Goal: Task Accomplishment & Management: Use online tool/utility

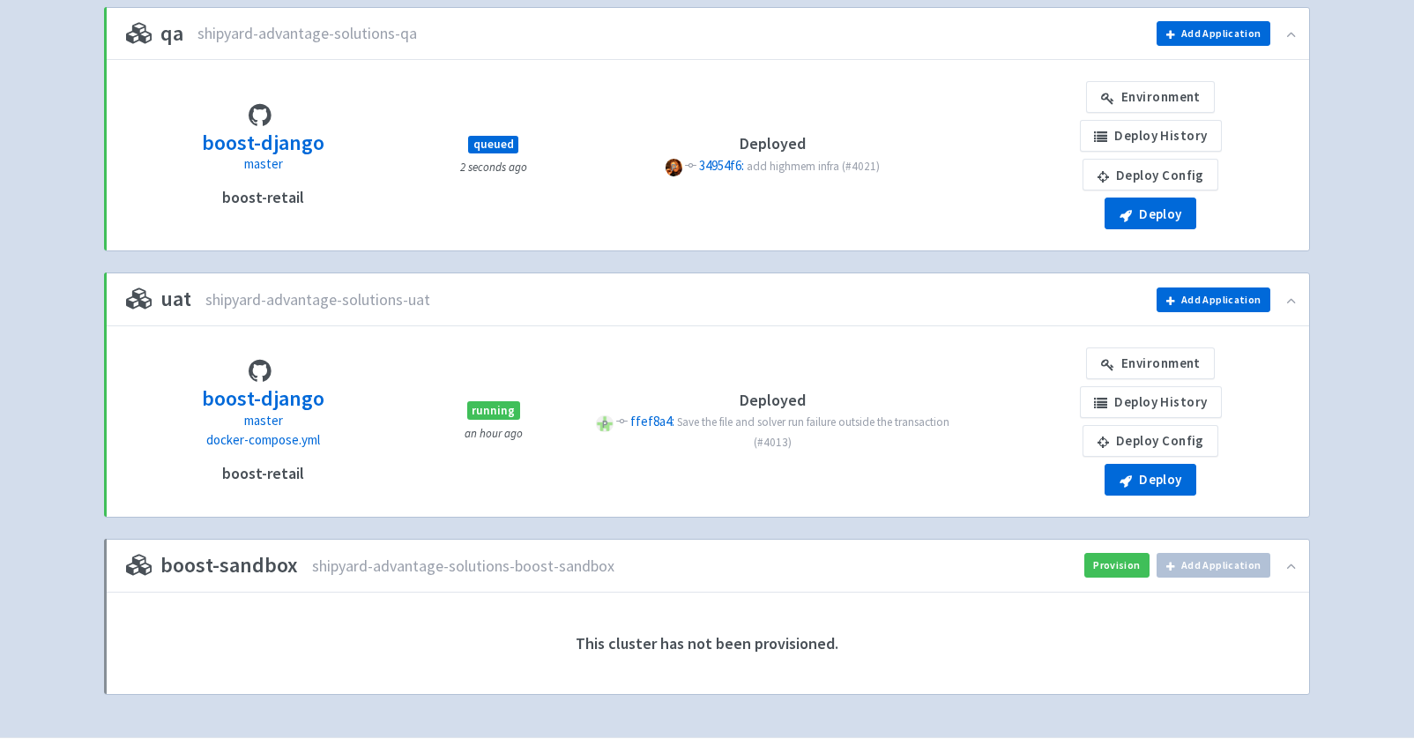
scroll to position [787, 0]
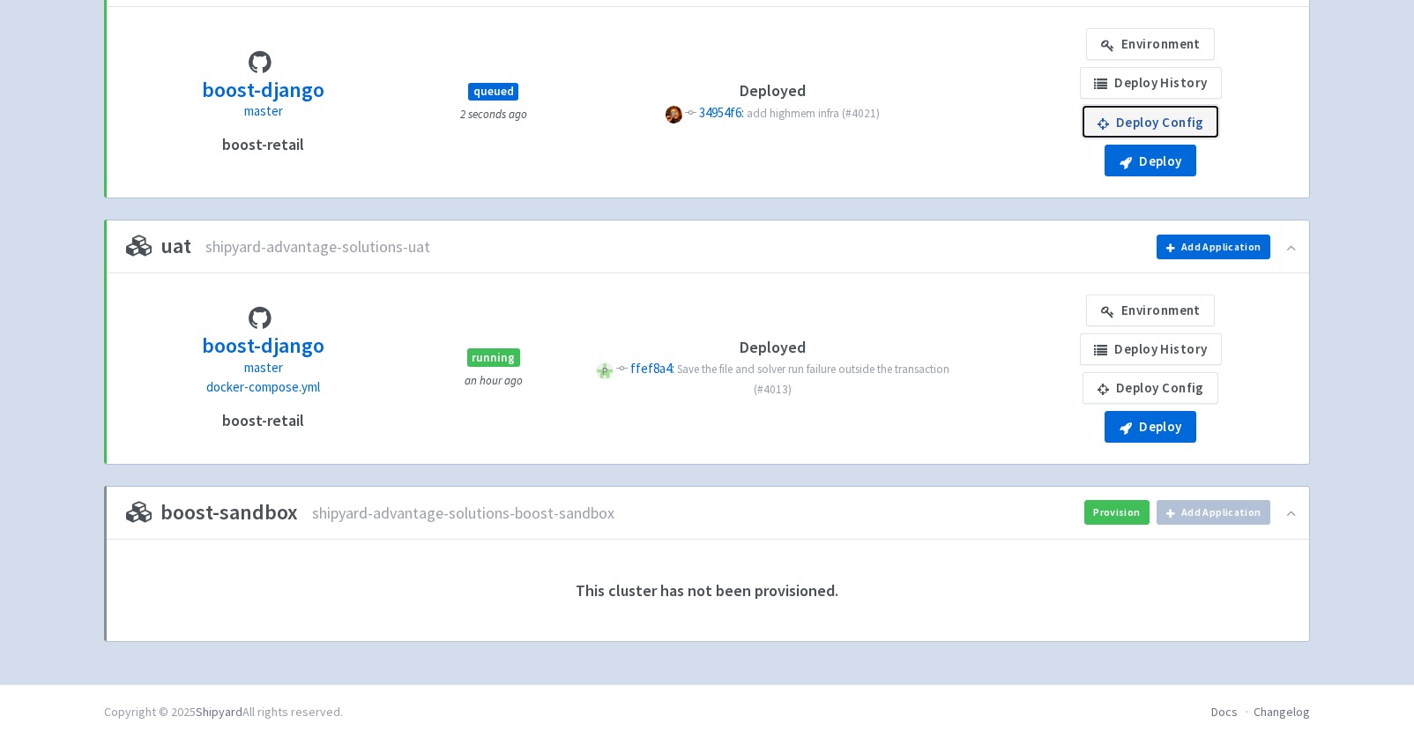
click at [1192, 123] on link "Deploy Config" at bounding box center [1150, 122] width 136 height 32
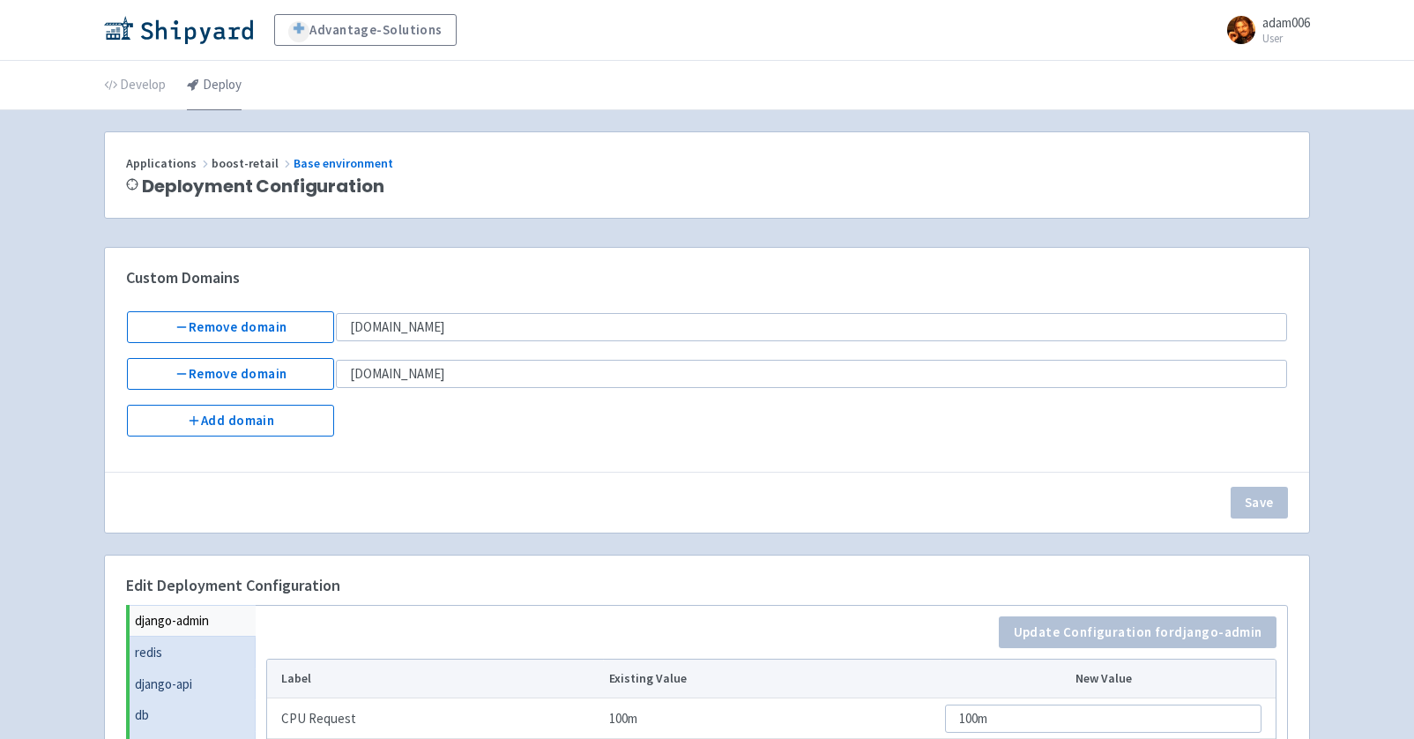
click at [204, 87] on link "Deploy" at bounding box center [214, 85] width 55 height 49
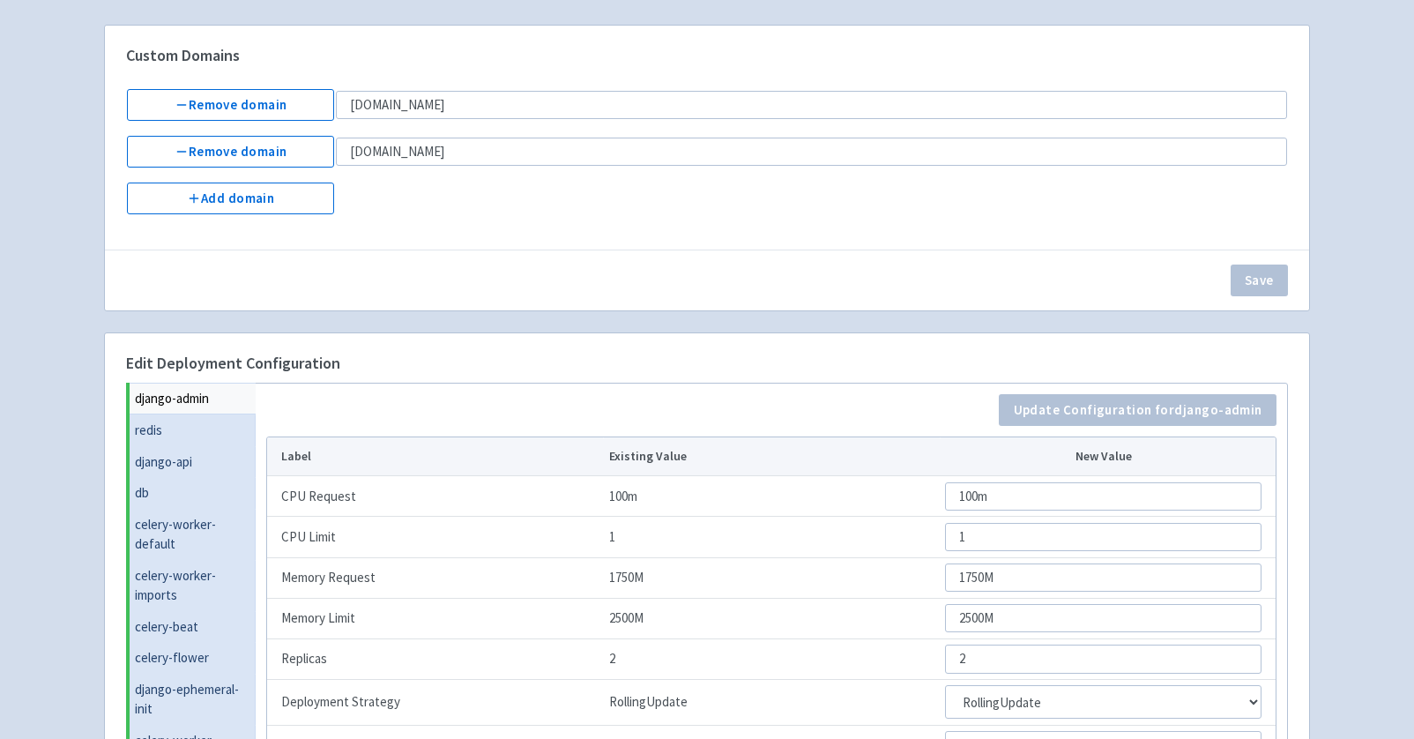
scroll to position [482, 0]
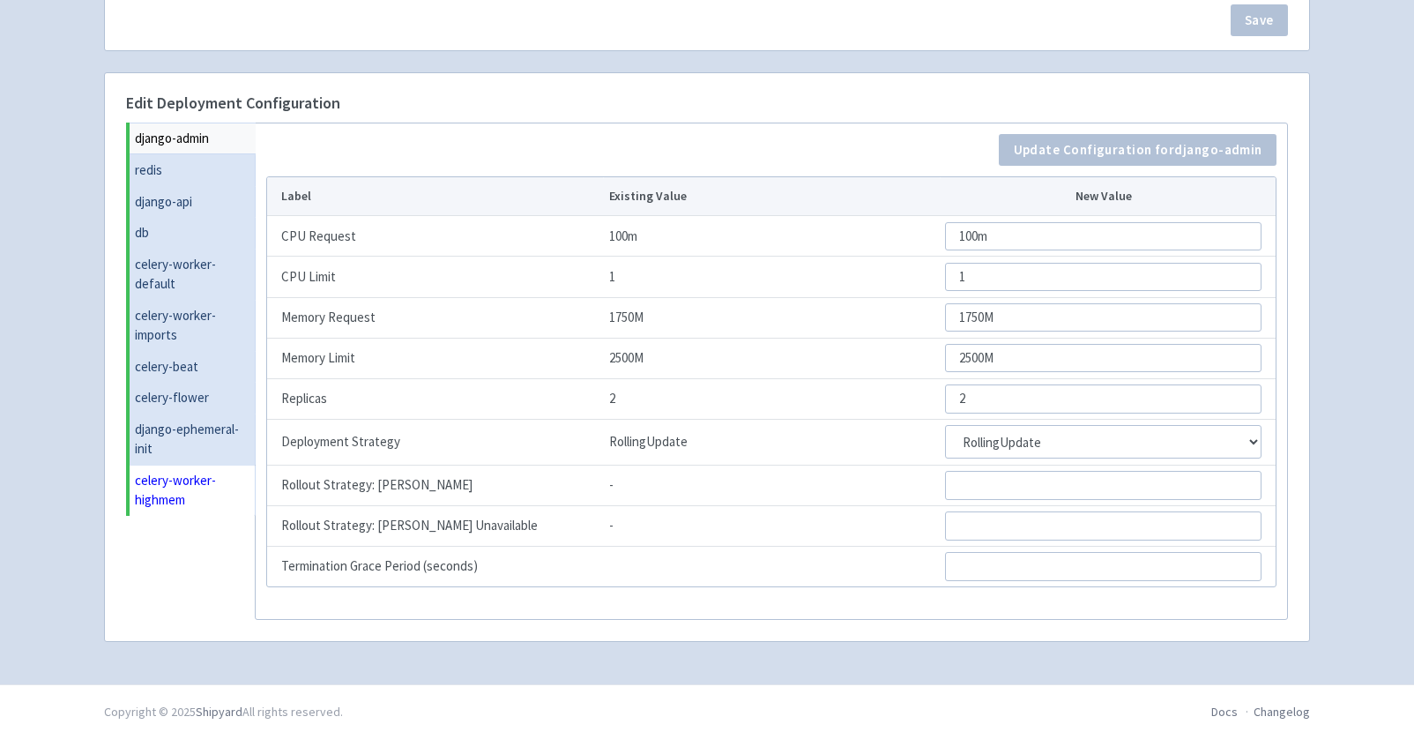
click at [167, 490] on link "celery-worker-highmem" at bounding box center [193, 490] width 126 height 51
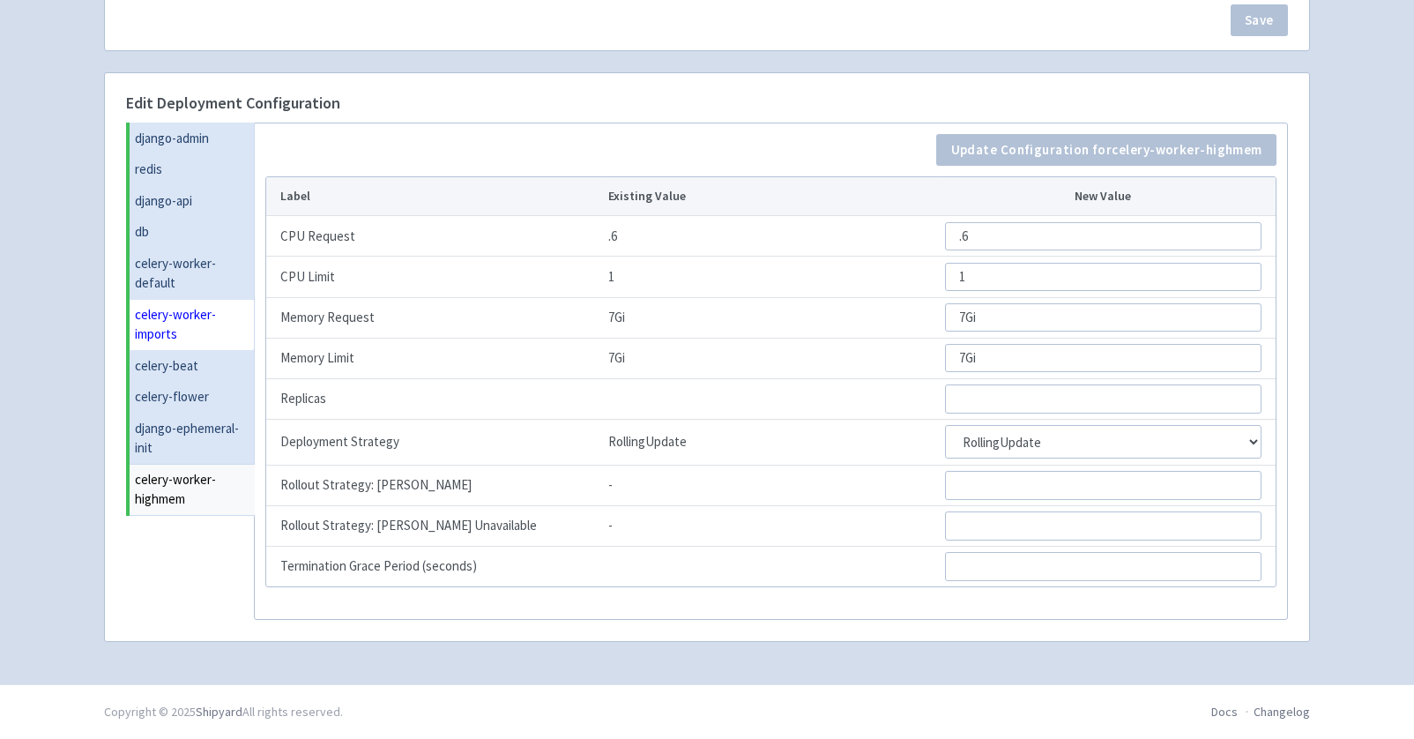
click at [180, 317] on link "celery-worker-imports" at bounding box center [192, 324] width 125 height 51
click at [179, 482] on link "celery-worker-highmem" at bounding box center [193, 490] width 126 height 51
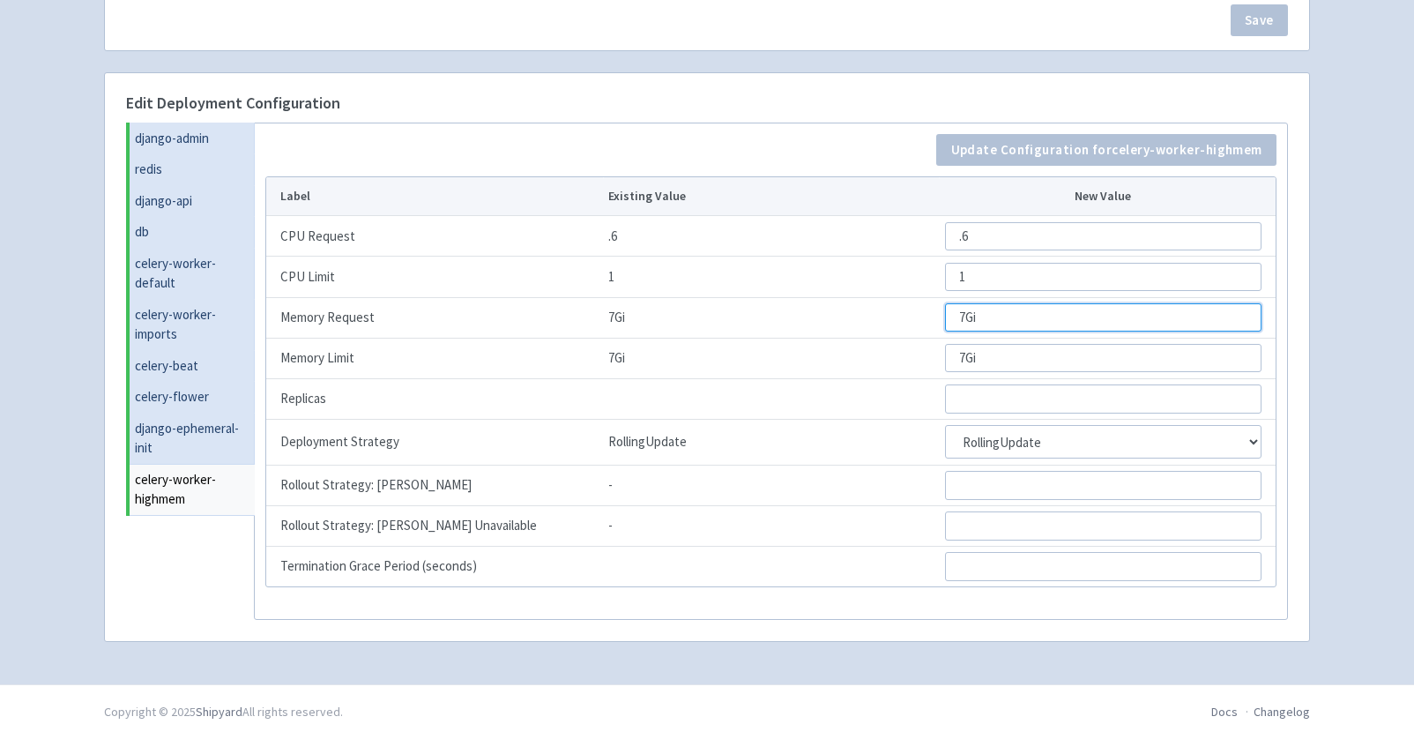
click at [966, 311] on input "7Gi" at bounding box center [1103, 317] width 316 height 28
type input "Gi"
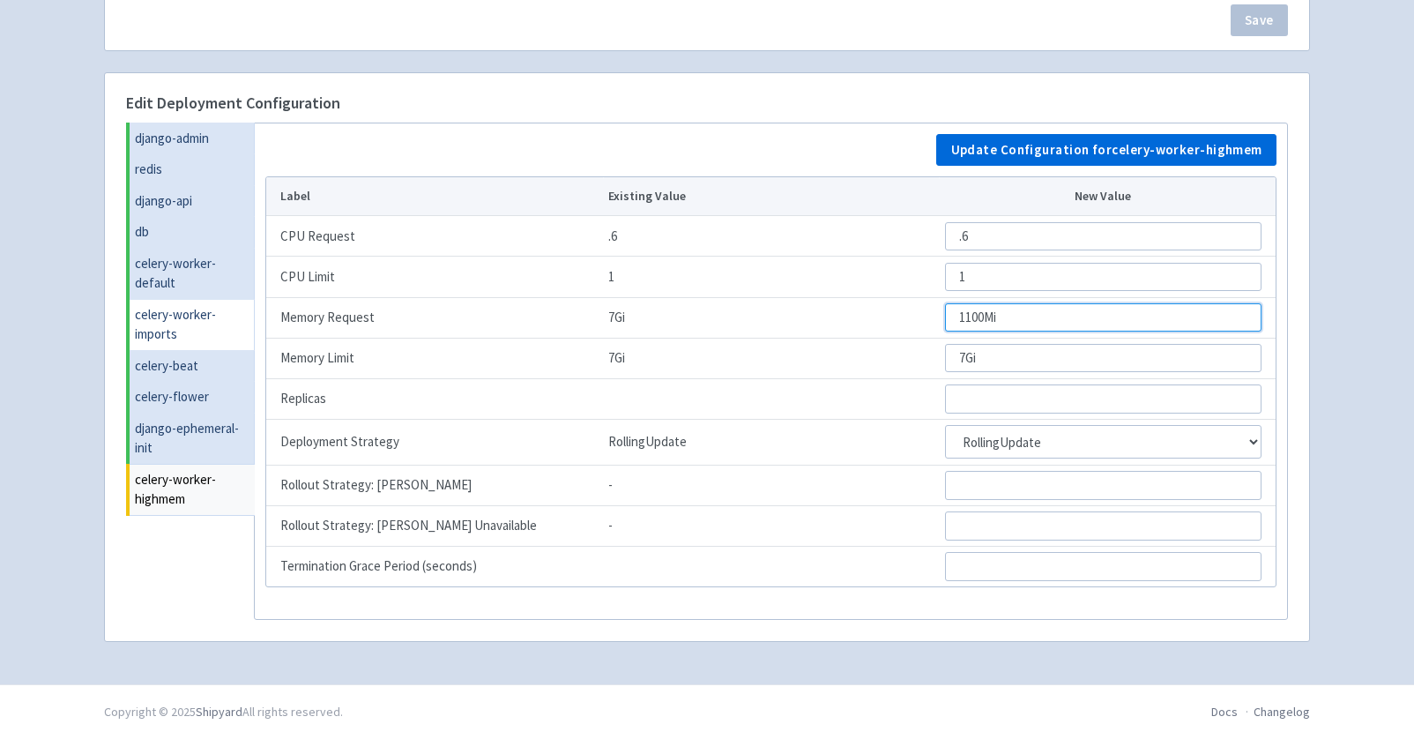
type input "1100Mi"
click at [171, 323] on link "celery-worker-imports" at bounding box center [192, 324] width 125 height 51
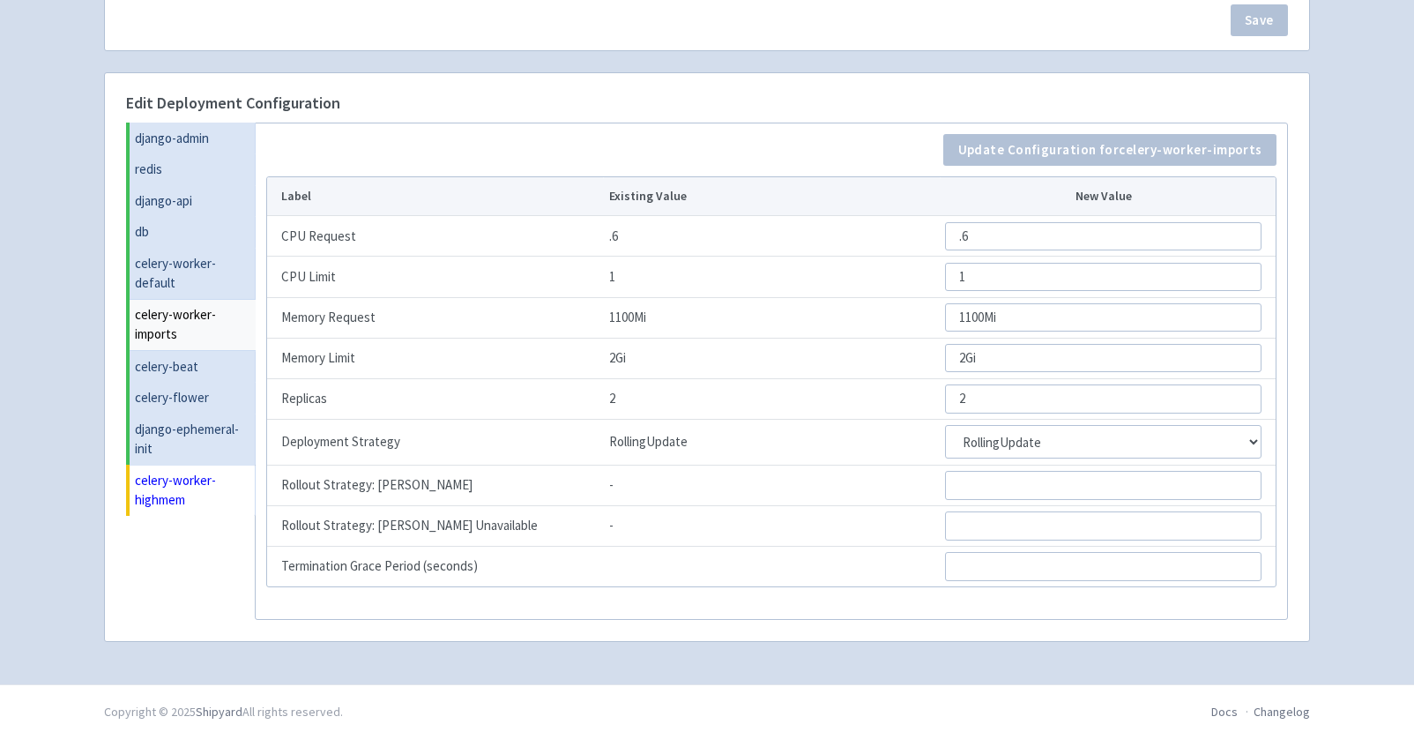
click at [174, 472] on link "celery-worker-highmem" at bounding box center [193, 490] width 126 height 51
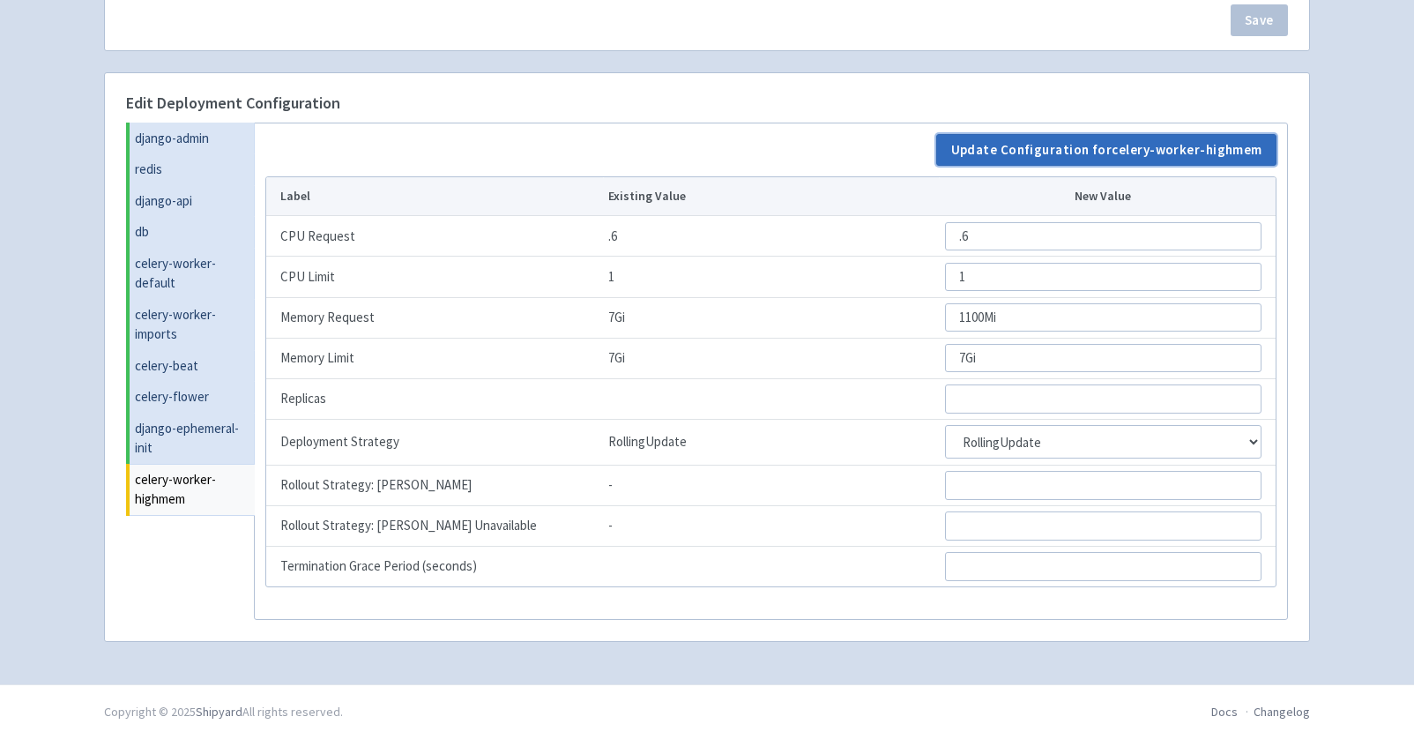
click at [993, 150] on button "Update Configuration for celery-worker-highmem" at bounding box center [1106, 150] width 340 height 32
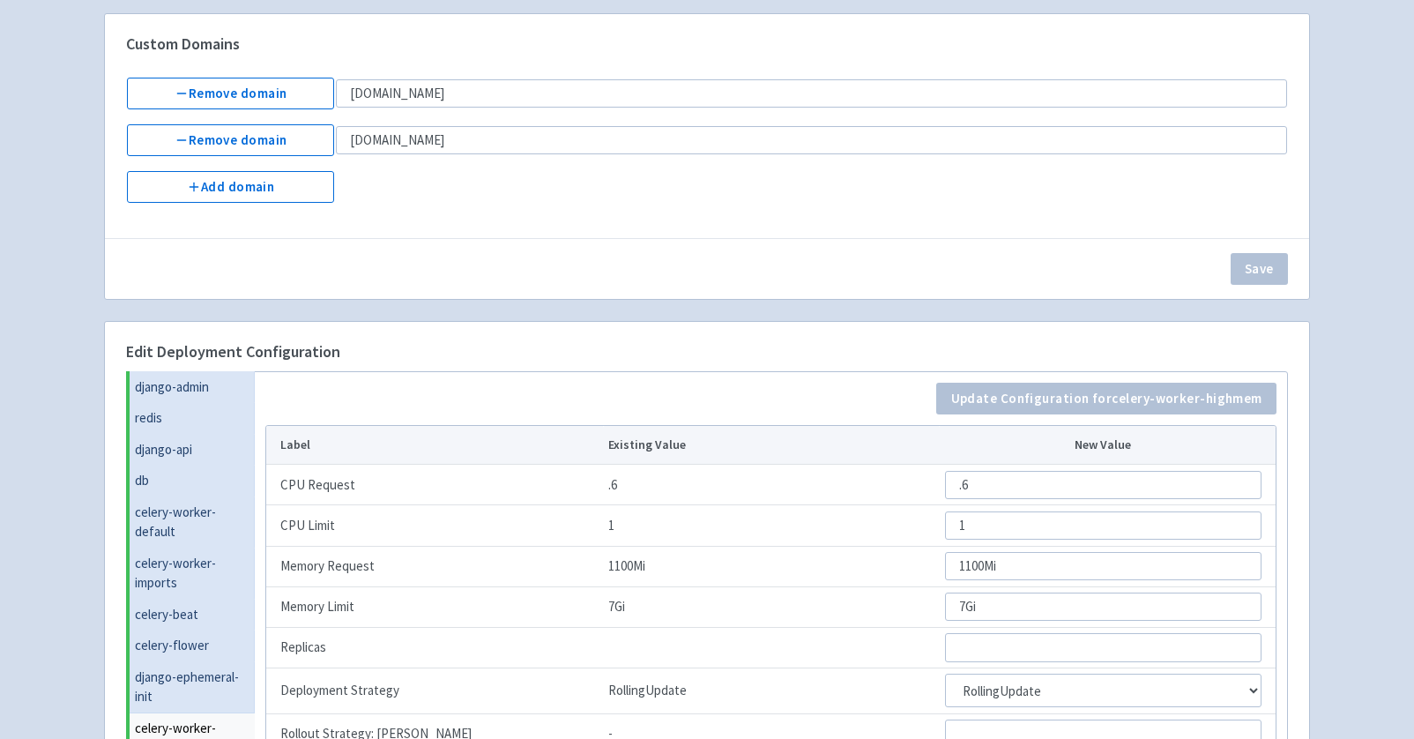
scroll to position [0, 0]
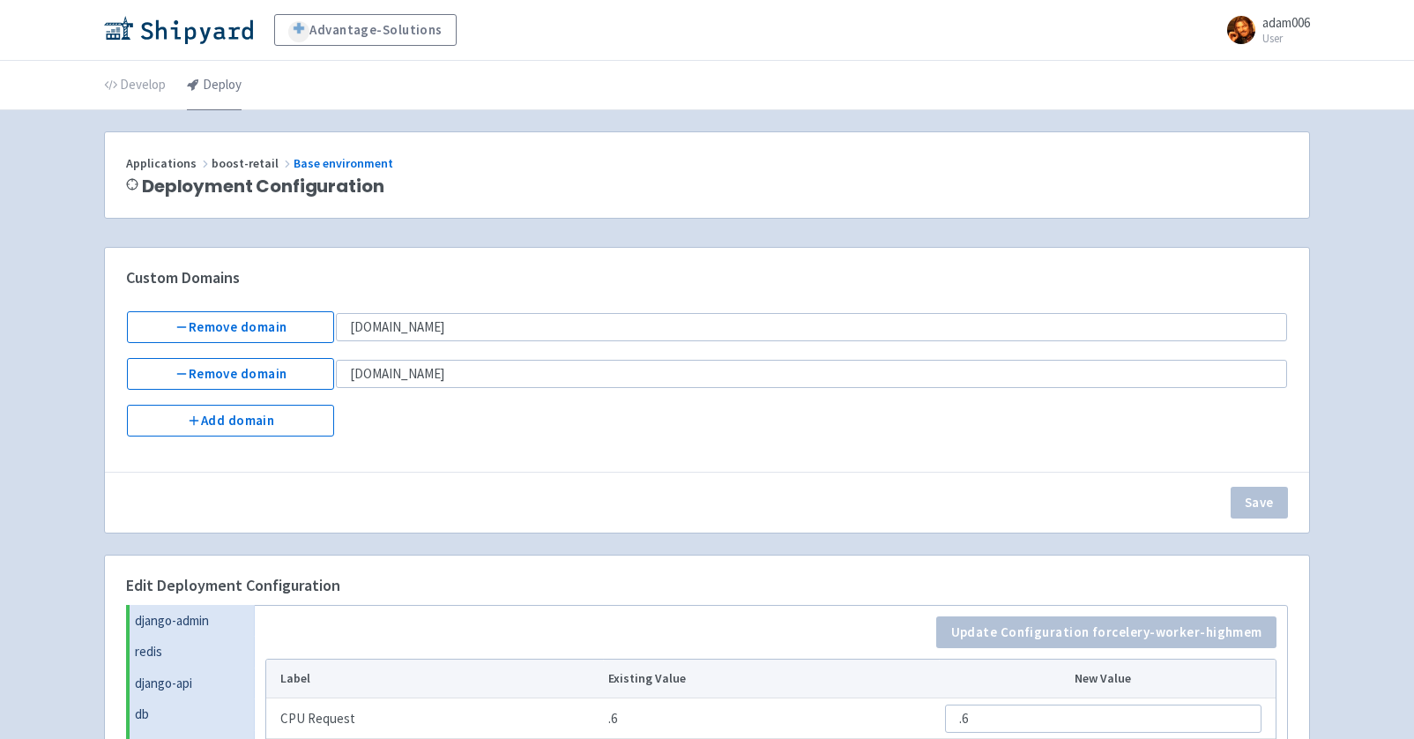
click at [218, 88] on link "Deploy" at bounding box center [214, 85] width 55 height 49
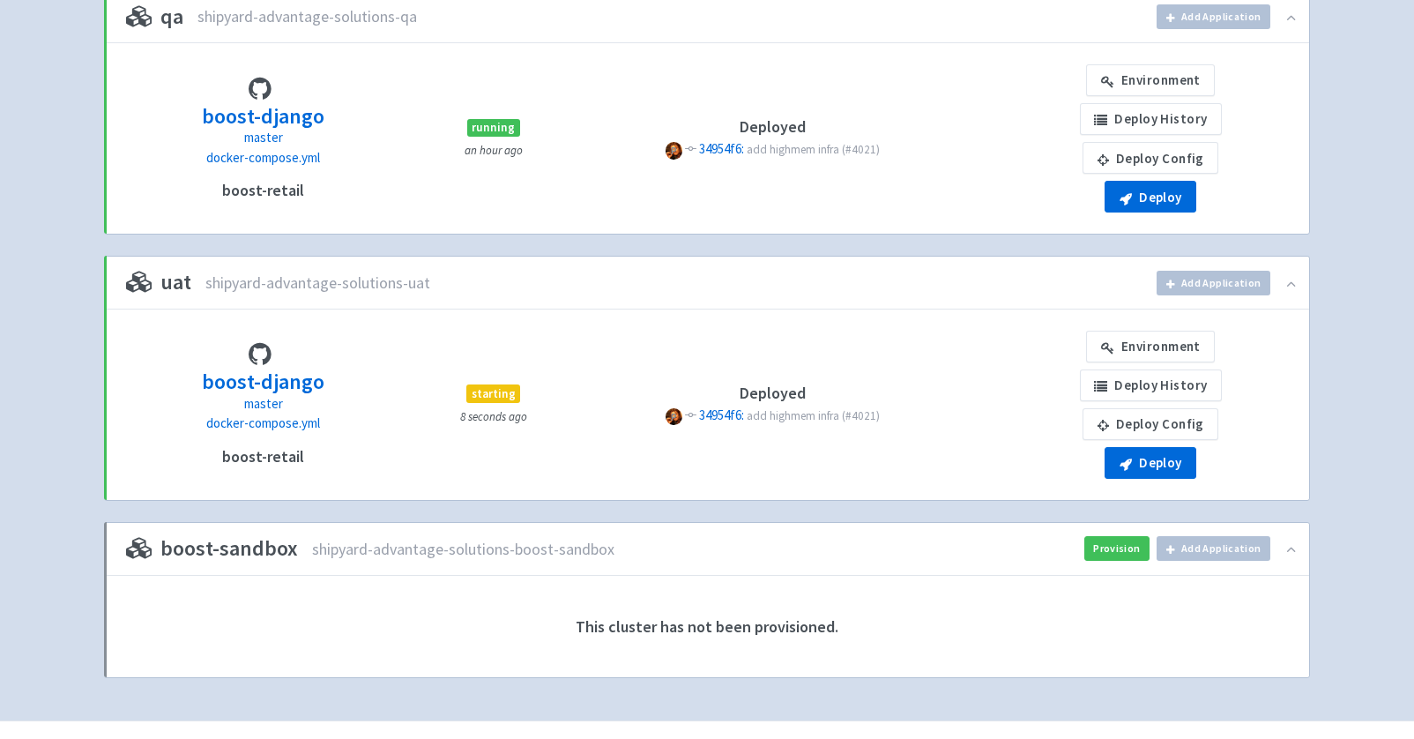
scroll to position [787, 0]
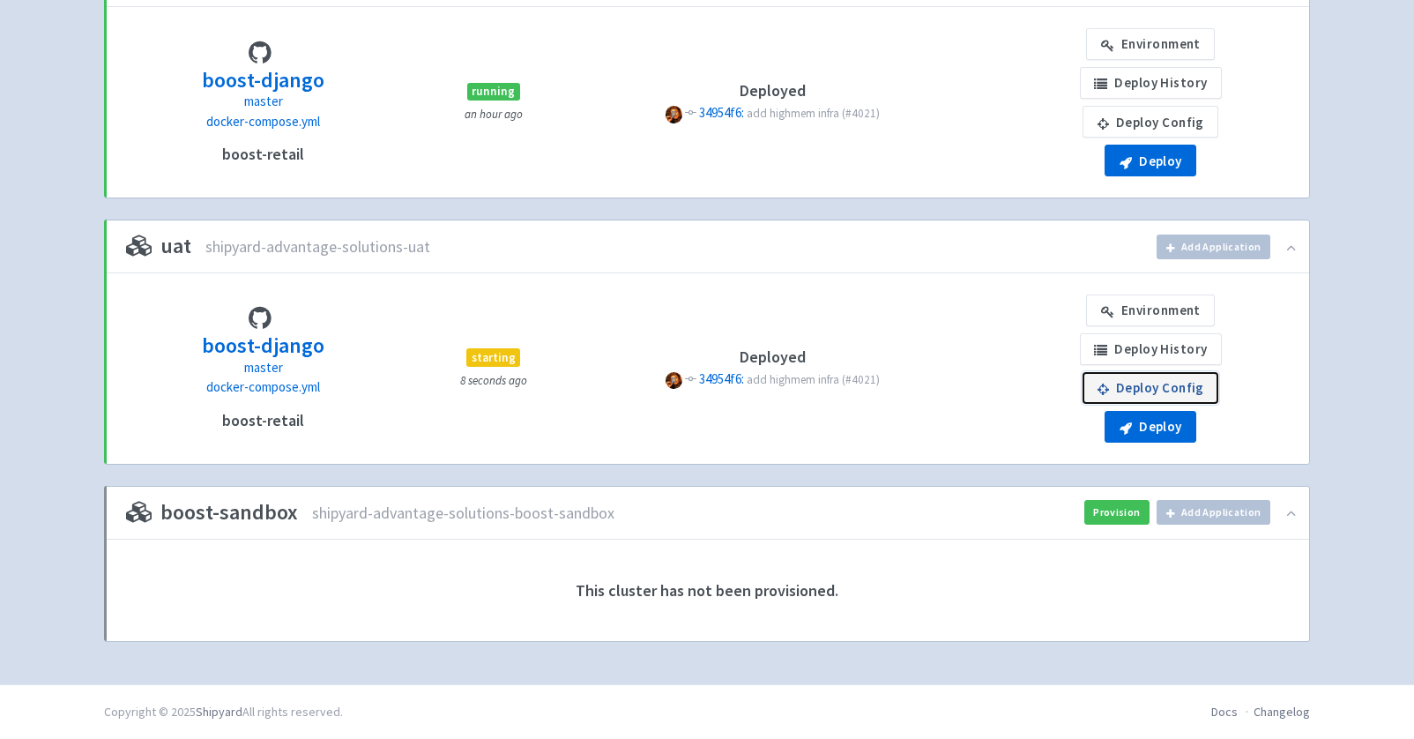
click at [1136, 381] on link "Deploy Config" at bounding box center [1150, 388] width 136 height 32
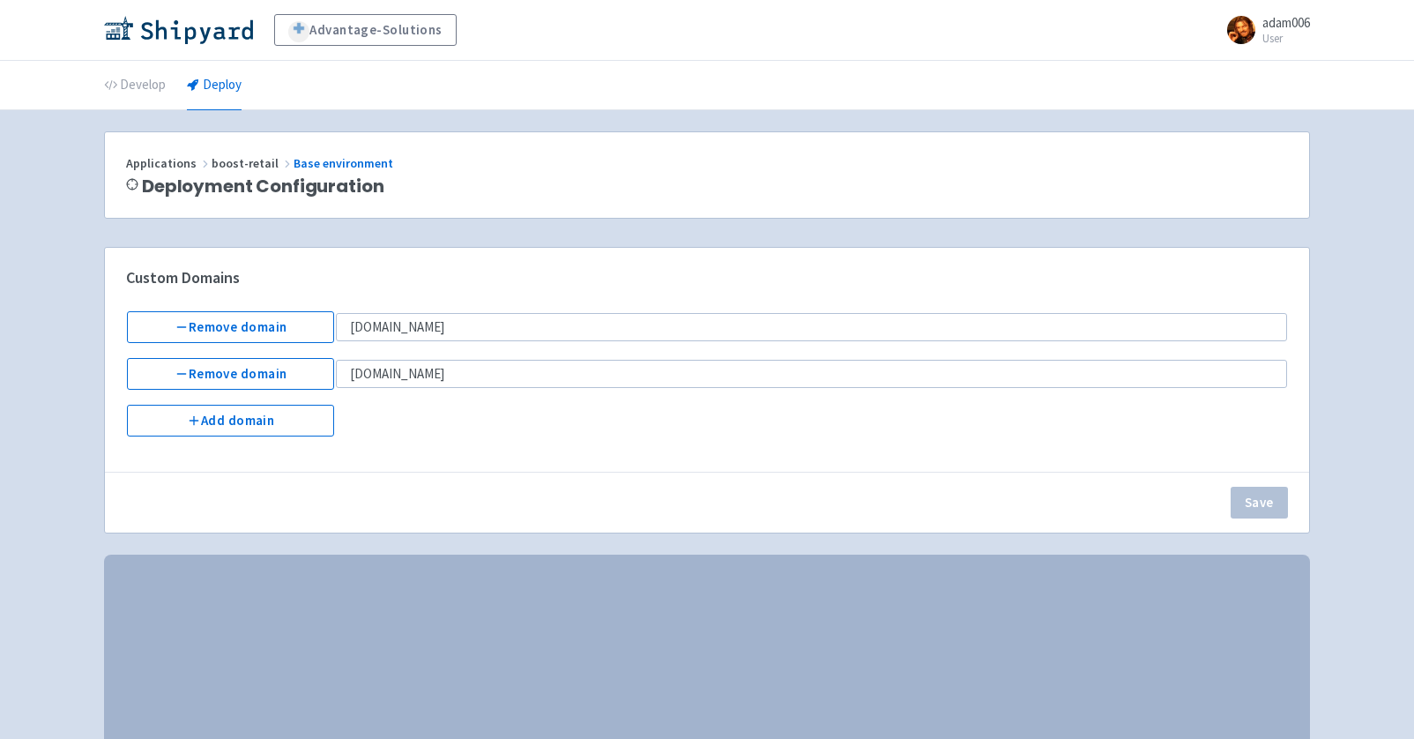
select select "Recreate"
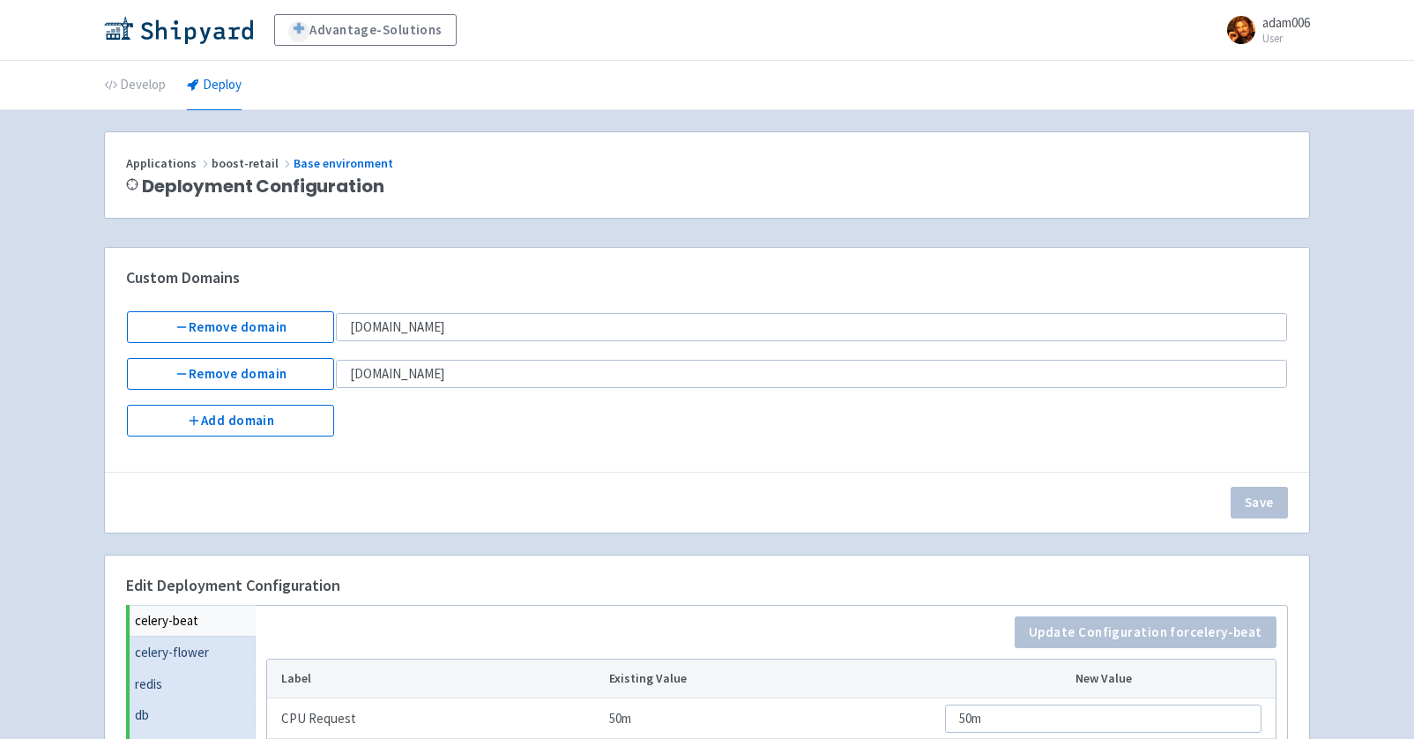
scroll to position [483, 0]
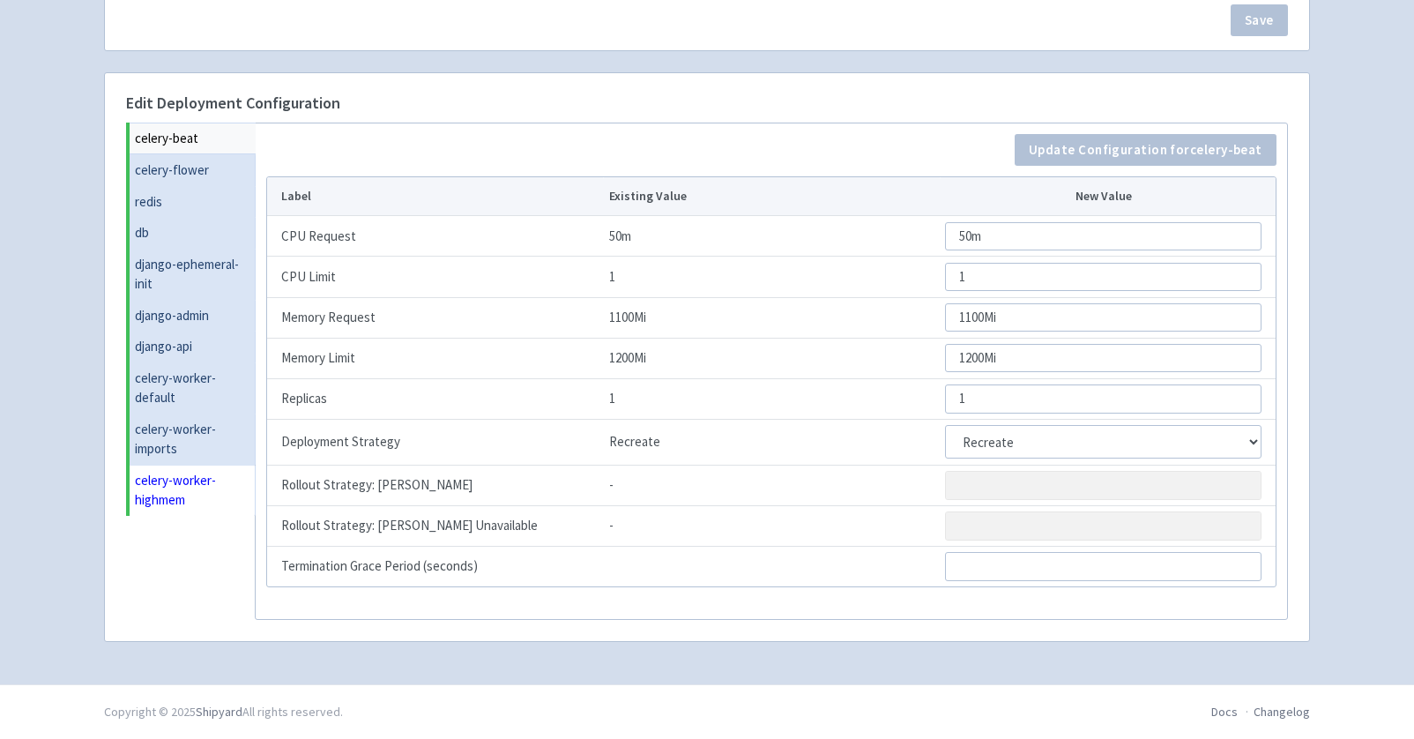
click at [152, 496] on link "celery-worker-highmem" at bounding box center [193, 490] width 126 height 51
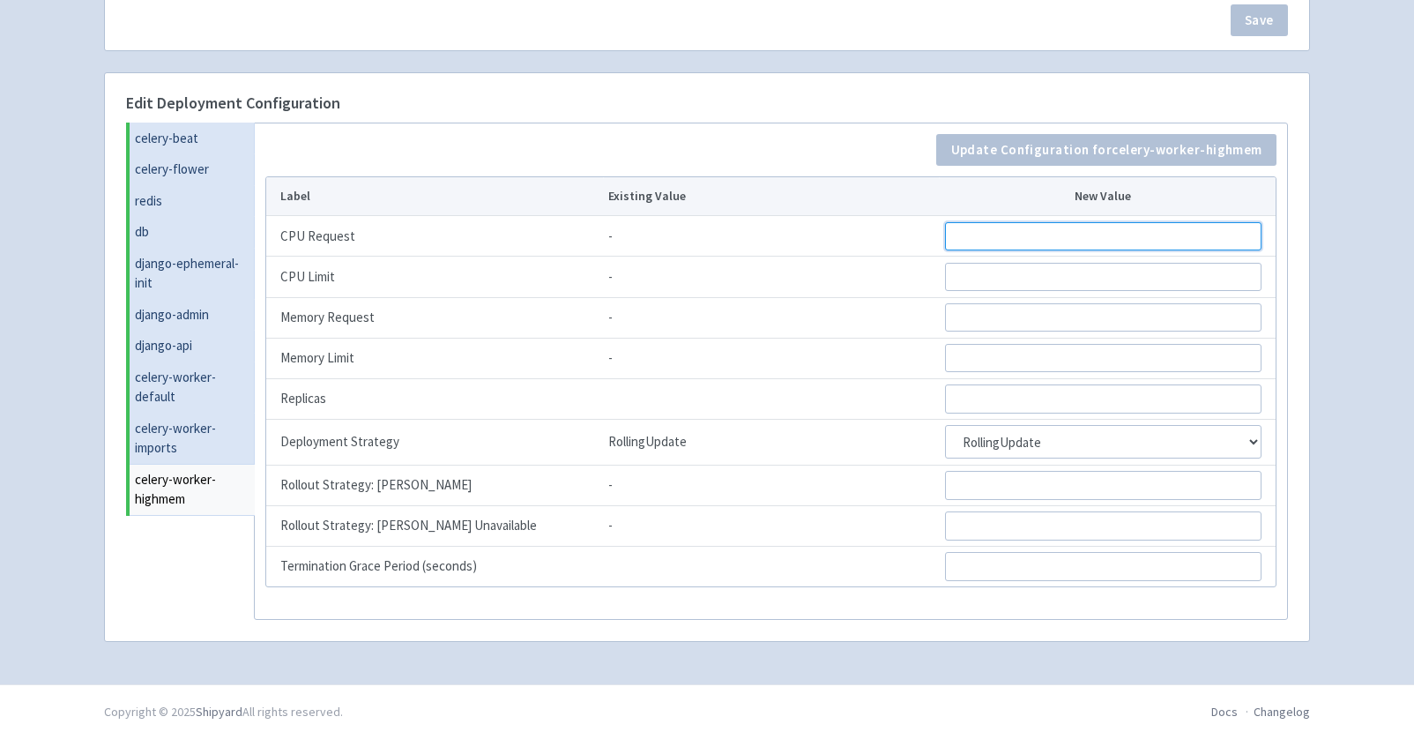
click at [1024, 236] on input "CPU Request" at bounding box center [1103, 236] width 316 height 28
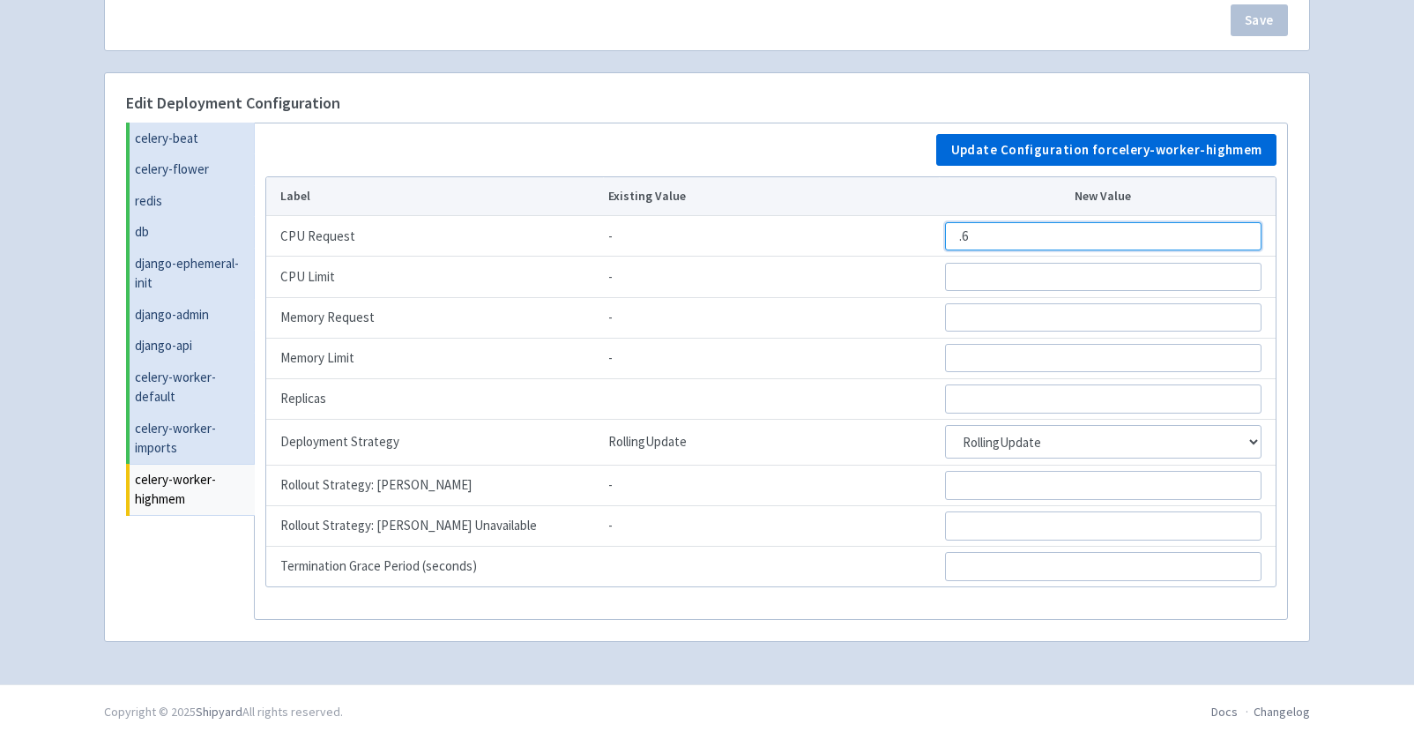
type input ".6"
type input "1"
type input "7Gi"
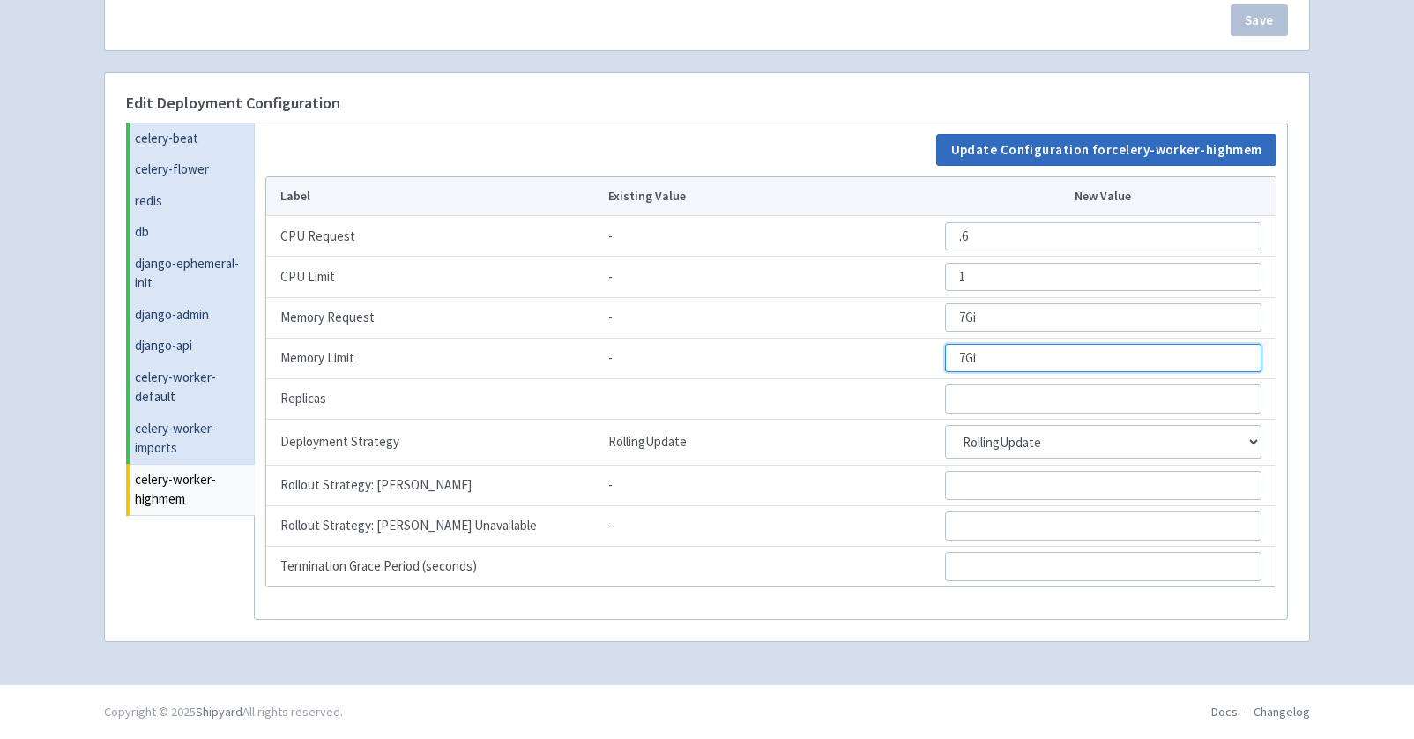
type input "7Gi"
click at [1080, 148] on button "Update Configuration for celery-worker-highmem" at bounding box center [1106, 150] width 340 height 32
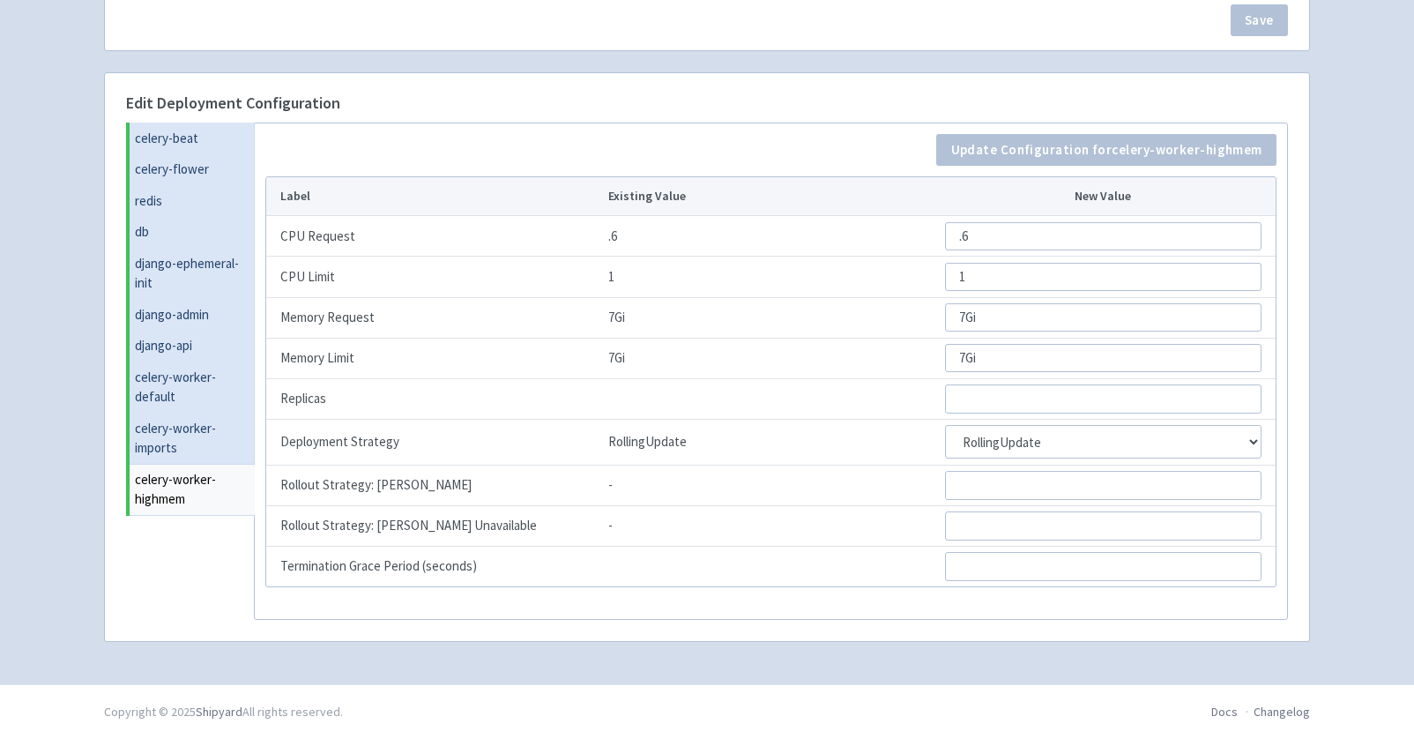
scroll to position [0, 0]
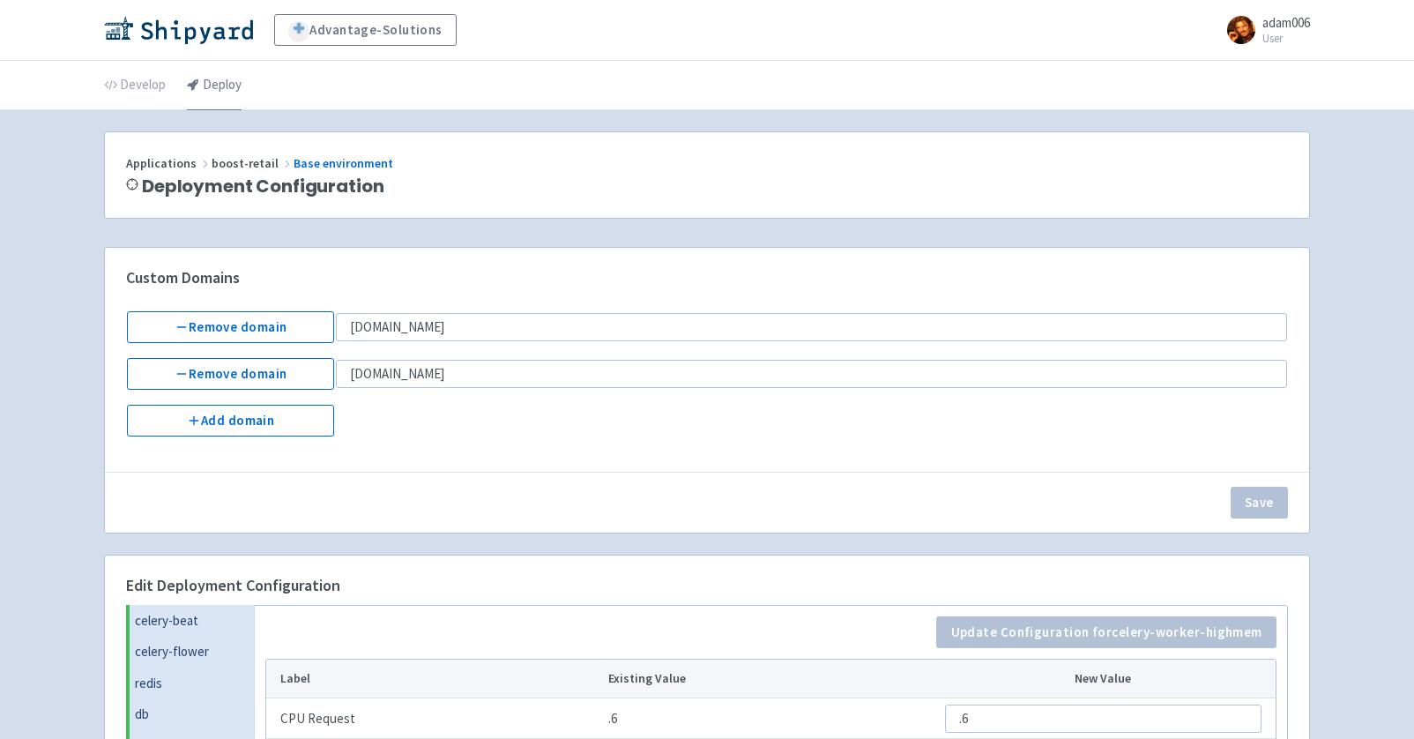
click at [197, 87] on icon at bounding box center [193, 84] width 12 height 12
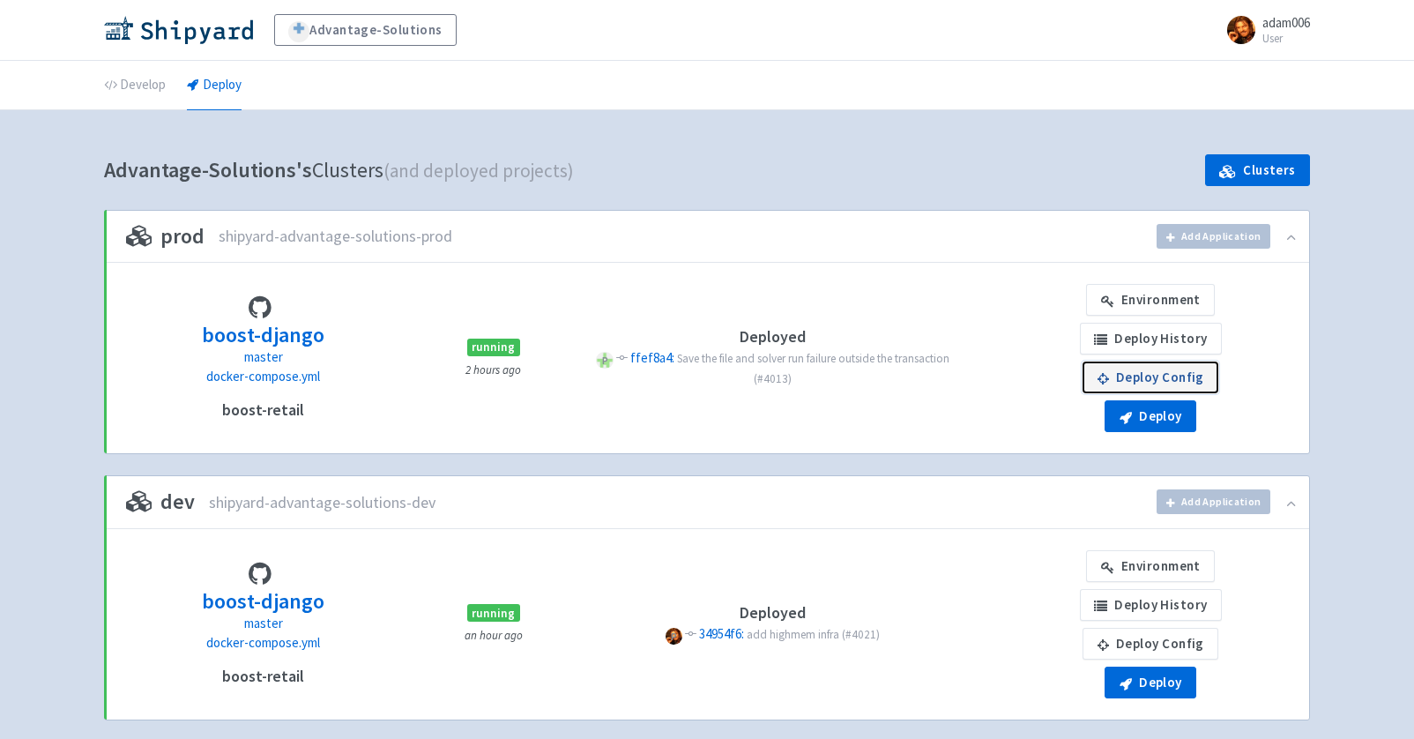
click at [1139, 378] on link "Deploy Config" at bounding box center [1150, 377] width 136 height 32
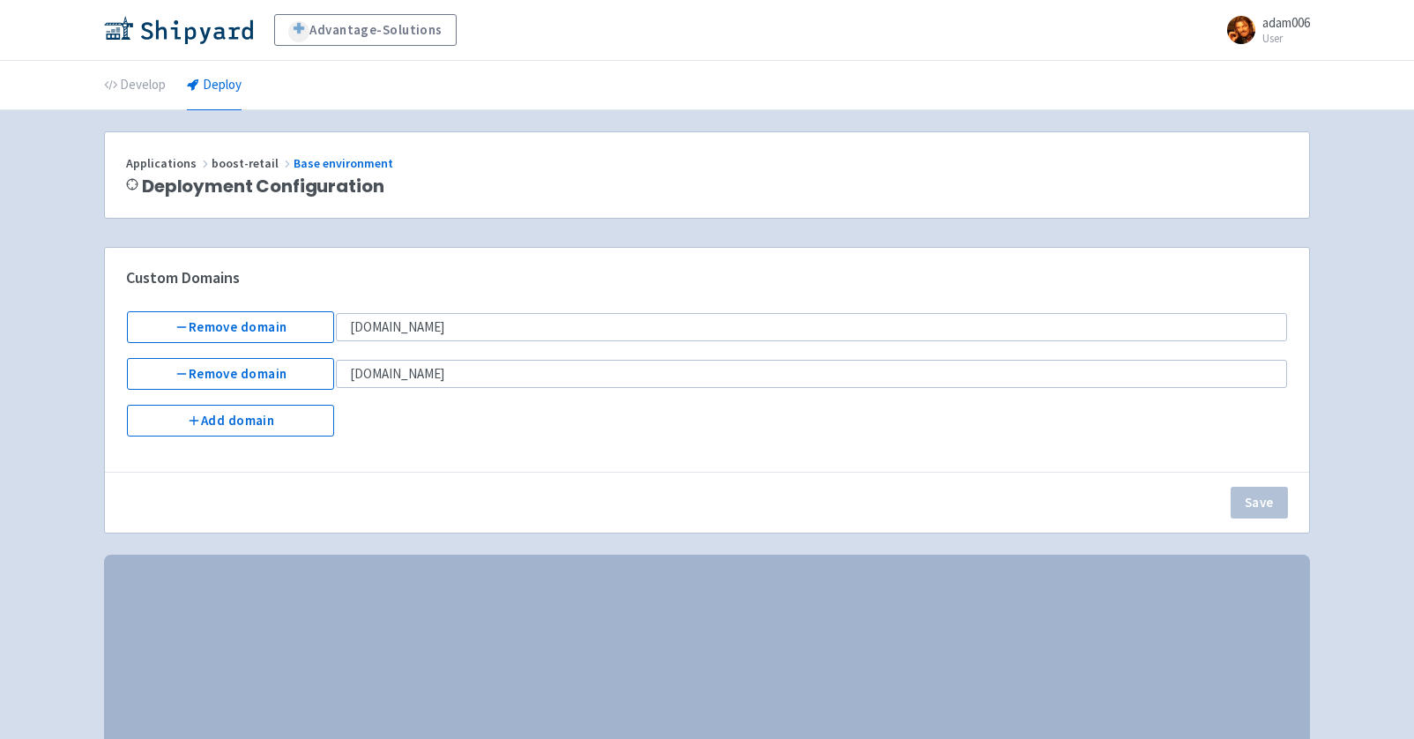
select select "Recreate"
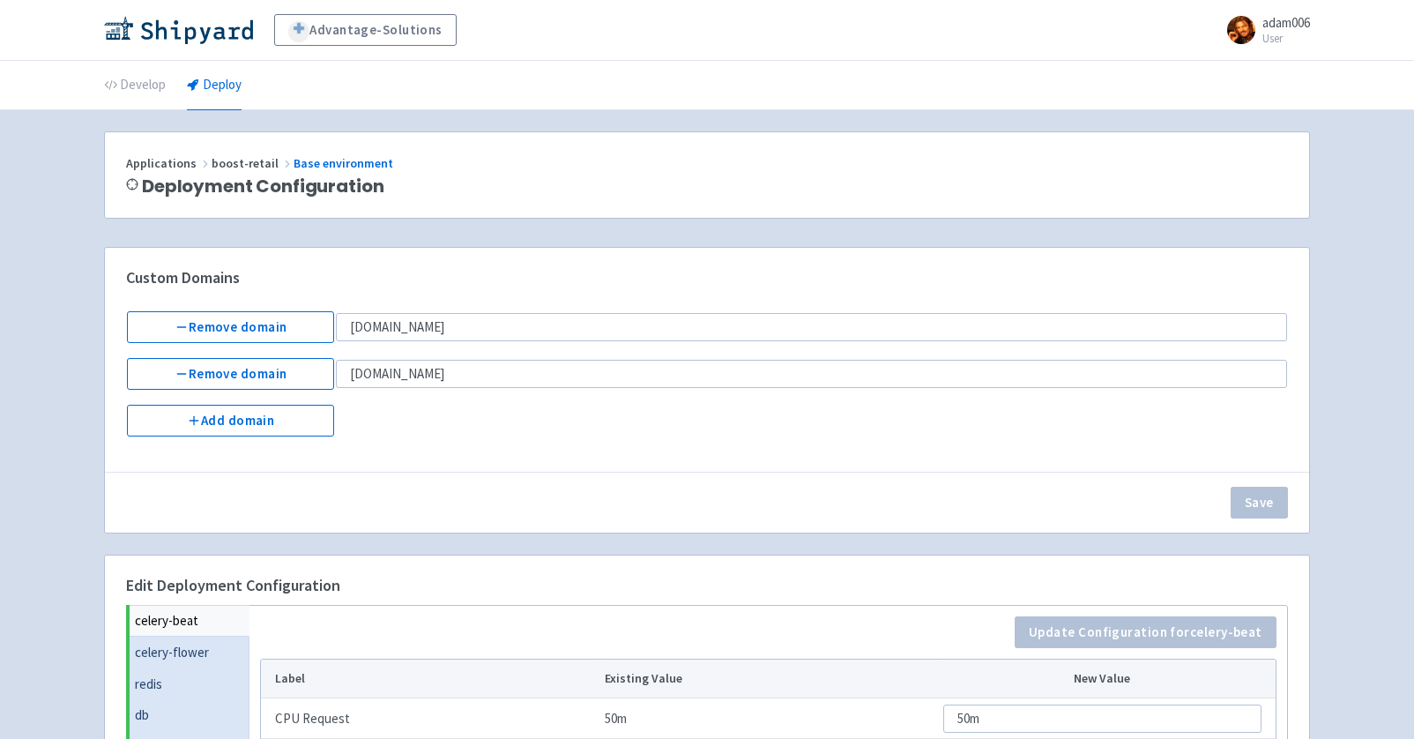
scroll to position [483, 0]
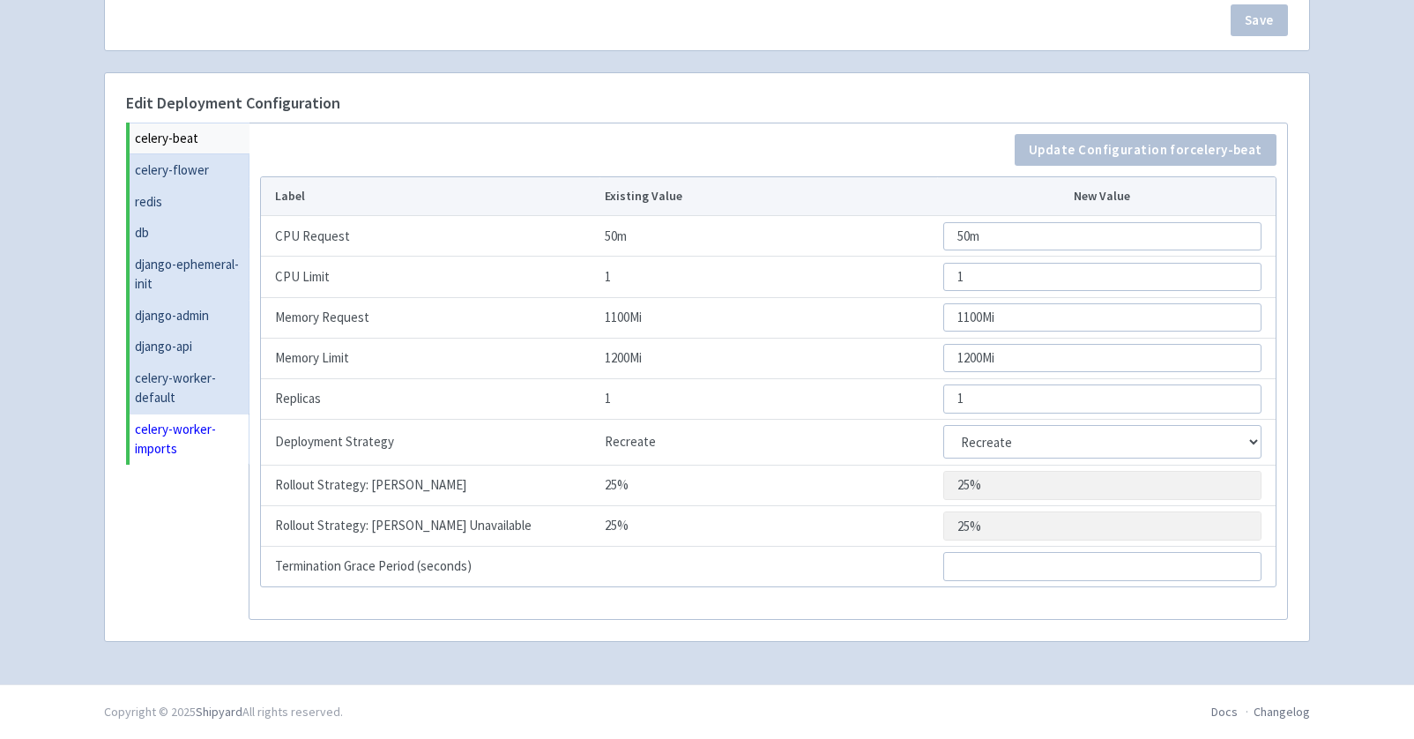
click at [133, 426] on link "celery-worker-imports" at bounding box center [190, 438] width 120 height 51
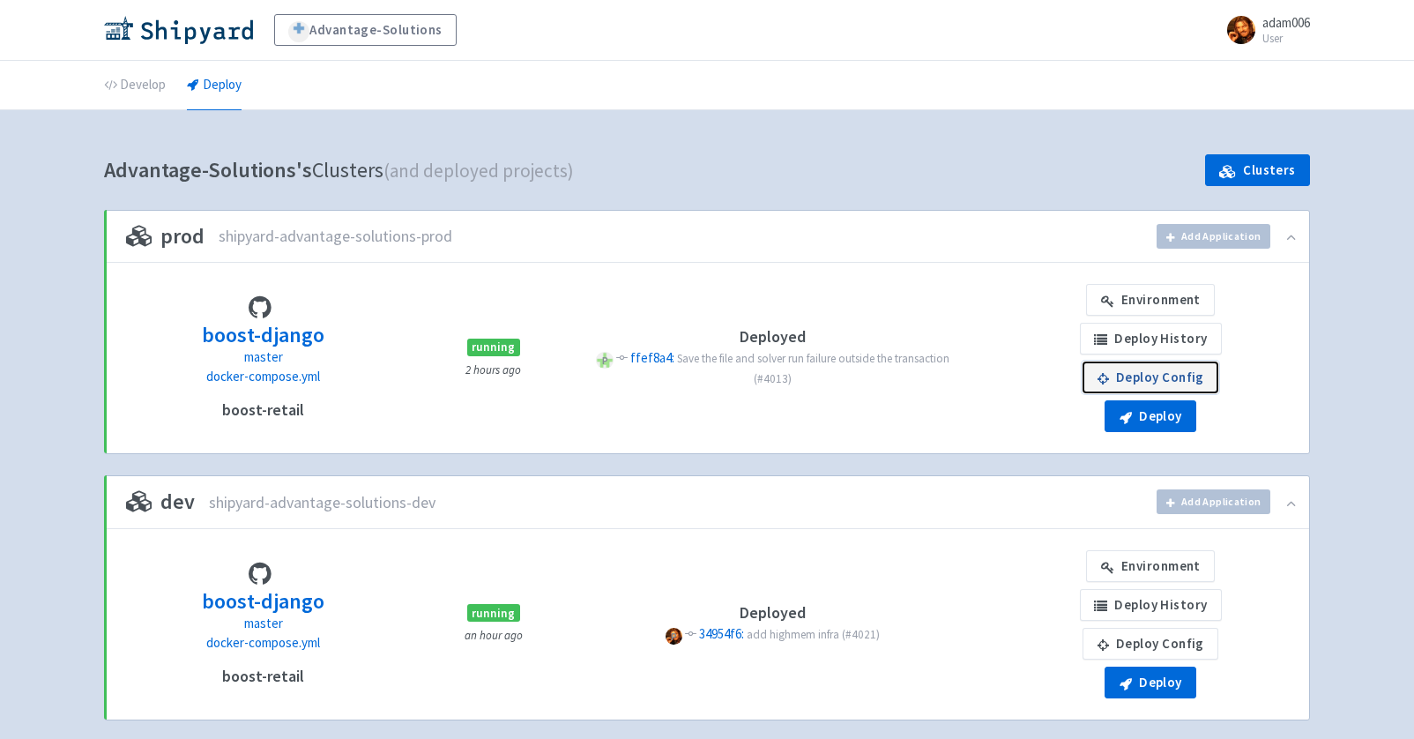
click at [1146, 377] on link "Deploy Config" at bounding box center [1150, 377] width 136 height 32
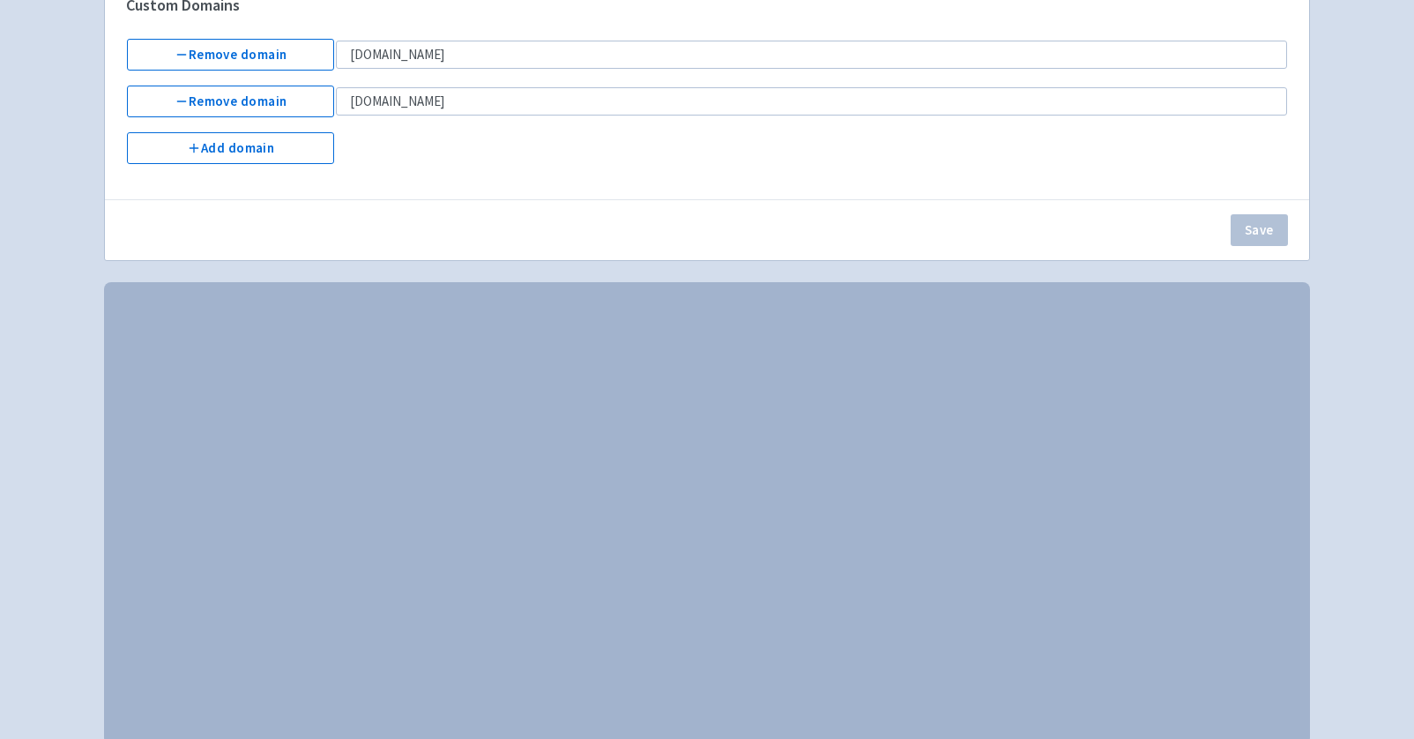
select select "Recreate"
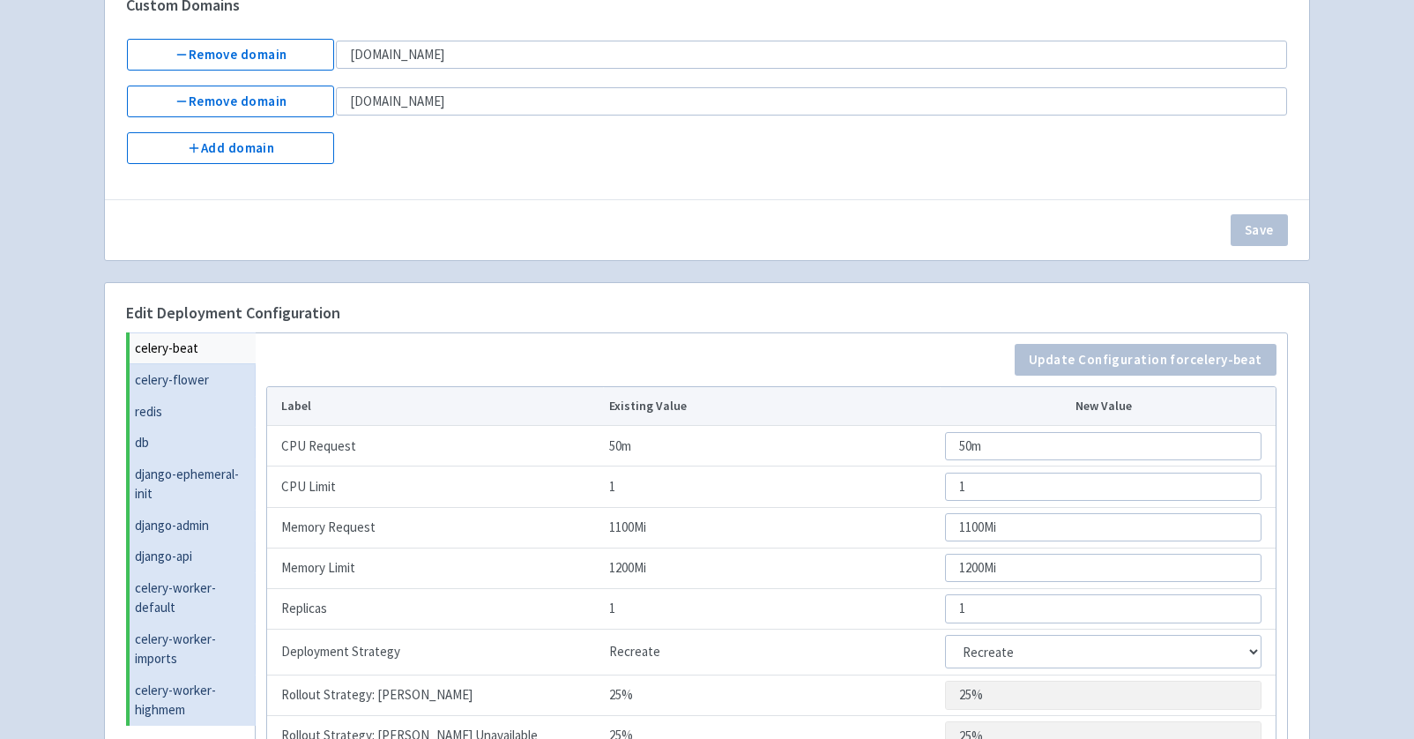
scroll to position [483, 0]
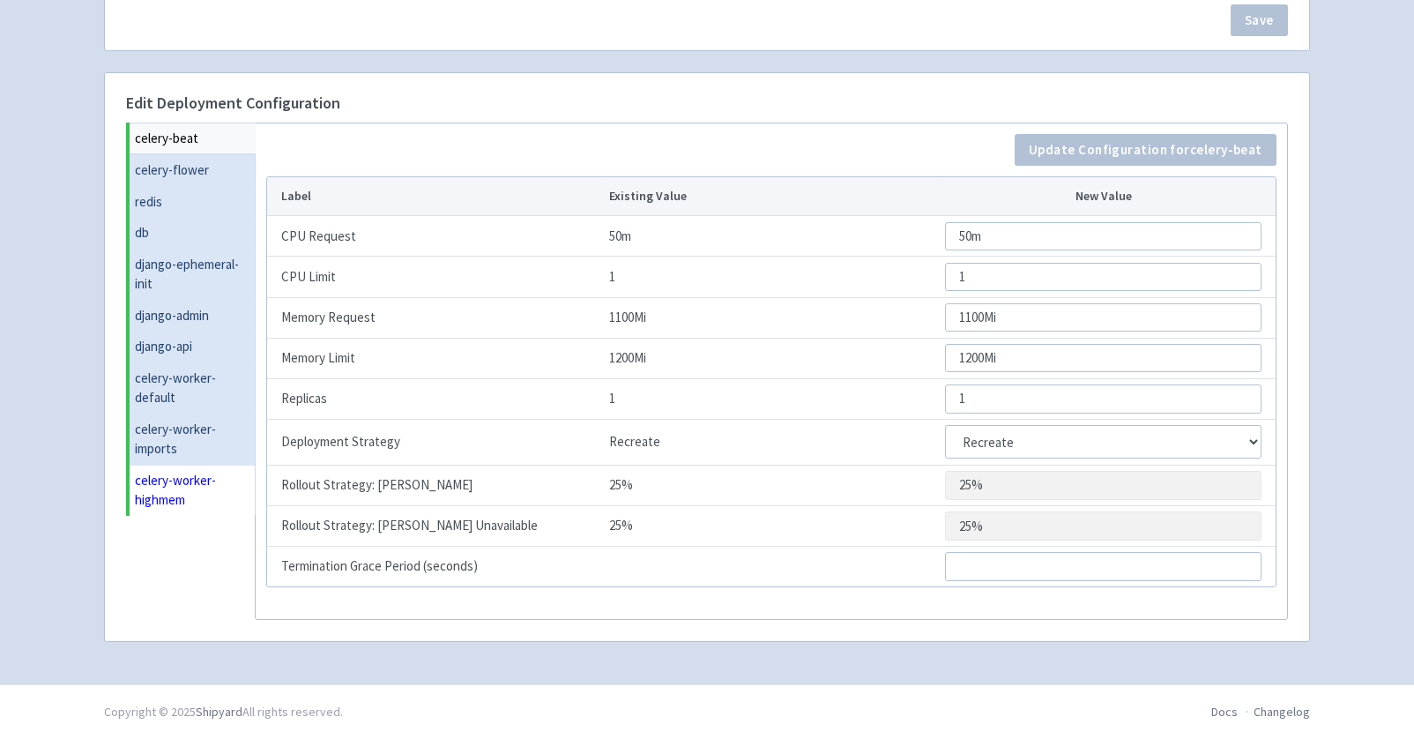
click at [210, 504] on link "celery-worker-highmem" at bounding box center [193, 490] width 126 height 51
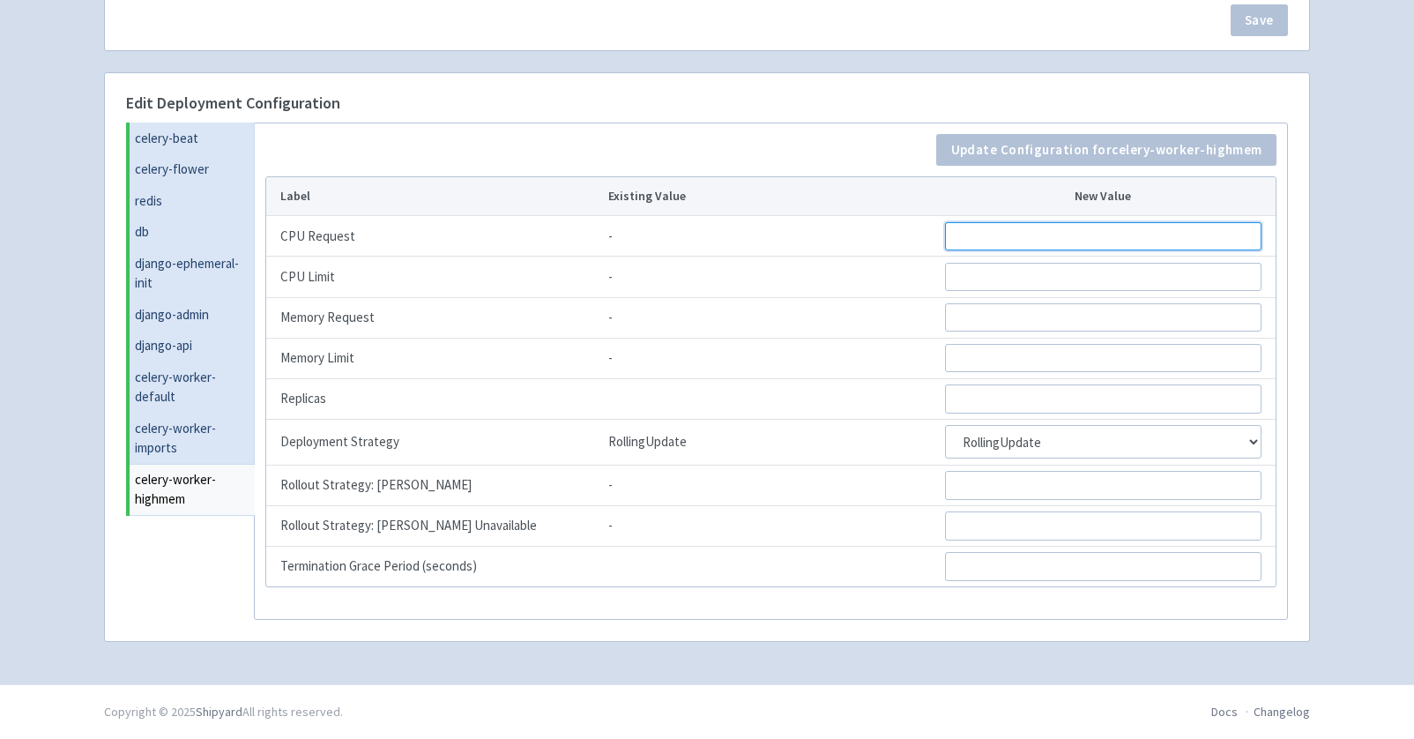
click at [1007, 223] on input "CPU Request" at bounding box center [1103, 236] width 316 height 28
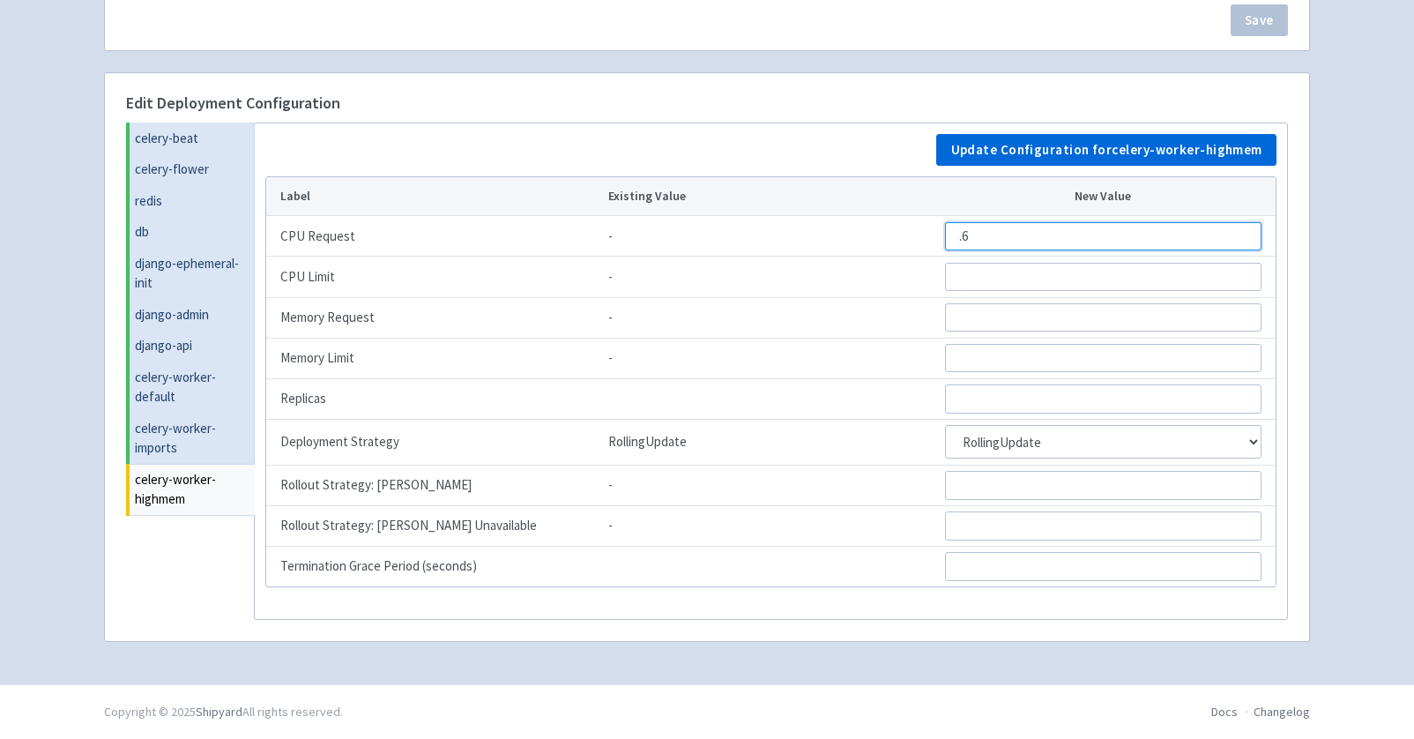
type input ".6"
type input "1"
type input "7Gi"
click at [990, 316] on input "7Gi" at bounding box center [1103, 317] width 316 height 28
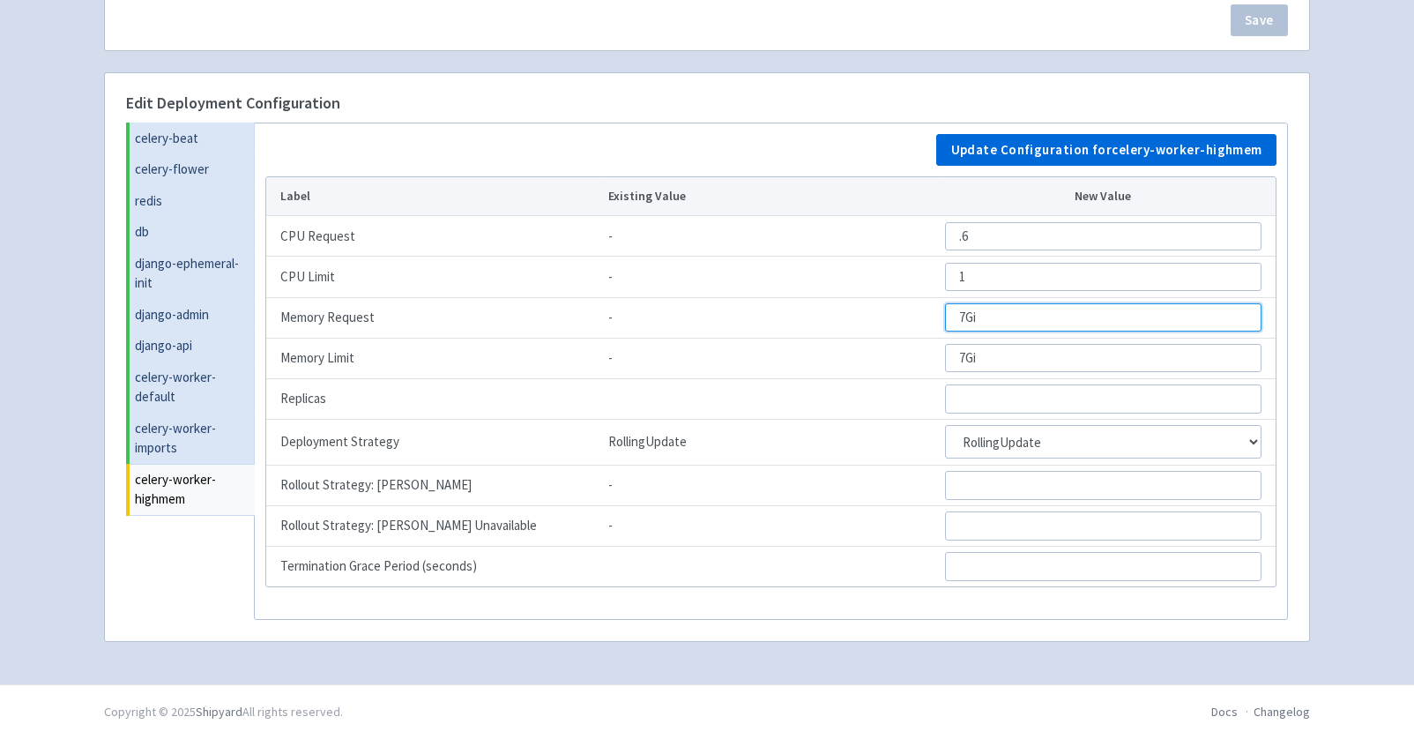
click at [990, 316] on input "7Gi" at bounding box center [1103, 317] width 316 height 28
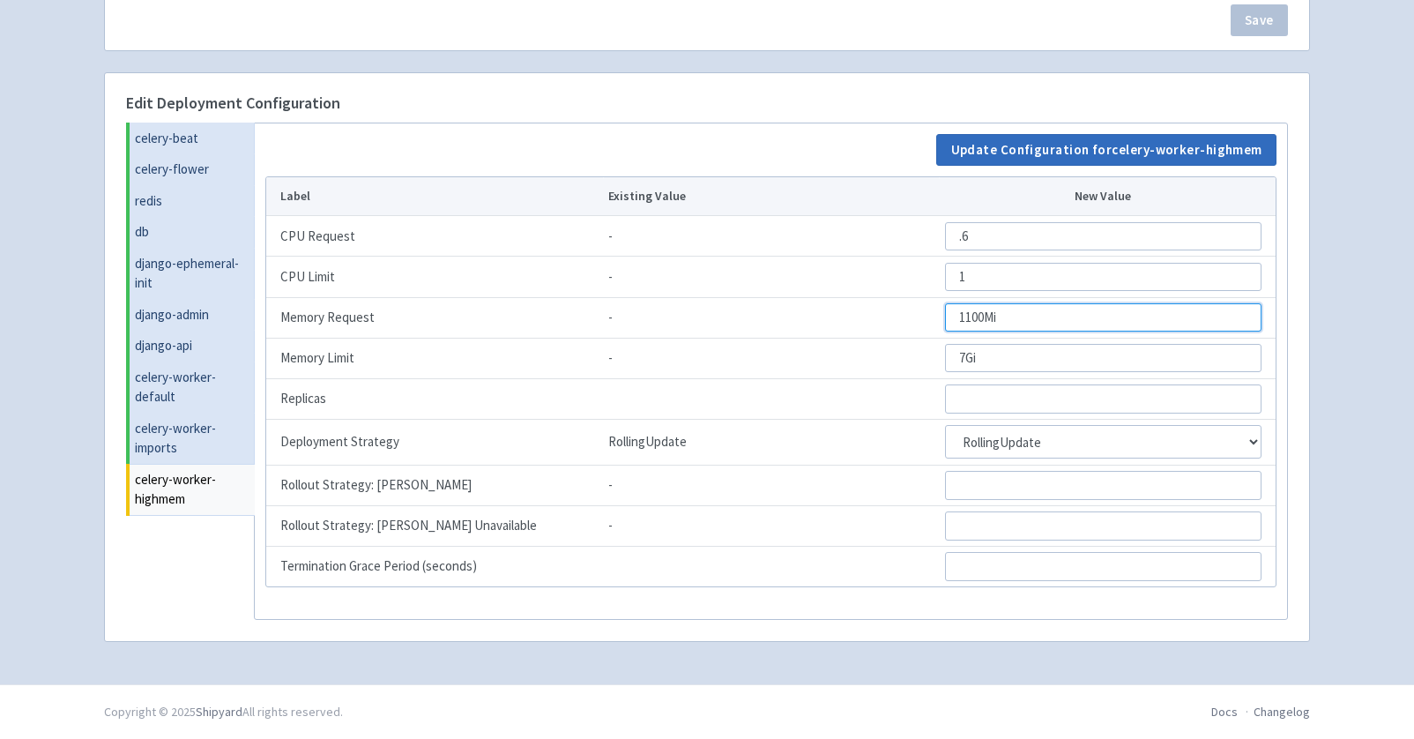
type input "1100Mi"
click at [1055, 134] on button "Update Configuration for celery-worker-highmem" at bounding box center [1106, 150] width 340 height 32
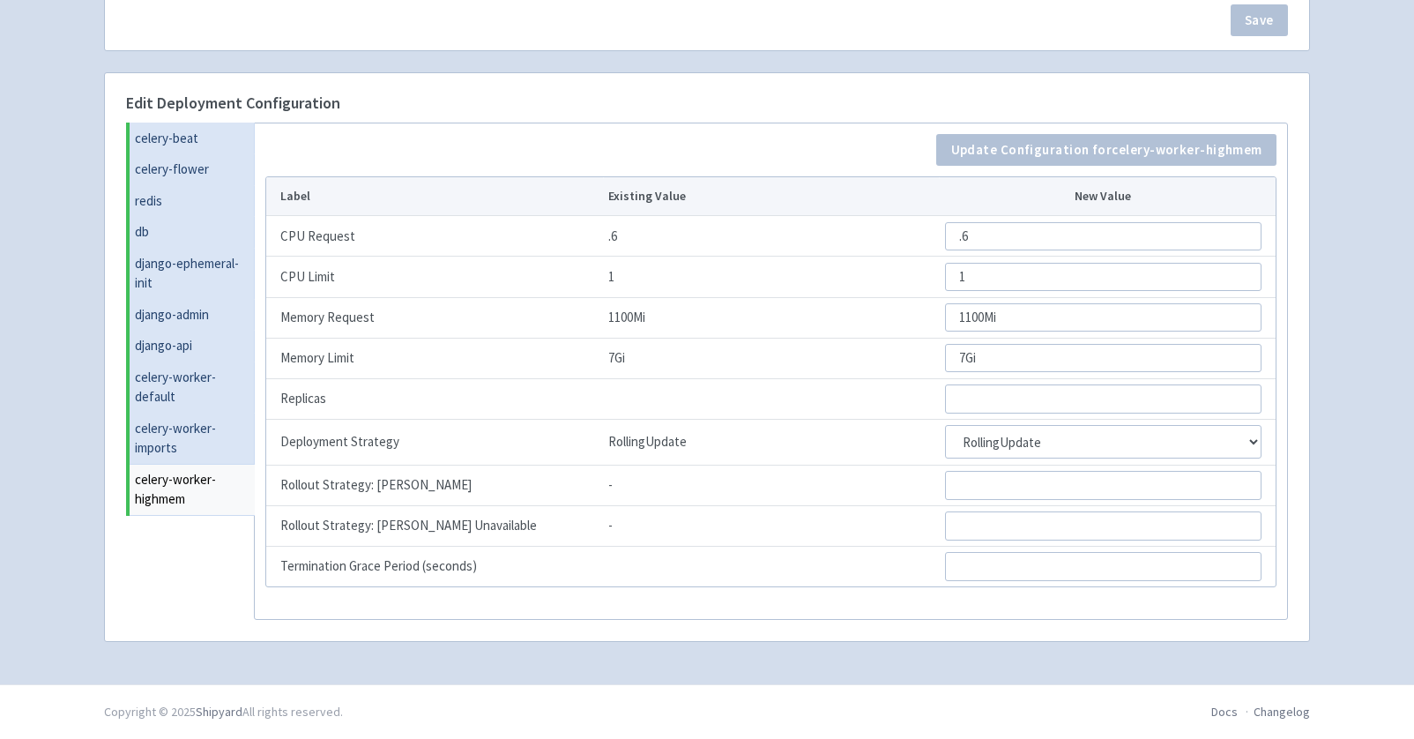
scroll to position [482, 0]
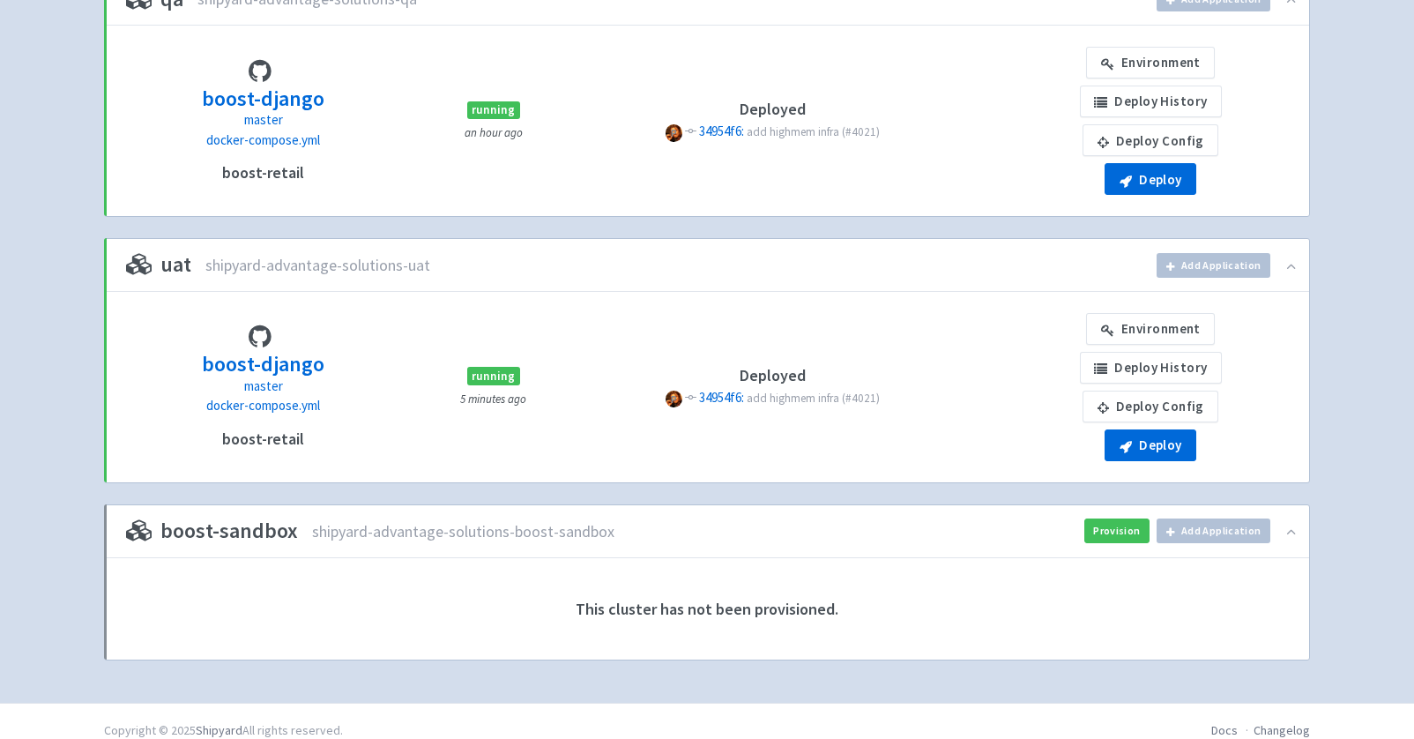
scroll to position [787, 0]
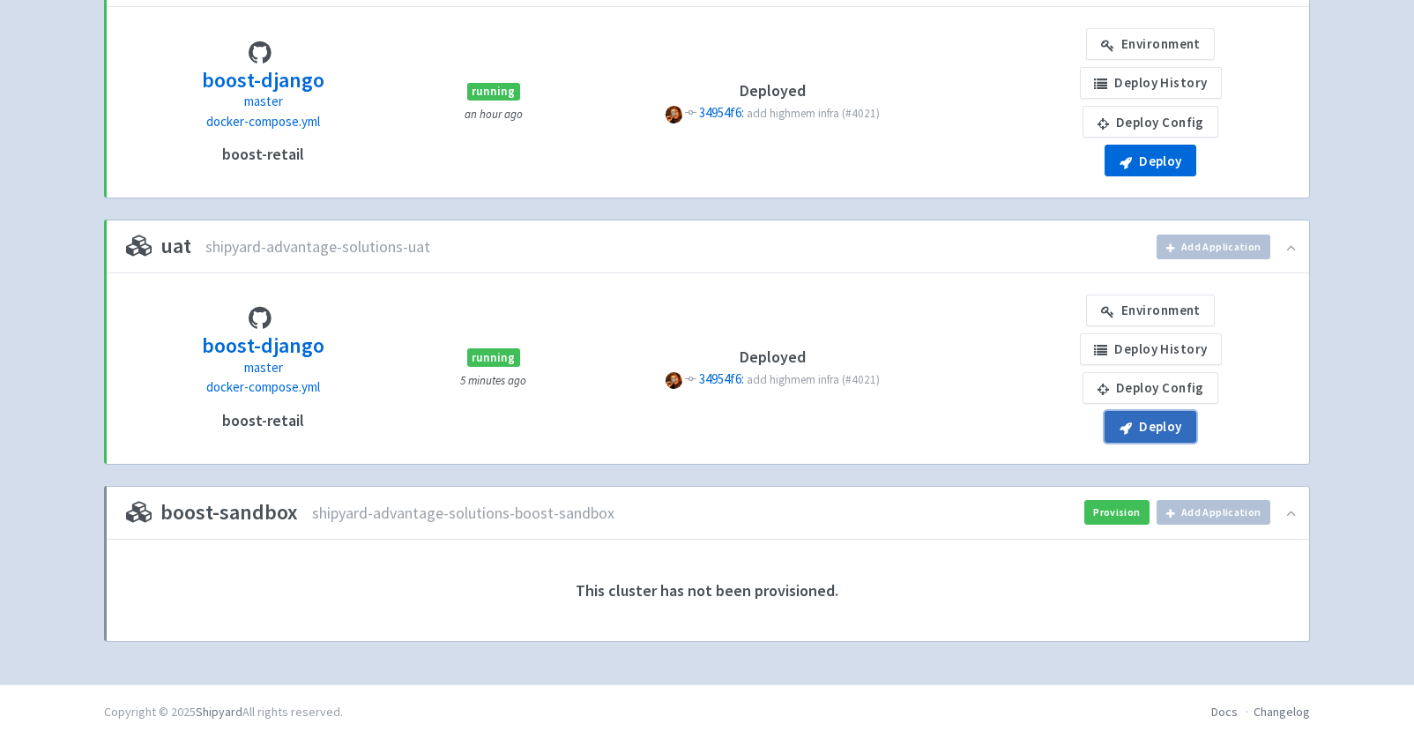
click at [1187, 429] on button "Deploy" at bounding box center [1150, 427] width 92 height 32
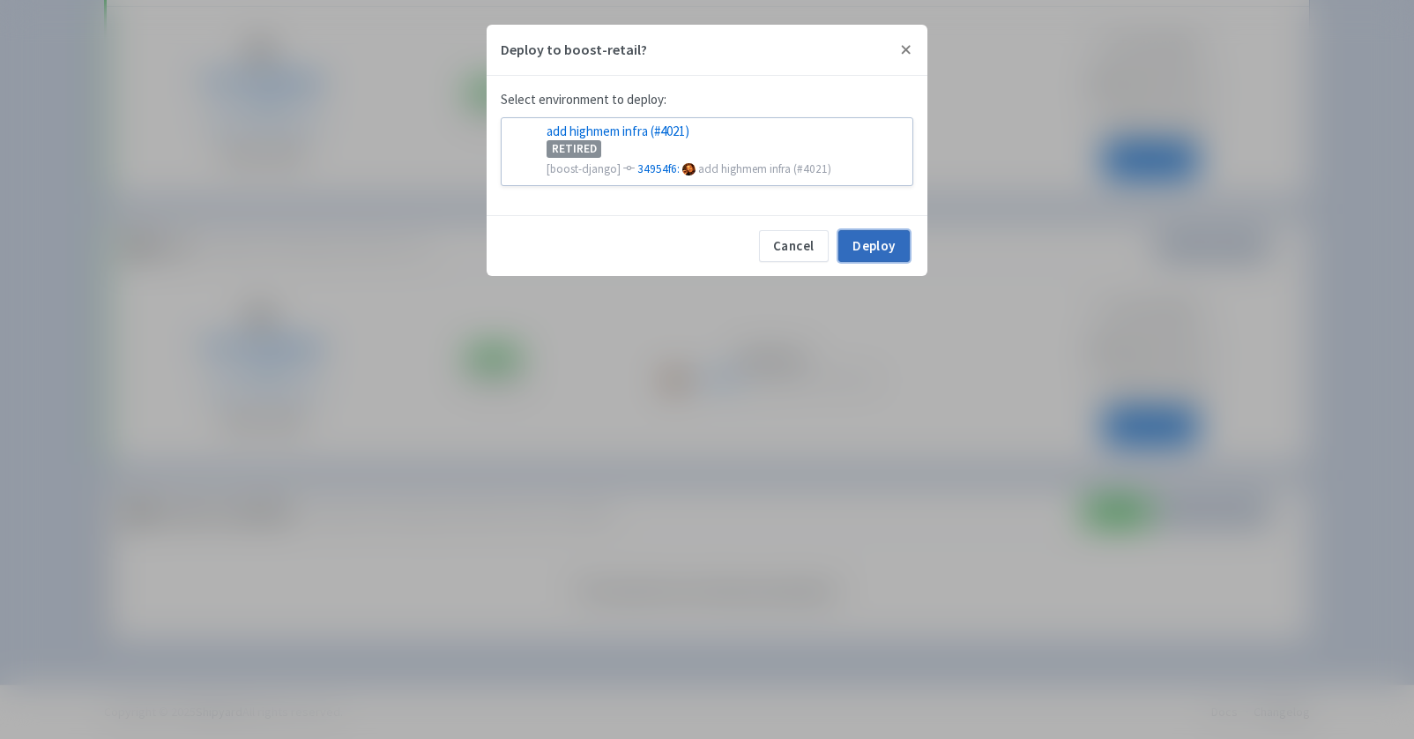
click at [879, 242] on button "Deploy" at bounding box center [873, 246] width 71 height 32
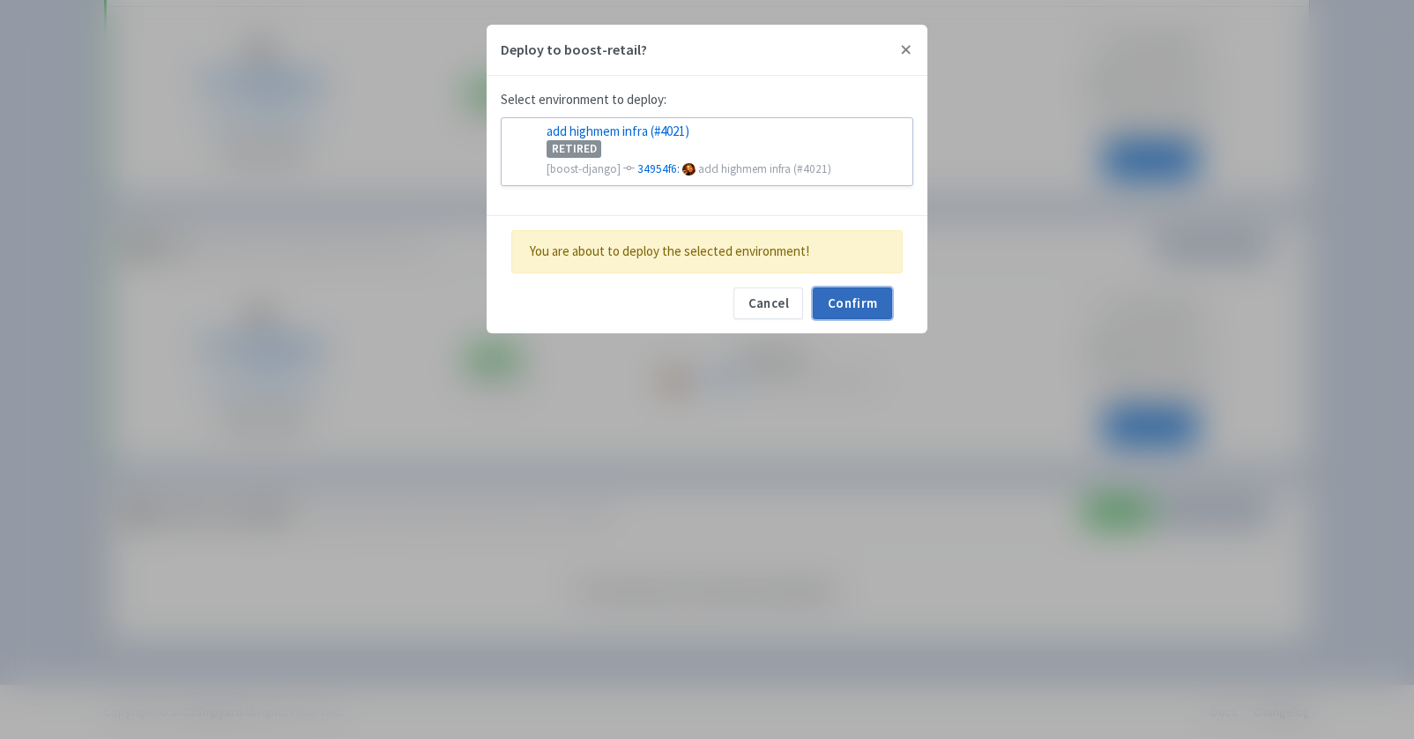
click at [871, 308] on button "Confirm" at bounding box center [852, 303] width 79 height 32
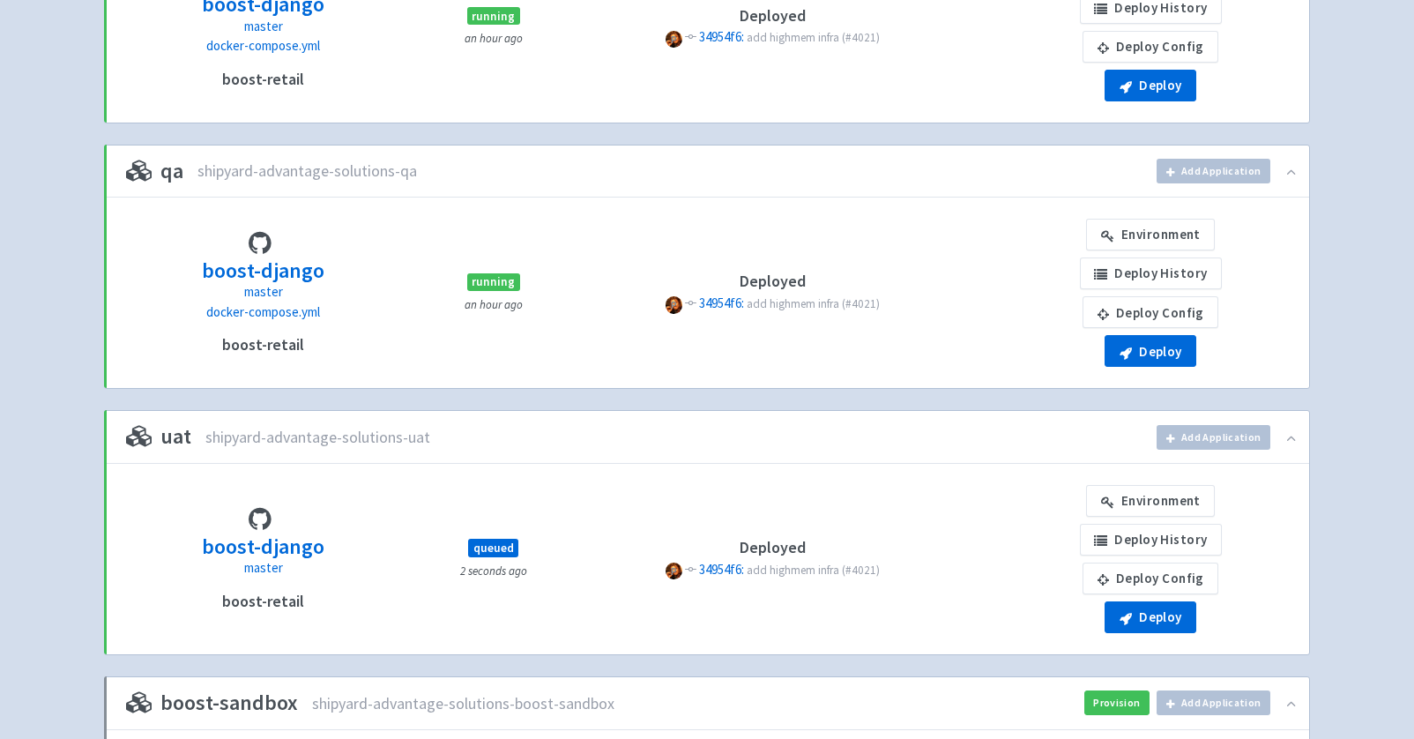
scroll to position [462, 0]
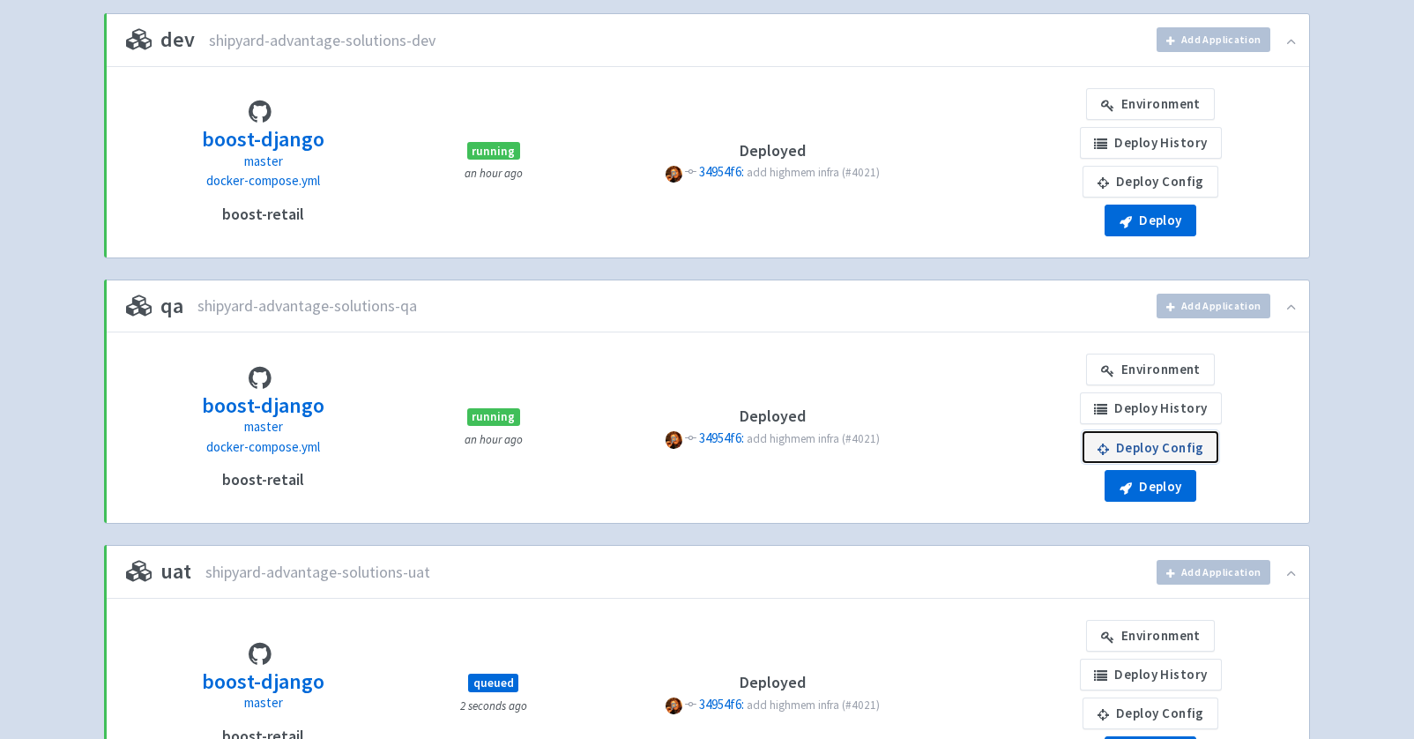
click at [1126, 445] on link "Deploy Config" at bounding box center [1150, 447] width 136 height 32
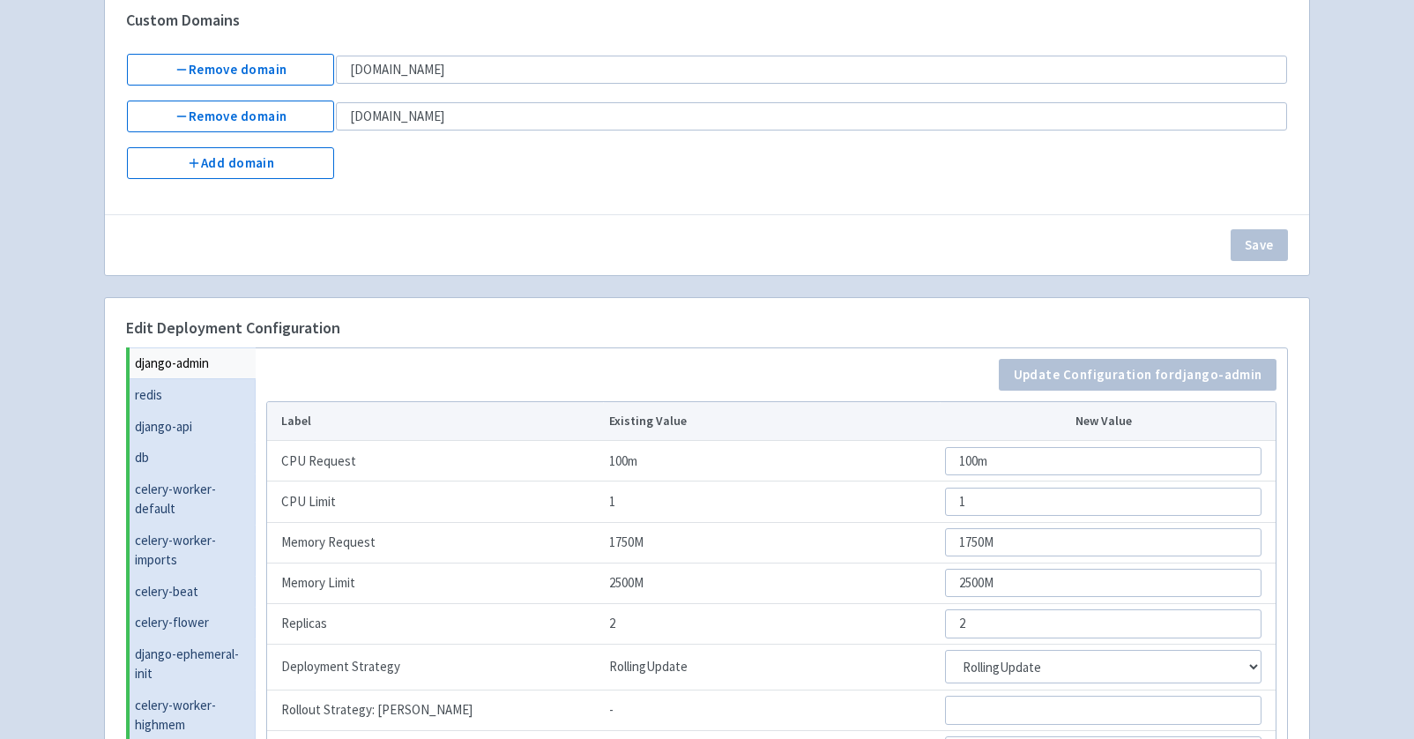
scroll to position [482, 0]
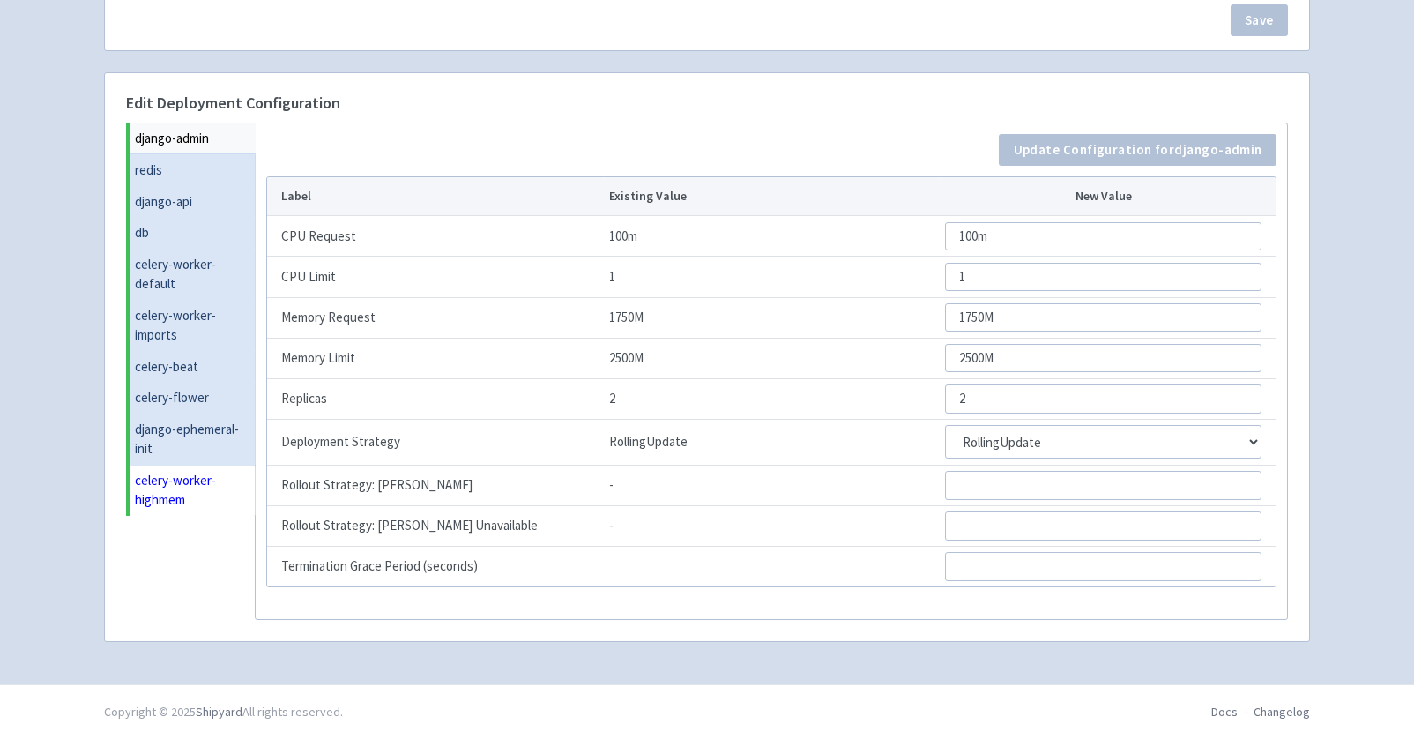
click at [190, 494] on link "celery-worker-highmem" at bounding box center [193, 490] width 126 height 51
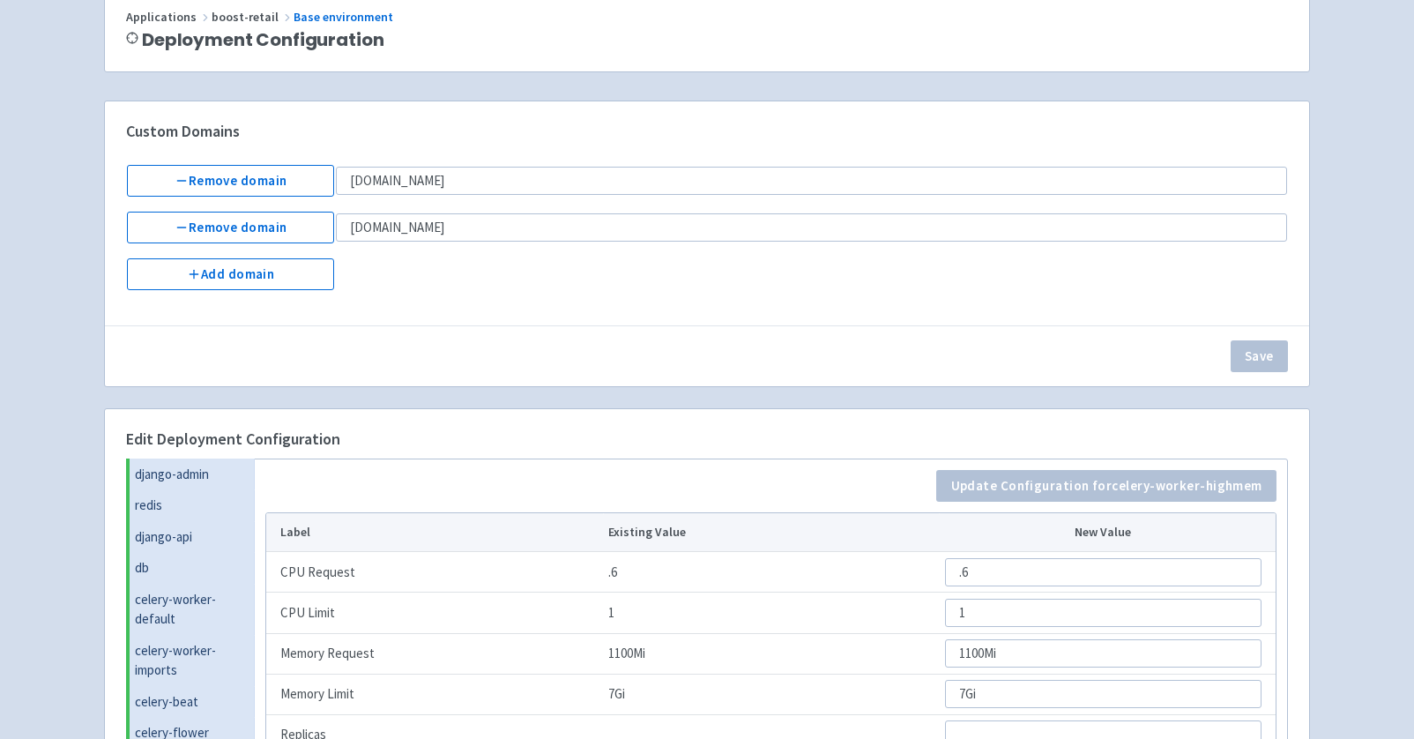
scroll to position [0, 0]
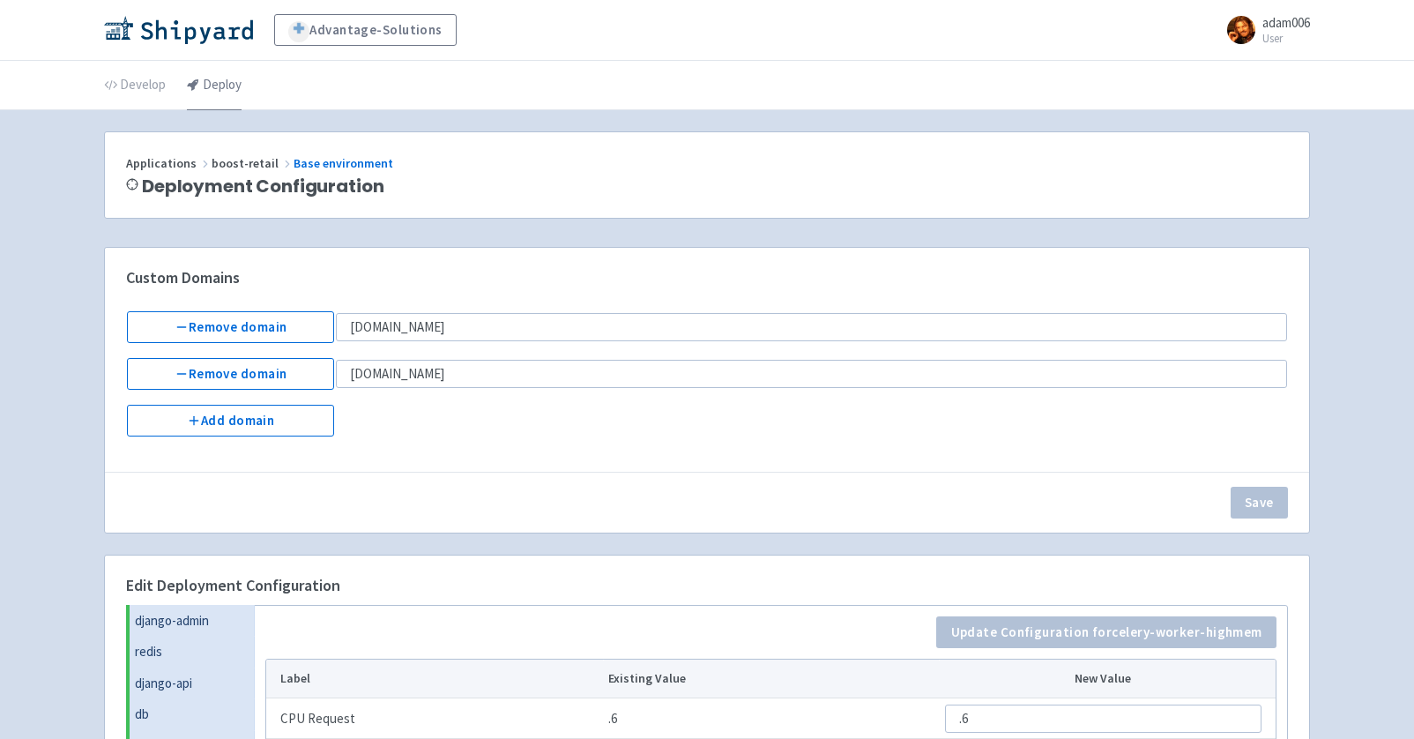
click at [227, 87] on link "Deploy" at bounding box center [214, 85] width 55 height 49
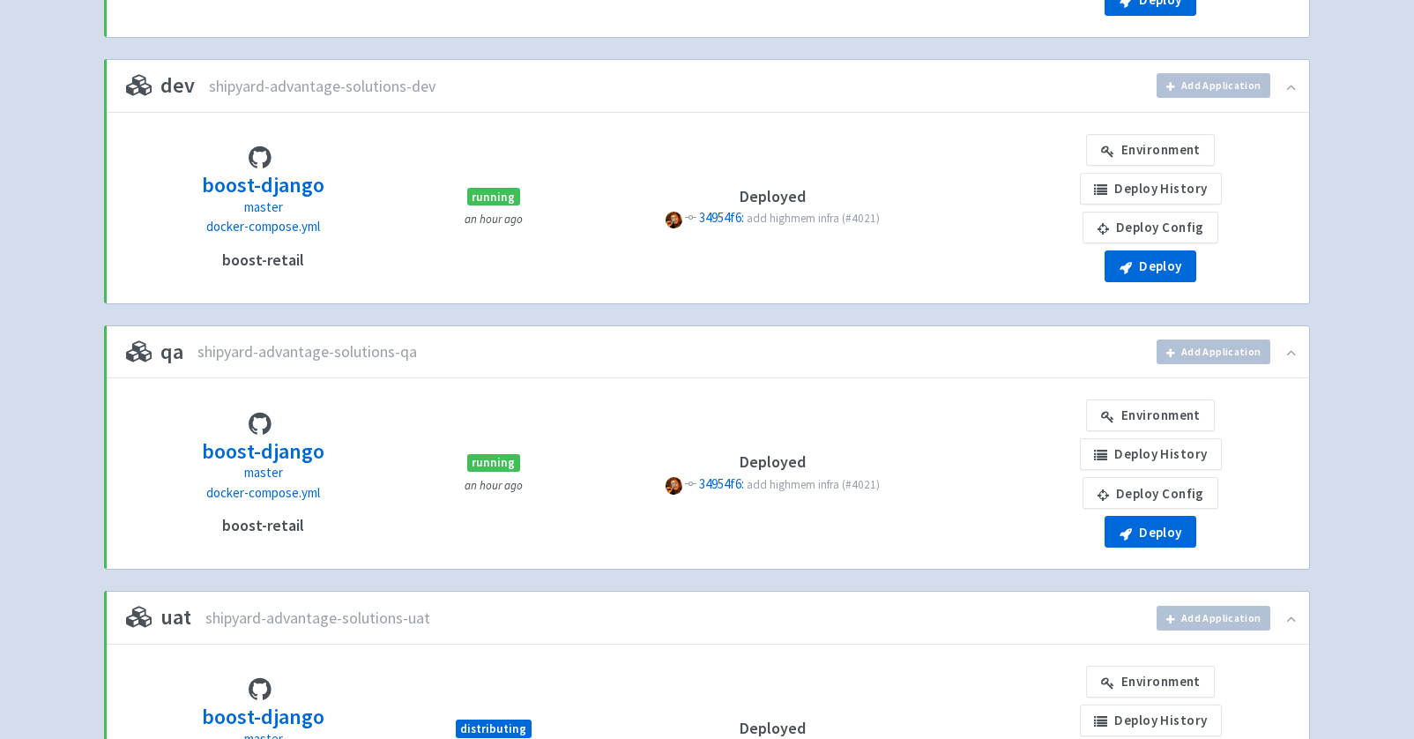
scroll to position [419, 0]
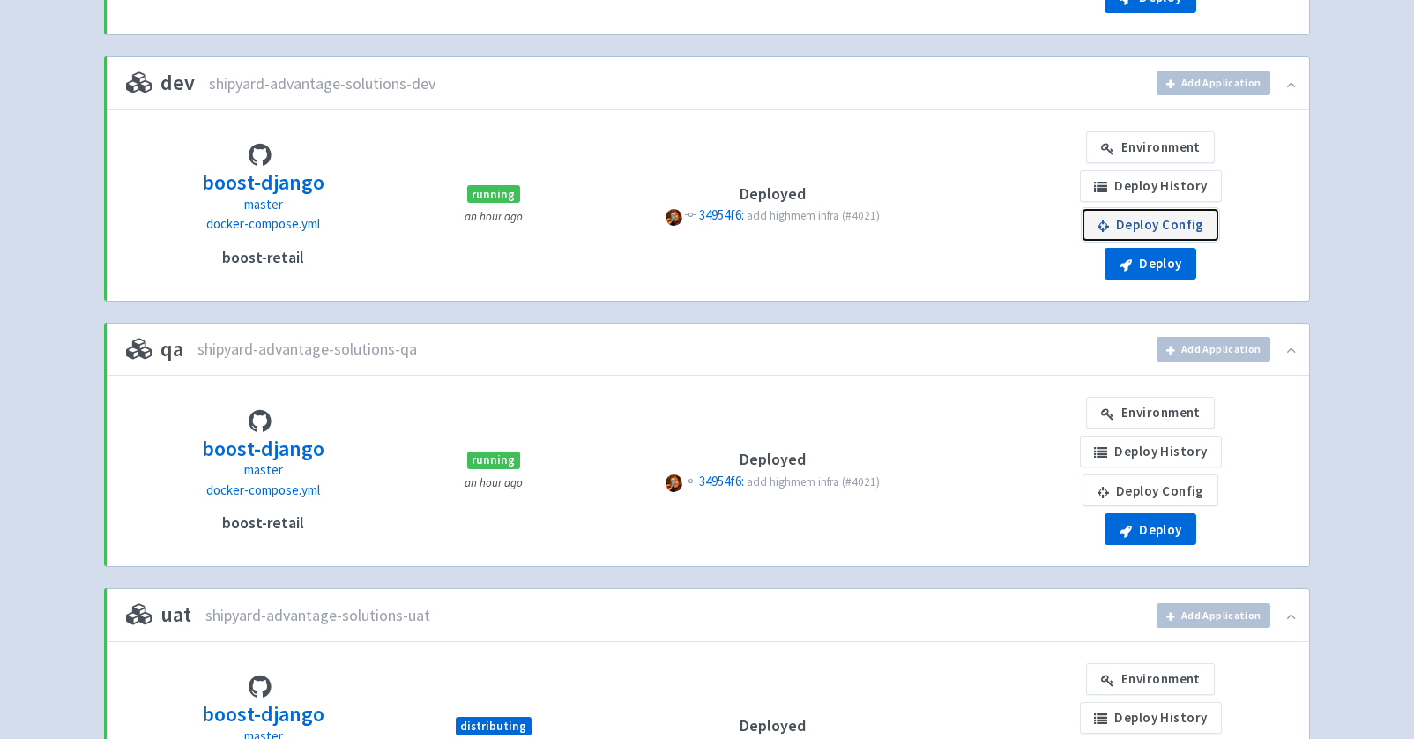
click at [1192, 214] on link "Deploy Config" at bounding box center [1150, 225] width 136 height 32
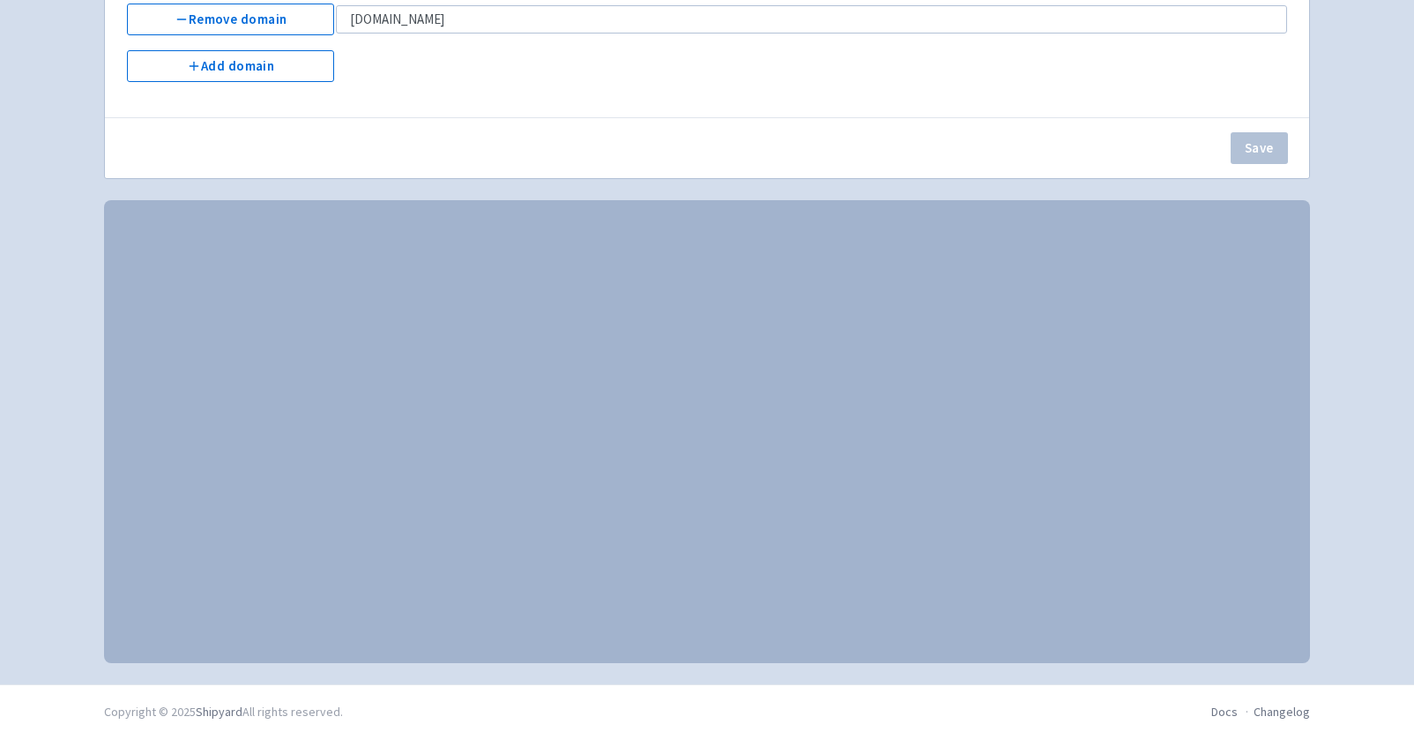
scroll to position [482, 0]
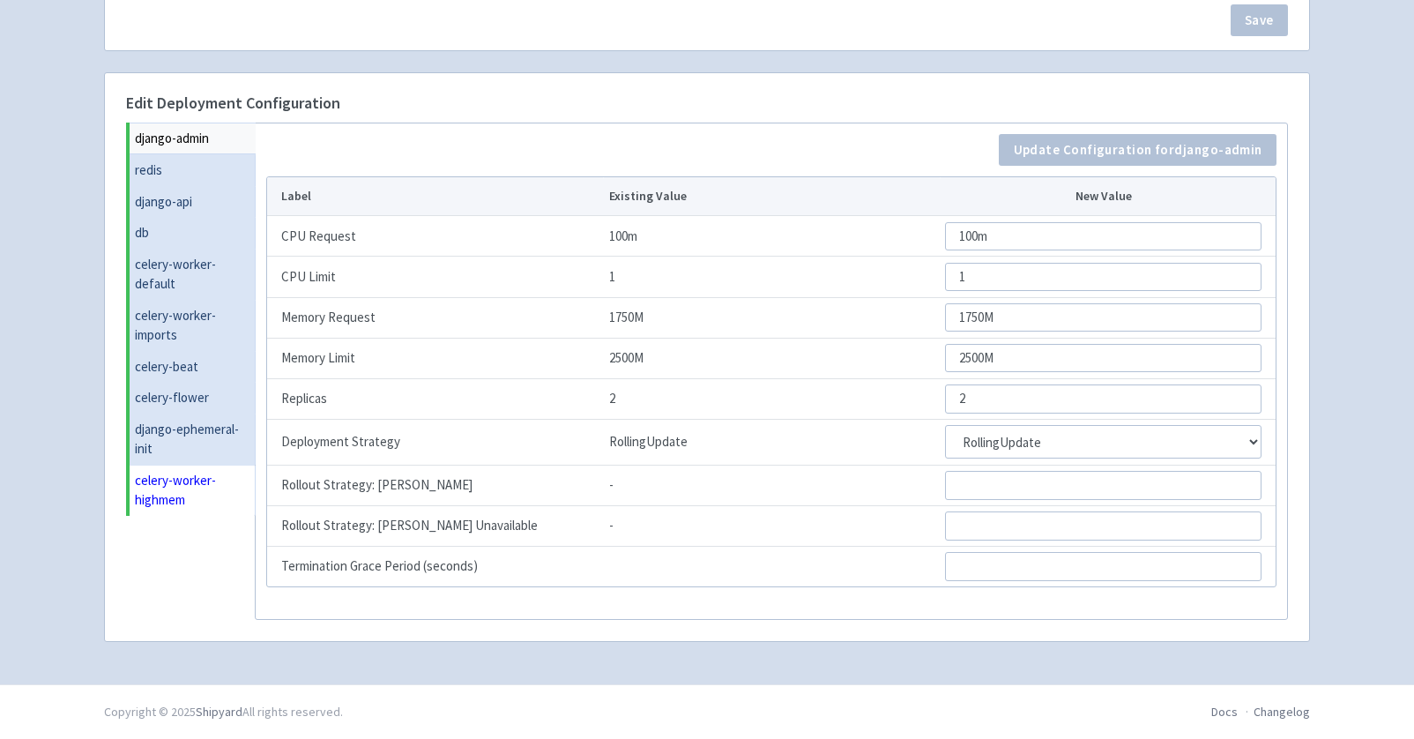
click at [165, 471] on link "celery-worker-highmem" at bounding box center [193, 490] width 126 height 51
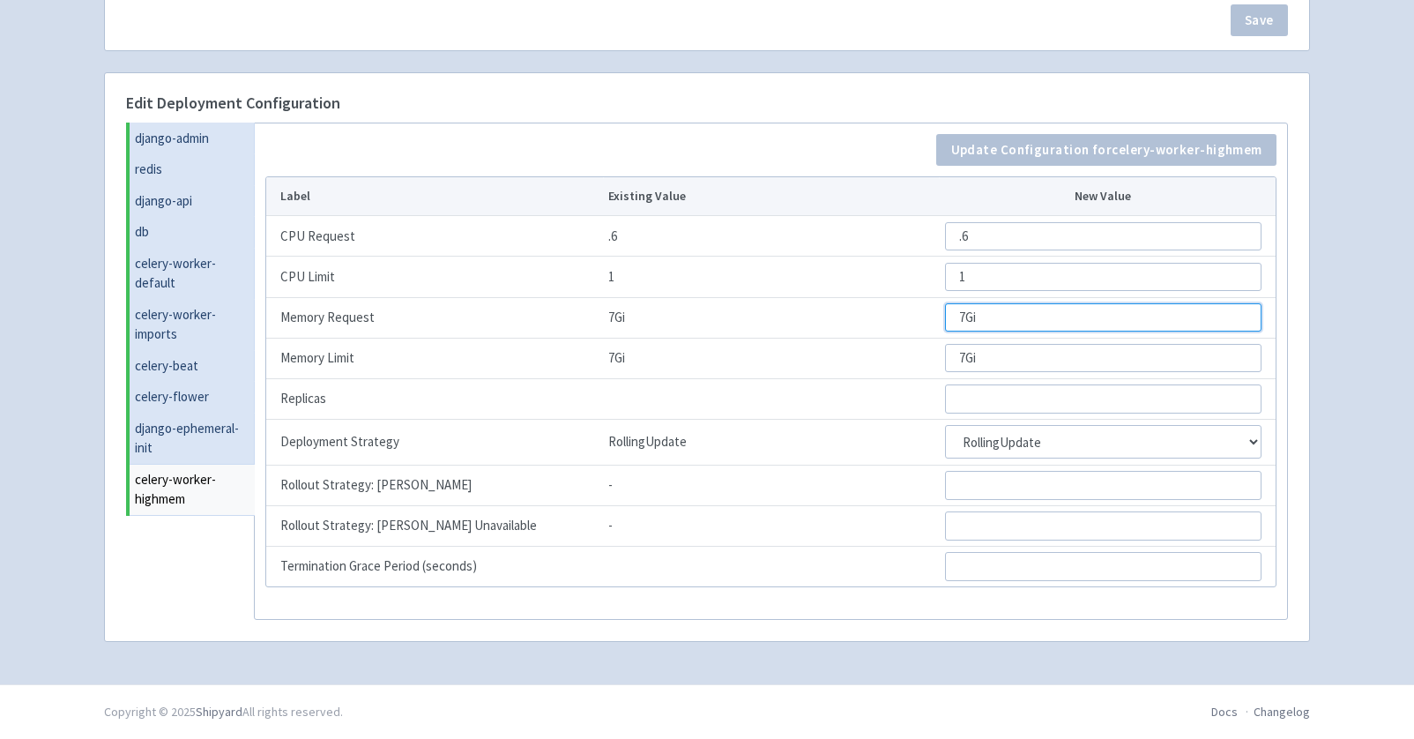
click at [962, 314] on input "7Gi" at bounding box center [1103, 317] width 316 height 28
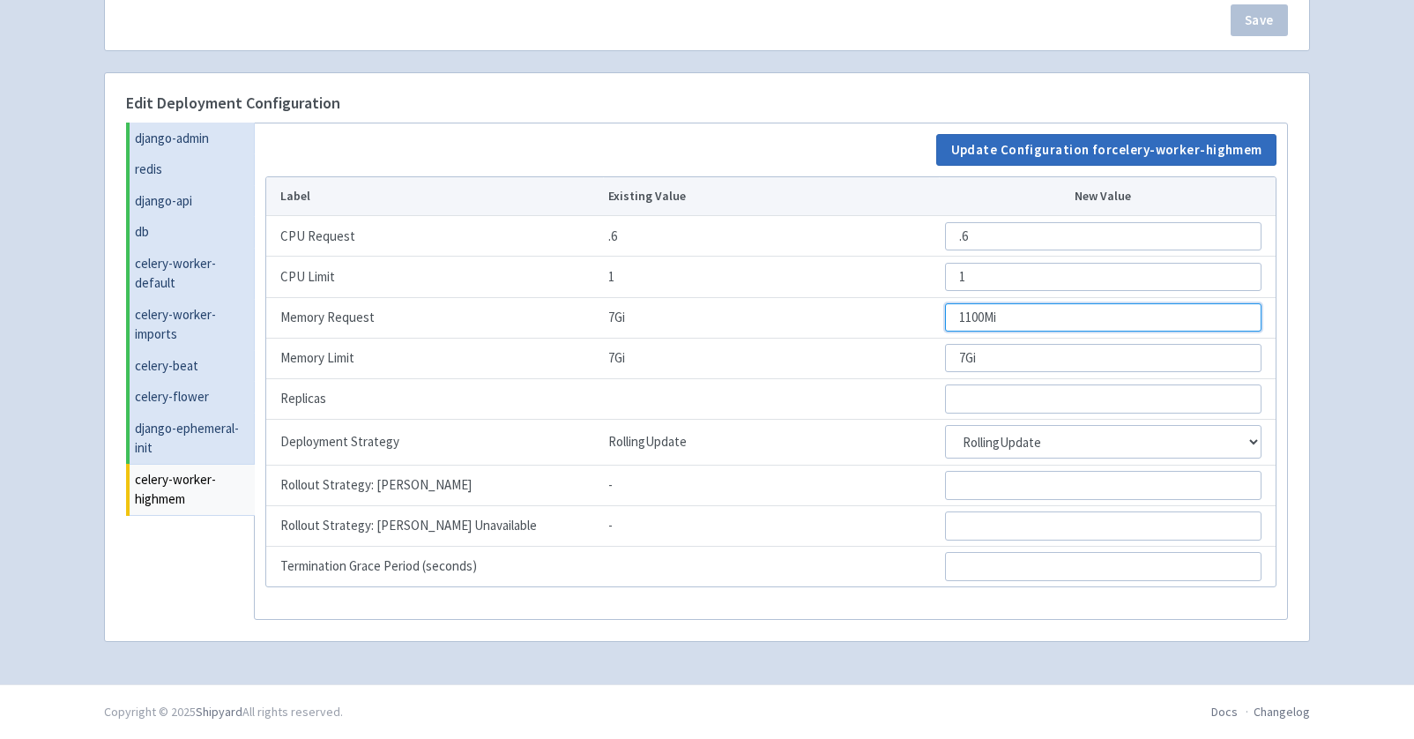
type input "1100Mi"
click at [1037, 149] on button "Update Configuration for celery-worker-highmem" at bounding box center [1106, 150] width 340 height 32
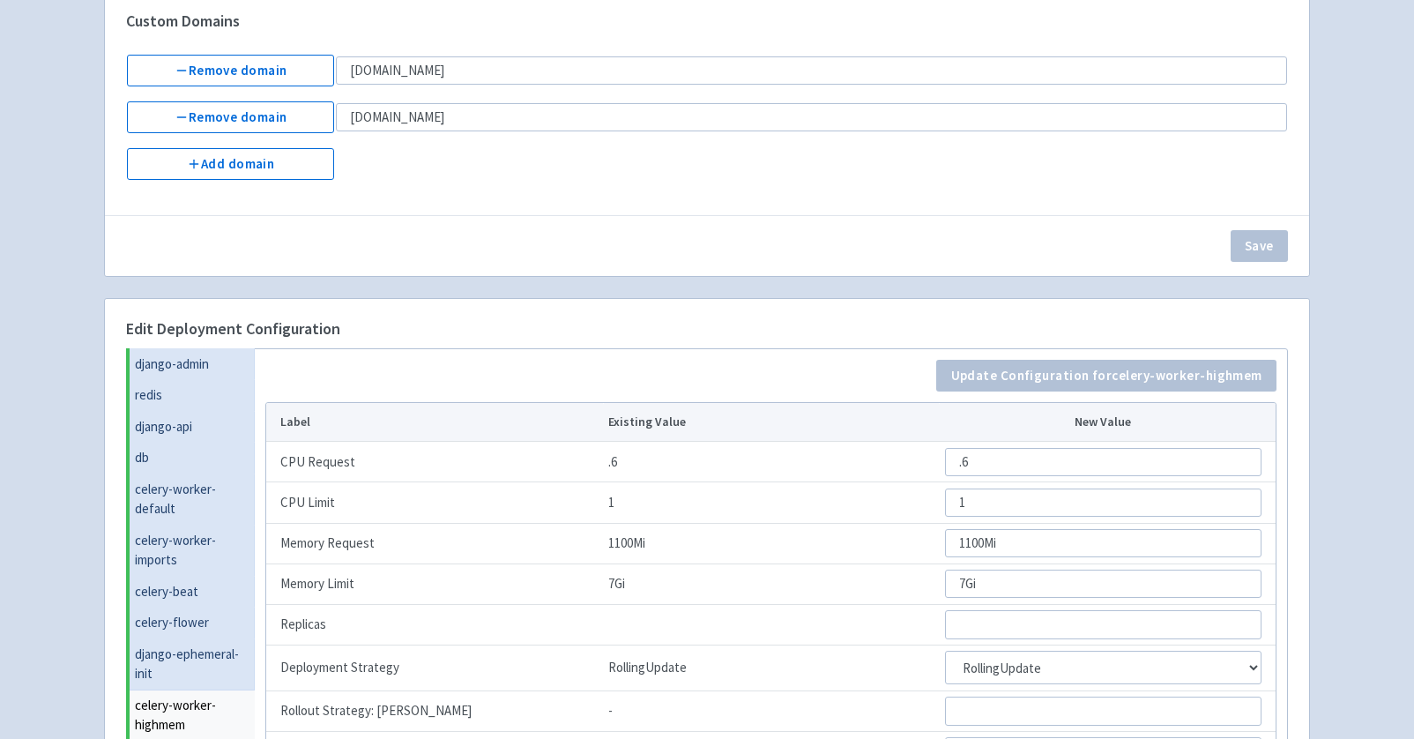
scroll to position [0, 0]
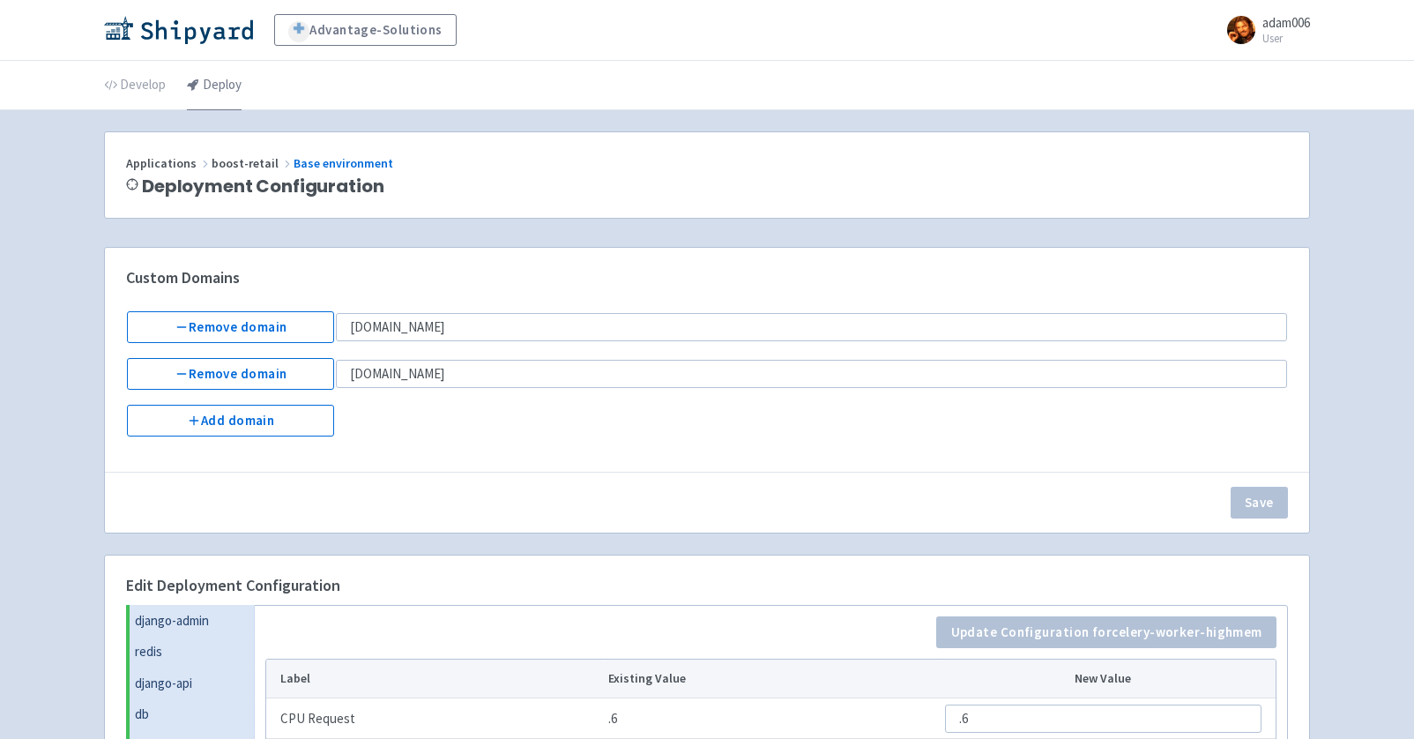
click at [206, 99] on link "Deploy" at bounding box center [214, 85] width 55 height 49
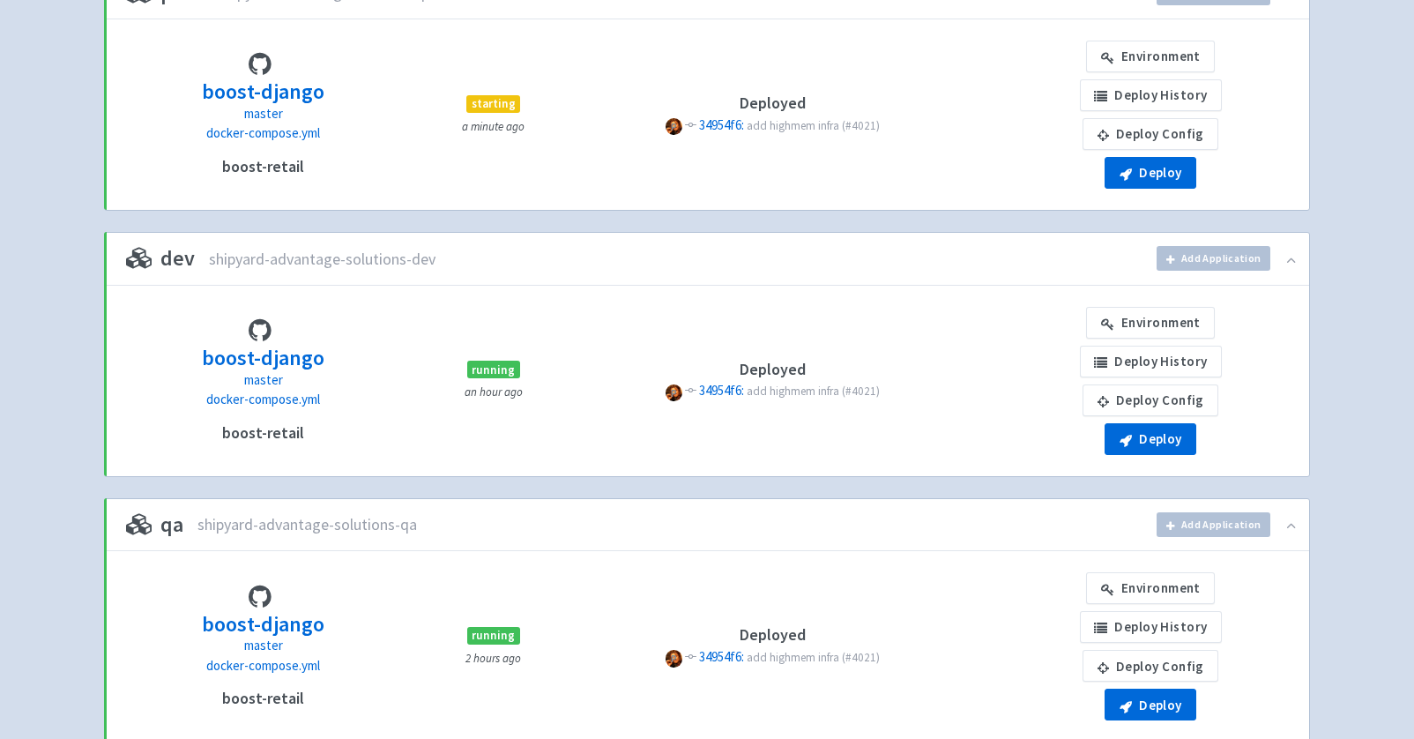
scroll to position [280, 0]
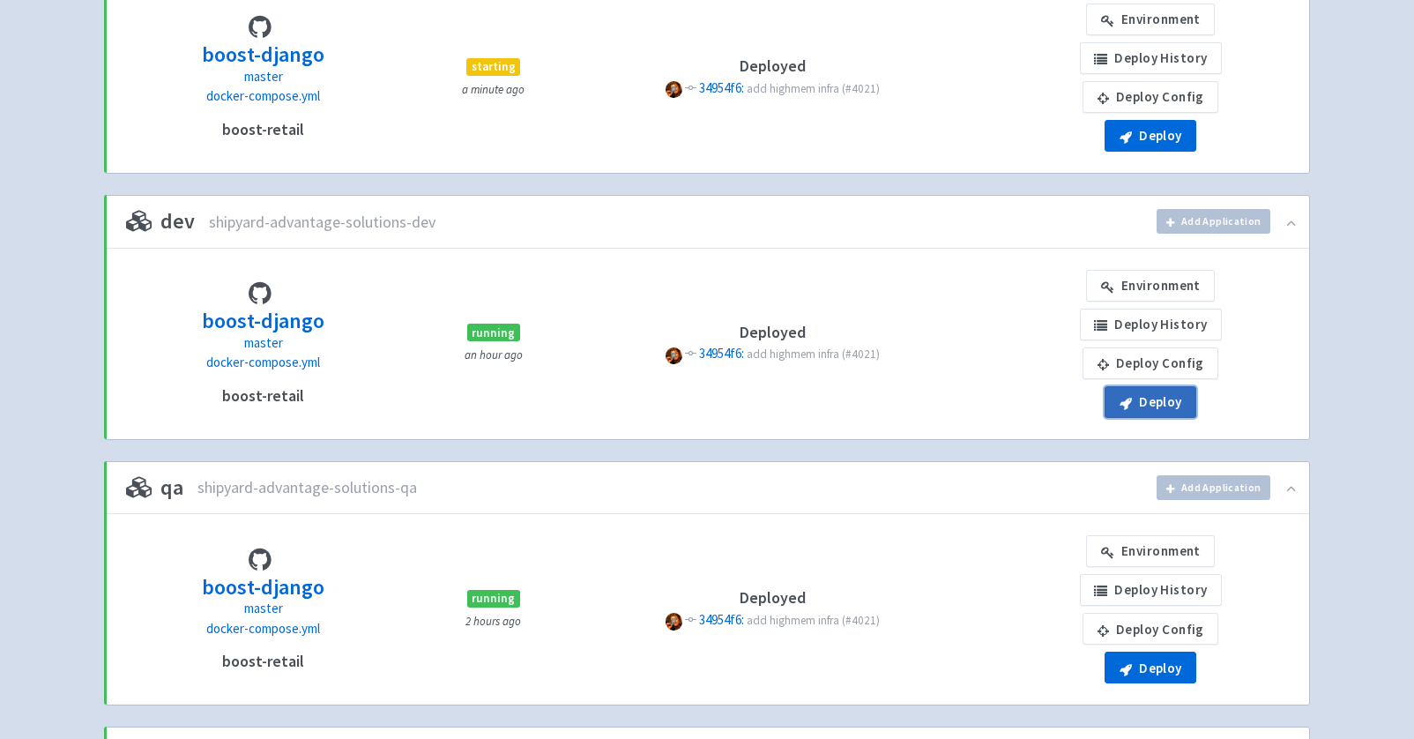
click at [1138, 405] on button "Deploy" at bounding box center [1150, 402] width 92 height 32
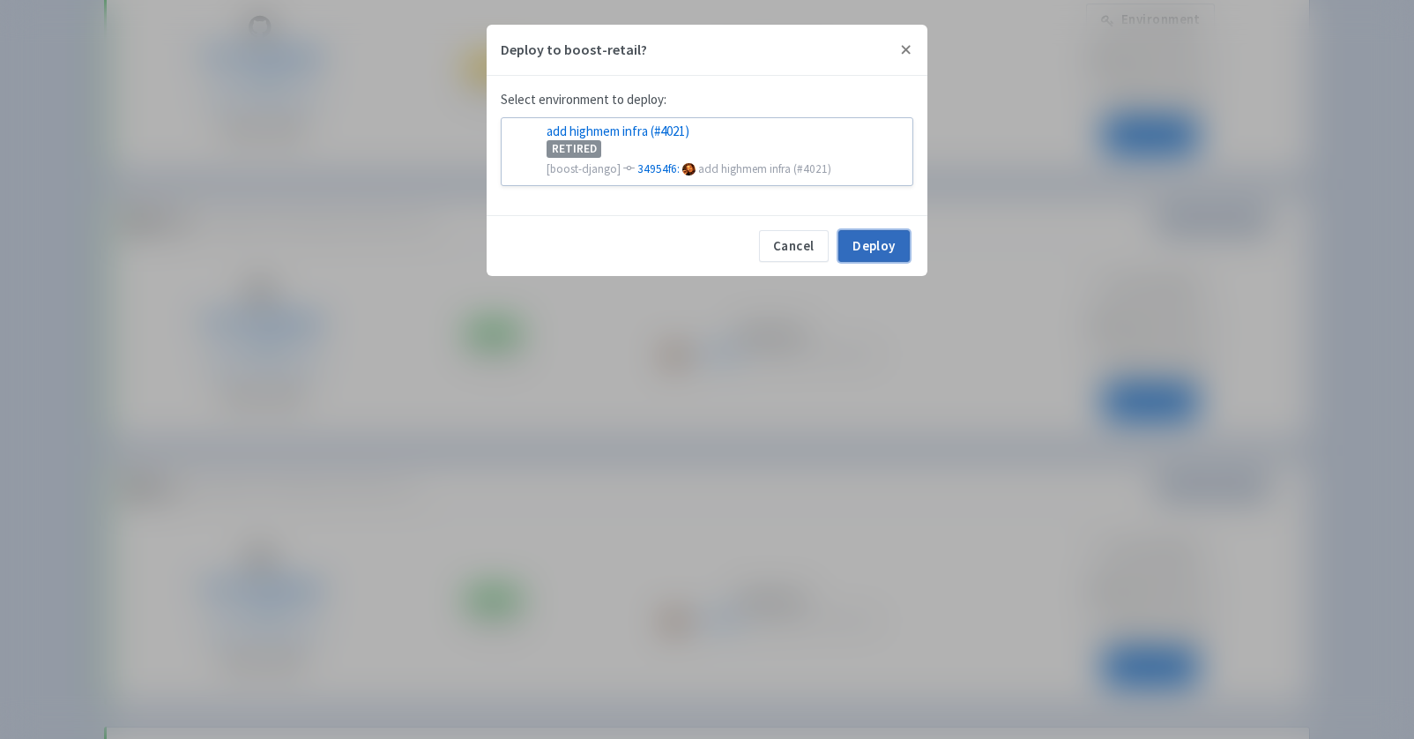
click at [885, 251] on button "Deploy" at bounding box center [873, 246] width 71 height 32
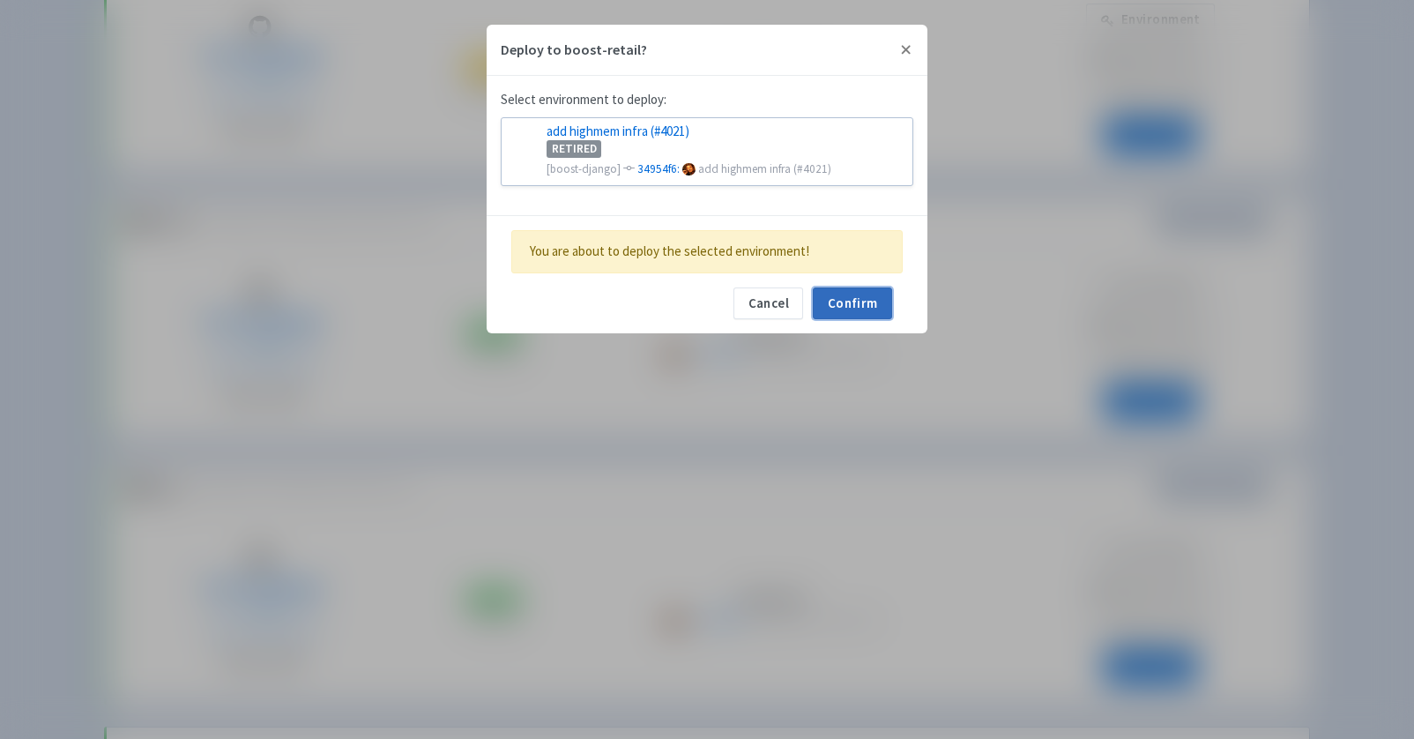
click at [873, 295] on button "Confirm" at bounding box center [852, 303] width 79 height 32
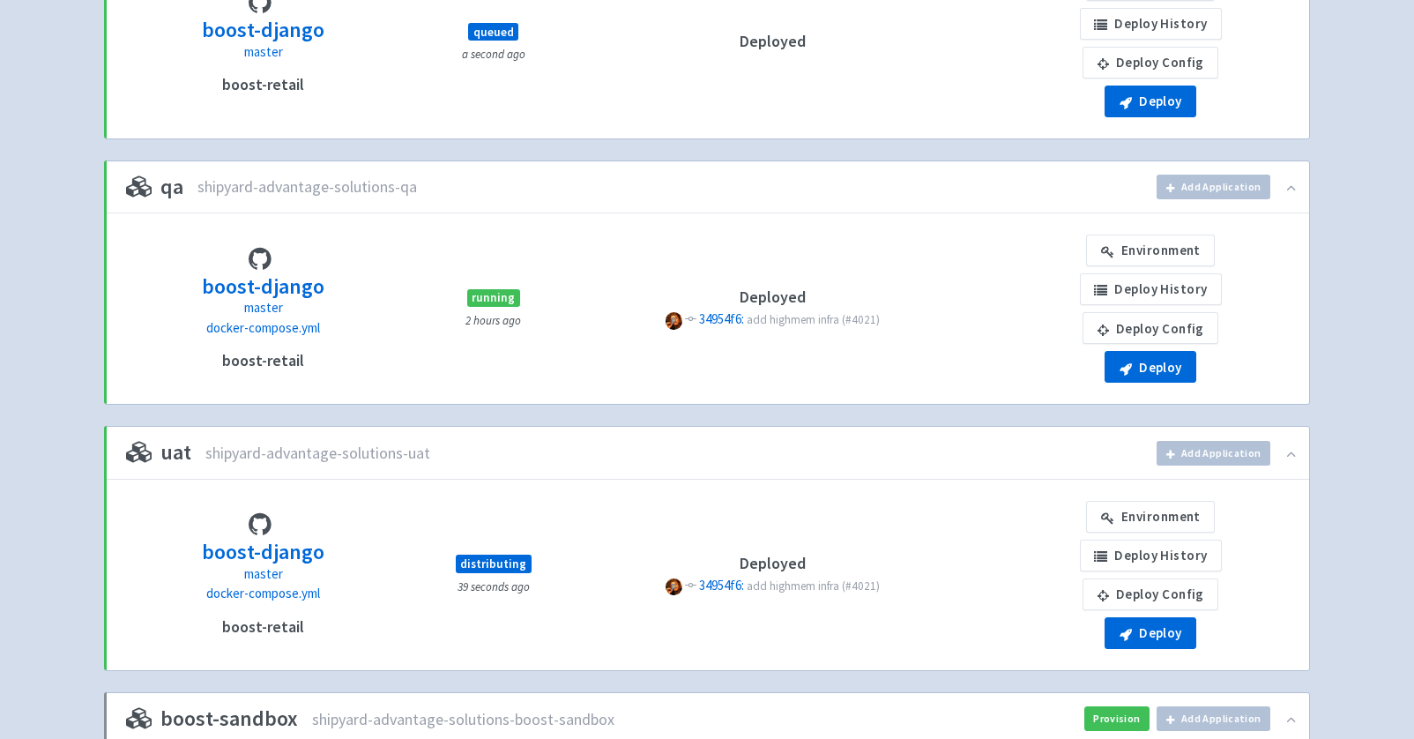
scroll to position [611, 0]
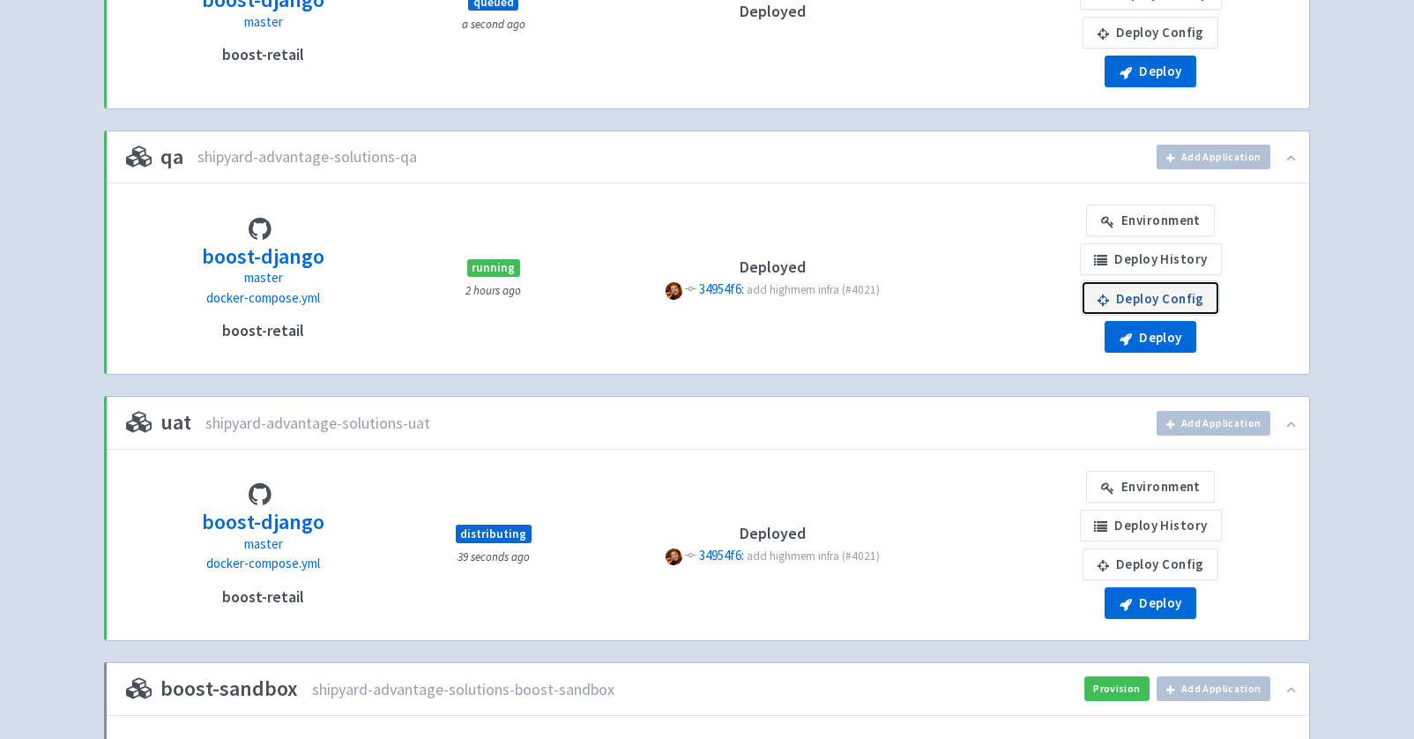
click at [1141, 294] on link "Deploy Config" at bounding box center [1150, 298] width 136 height 32
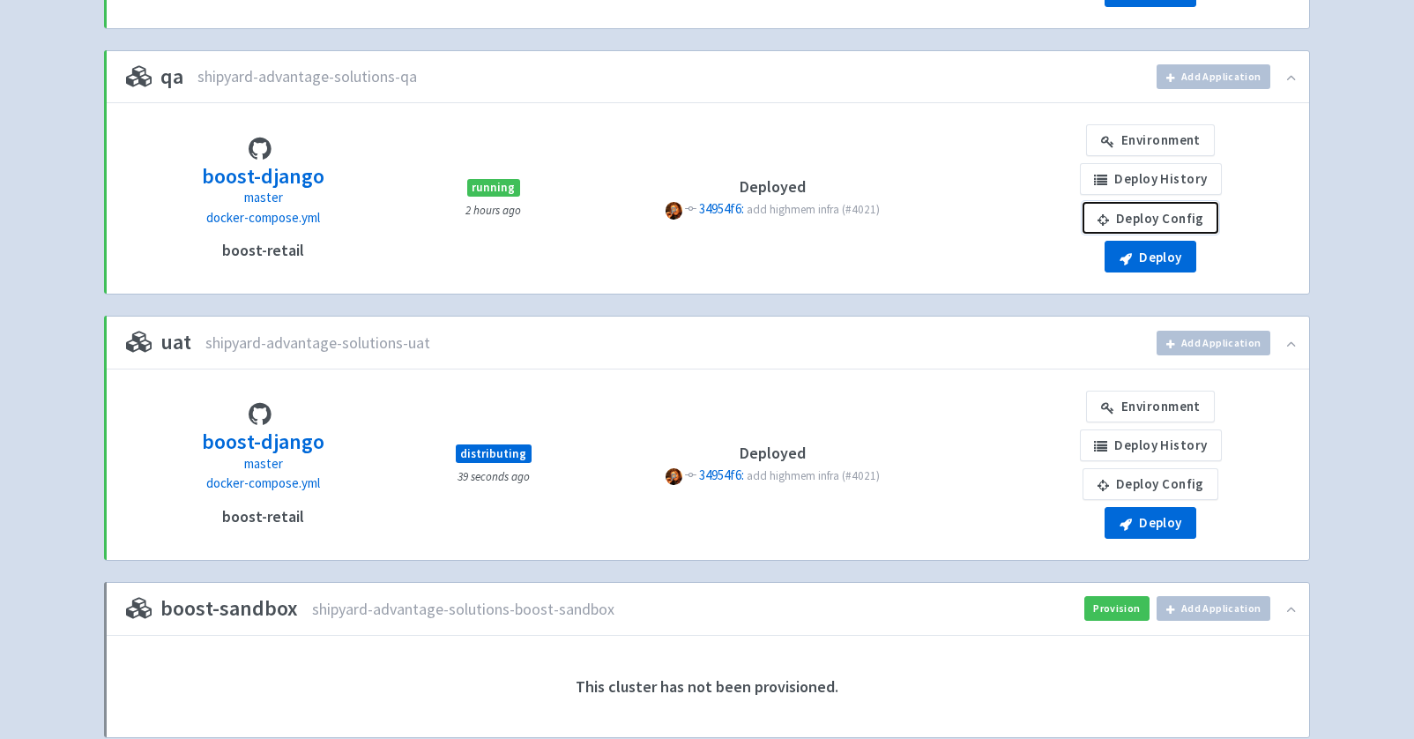
scroll to position [749, 0]
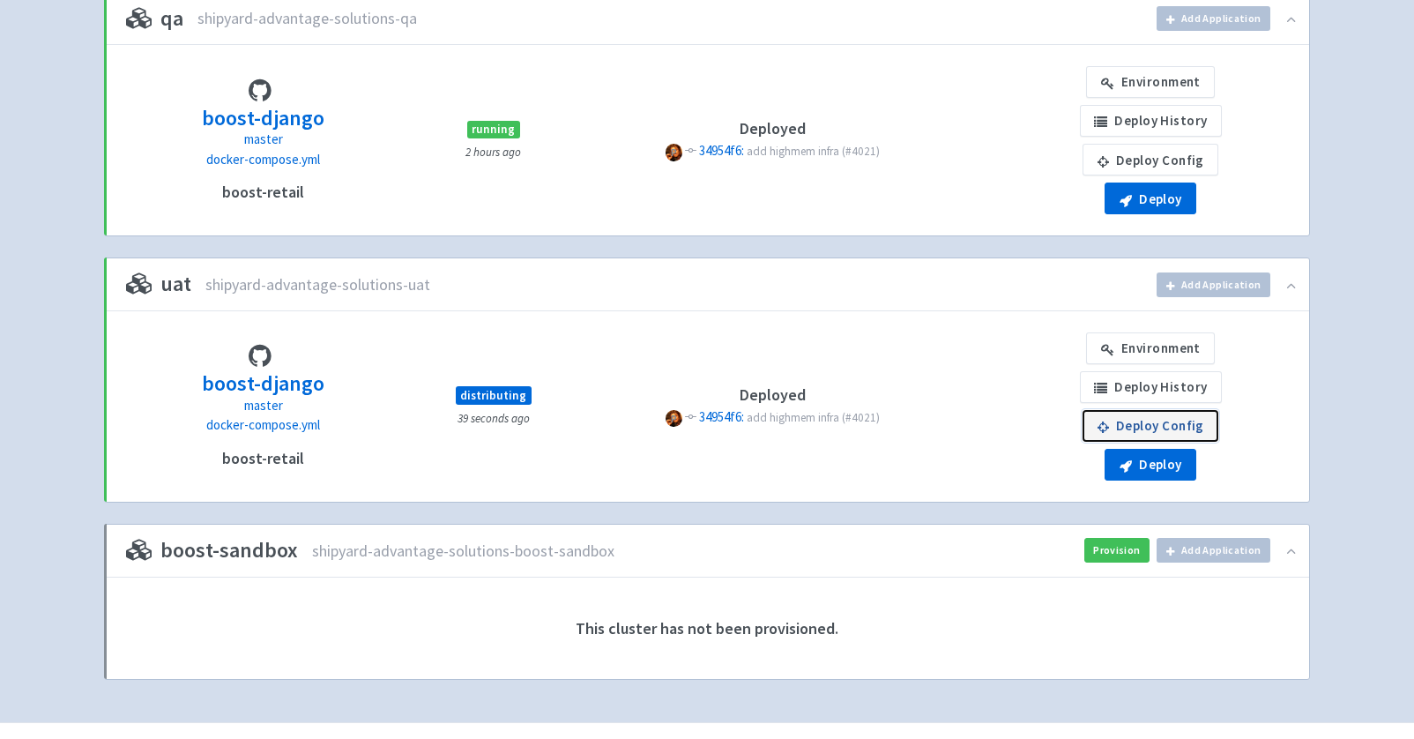
click at [1140, 422] on link "Deploy Config" at bounding box center [1150, 426] width 136 height 32
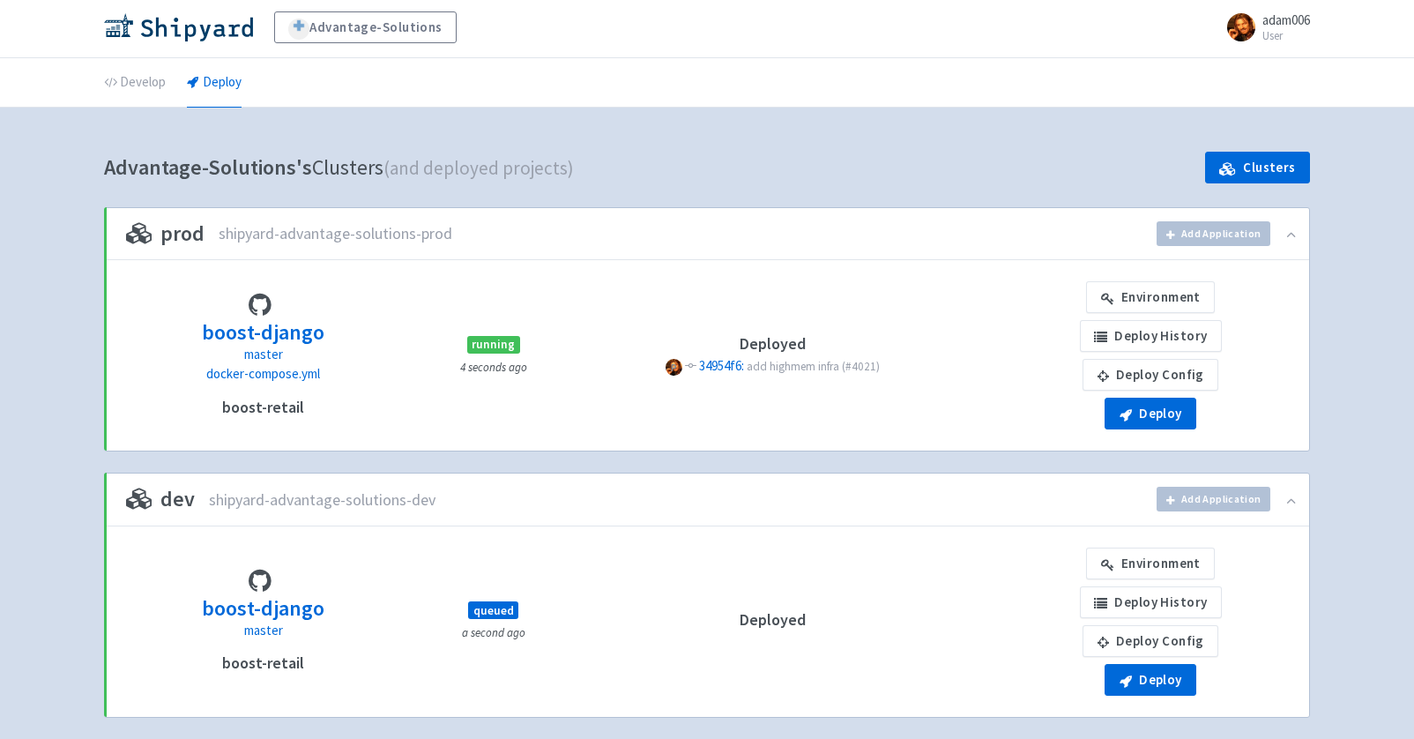
scroll to position [0, 0]
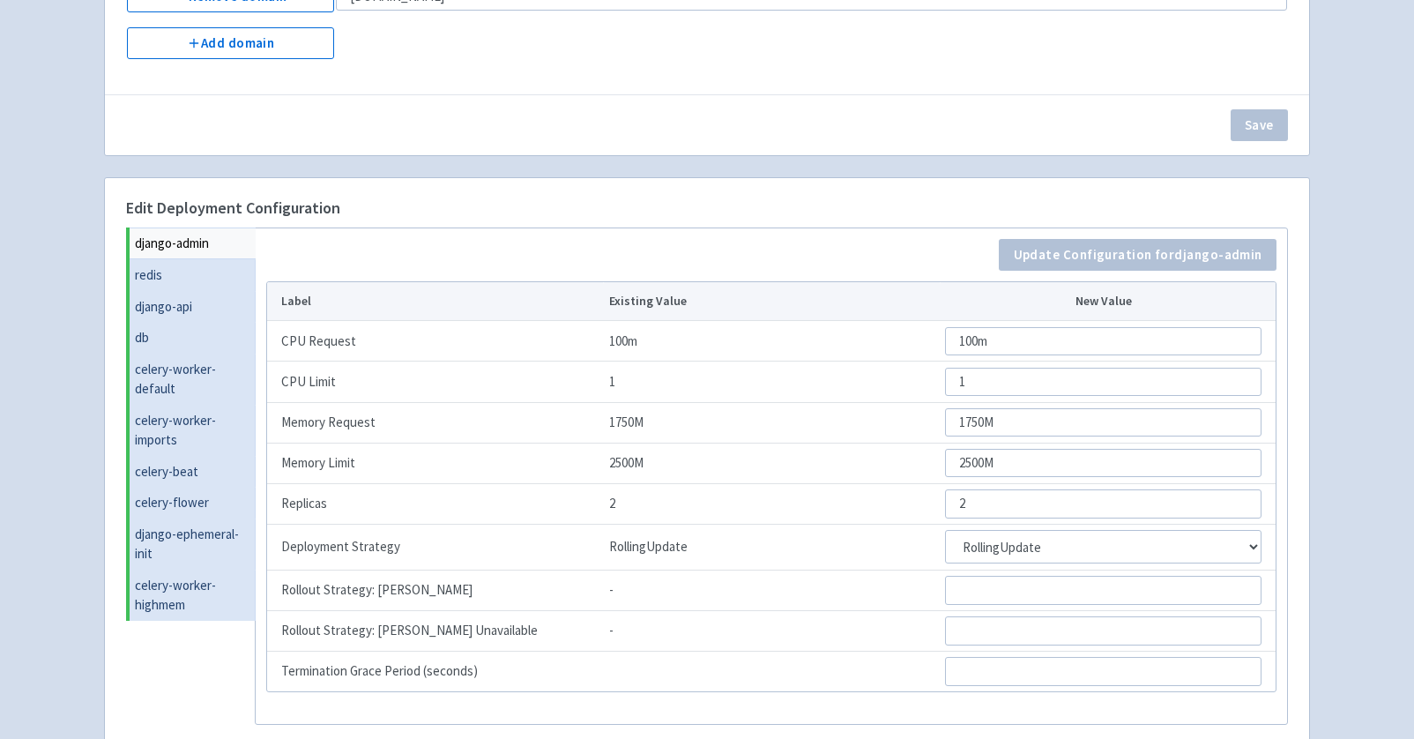
scroll to position [482, 0]
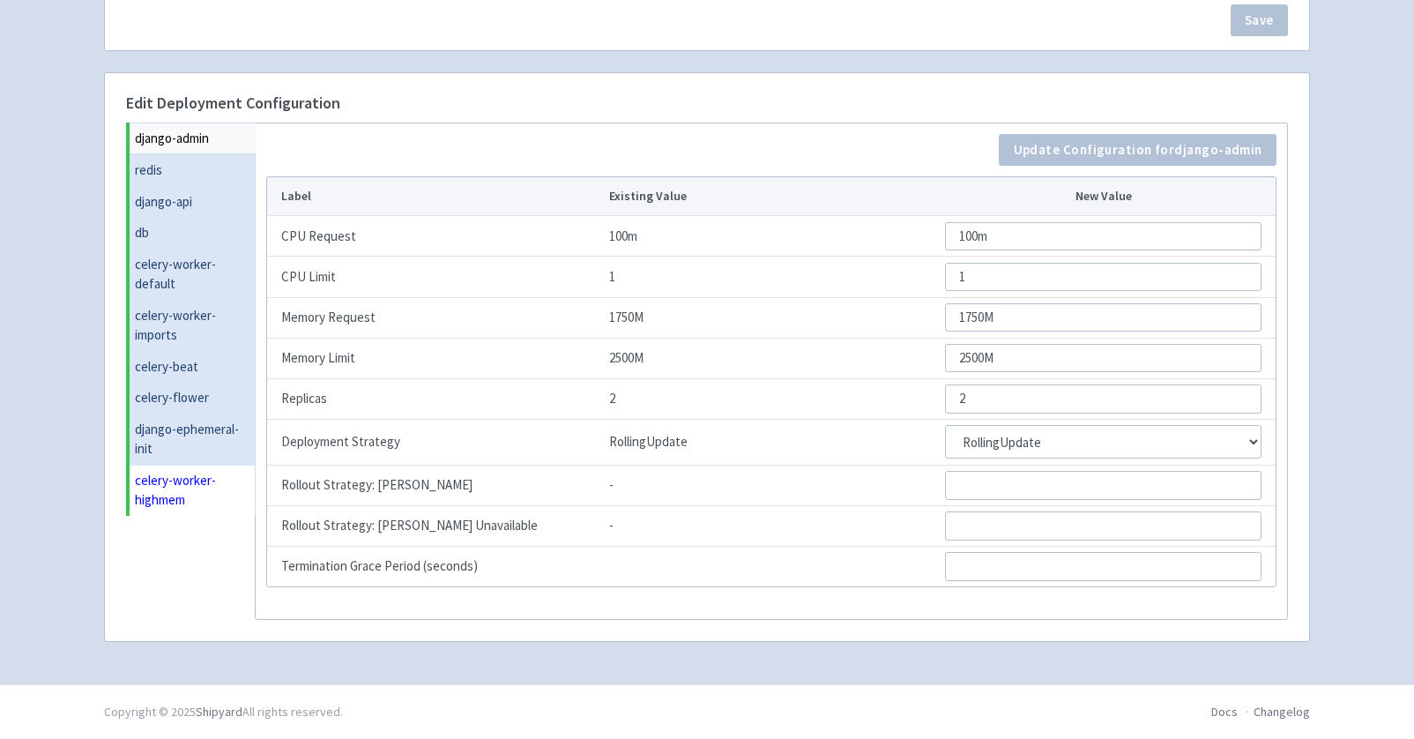
click at [172, 479] on link "celery-worker-highmem" at bounding box center [193, 490] width 126 height 51
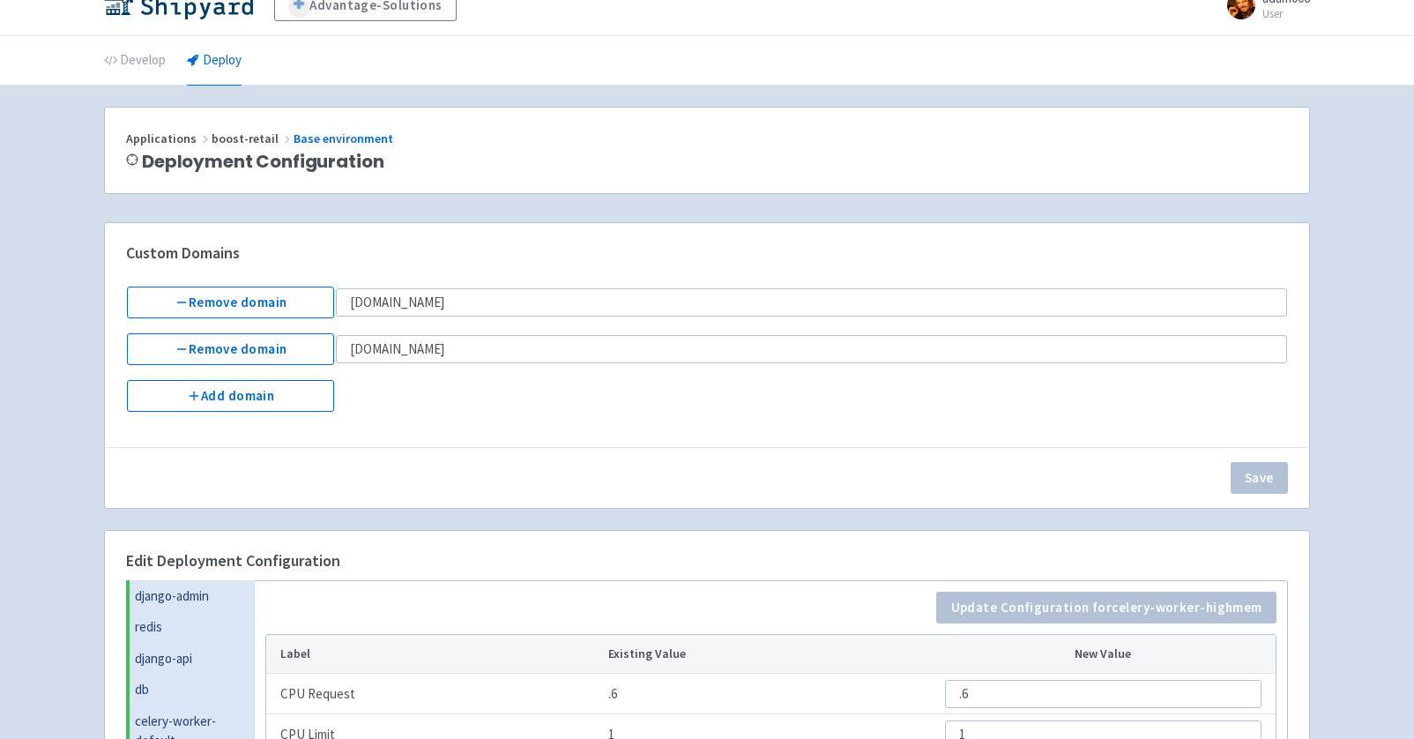
scroll to position [0, 0]
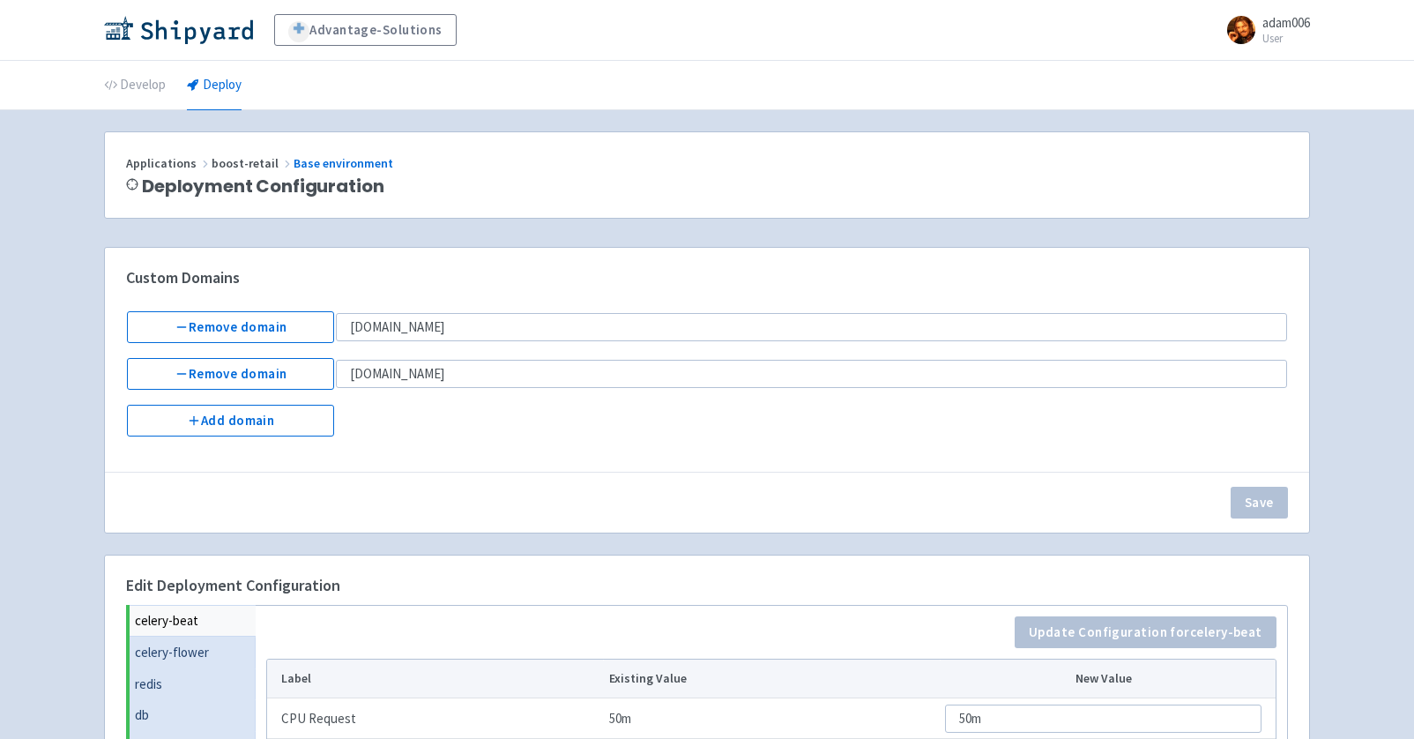
select select "Recreate"
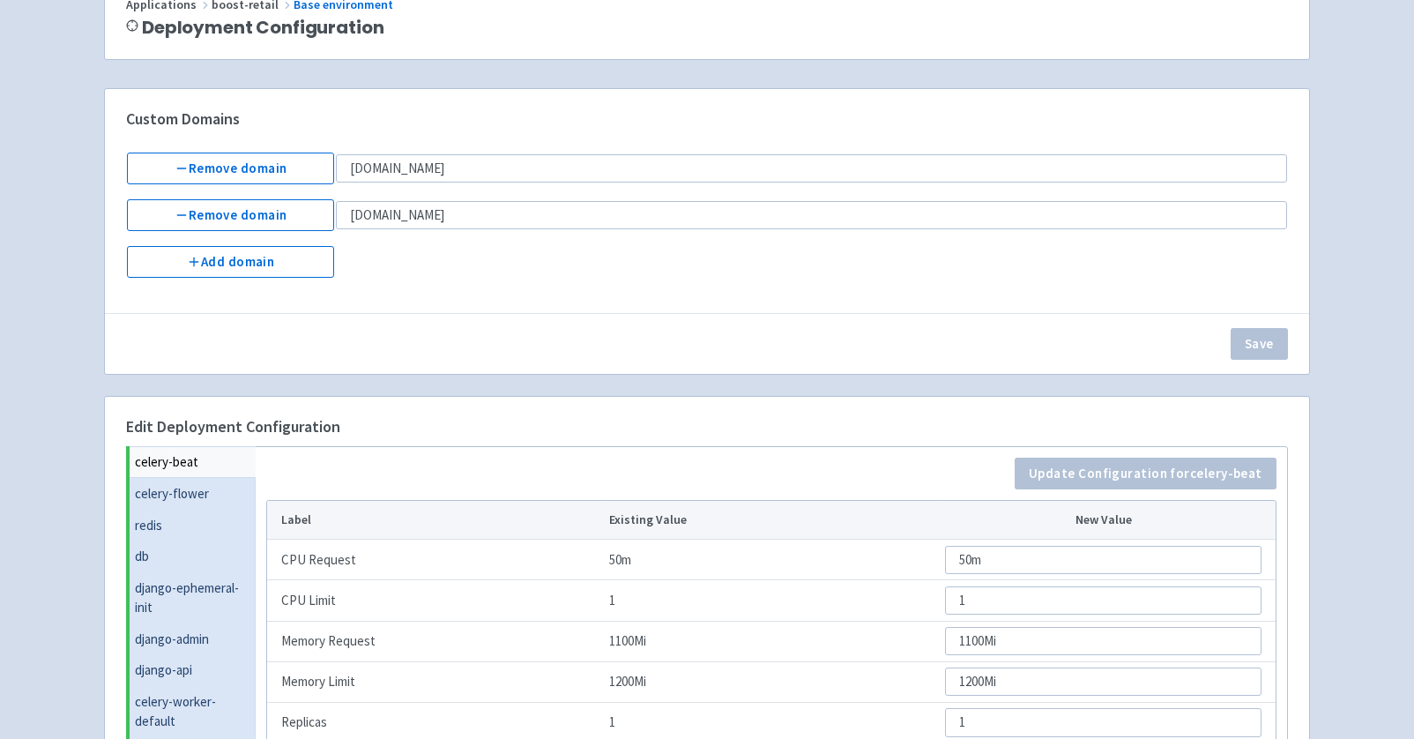
scroll to position [482, 0]
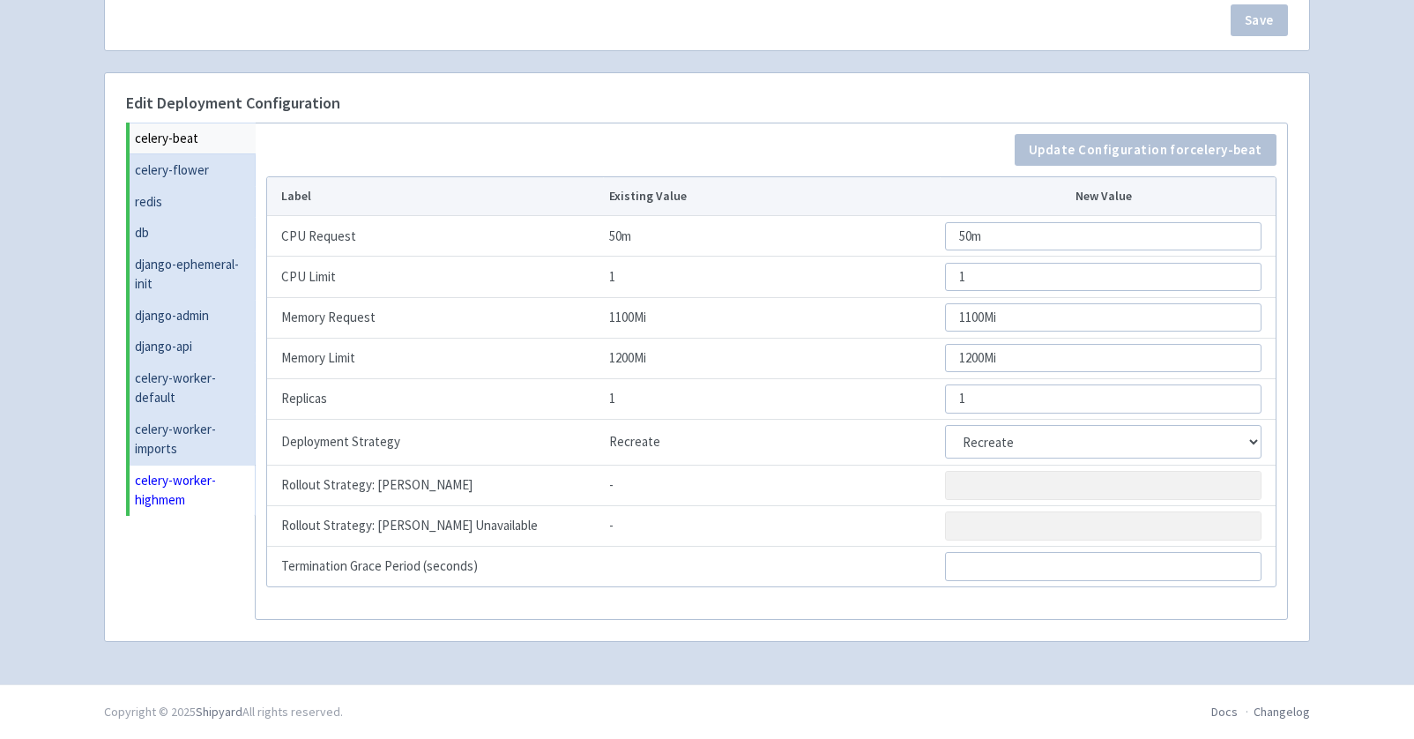
click at [170, 478] on link "celery-worker-highmem" at bounding box center [193, 490] width 126 height 51
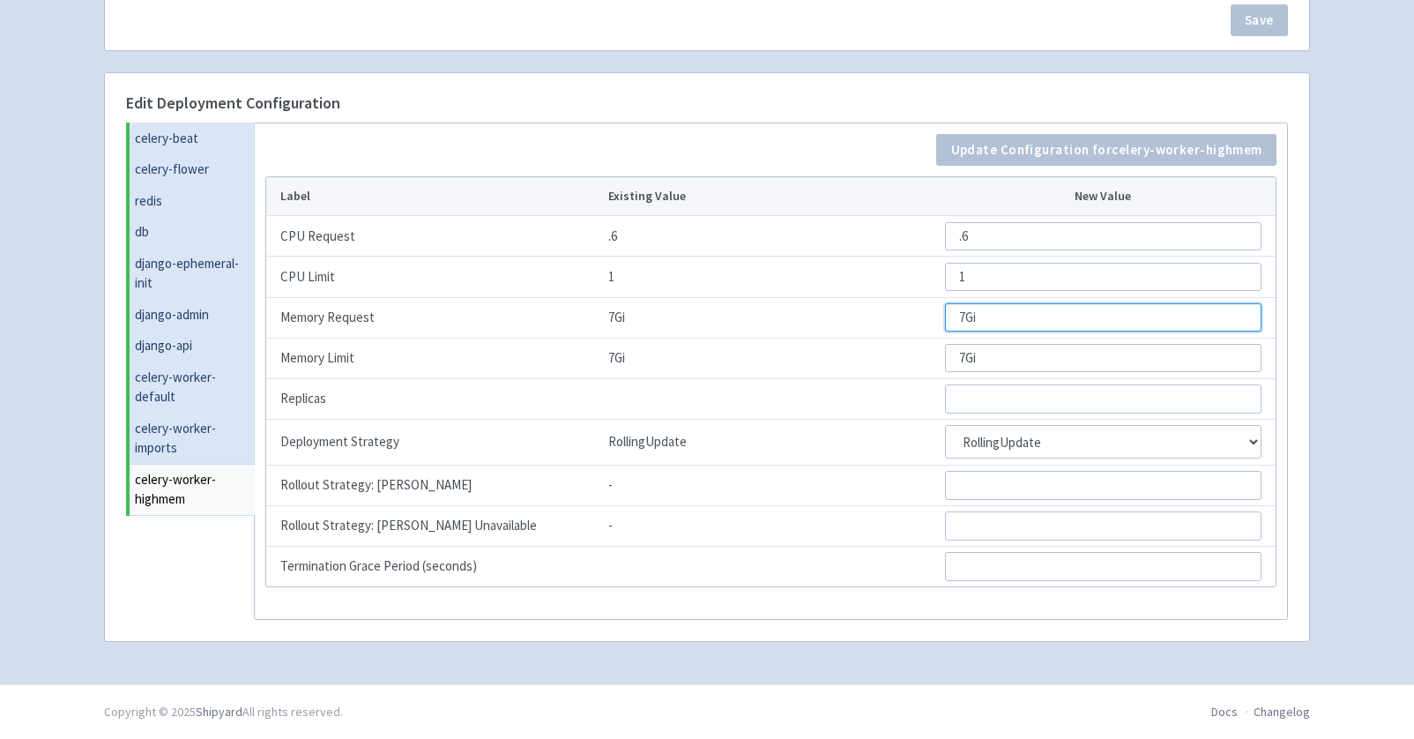
click at [962, 316] on input "7Gi" at bounding box center [1103, 317] width 316 height 28
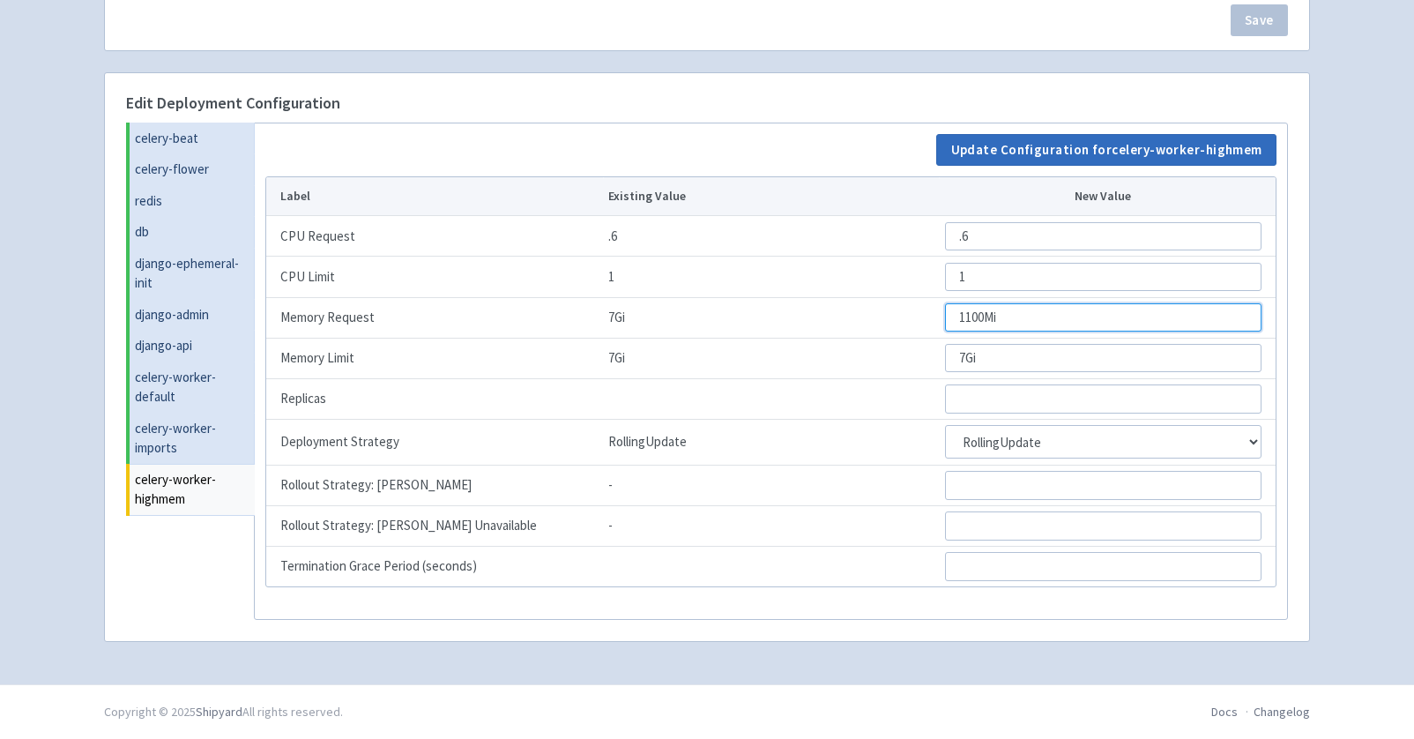
type input "1100Mi"
click at [1072, 152] on button "Update Configuration for celery-worker-highmem" at bounding box center [1106, 150] width 340 height 32
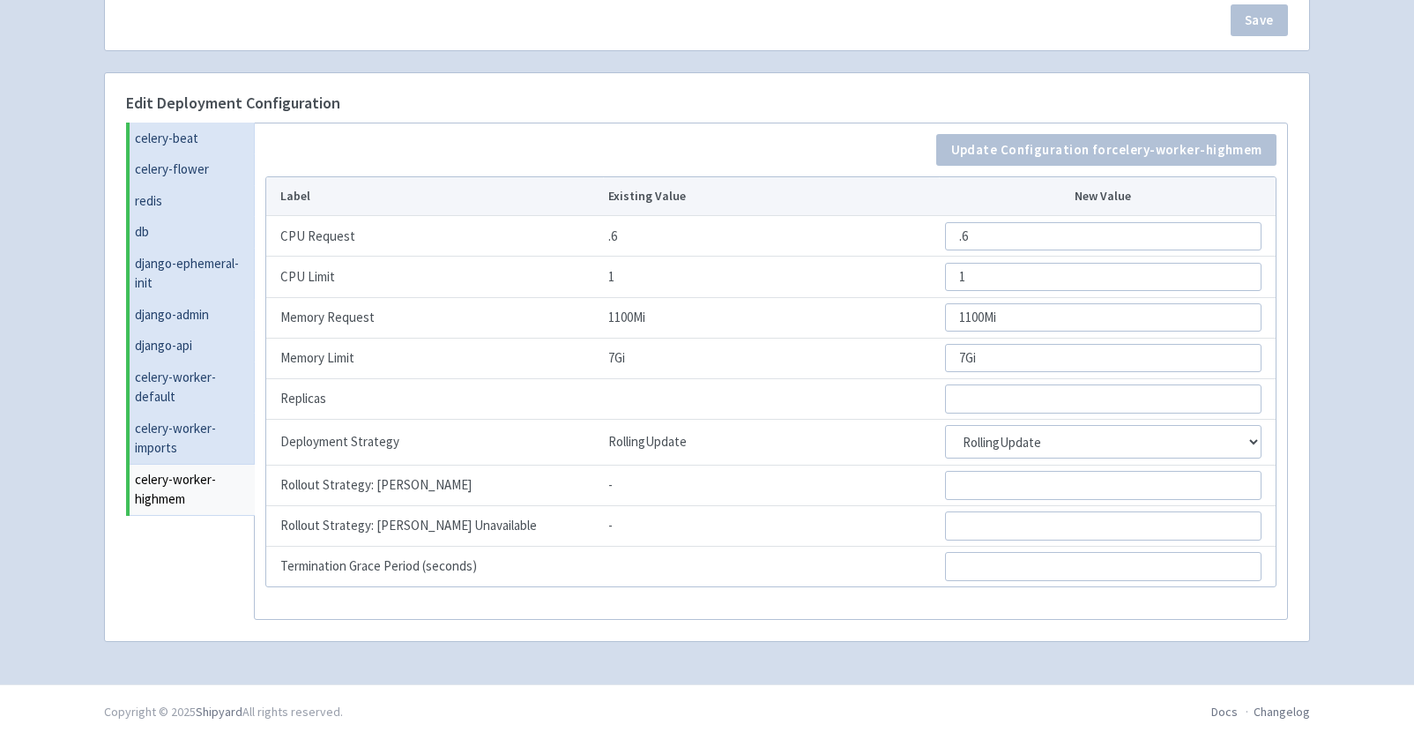
scroll to position [0, 0]
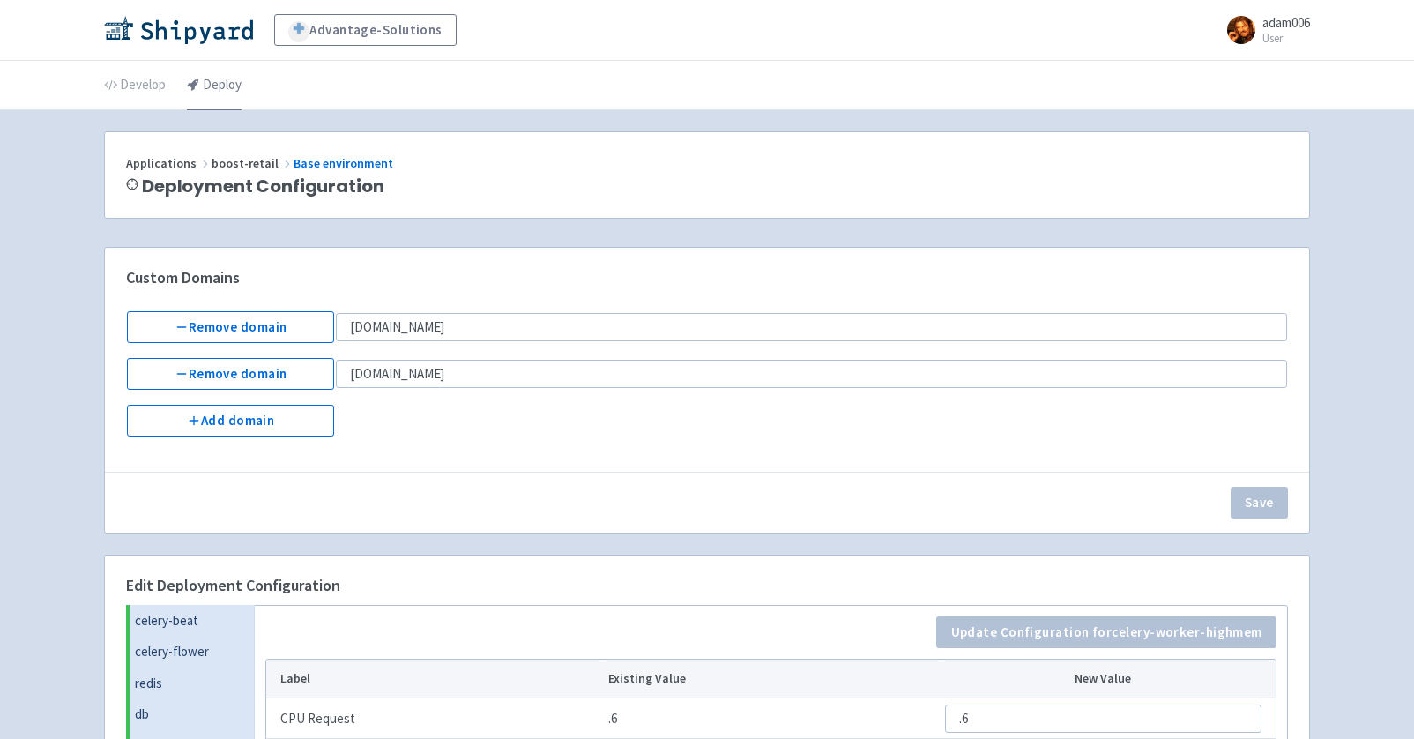
click at [231, 90] on link "Deploy" at bounding box center [214, 85] width 55 height 49
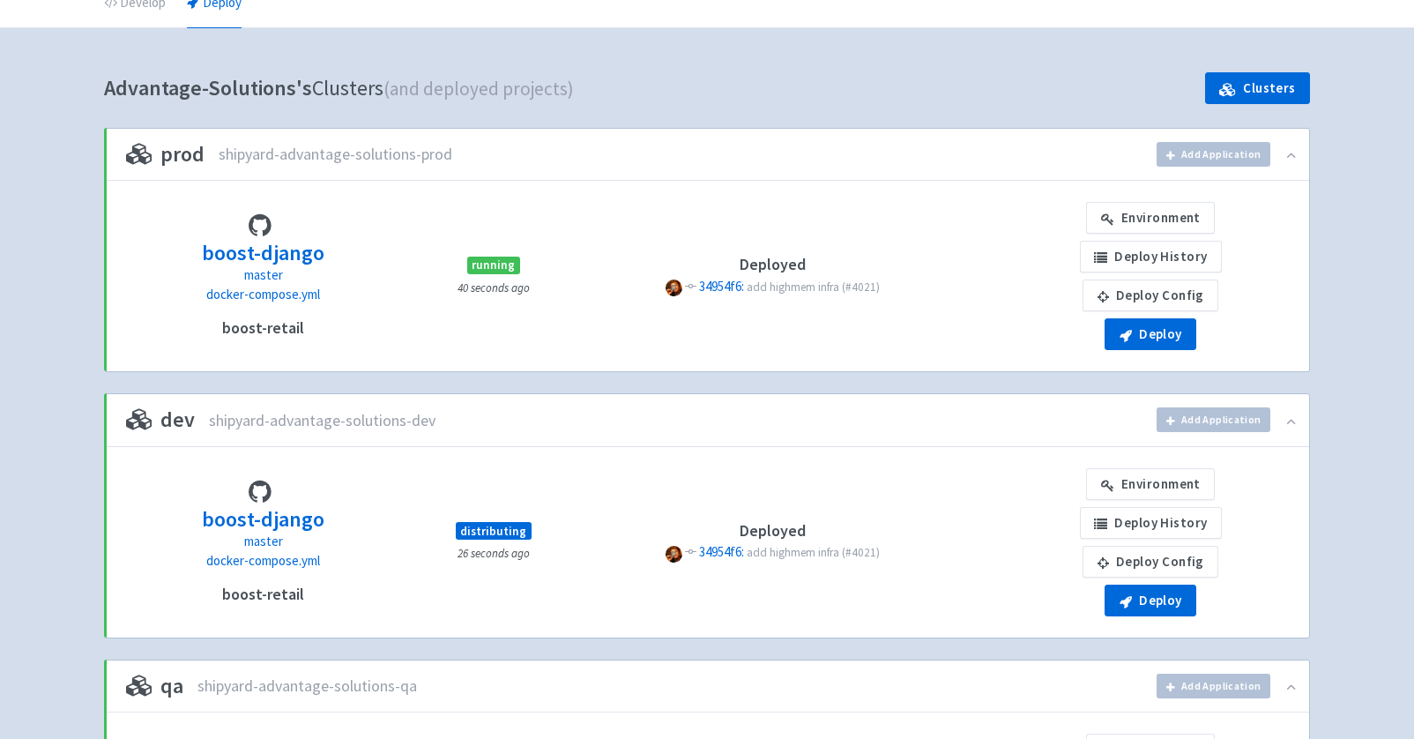
scroll to position [93, 0]
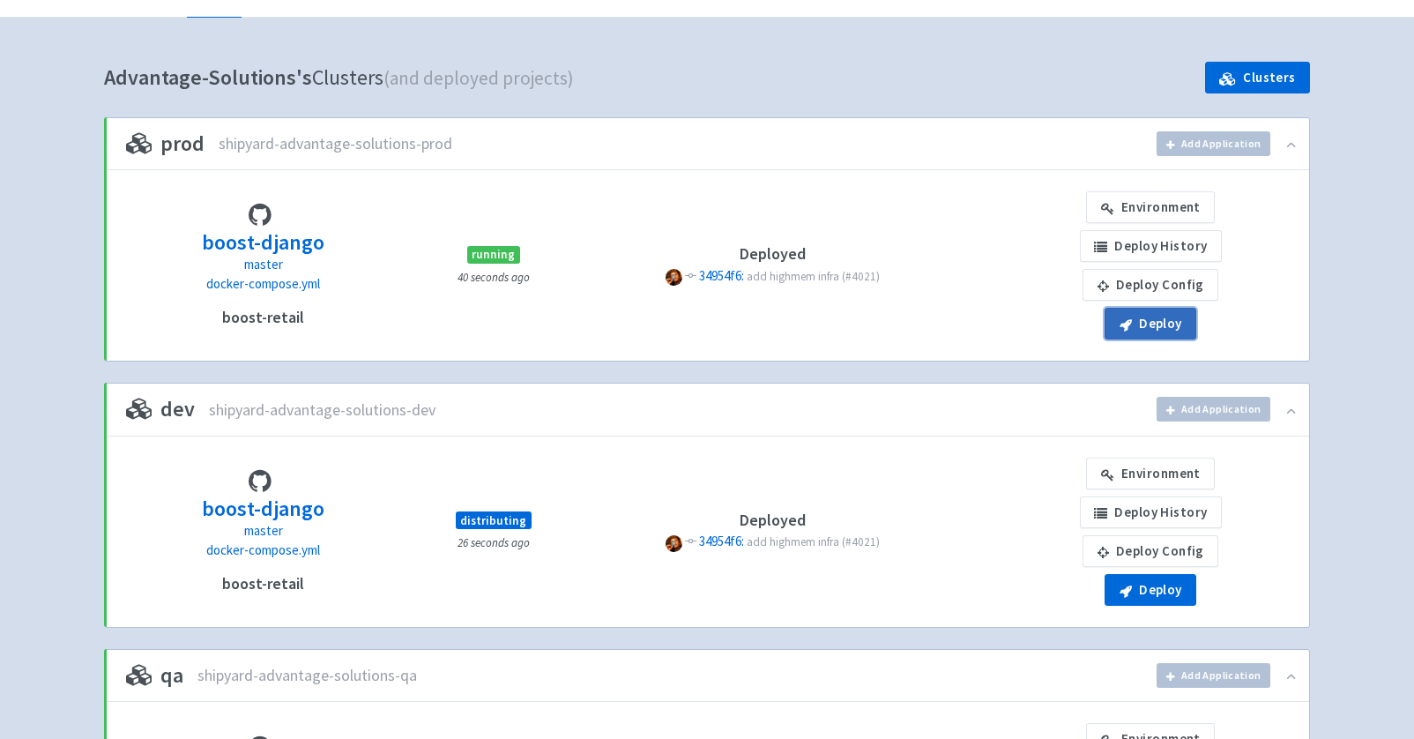
click at [1179, 323] on button "Deploy" at bounding box center [1150, 324] width 92 height 32
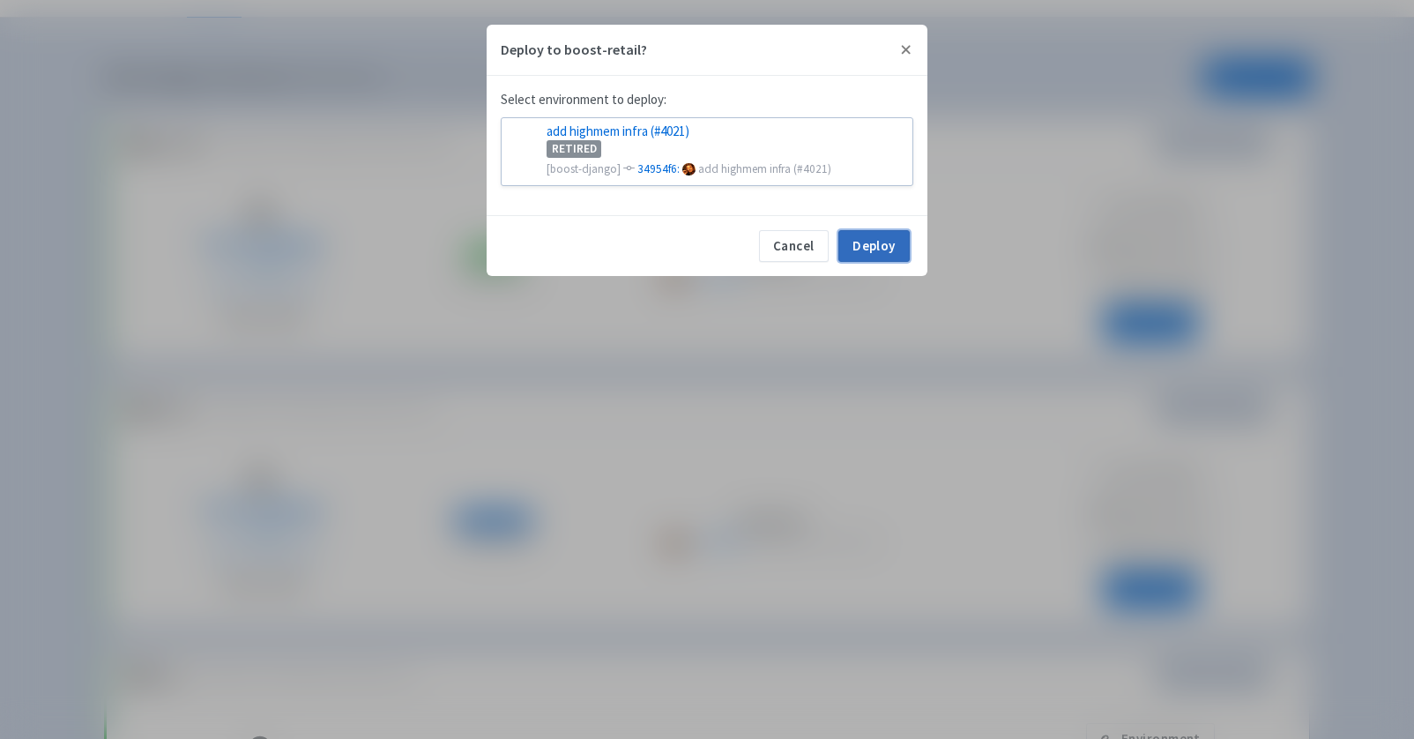
click at [894, 247] on button "Deploy" at bounding box center [873, 246] width 71 height 32
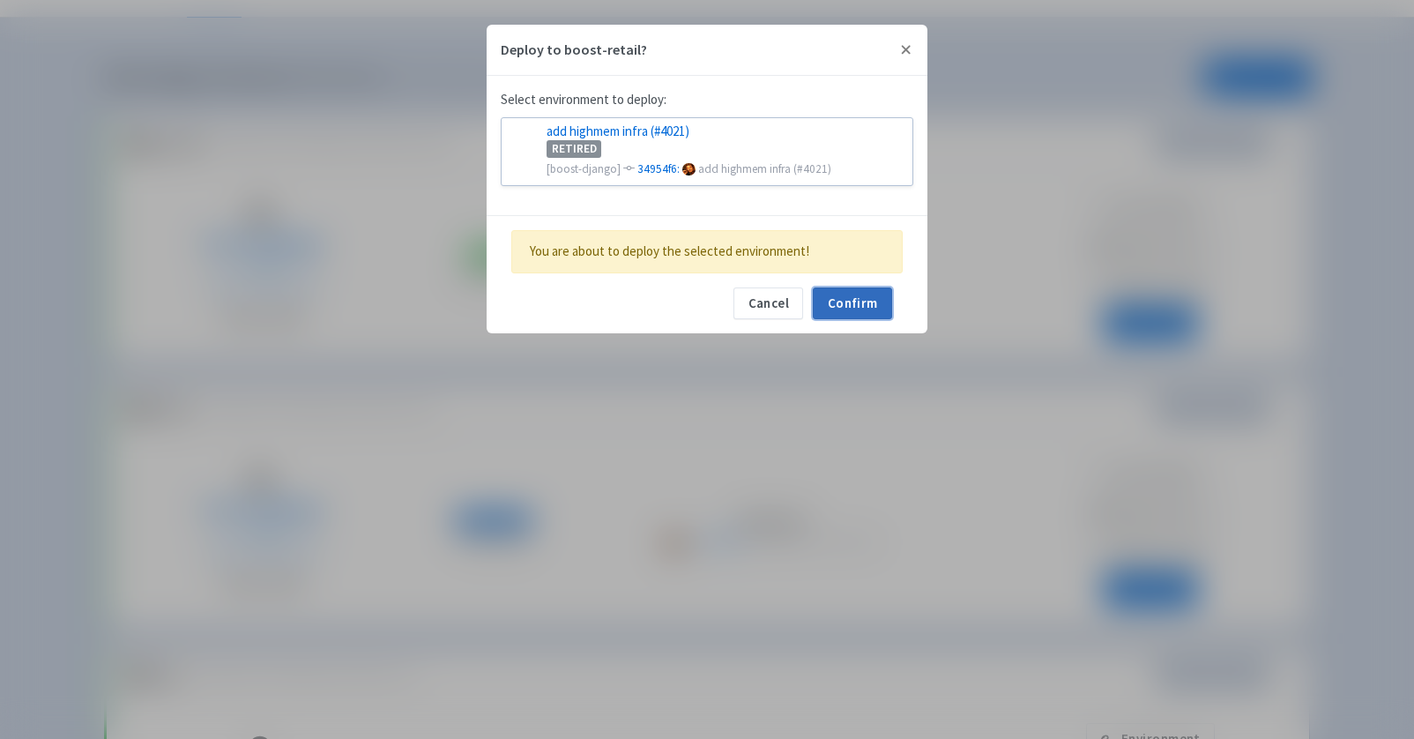
click at [846, 301] on button "Confirm" at bounding box center [852, 303] width 79 height 32
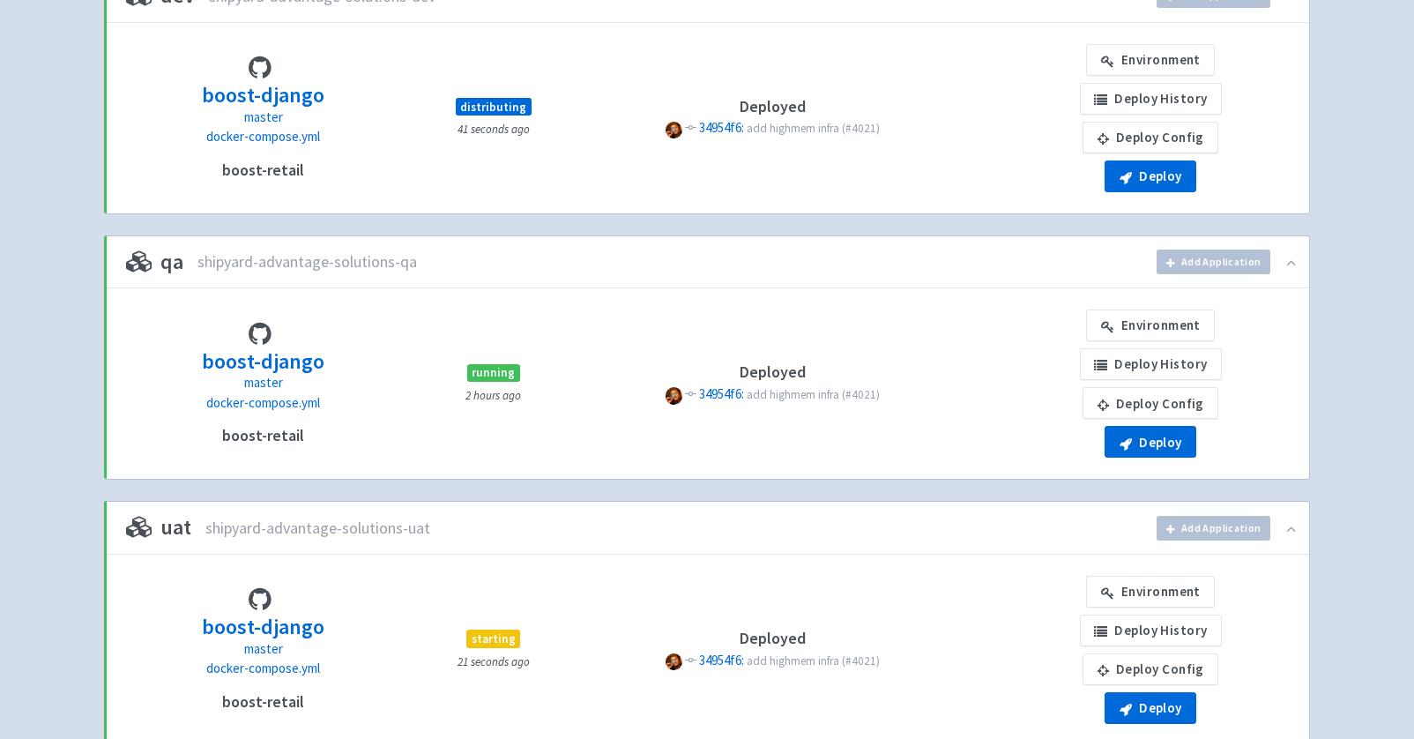
scroll to position [553, 0]
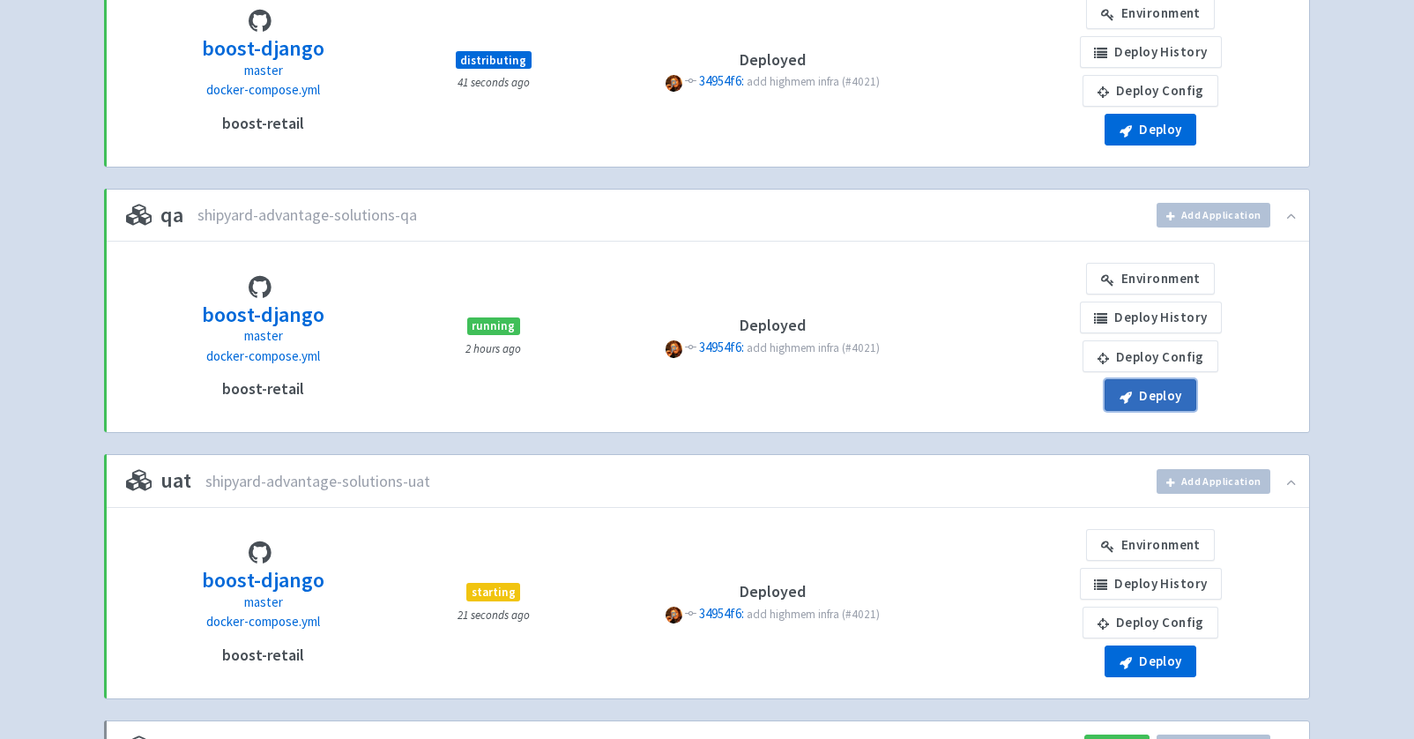
click at [1128, 390] on icon "button" at bounding box center [1125, 396] width 12 height 13
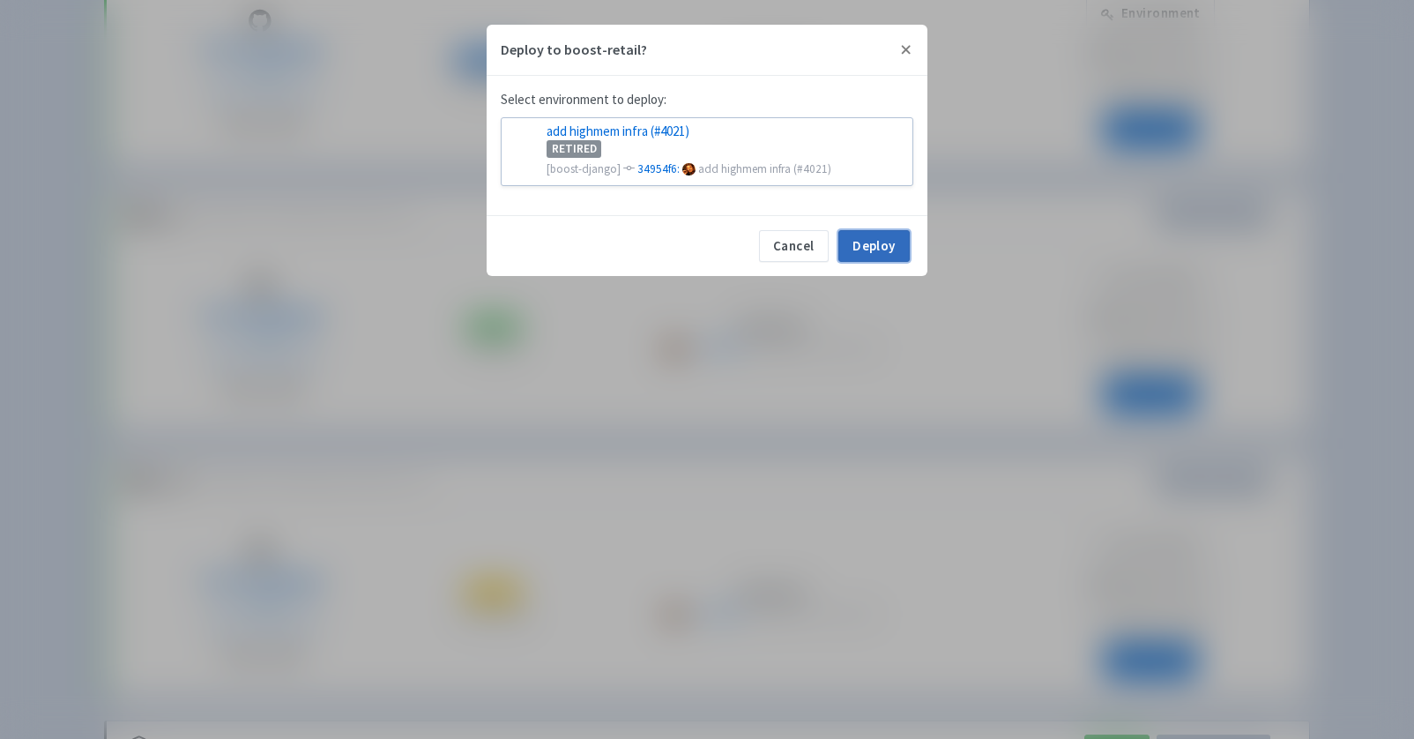
click at [885, 249] on button "Deploy" at bounding box center [873, 246] width 71 height 32
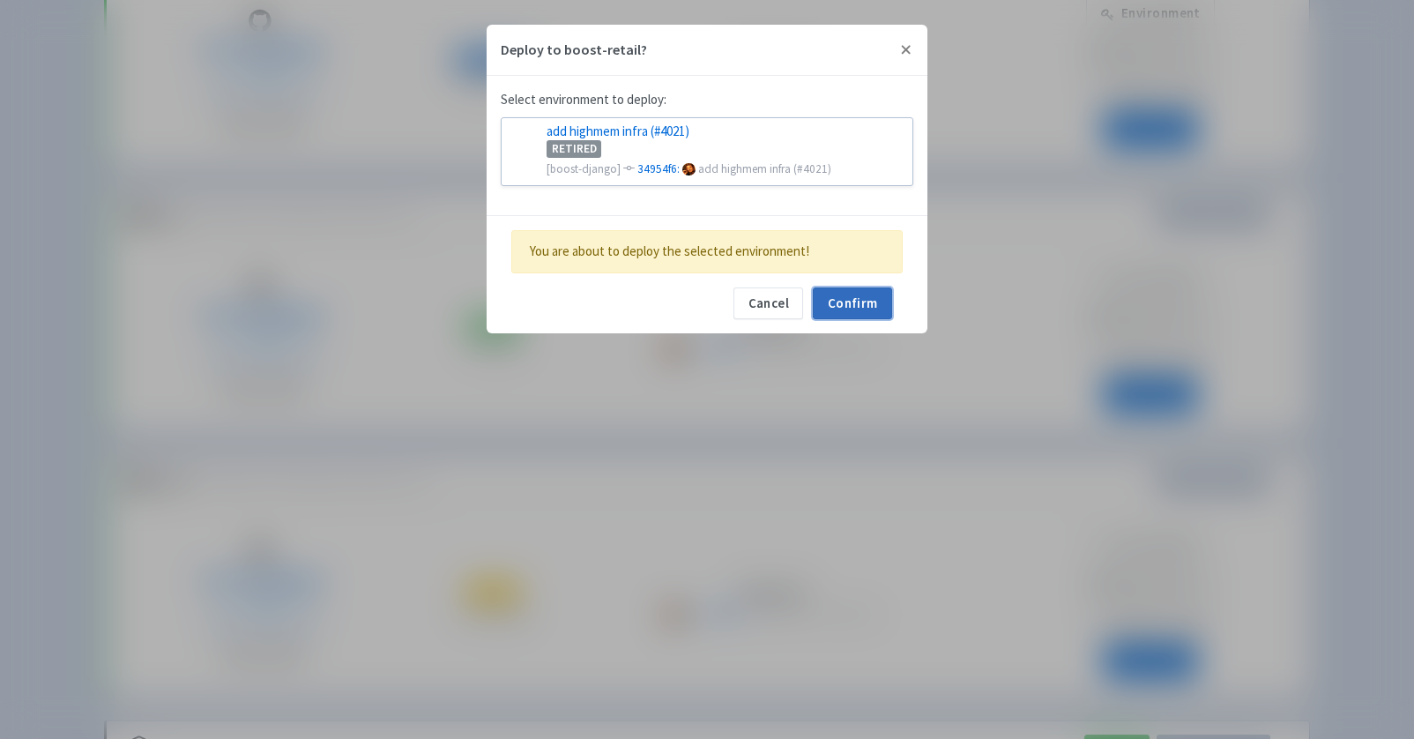
click at [869, 291] on button "Confirm" at bounding box center [852, 303] width 79 height 32
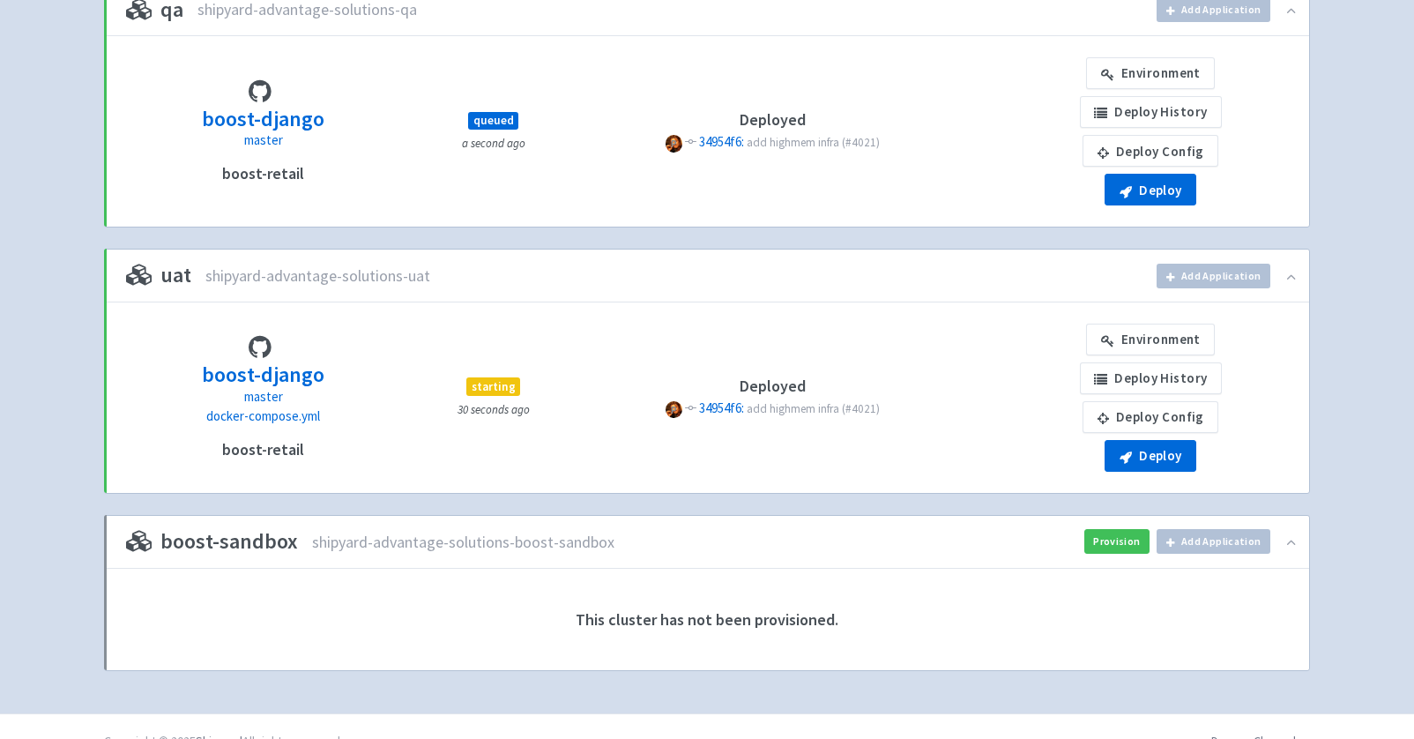
scroll to position [761, 0]
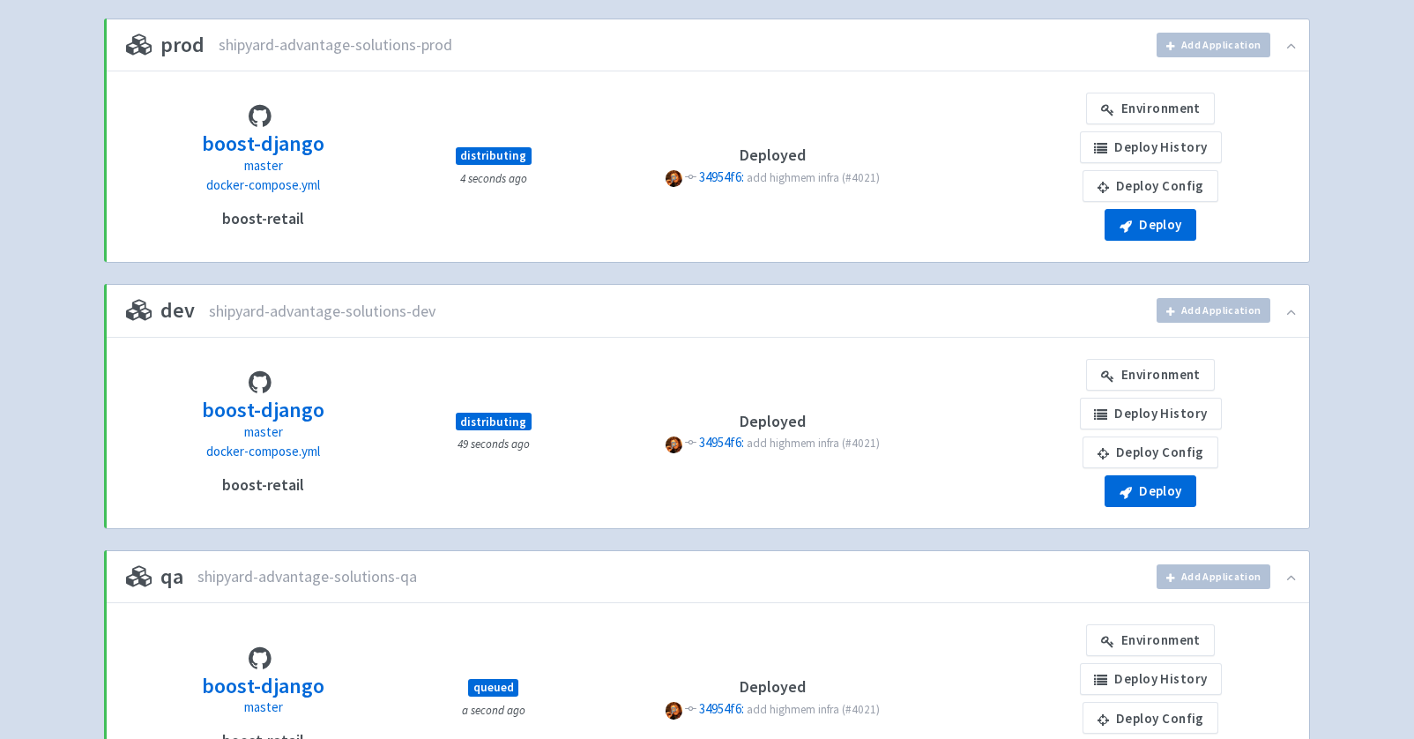
scroll to position [0, 0]
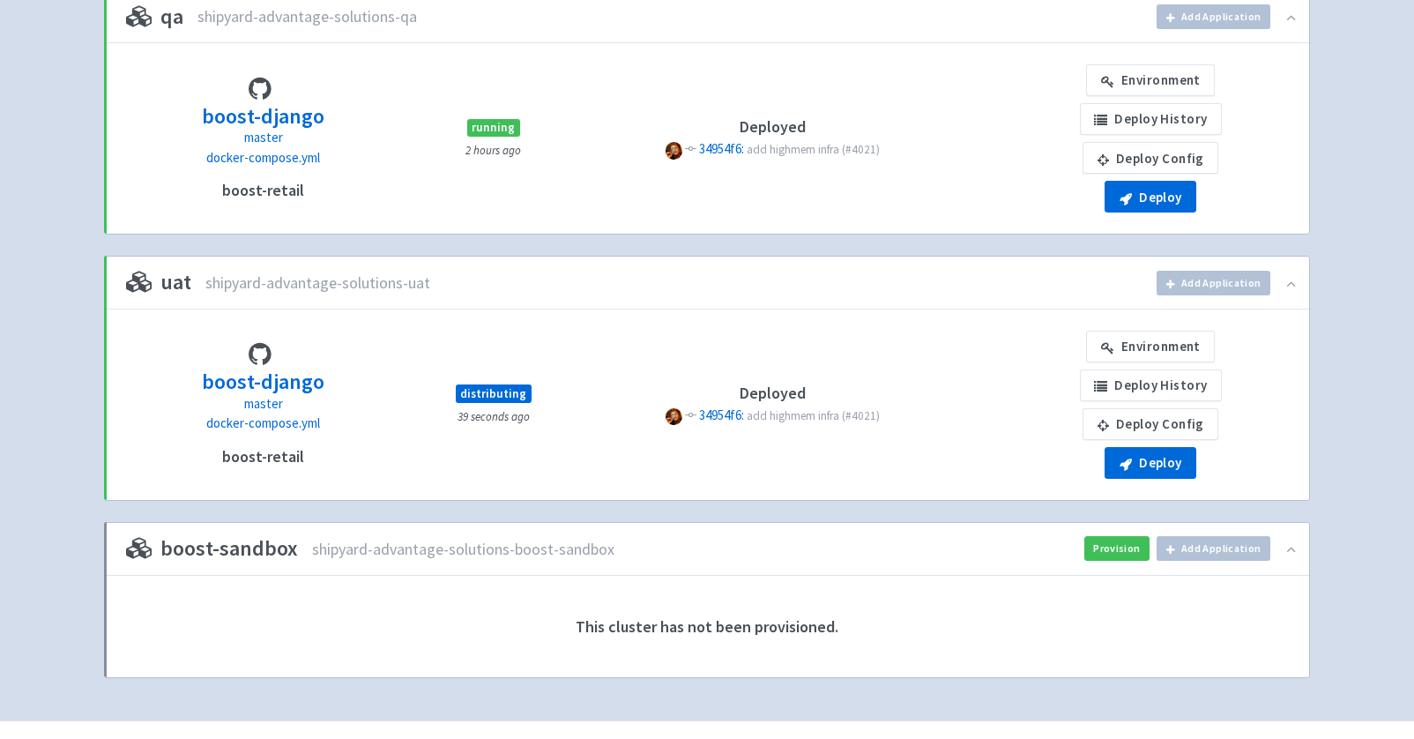
scroll to position [787, 0]
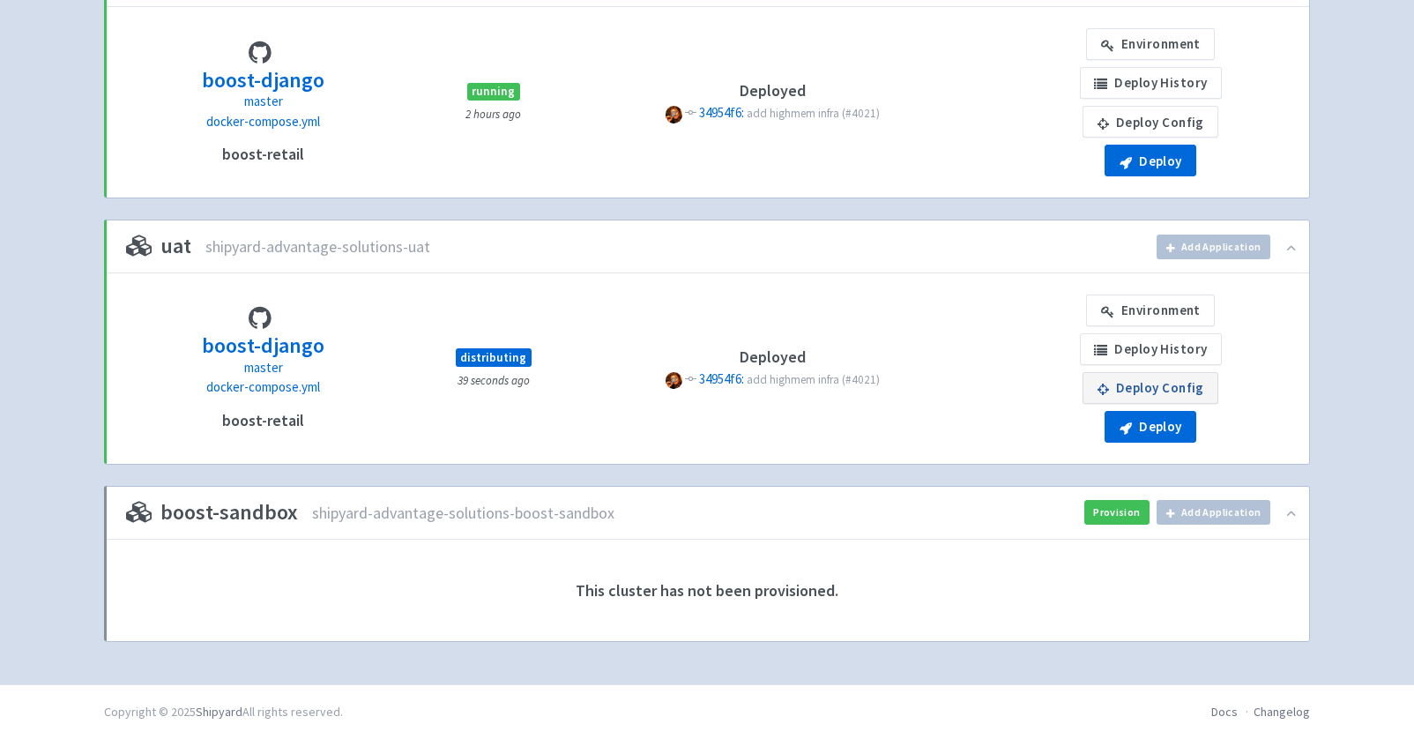
click at [1139, 390] on link "Deploy Config" at bounding box center [1150, 388] width 136 height 32
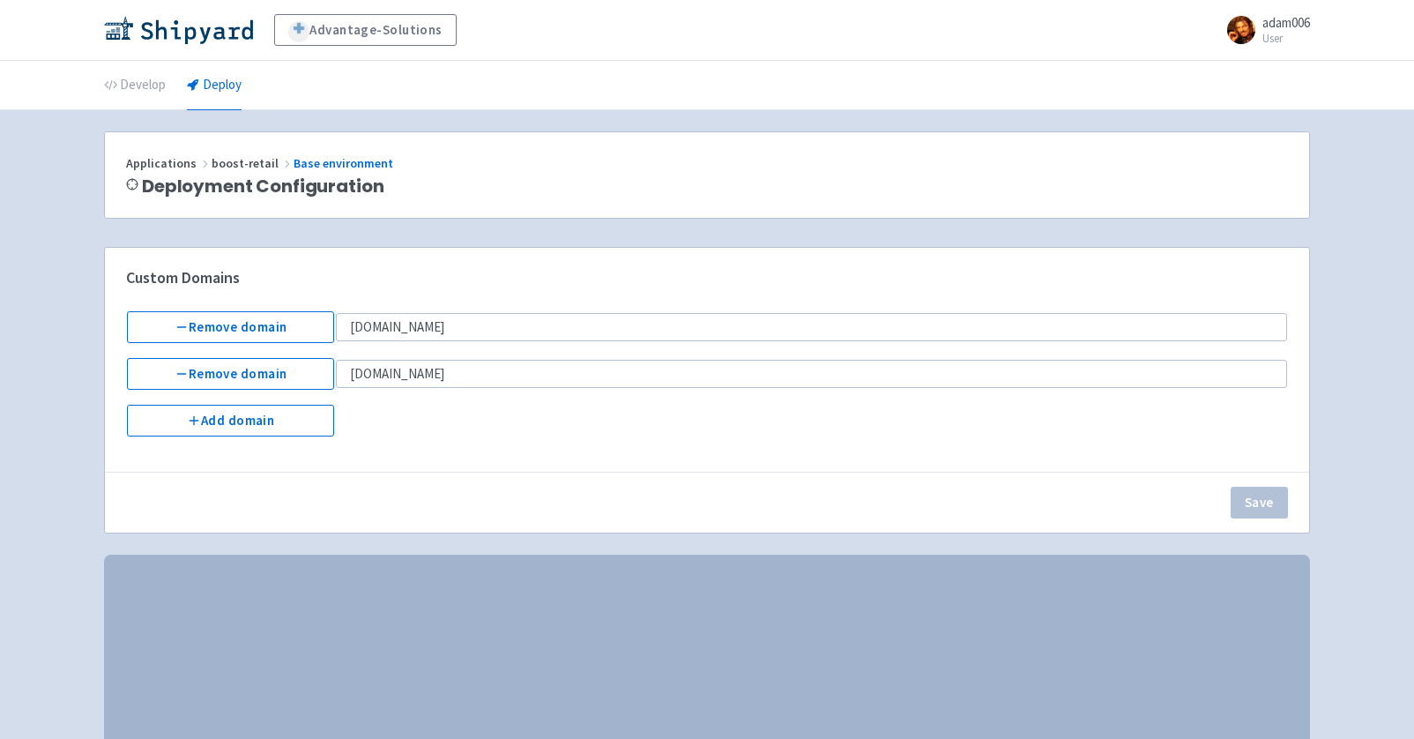
select select "Recreate"
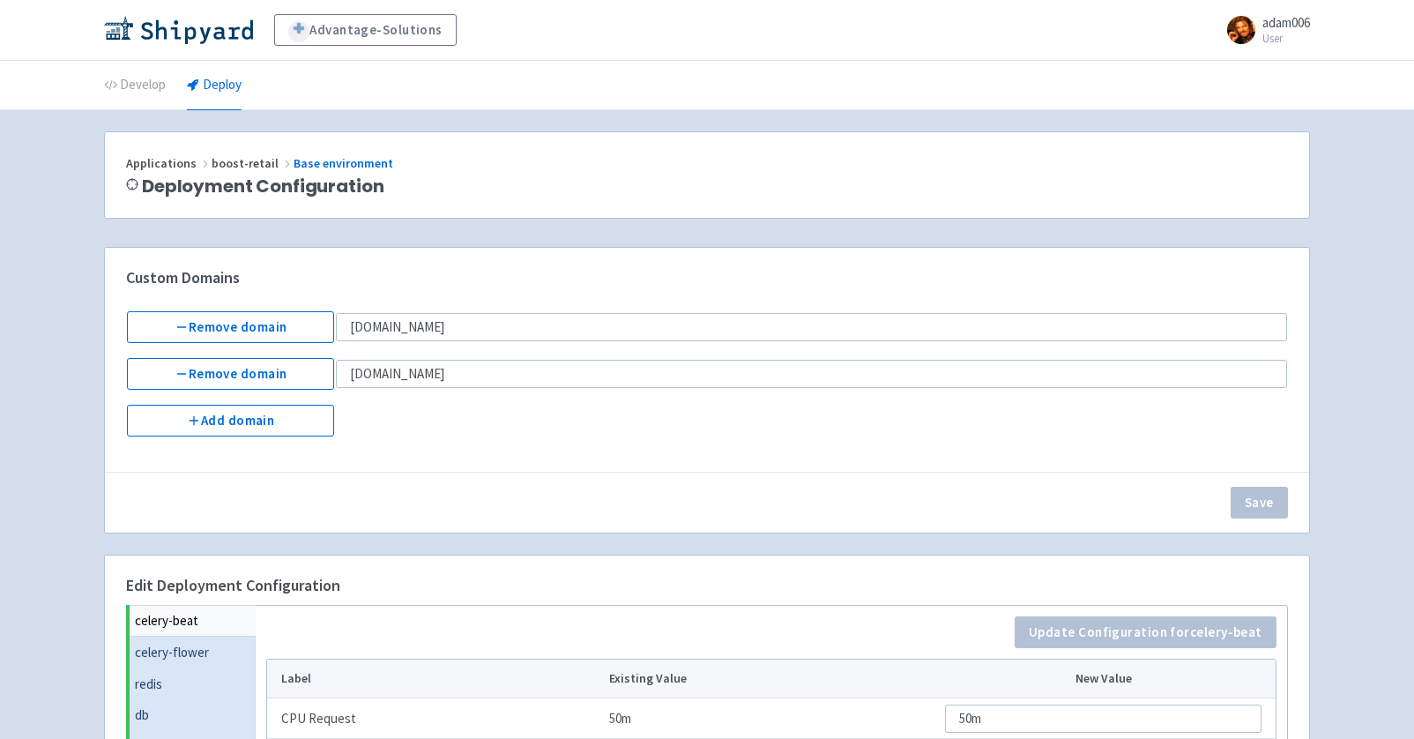
scroll to position [482, 0]
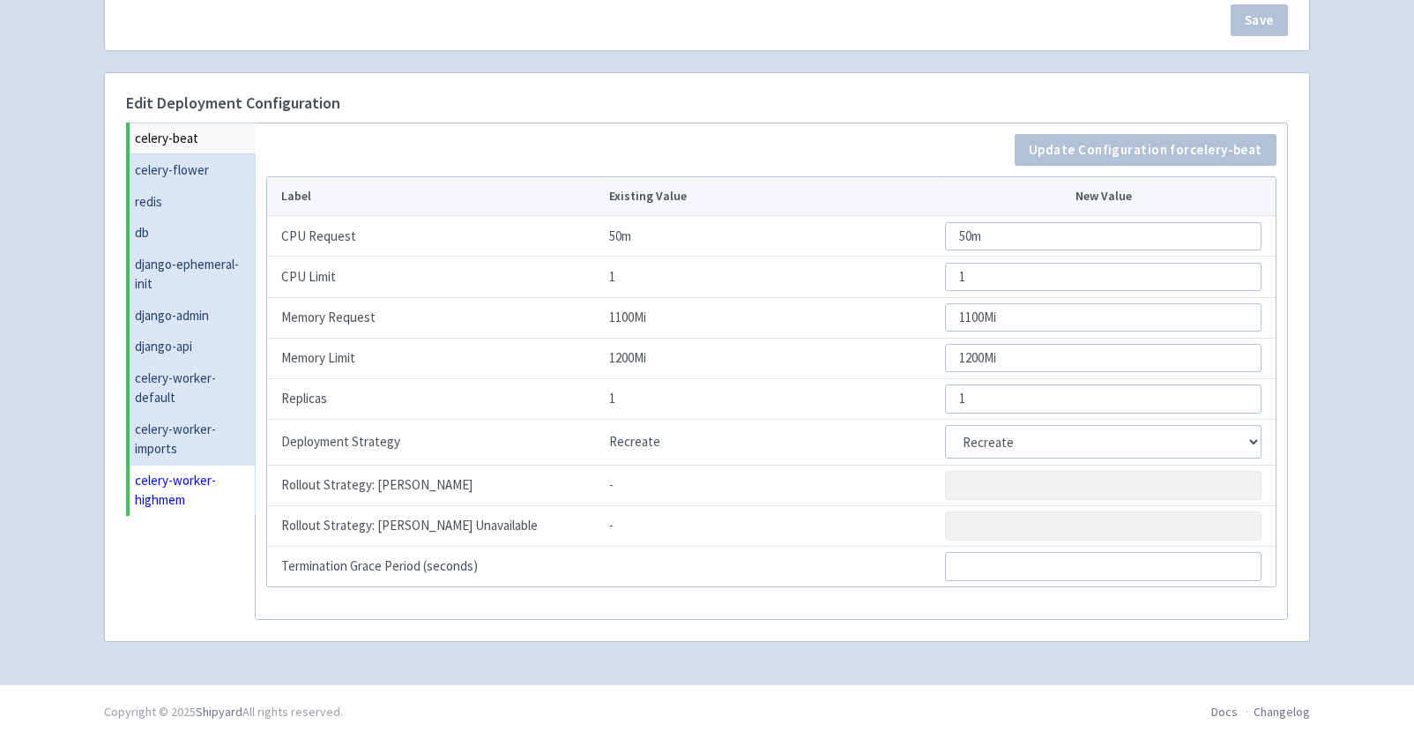
click at [178, 489] on link "celery-worker-highmem" at bounding box center [193, 490] width 126 height 51
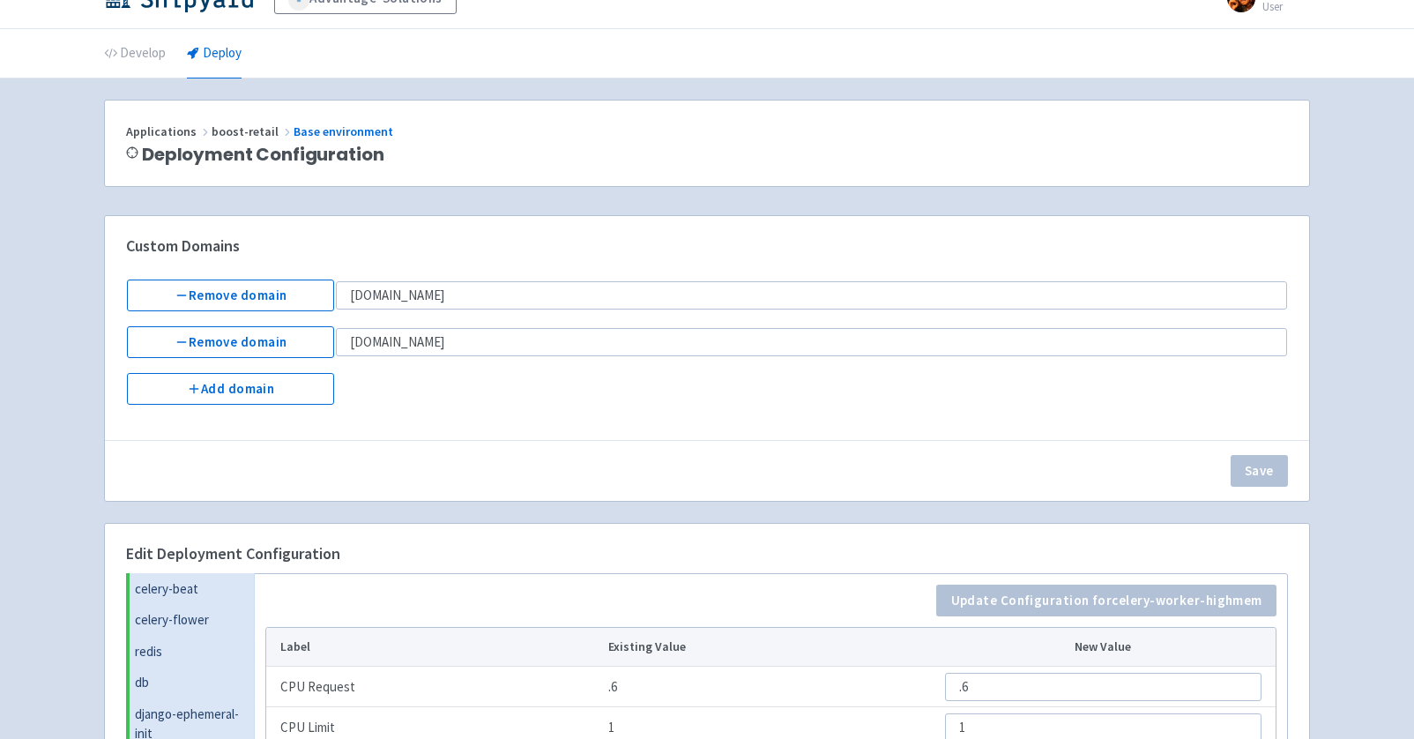
scroll to position [0, 0]
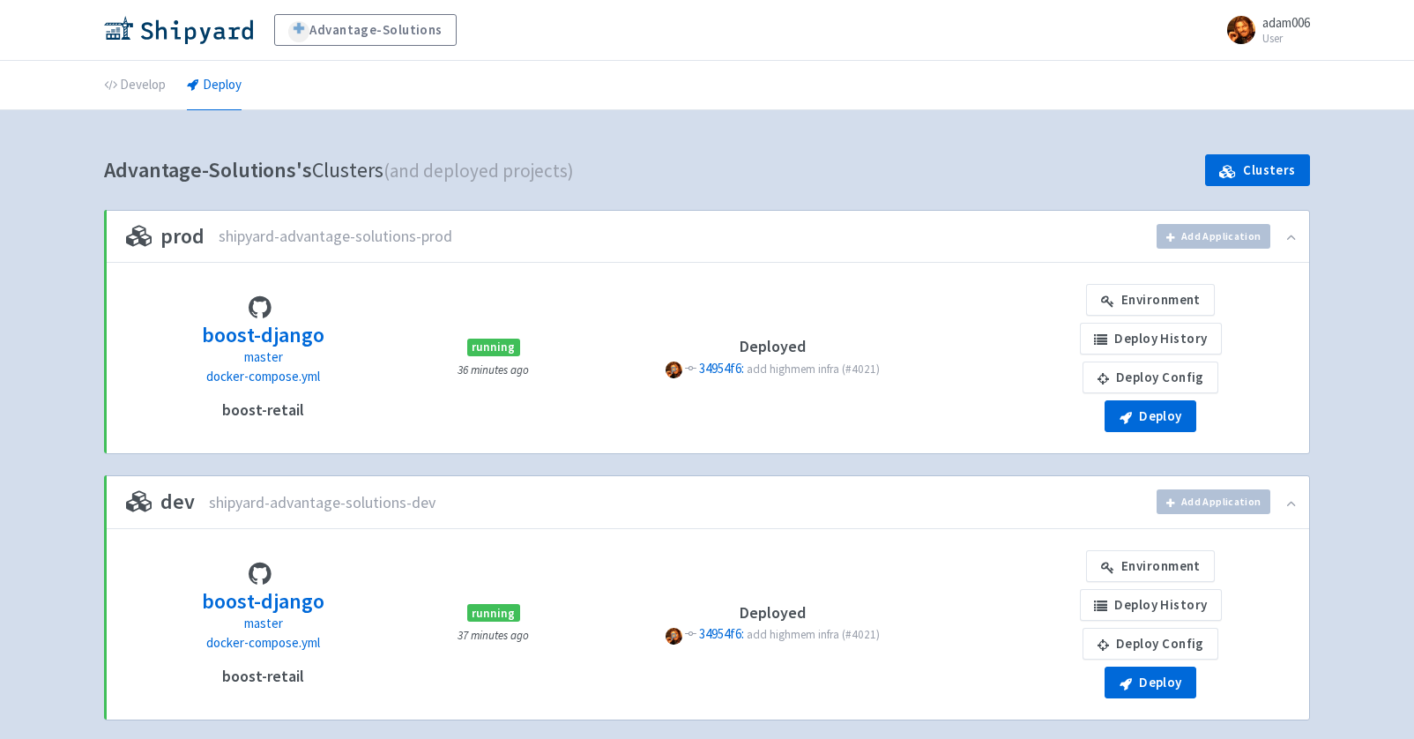
scroll to position [787, 0]
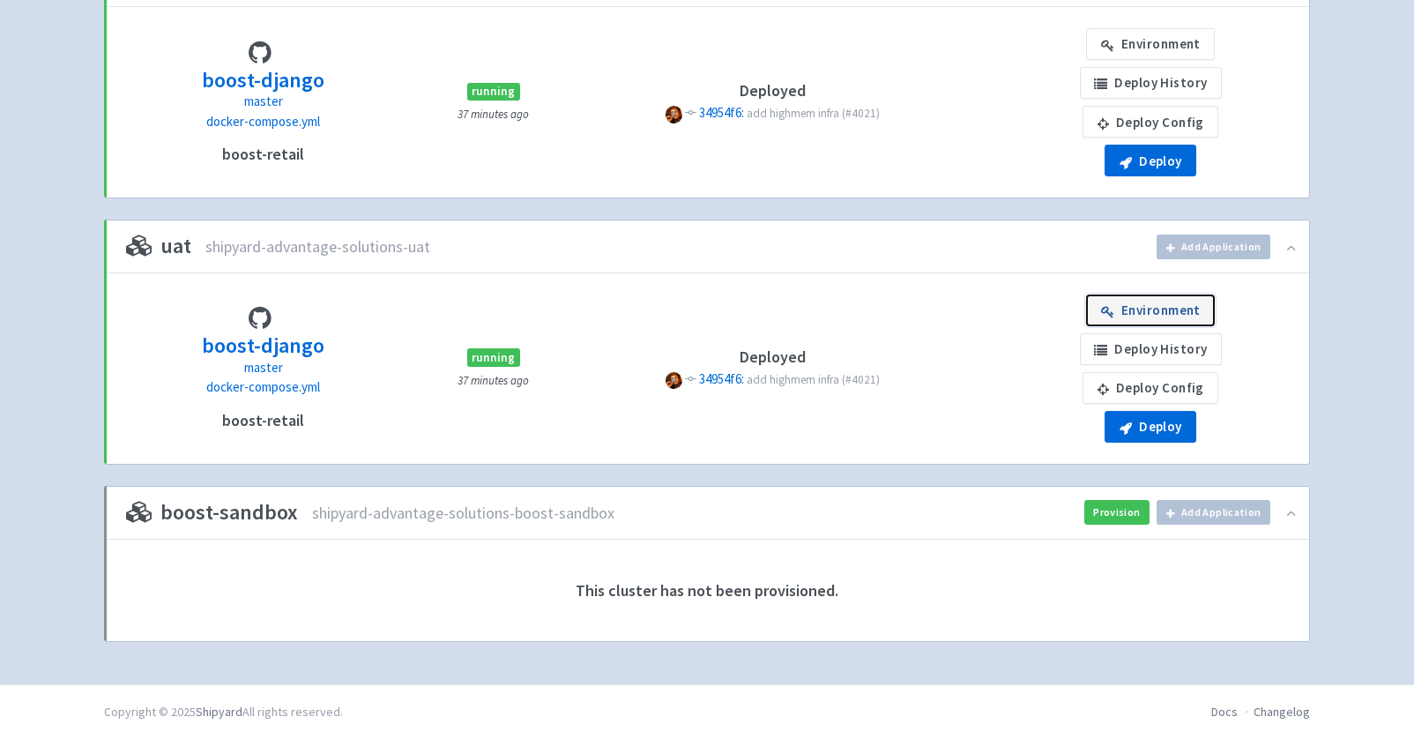
click at [1146, 301] on link "Environment" at bounding box center [1150, 310] width 129 height 32
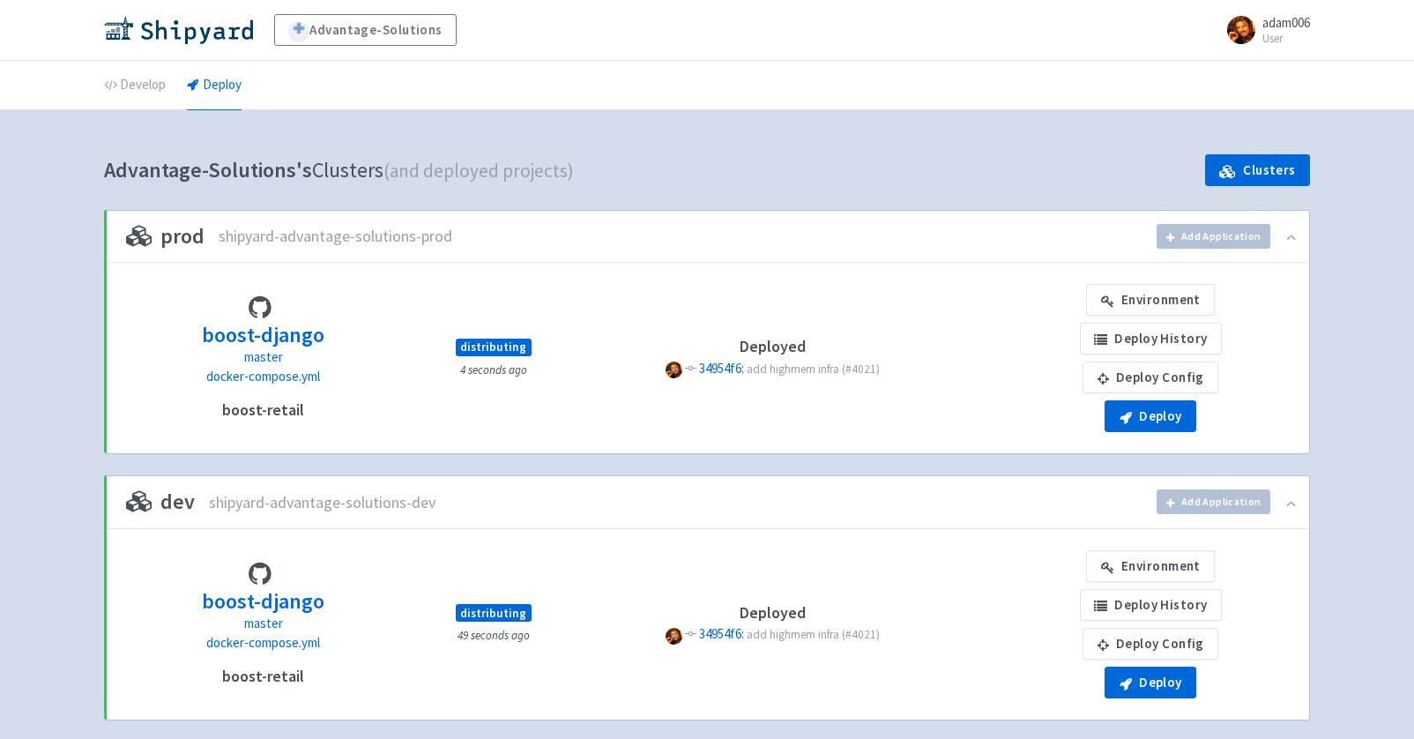
scroll to position [787, 0]
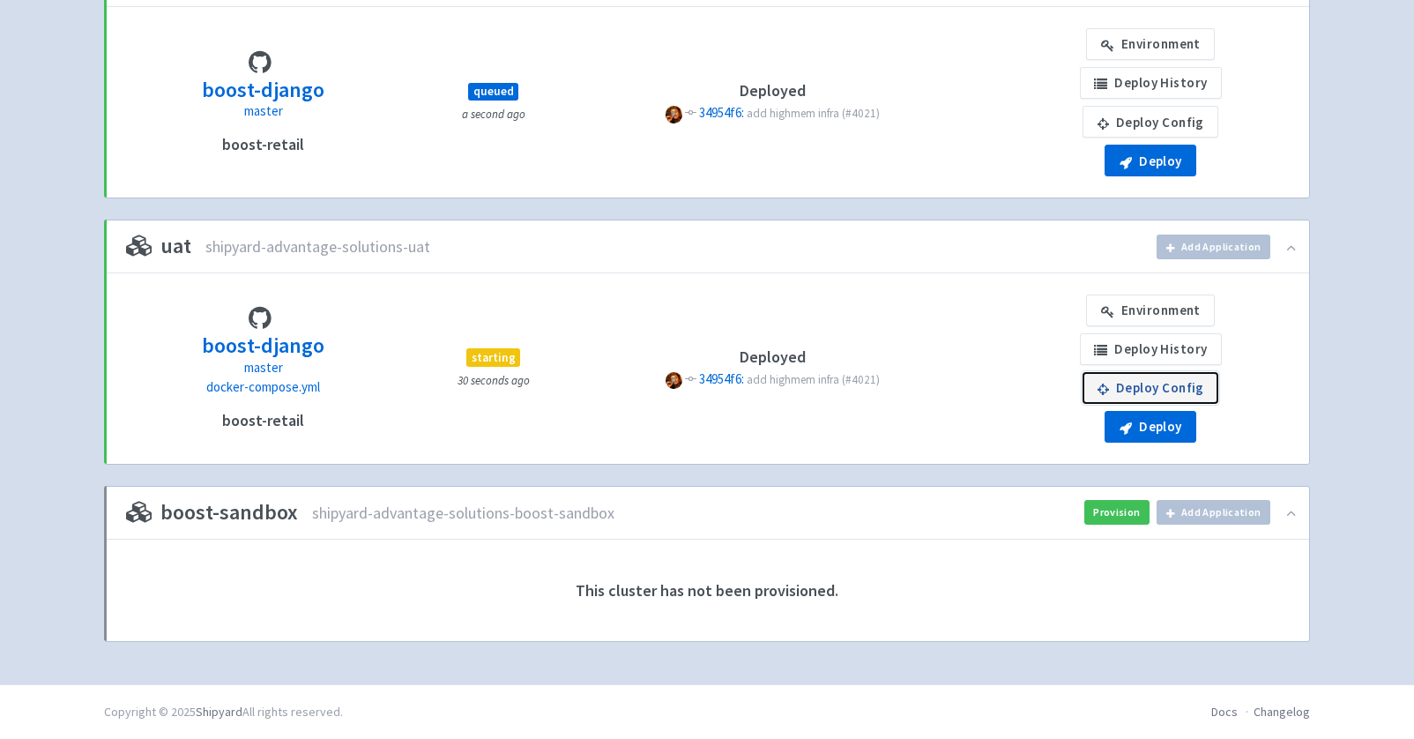
click at [1164, 390] on link "Deploy Config" at bounding box center [1150, 388] width 136 height 32
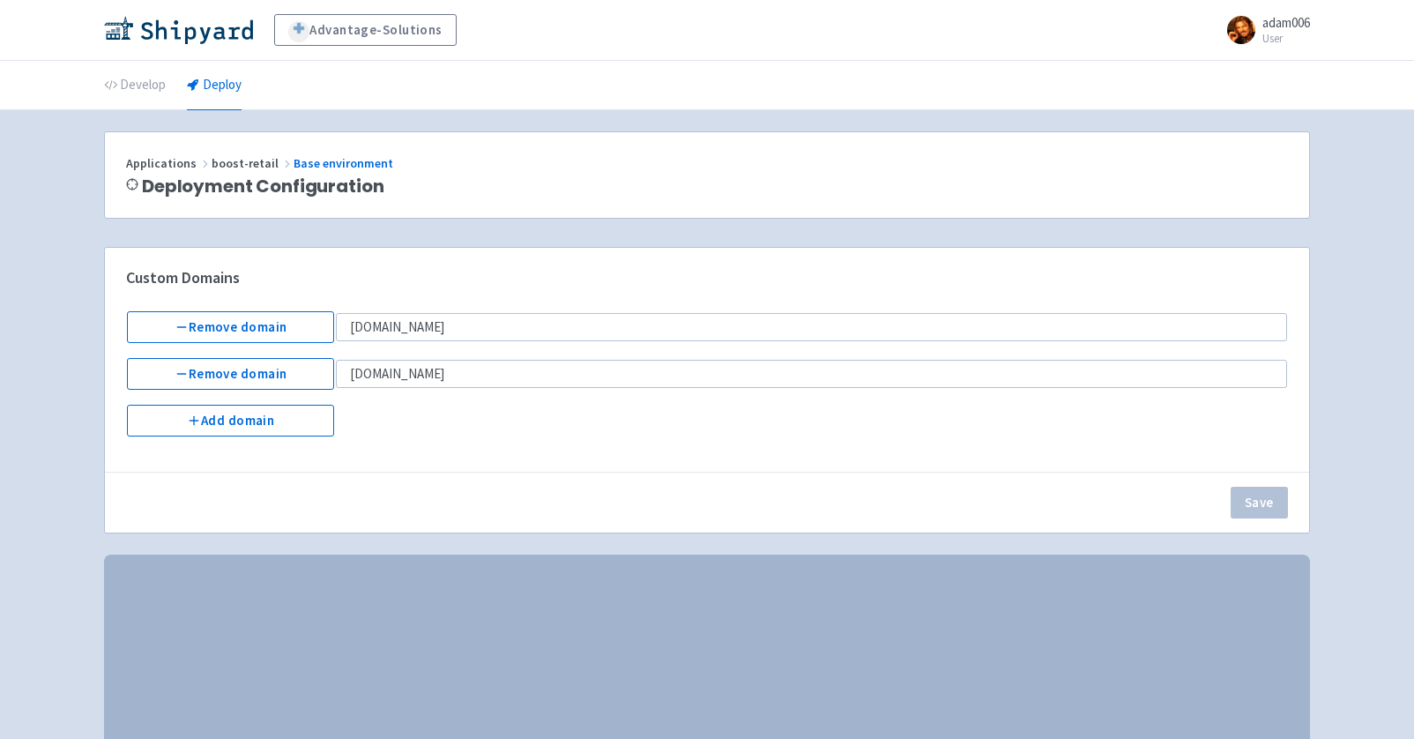
select select "Recreate"
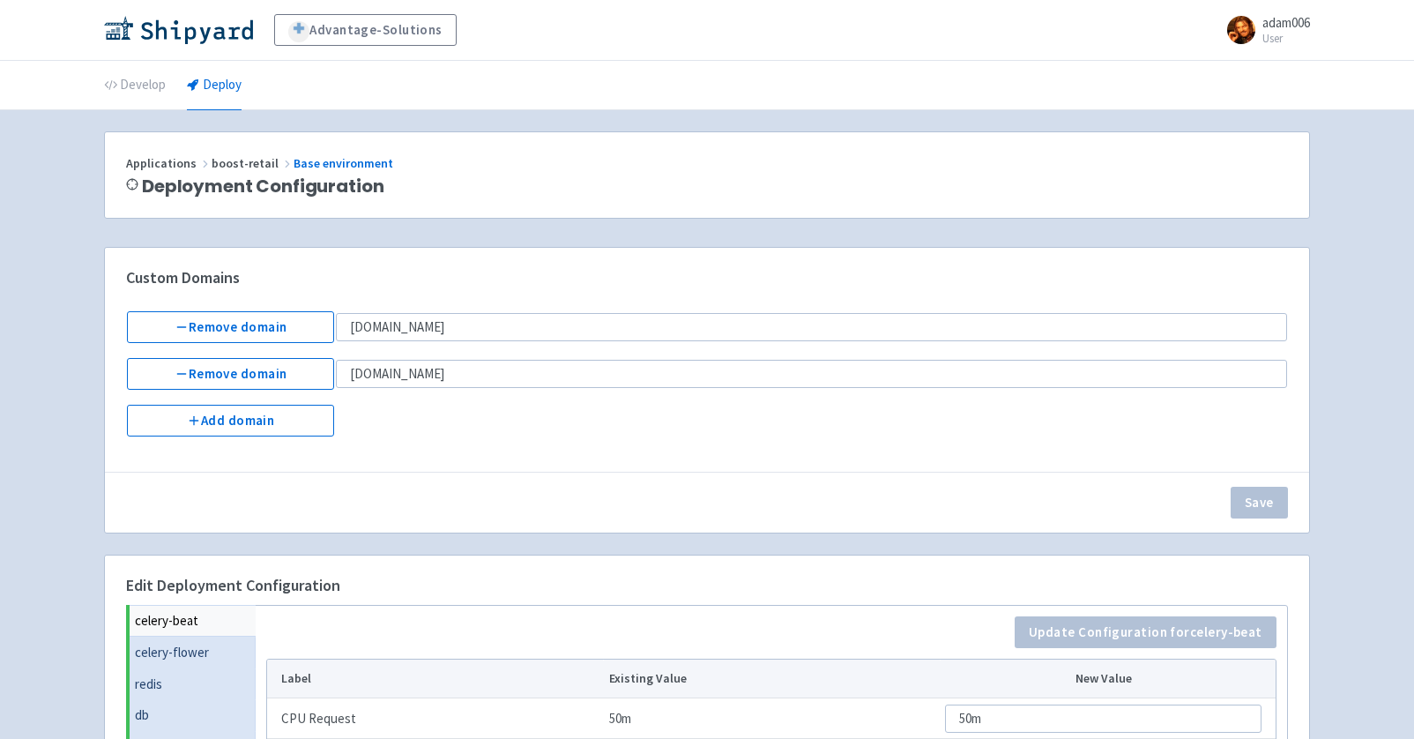
scroll to position [482, 0]
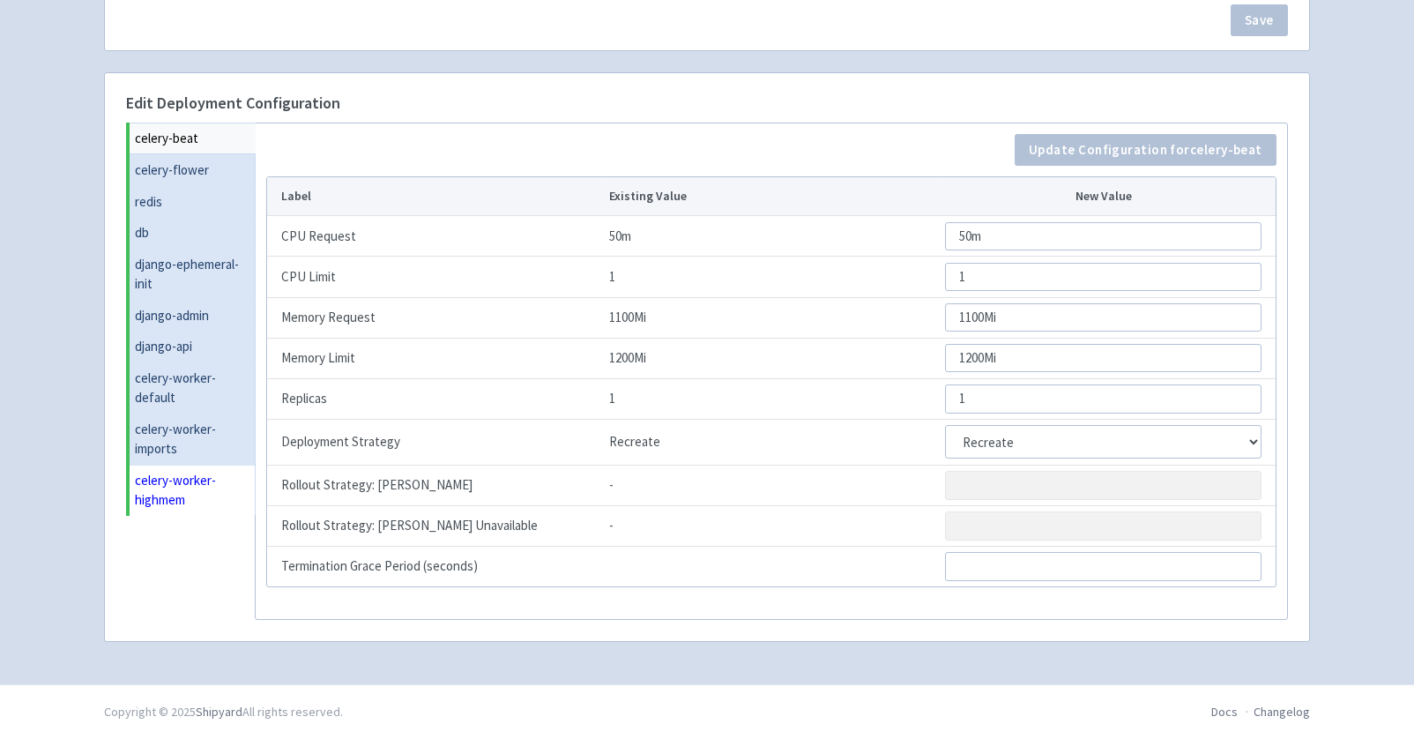
click at [186, 486] on link "celery-worker-highmem" at bounding box center [193, 490] width 126 height 51
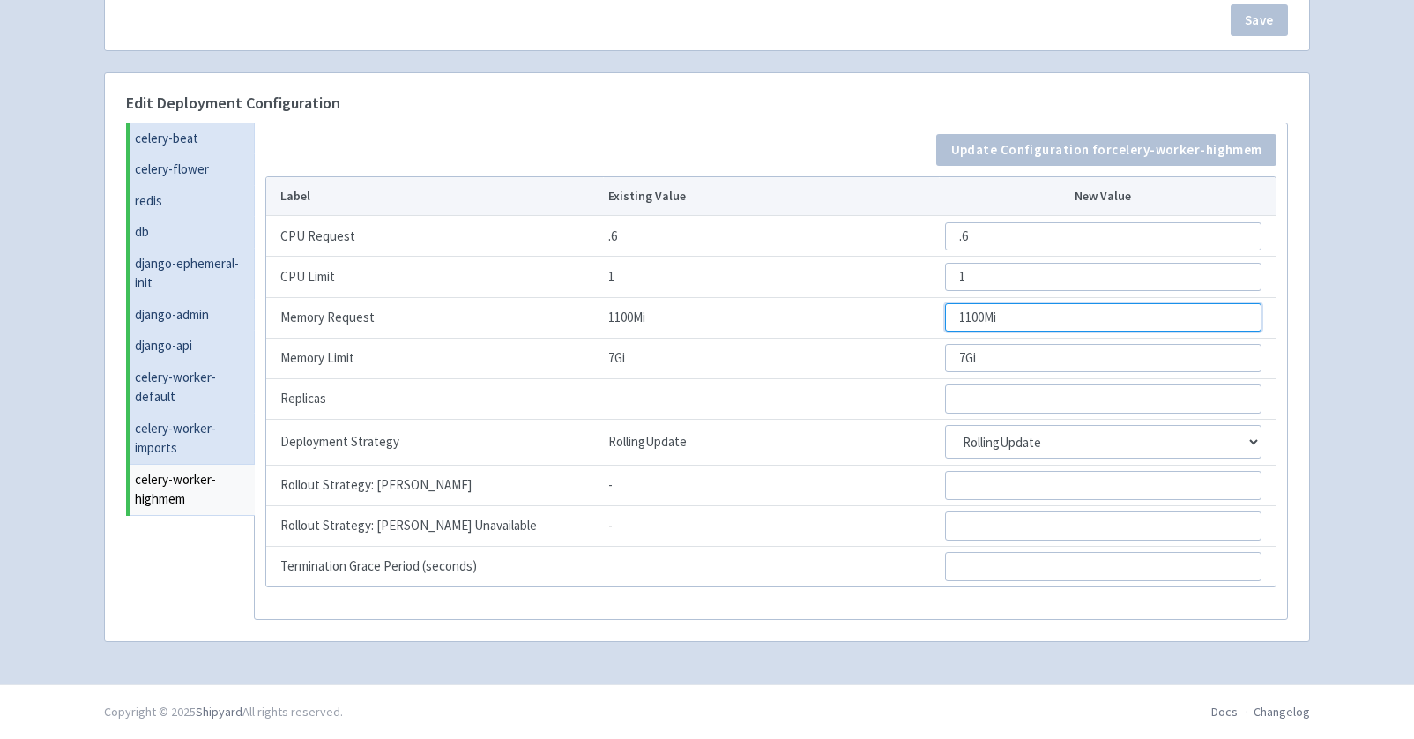
click at [995, 319] on input "1100Mi" at bounding box center [1103, 317] width 316 height 28
type input "8"
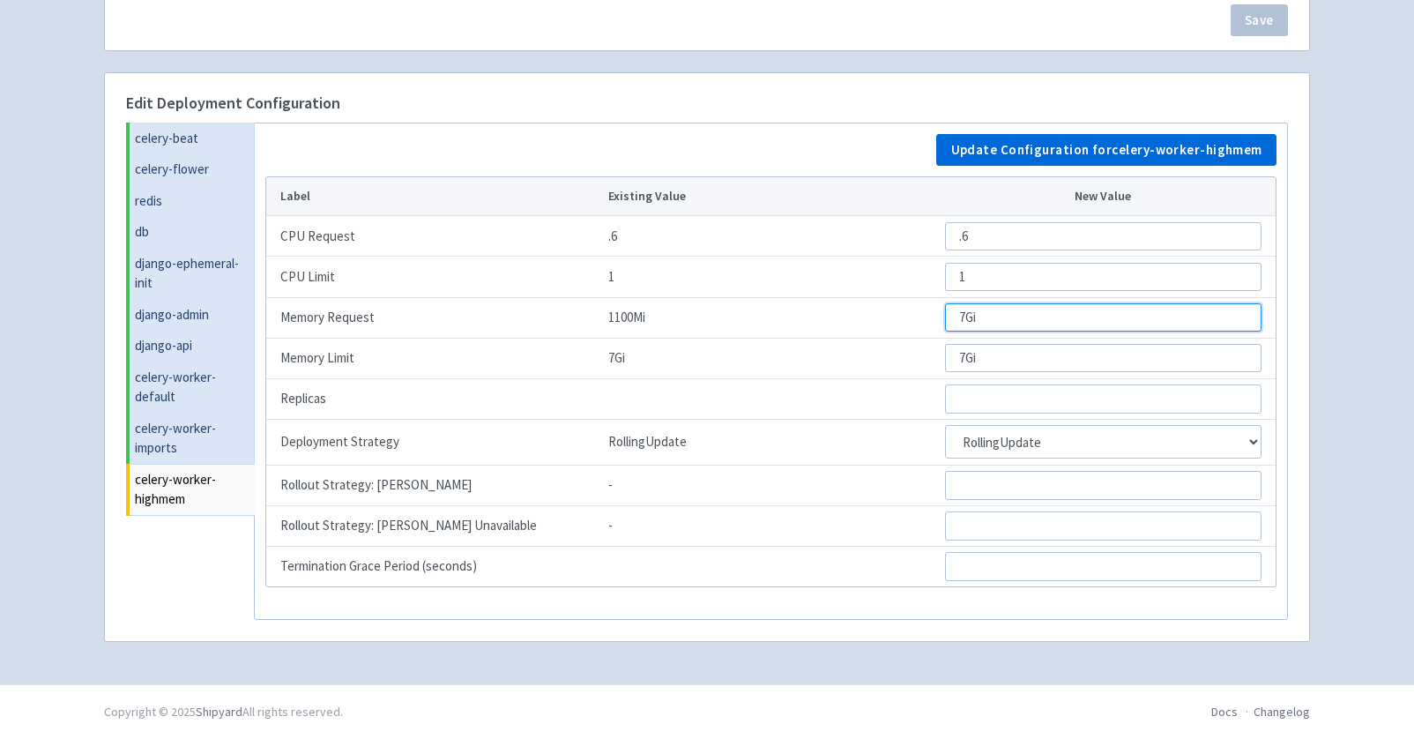
type input "7Gi"
click at [875, 144] on div "Update Configuration for celery-worker-highmem" at bounding box center [770, 150] width 1011 height 32
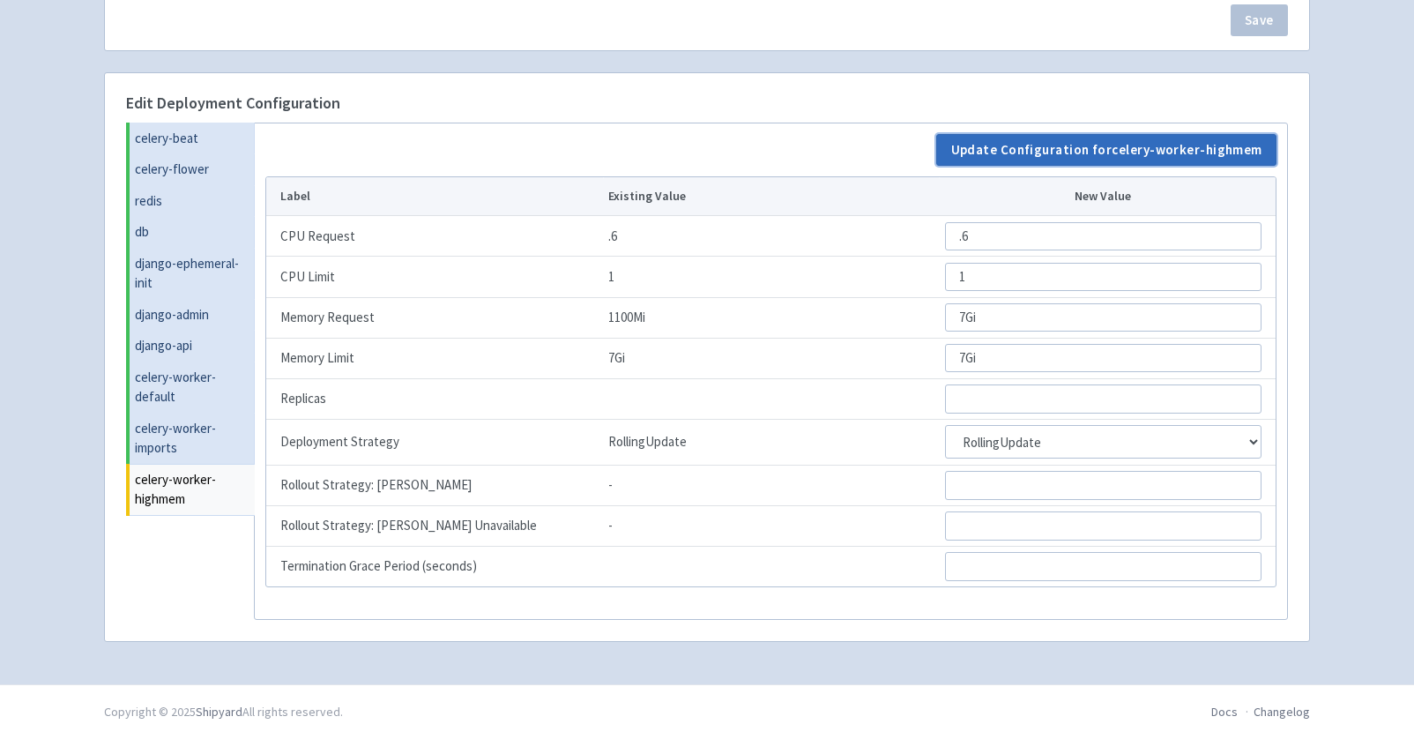
click at [1015, 160] on button "Update Configuration for celery-worker-highmem" at bounding box center [1106, 150] width 340 height 32
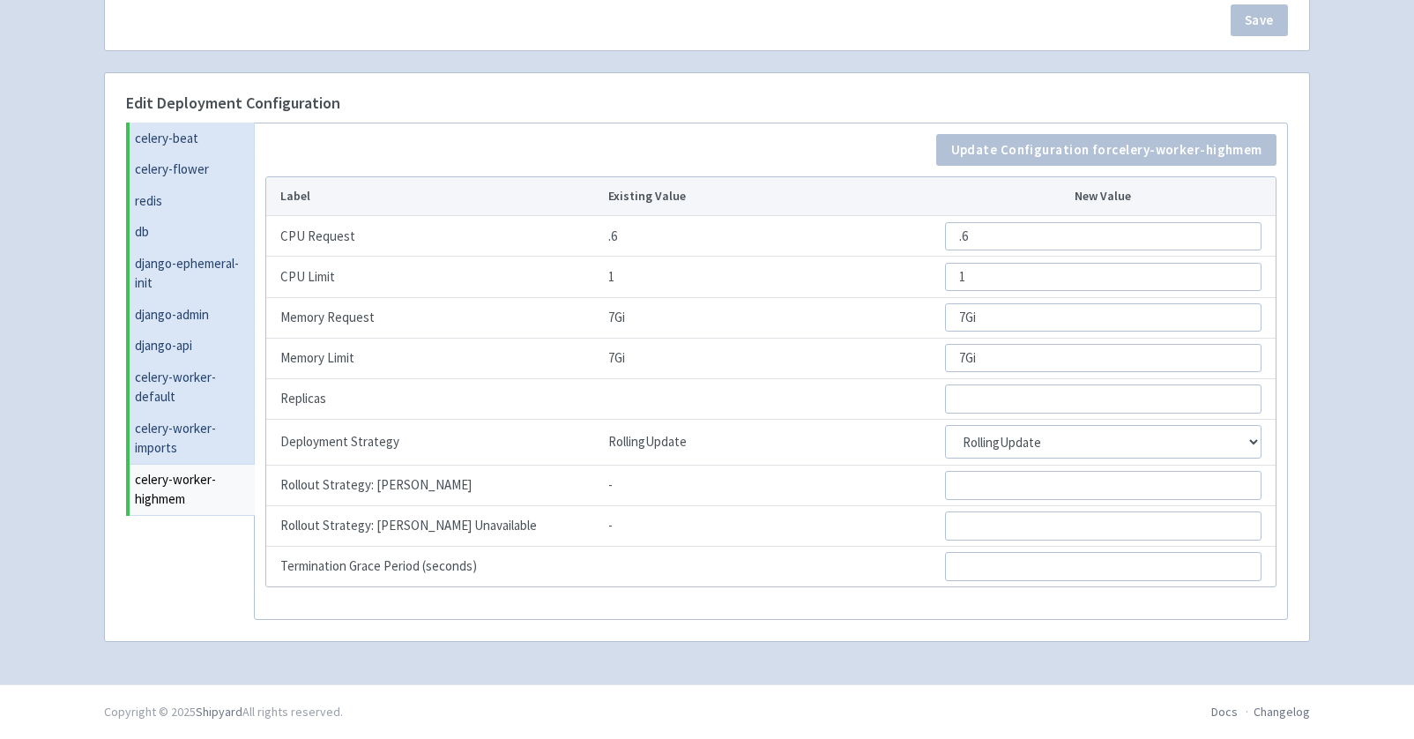
click at [777, 129] on div "Update Configuration for celery-worker-highmem Label Existing Value New Value C…" at bounding box center [771, 372] width 1034 height 498
click at [703, 128] on div "Update Configuration for celery-worker-highmem Label Existing Value New Value C…" at bounding box center [771, 372] width 1034 height 498
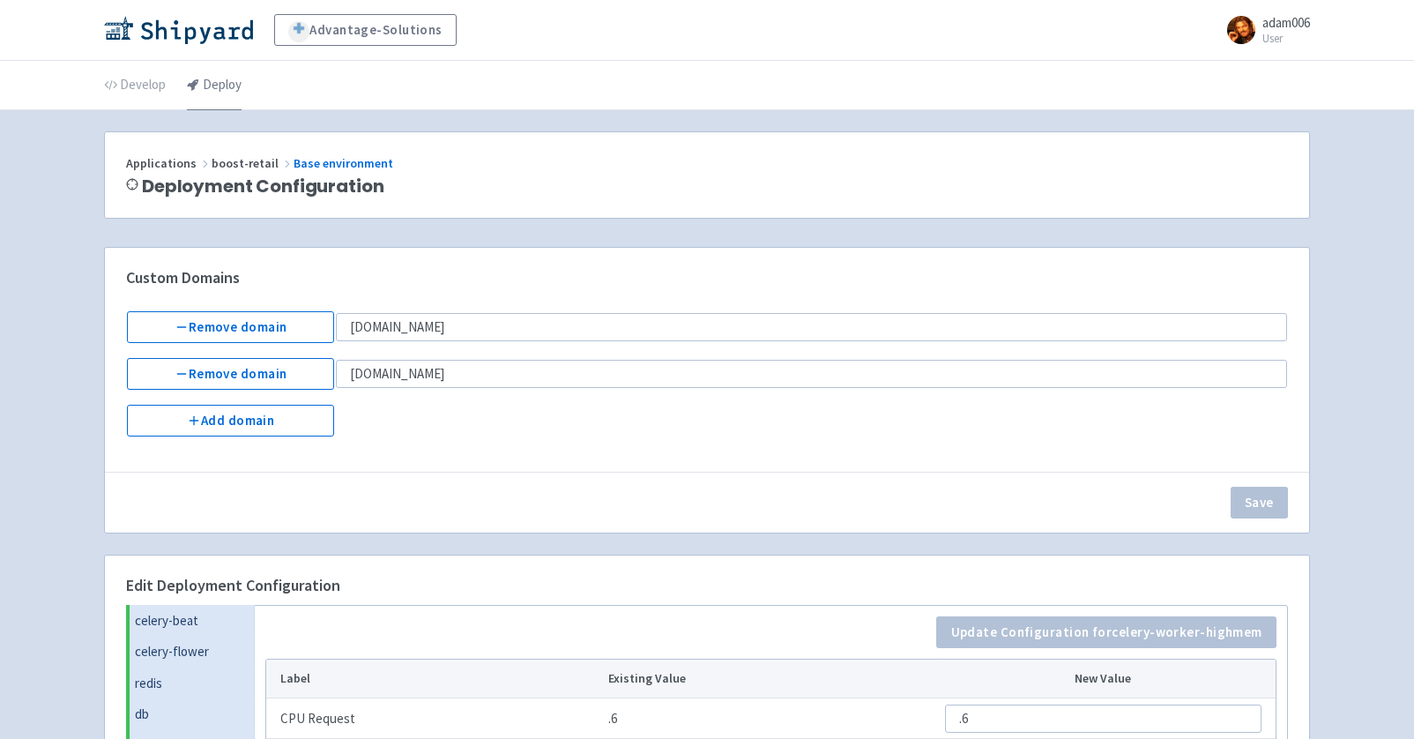
click at [212, 86] on link "Deploy" at bounding box center [214, 85] width 55 height 49
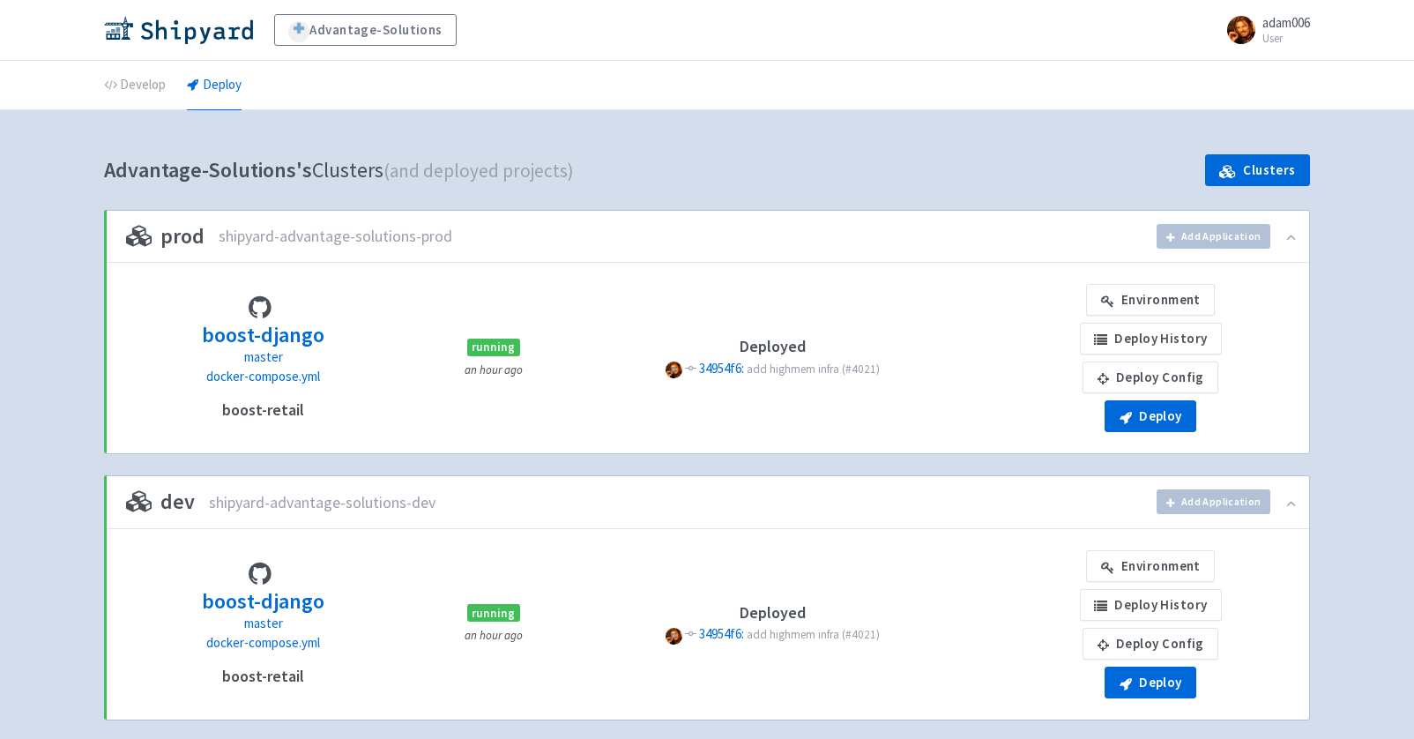
click at [65, 413] on div "Advantage-Solutions adam006 User Profile Sign out Develop Deploy" at bounding box center [707, 735] width 1414 height 1471
click at [1120, 376] on link "Deploy Config" at bounding box center [1150, 377] width 136 height 32
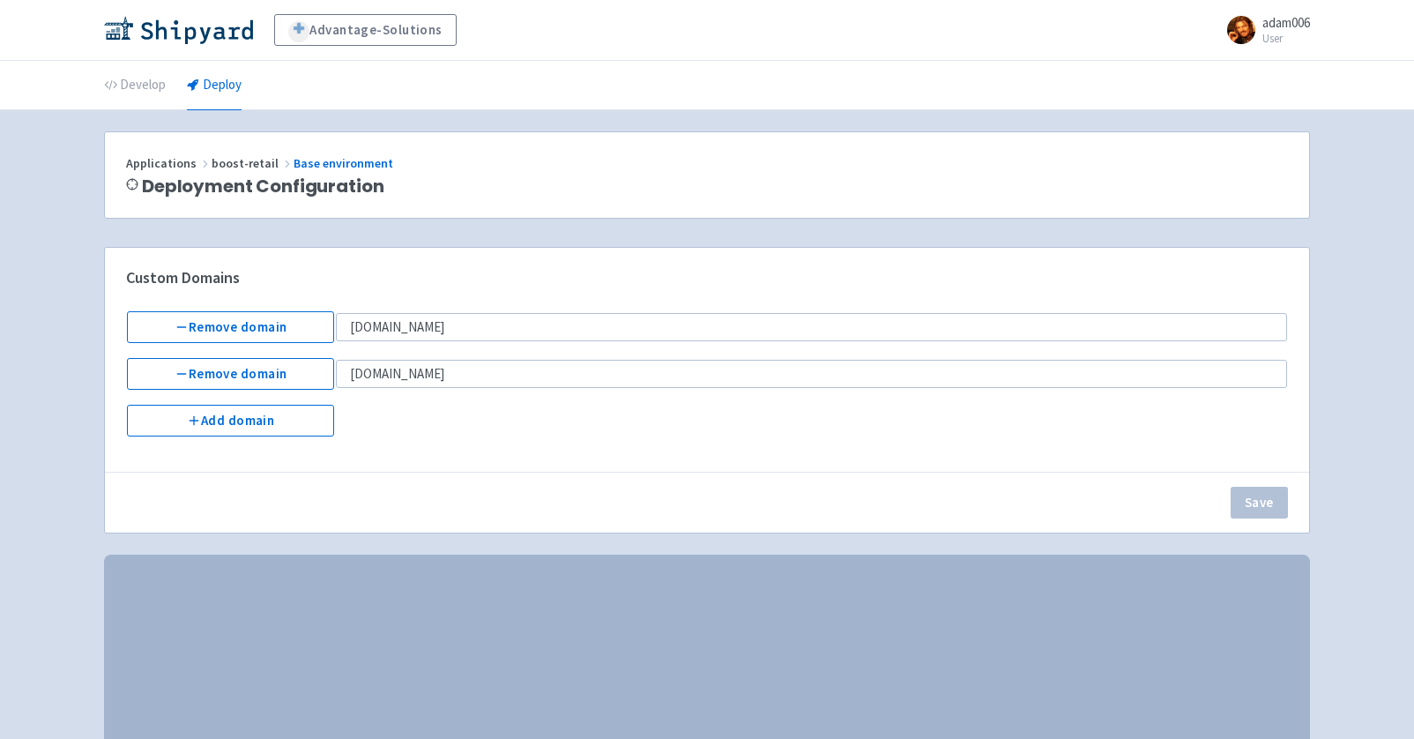
select select "Recreate"
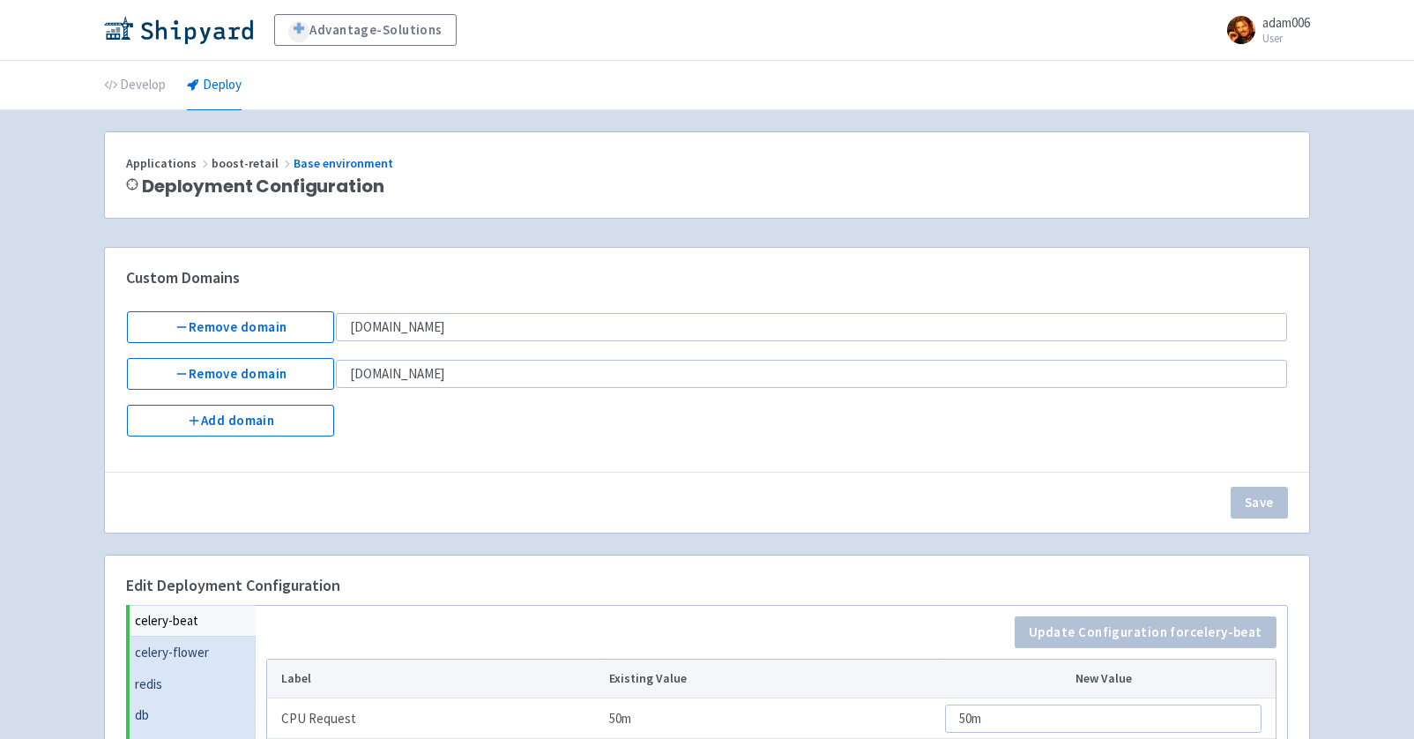
scroll to position [482, 0]
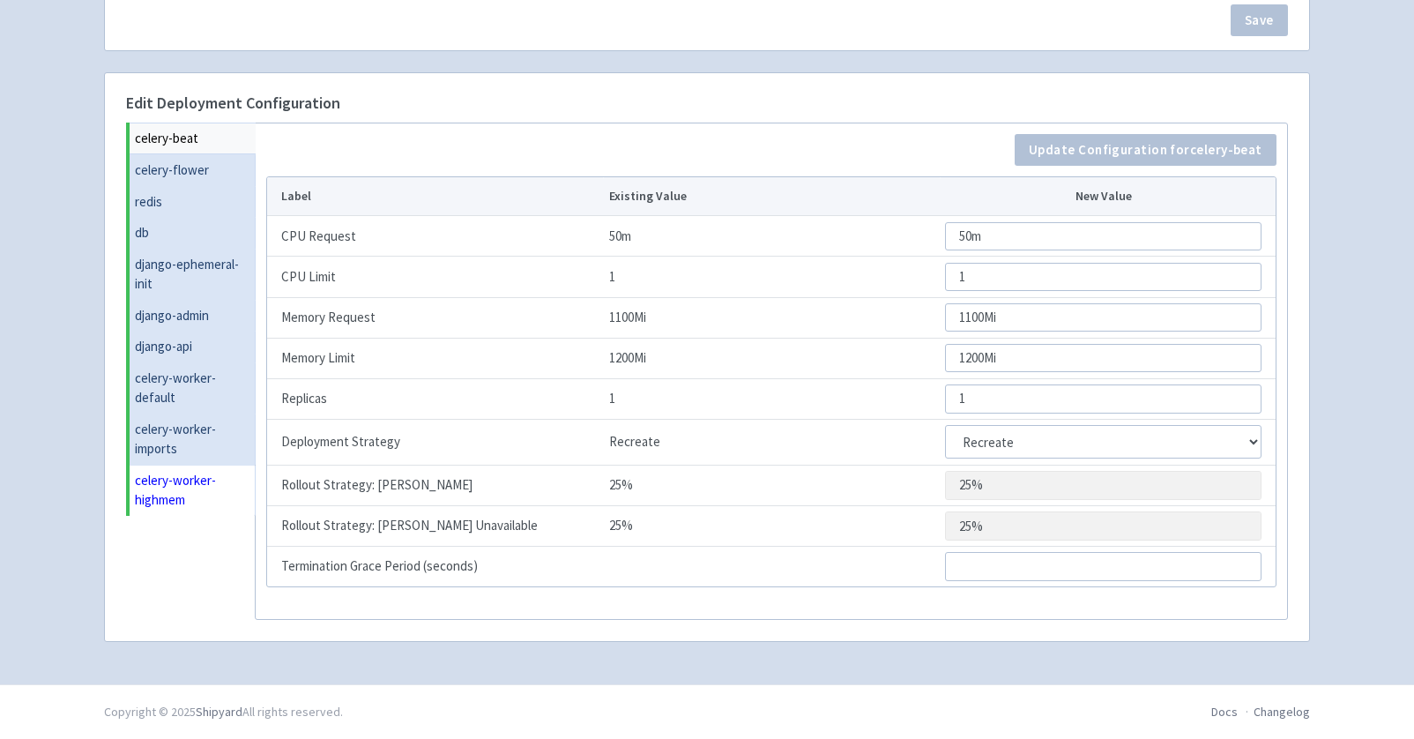
click at [141, 483] on link "celery-worker-highmem" at bounding box center [193, 490] width 126 height 51
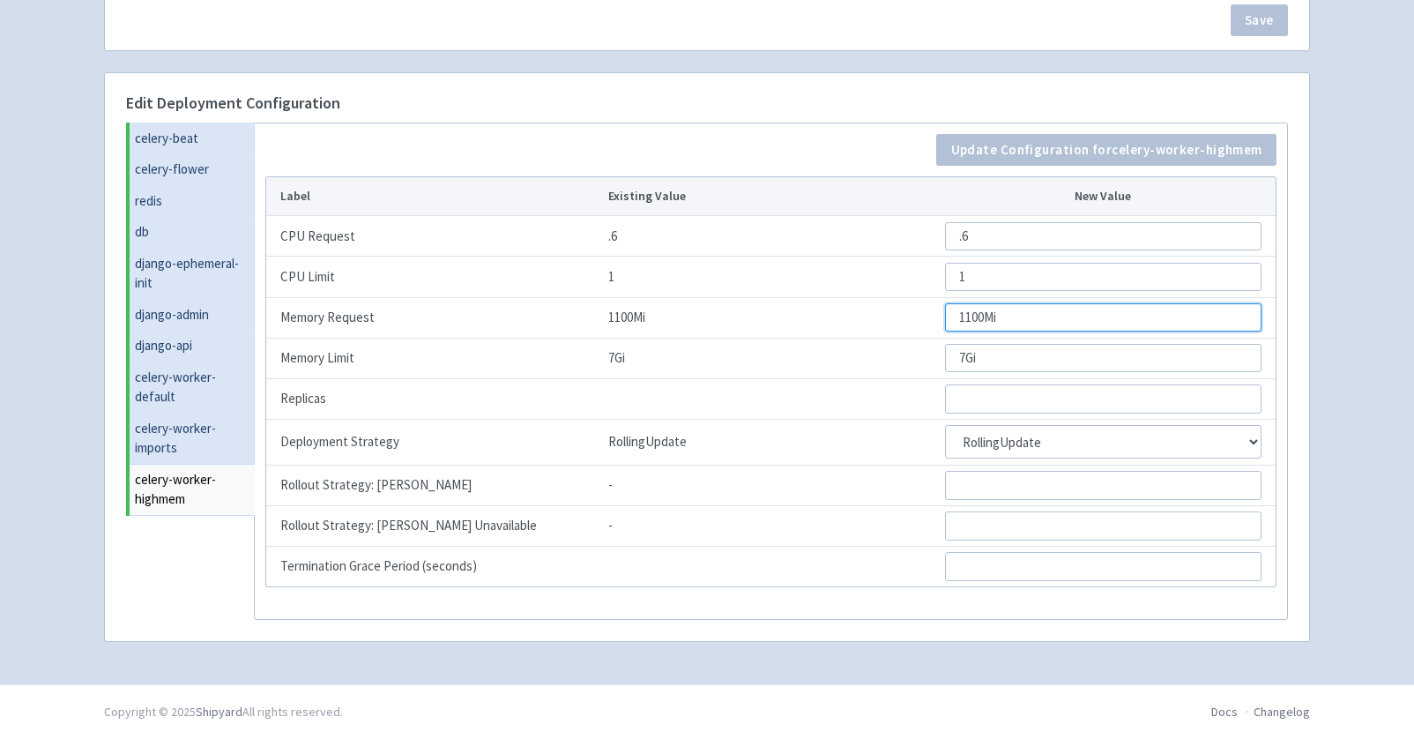
click at [1004, 310] on input "1100Mi" at bounding box center [1103, 317] width 316 height 28
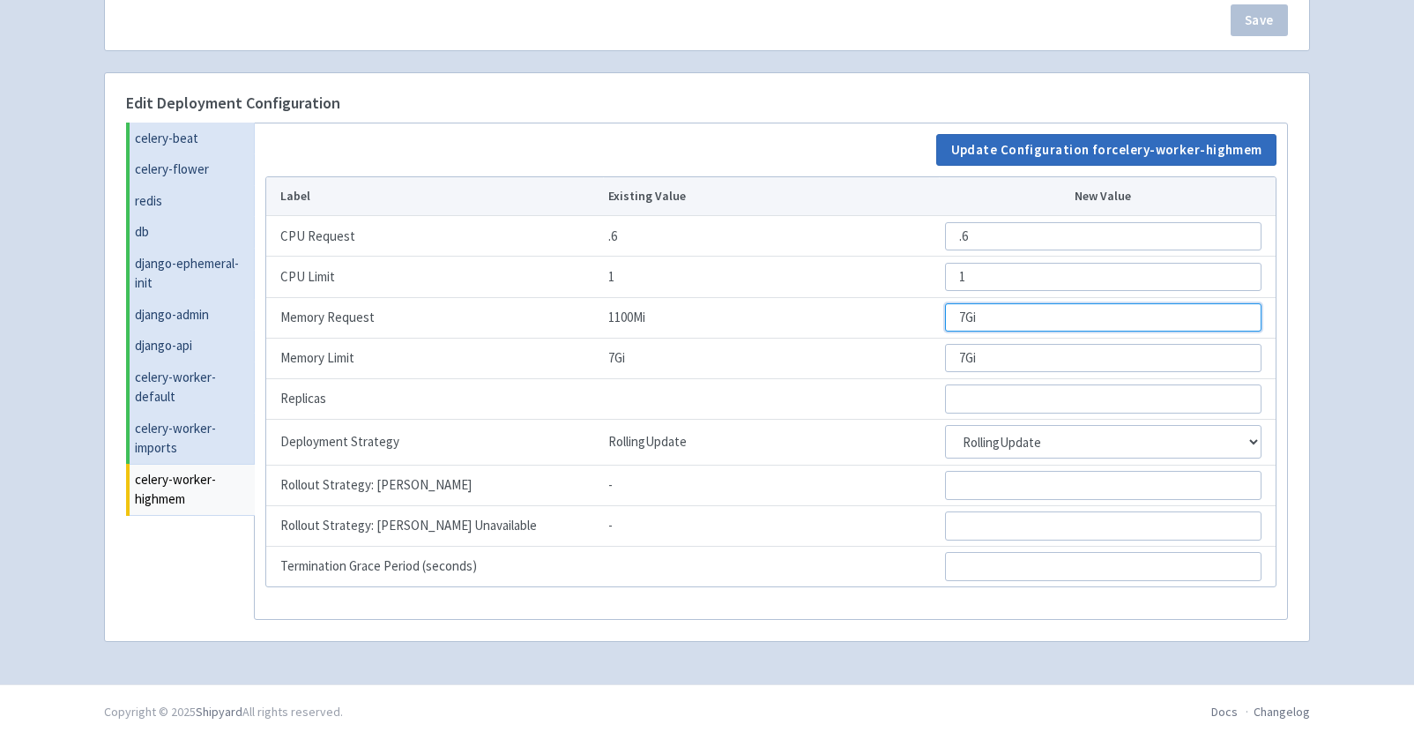
type input "7Gi"
click at [1022, 149] on button "Update Configuration for celery-worker-highmem" at bounding box center [1106, 150] width 340 height 32
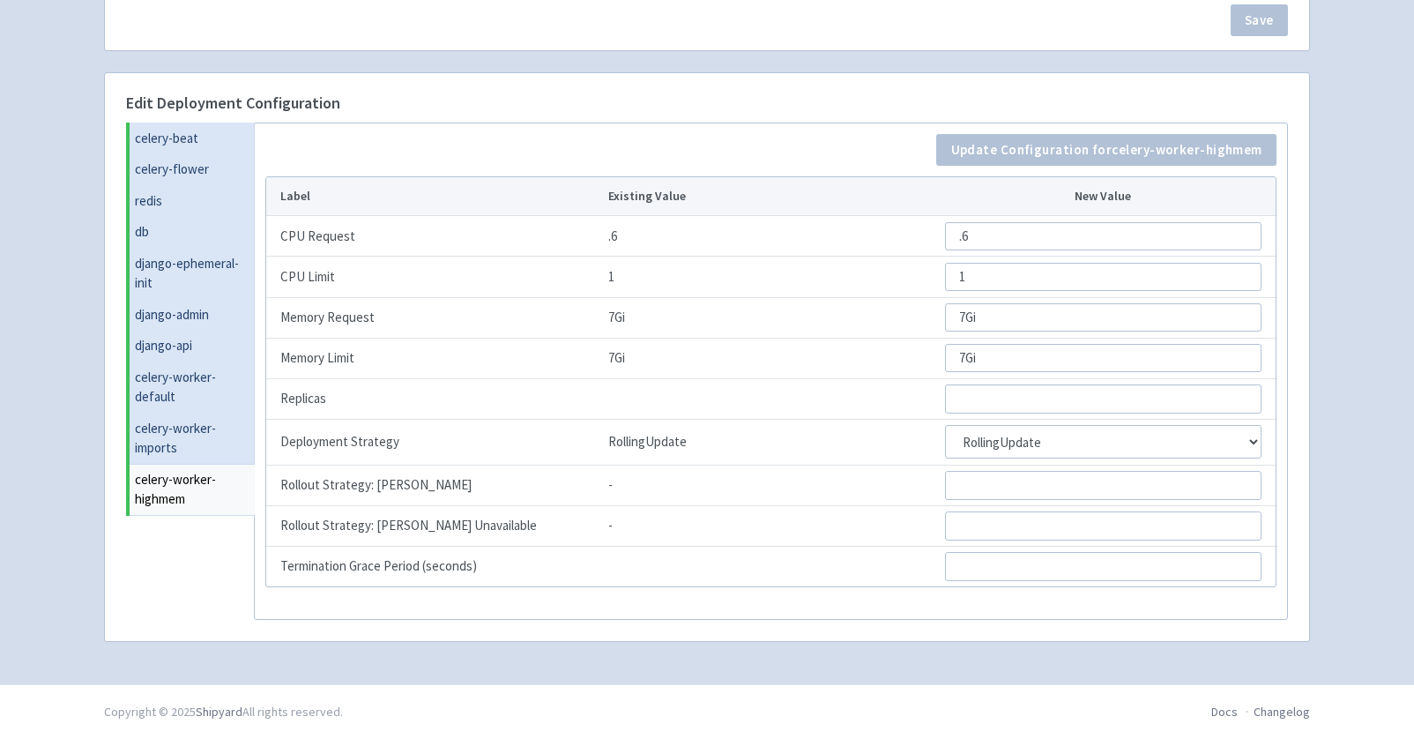
scroll to position [0, 0]
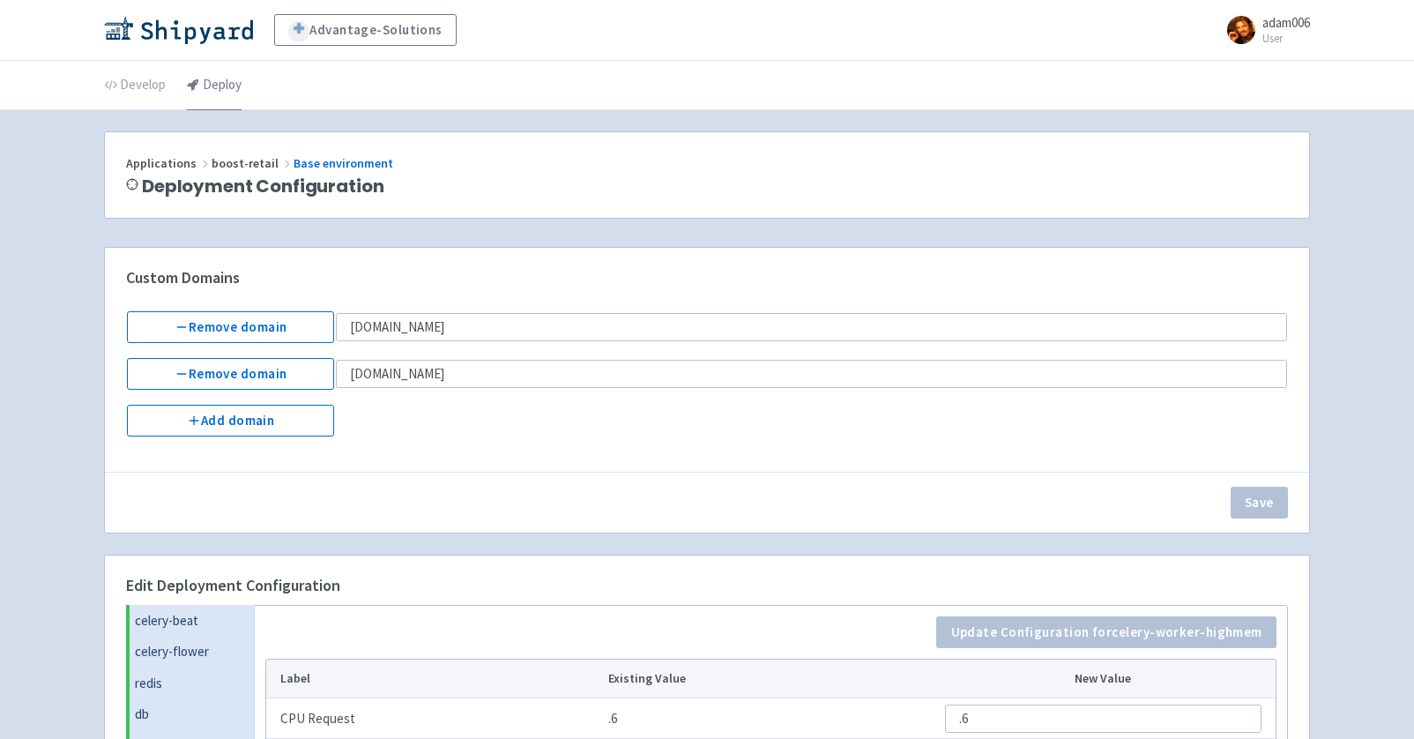
click at [215, 71] on link "Deploy" at bounding box center [214, 85] width 55 height 49
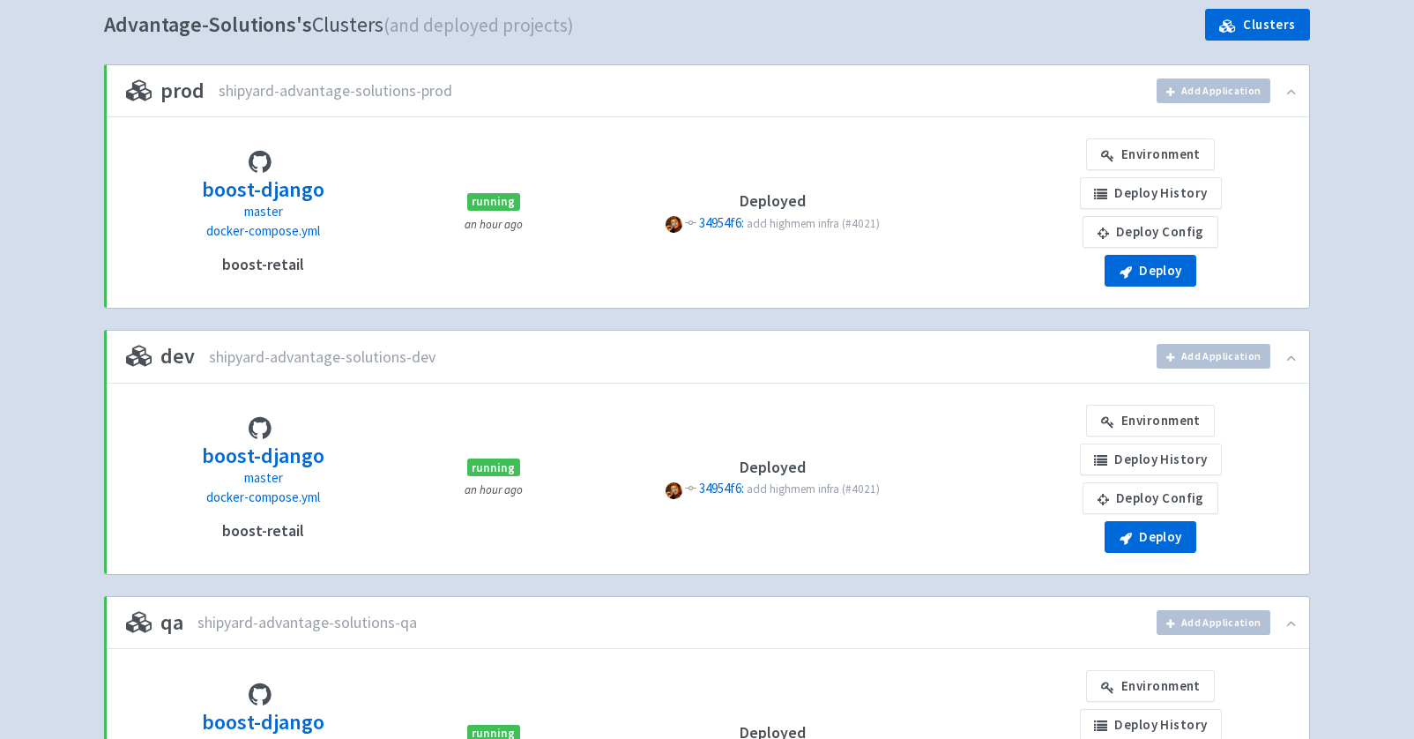
scroll to position [149, 0]
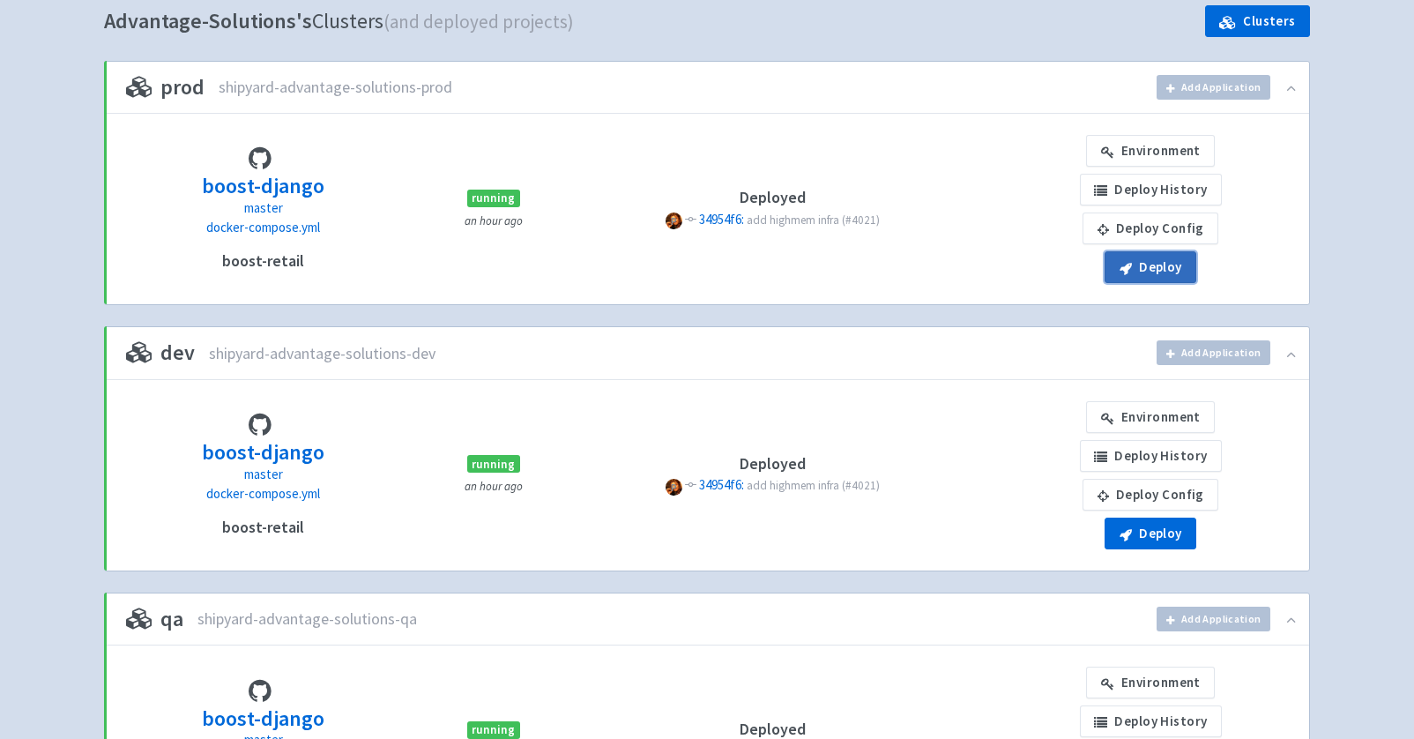
click at [1148, 270] on button "Deploy" at bounding box center [1150, 267] width 92 height 32
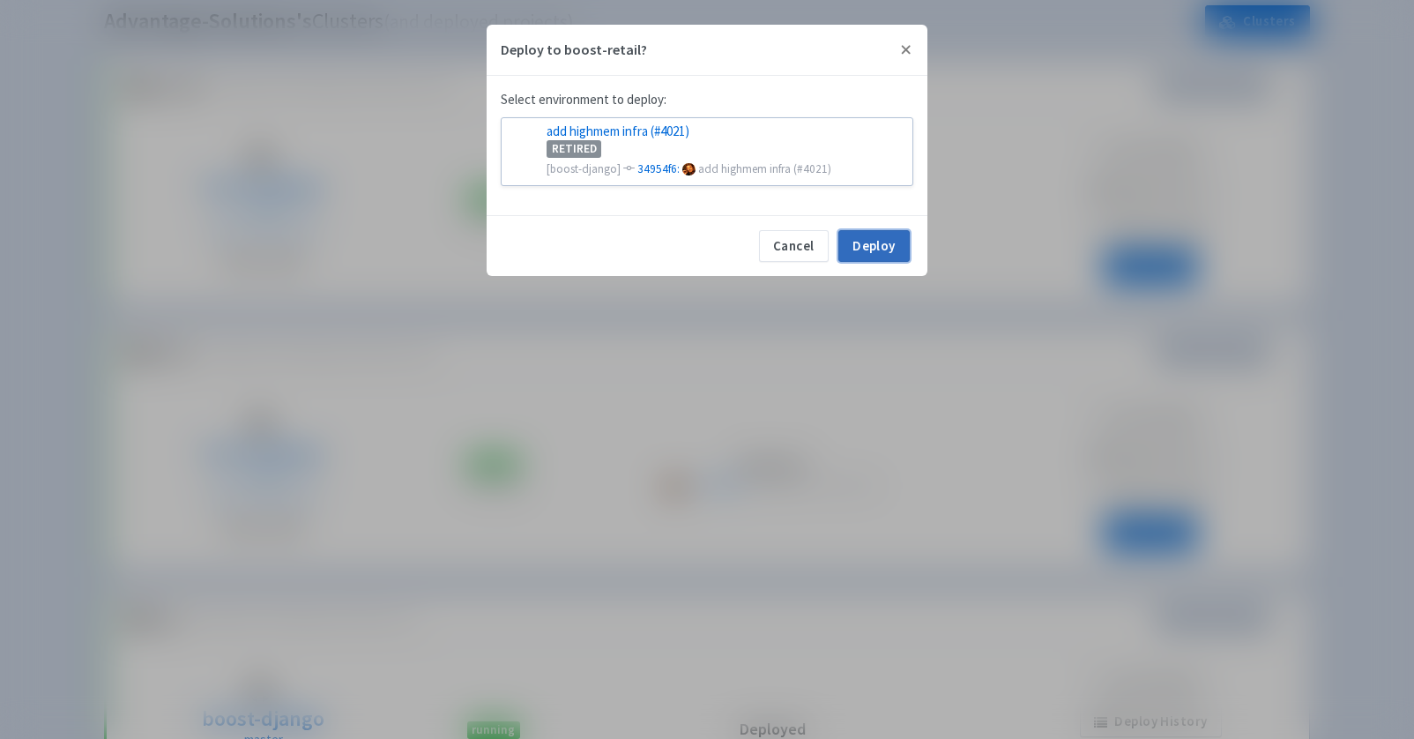
click at [881, 256] on button "Deploy" at bounding box center [873, 246] width 71 height 32
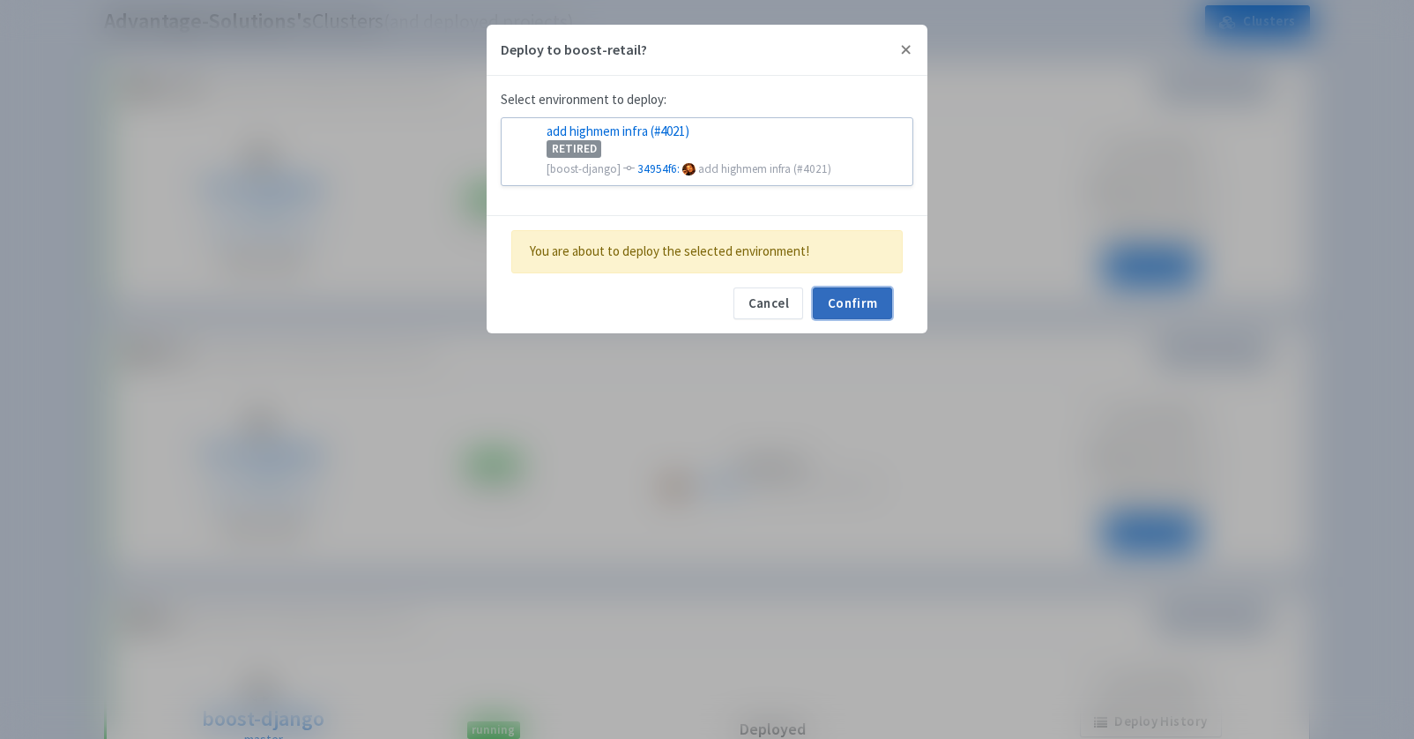
click at [873, 299] on button "Confirm" at bounding box center [852, 303] width 79 height 32
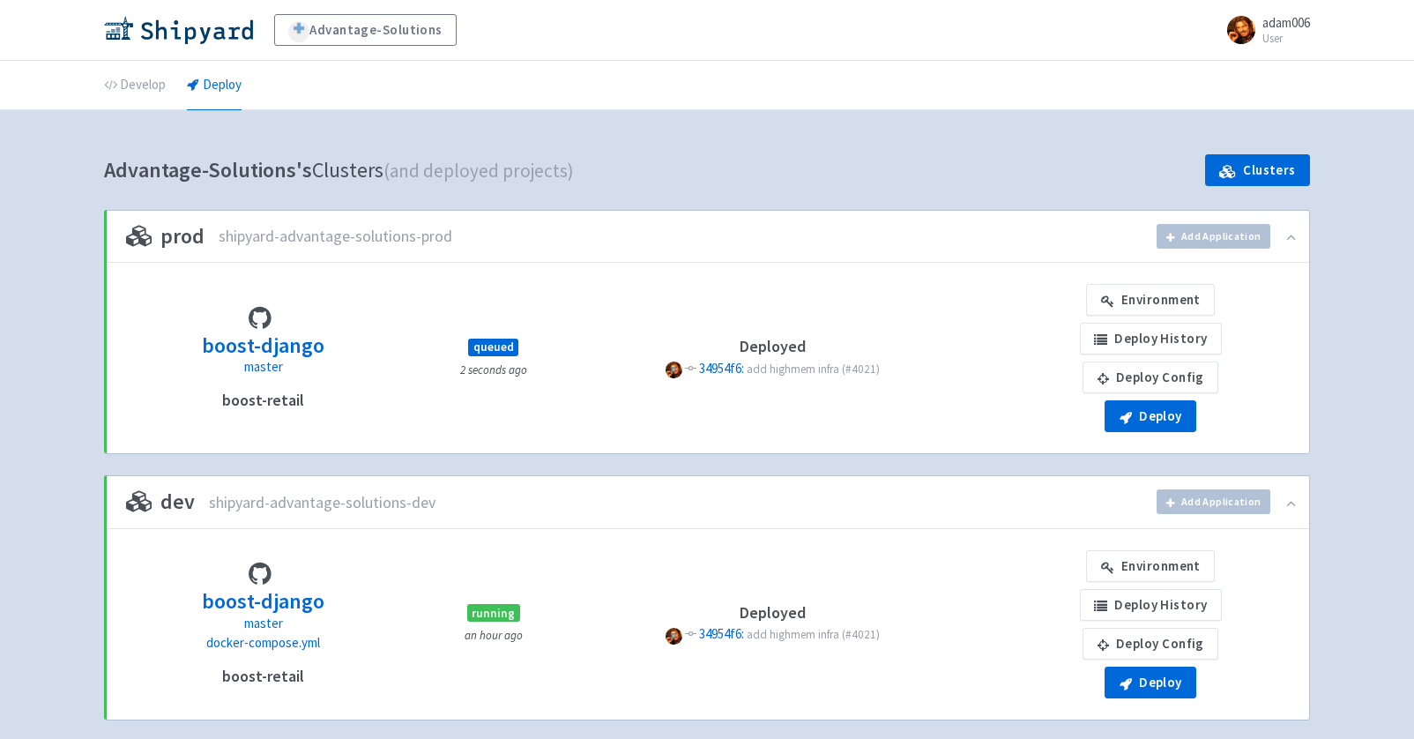
scroll to position [149, 0]
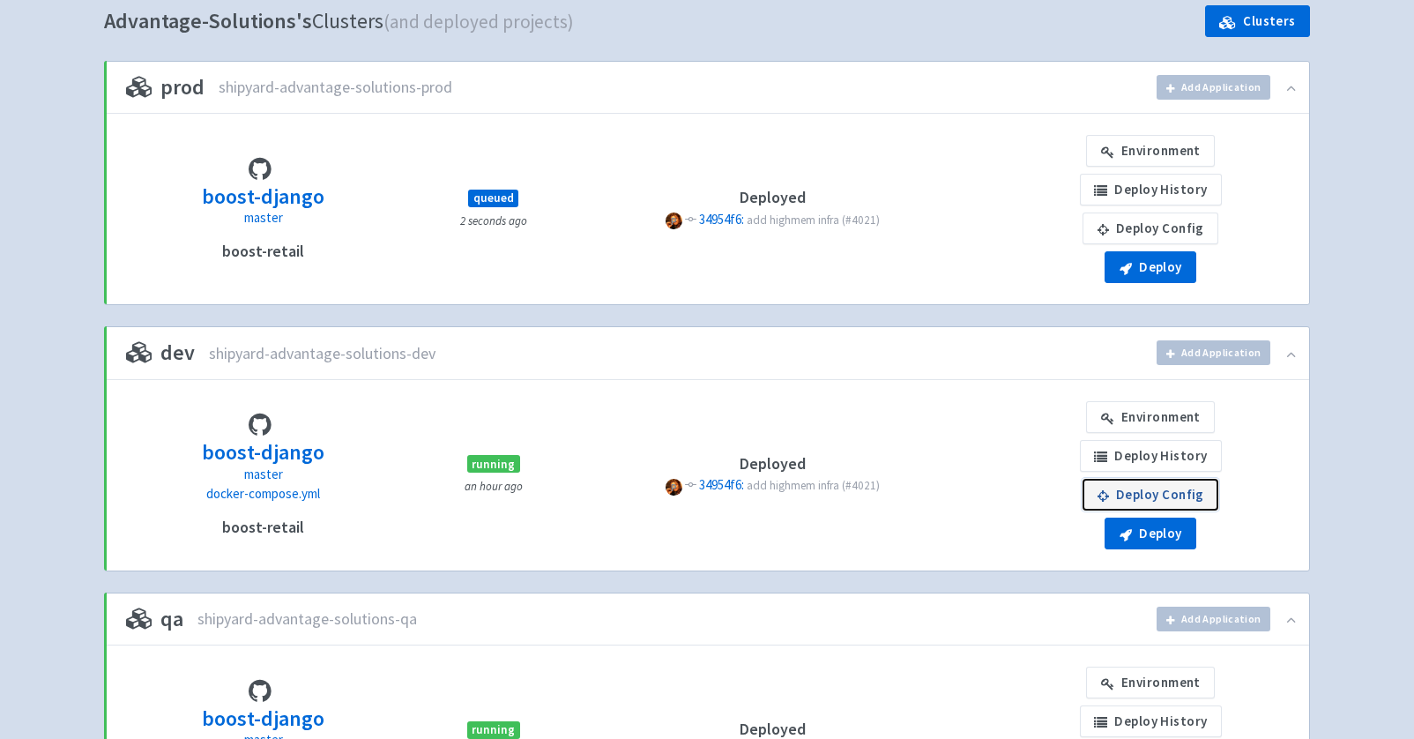
click at [1133, 494] on link "Deploy Config" at bounding box center [1150, 495] width 136 height 32
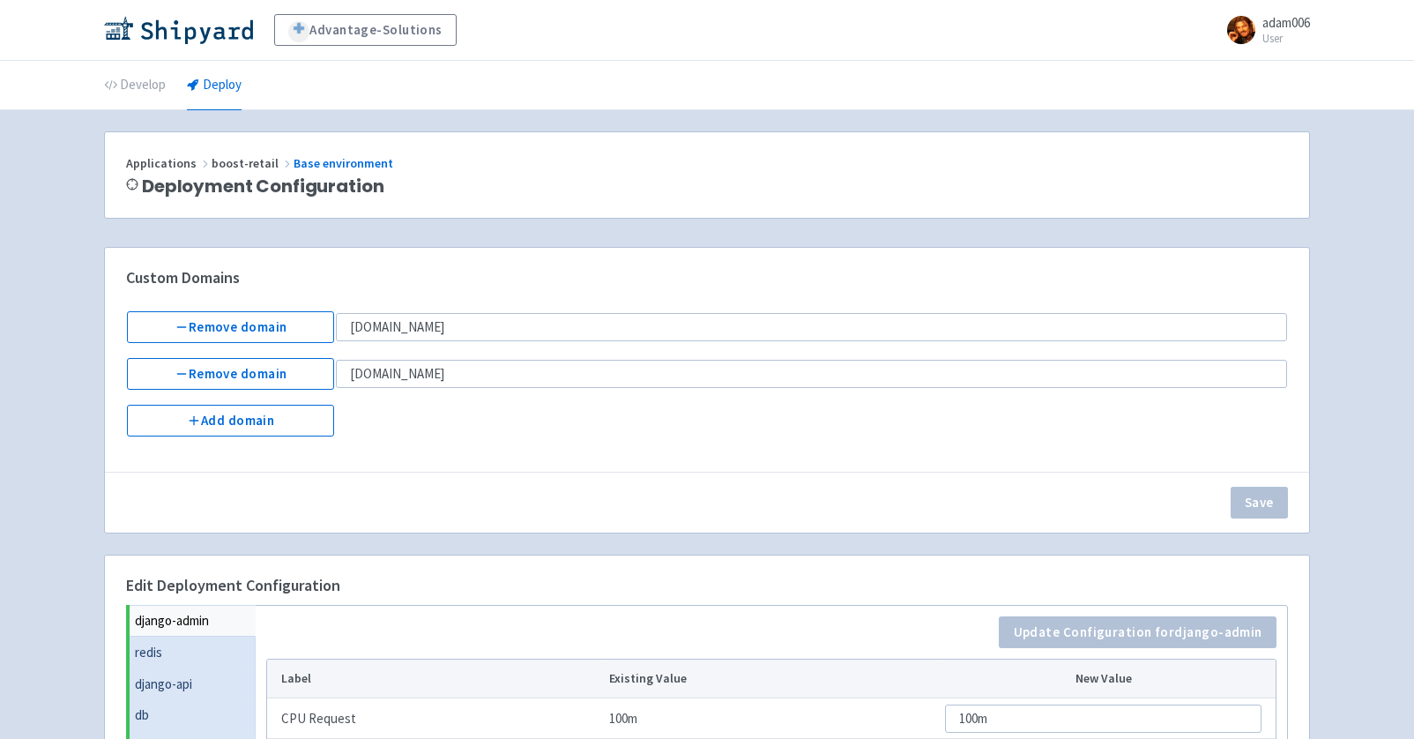
scroll to position [482, 0]
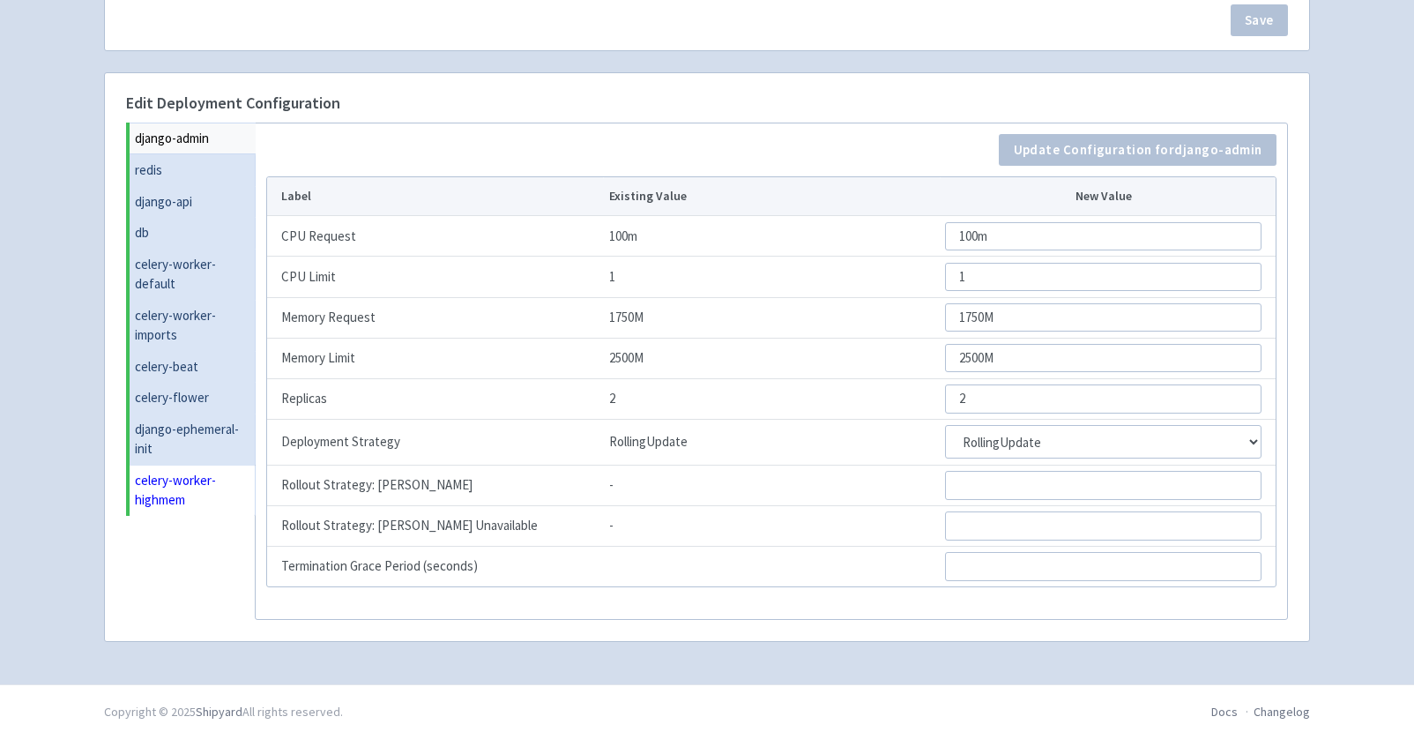
click at [180, 494] on link "celery-worker-highmem" at bounding box center [193, 490] width 126 height 51
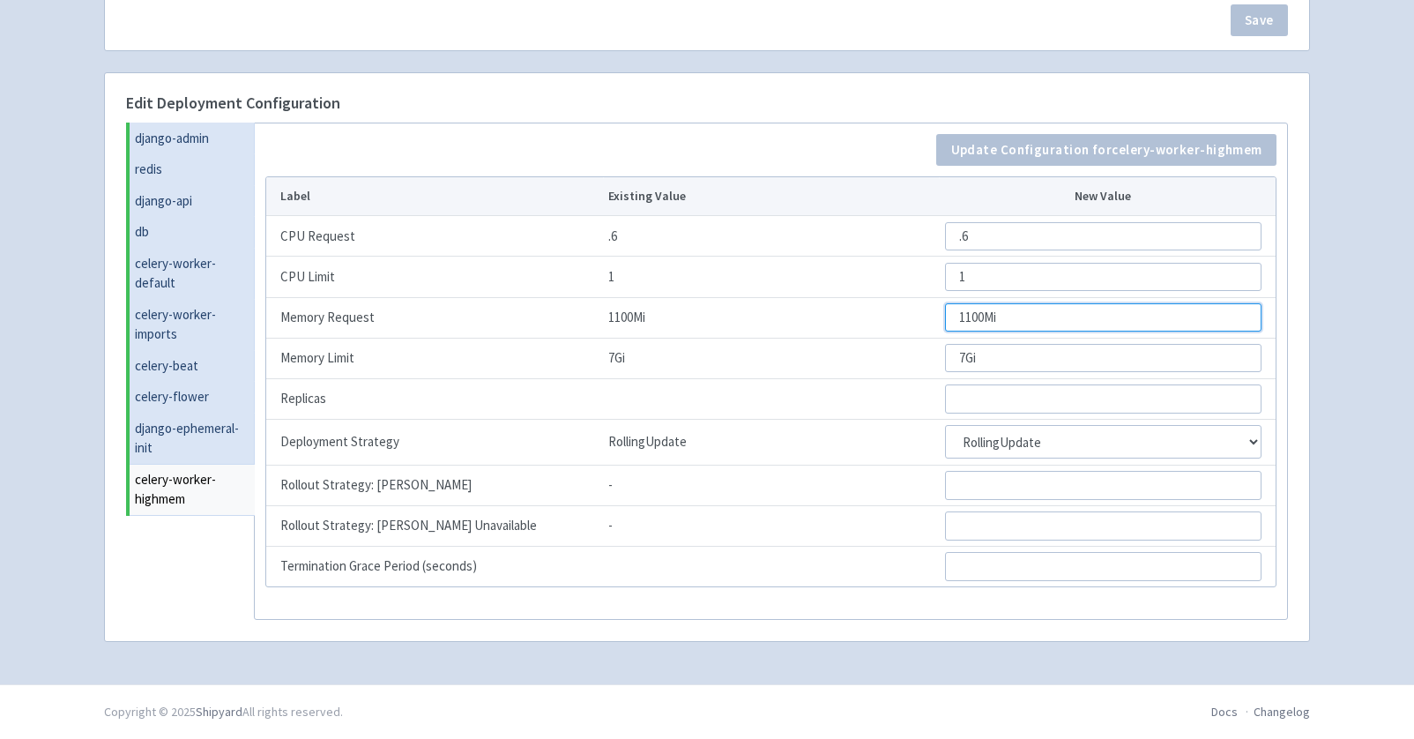
click at [1012, 322] on input "1100Mi" at bounding box center [1103, 317] width 316 height 28
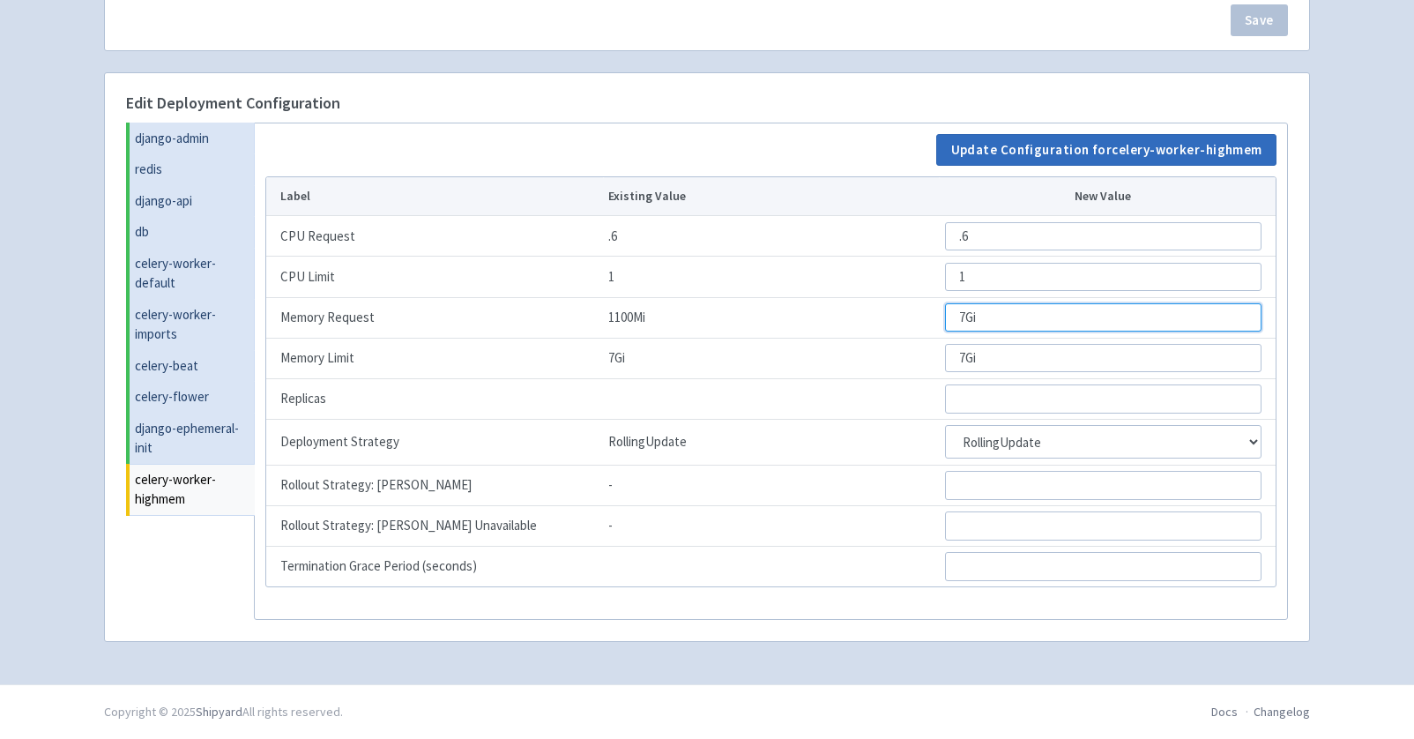
type input "7Gi"
click at [1079, 149] on button "Update Configuration for celery-worker-highmem" at bounding box center [1106, 150] width 340 height 32
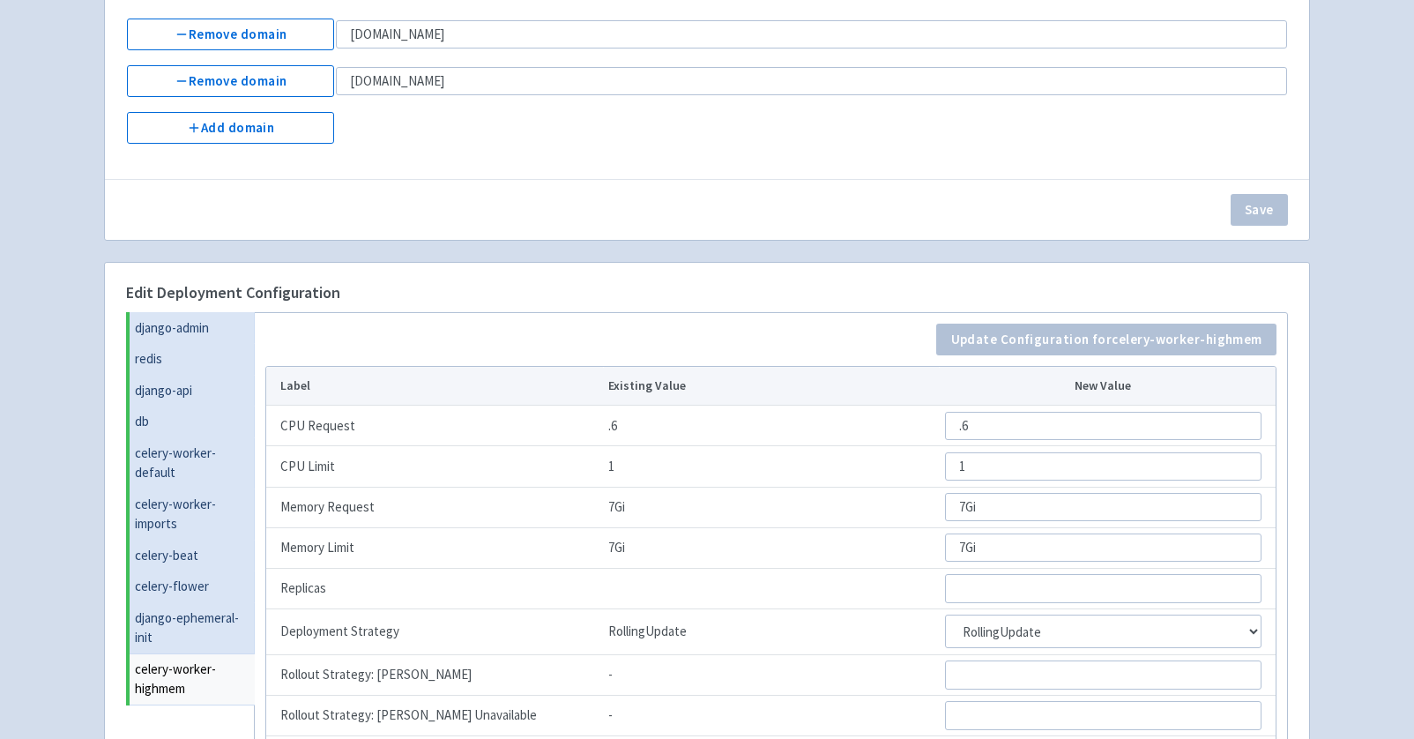
scroll to position [0, 0]
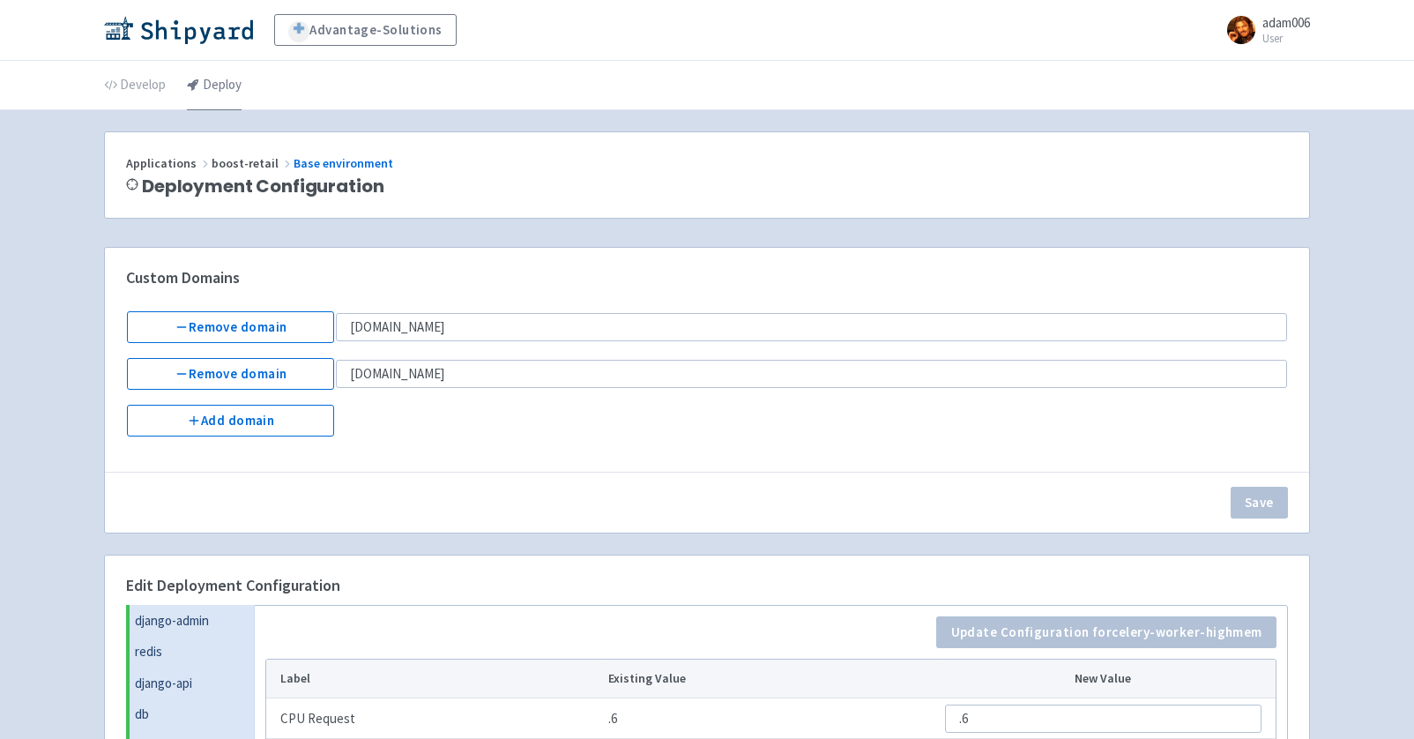
click at [205, 90] on link "Deploy" at bounding box center [214, 85] width 55 height 49
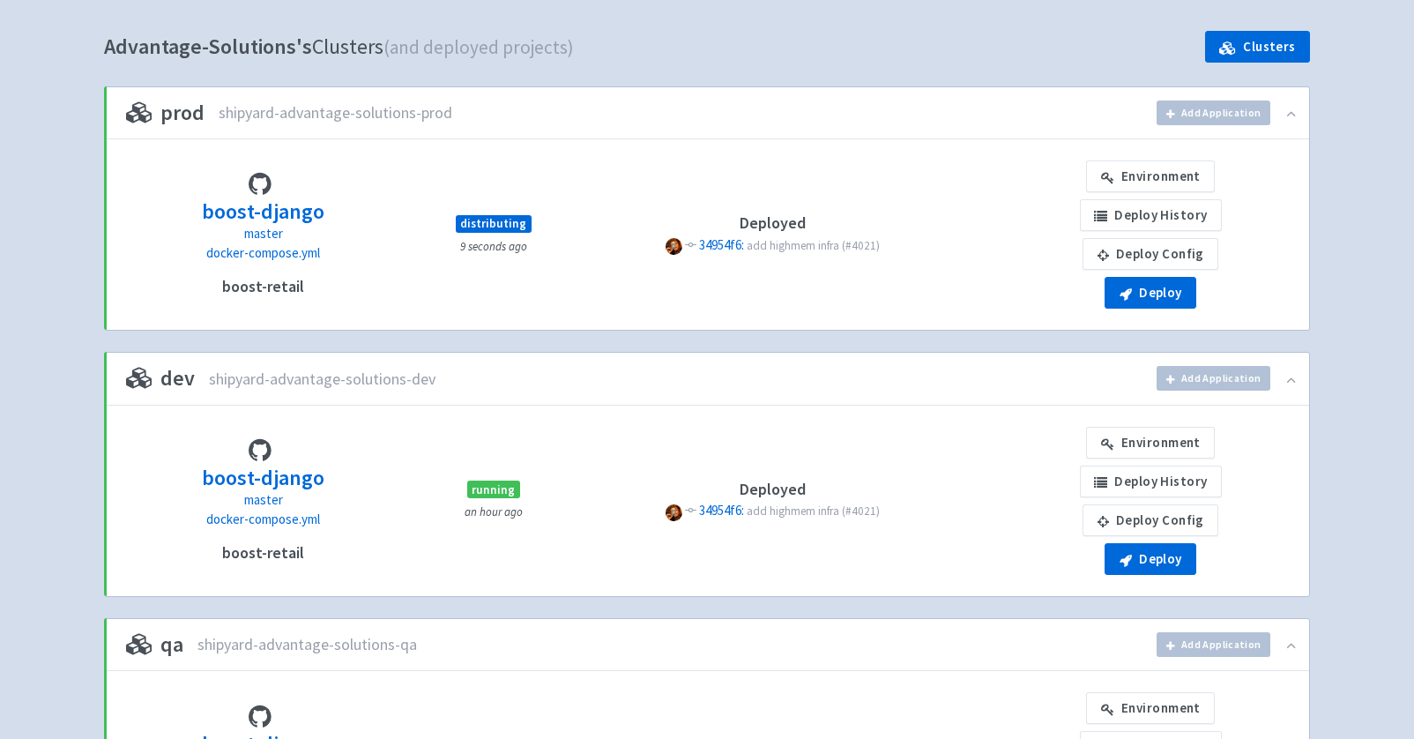
scroll to position [174, 0]
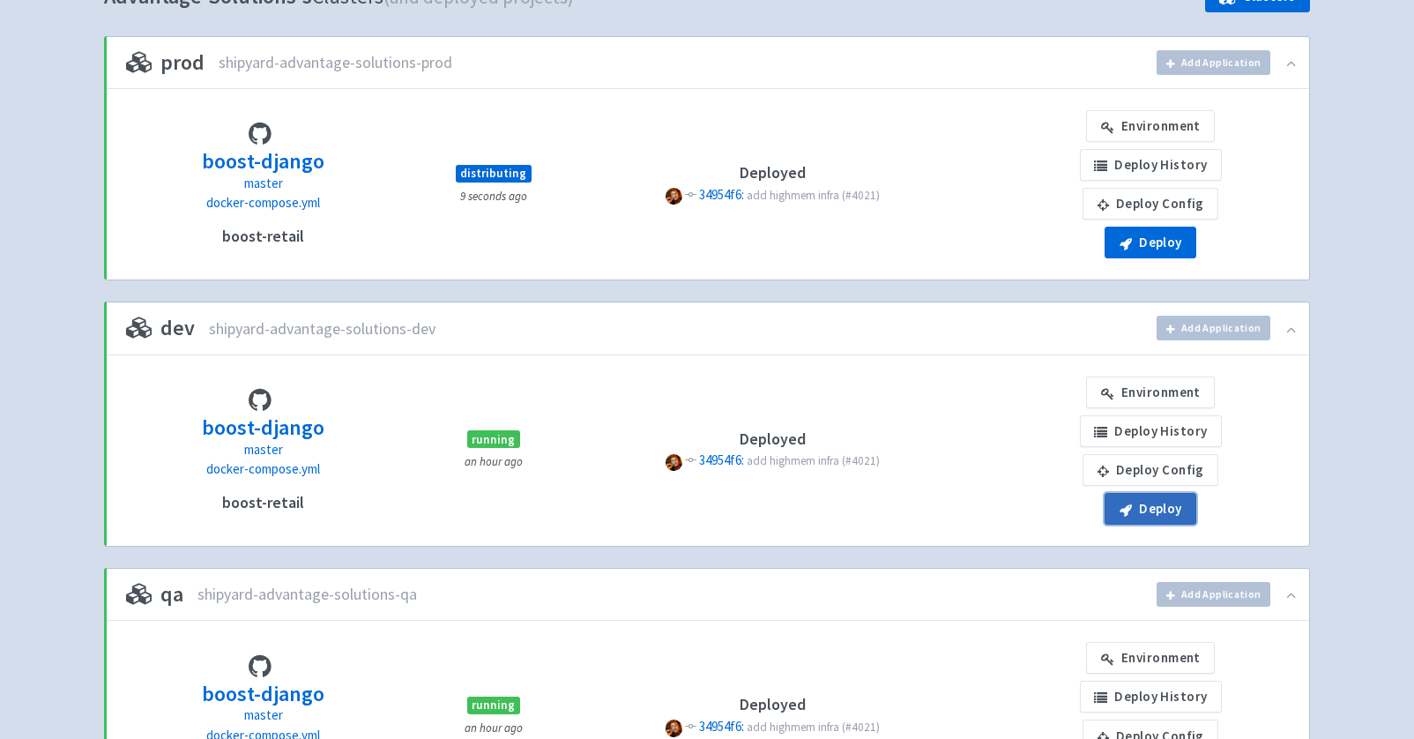
click at [1151, 515] on button "Deploy" at bounding box center [1150, 509] width 92 height 32
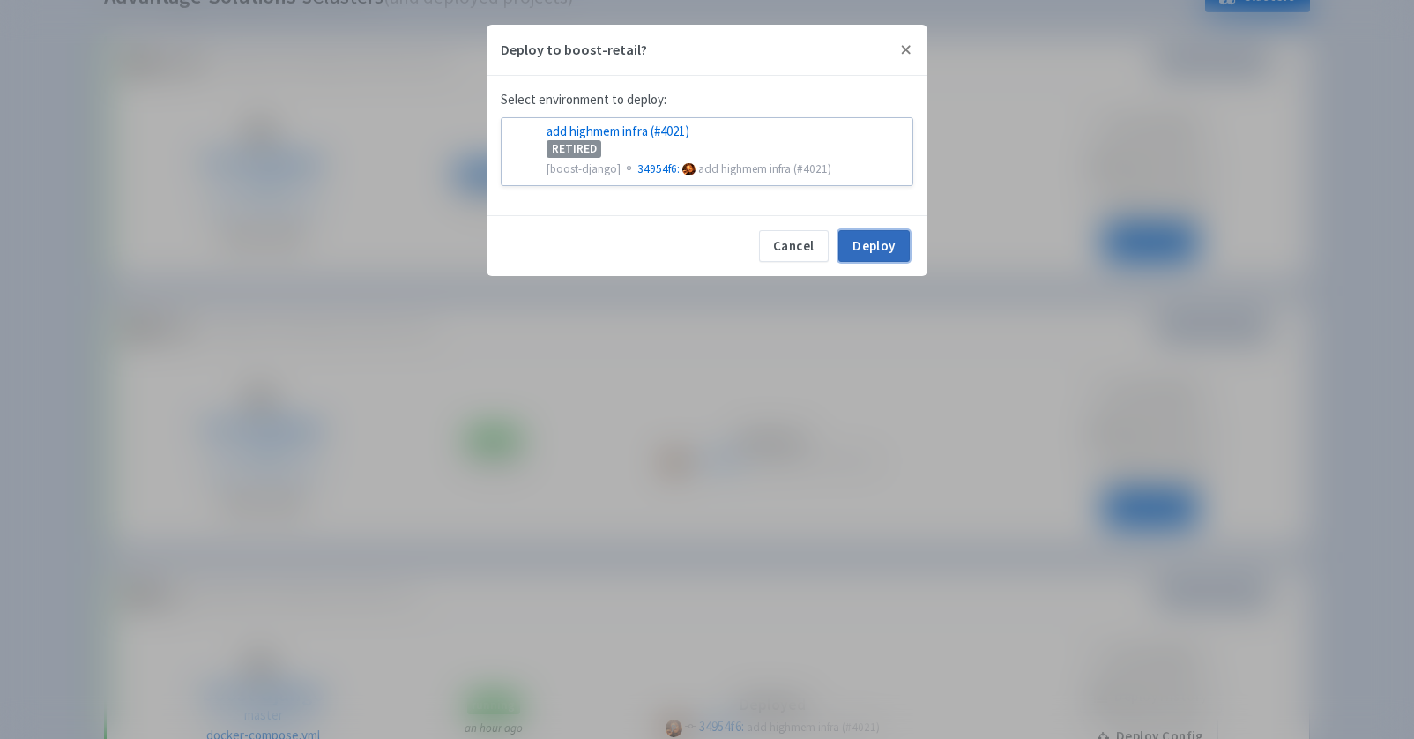
click at [883, 238] on button "Deploy" at bounding box center [873, 246] width 71 height 32
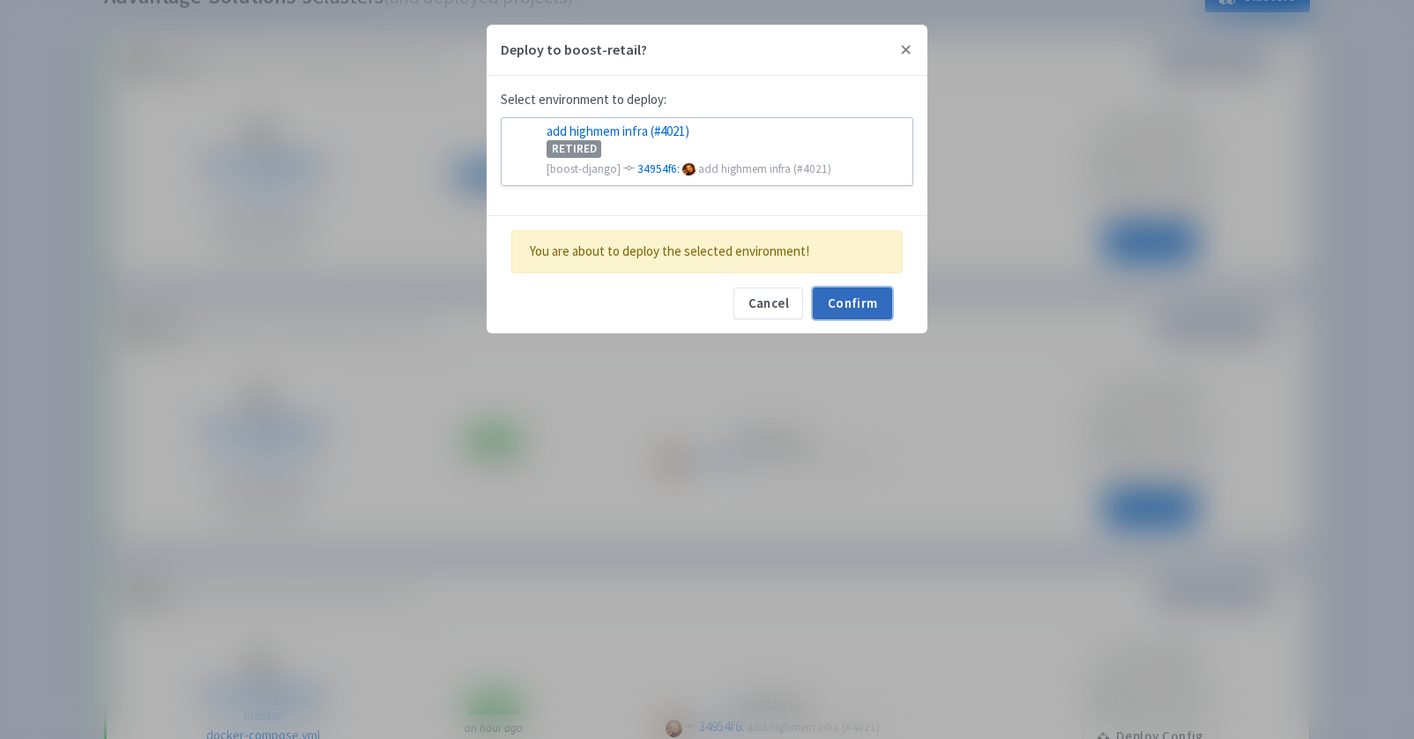
click at [867, 287] on button "Confirm" at bounding box center [852, 303] width 79 height 32
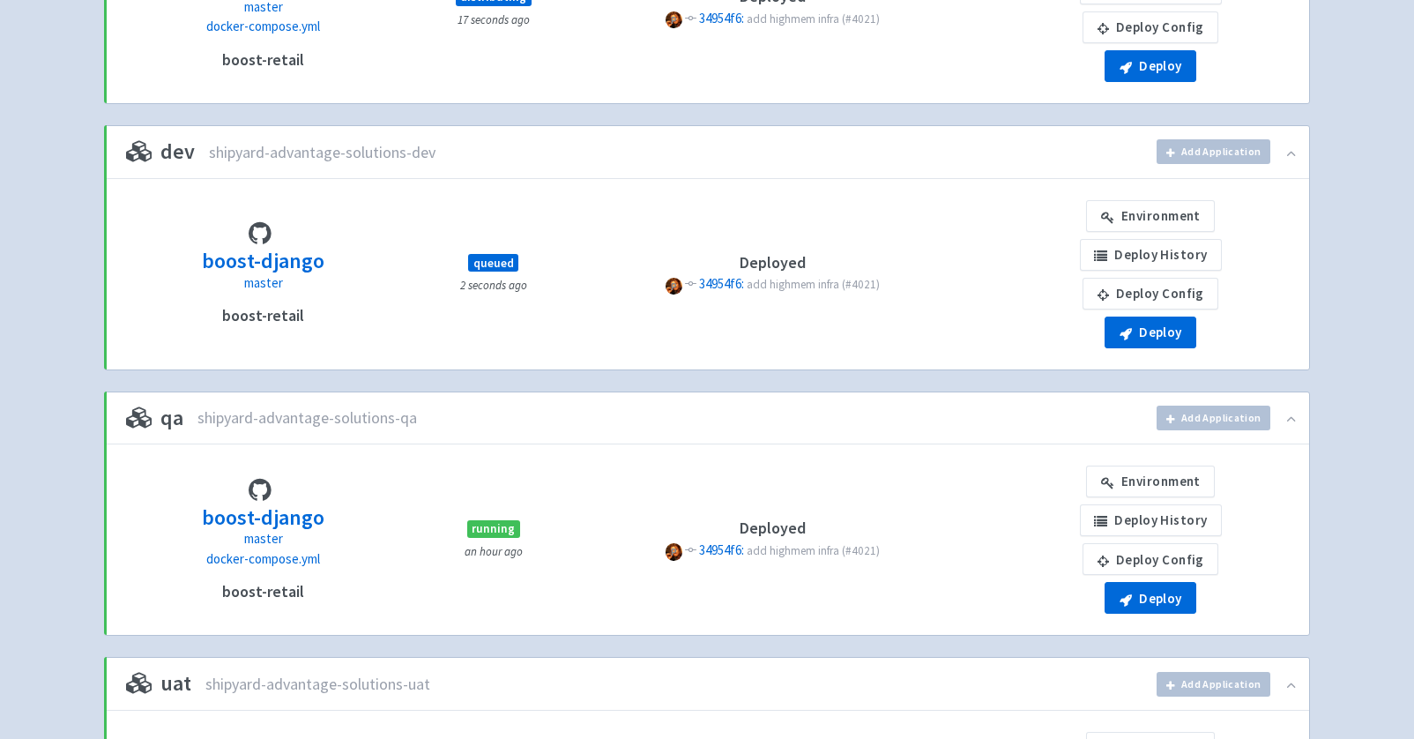
scroll to position [363, 0]
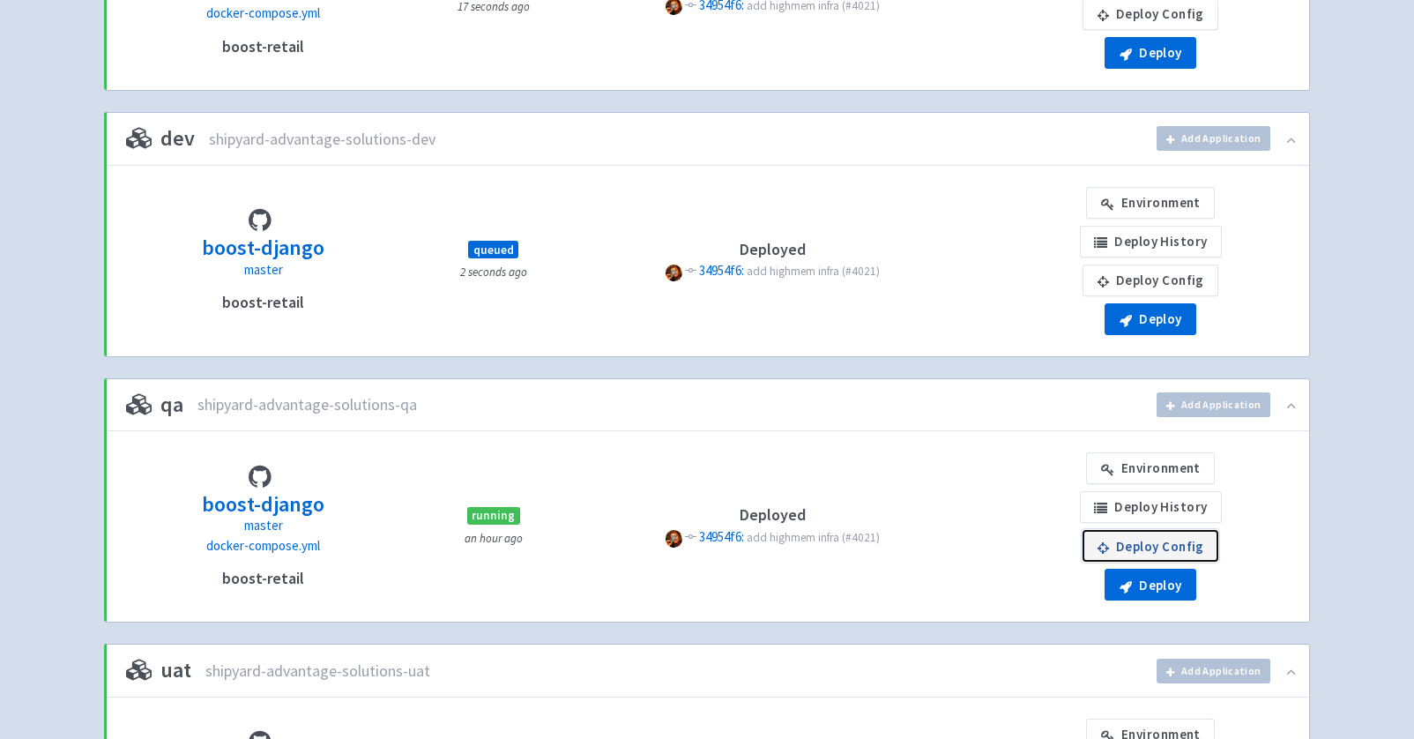
click at [1119, 540] on link "Deploy Config" at bounding box center [1150, 546] width 136 height 32
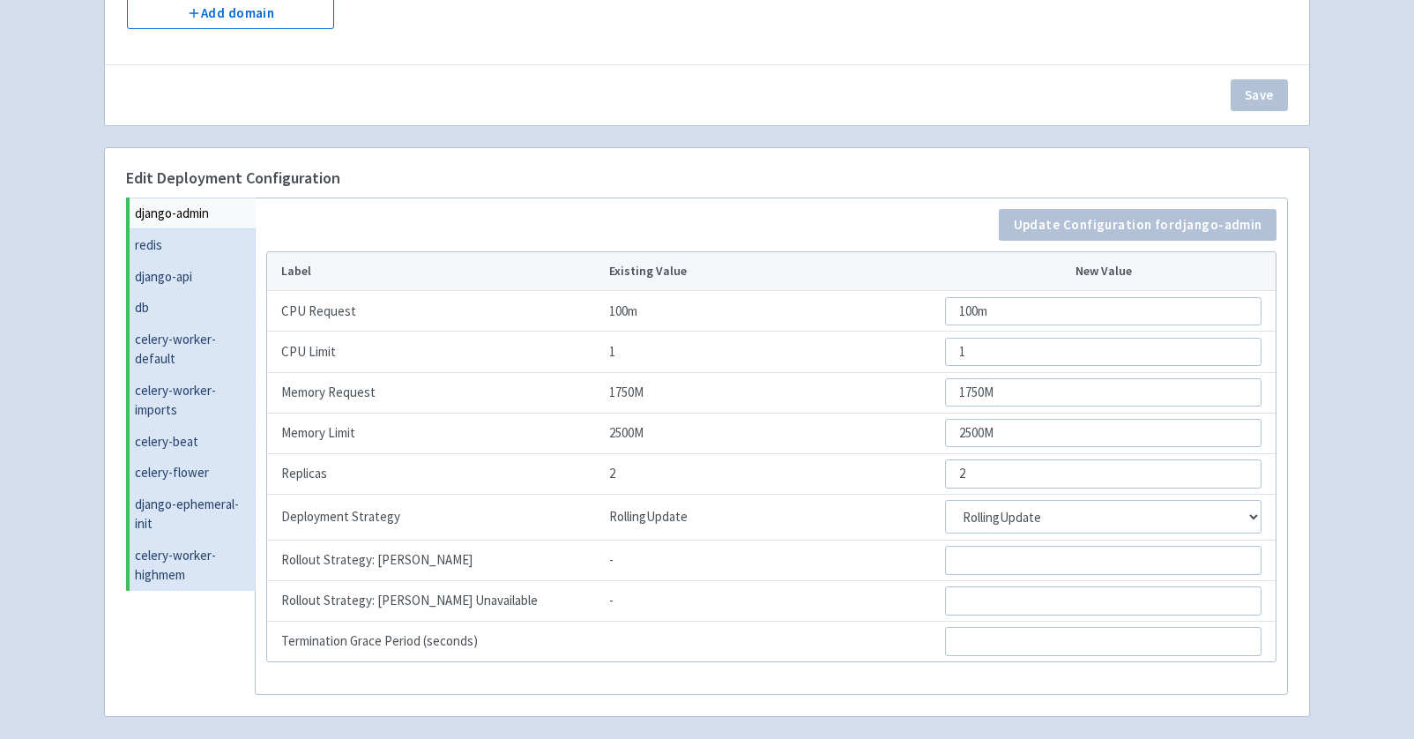
scroll to position [482, 0]
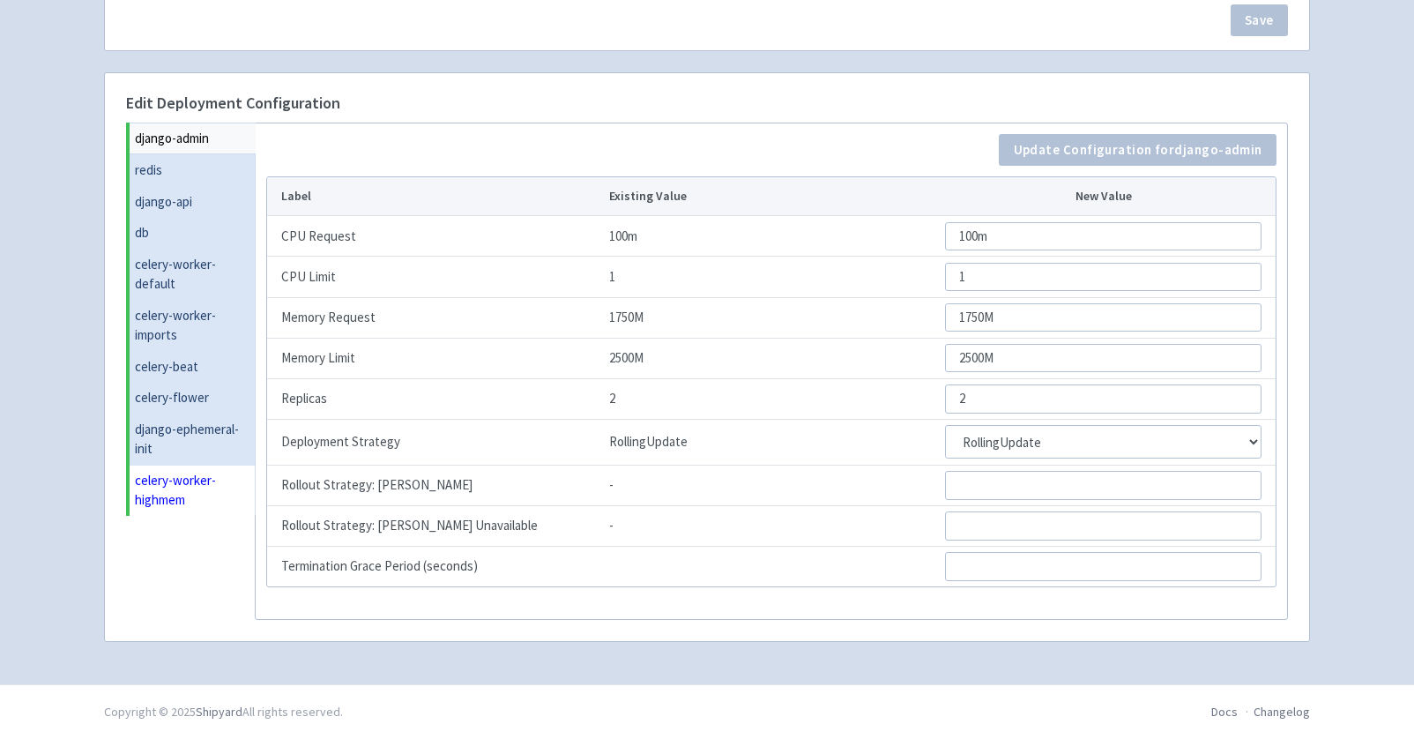
click at [188, 492] on link "celery-worker-highmem" at bounding box center [193, 490] width 126 height 51
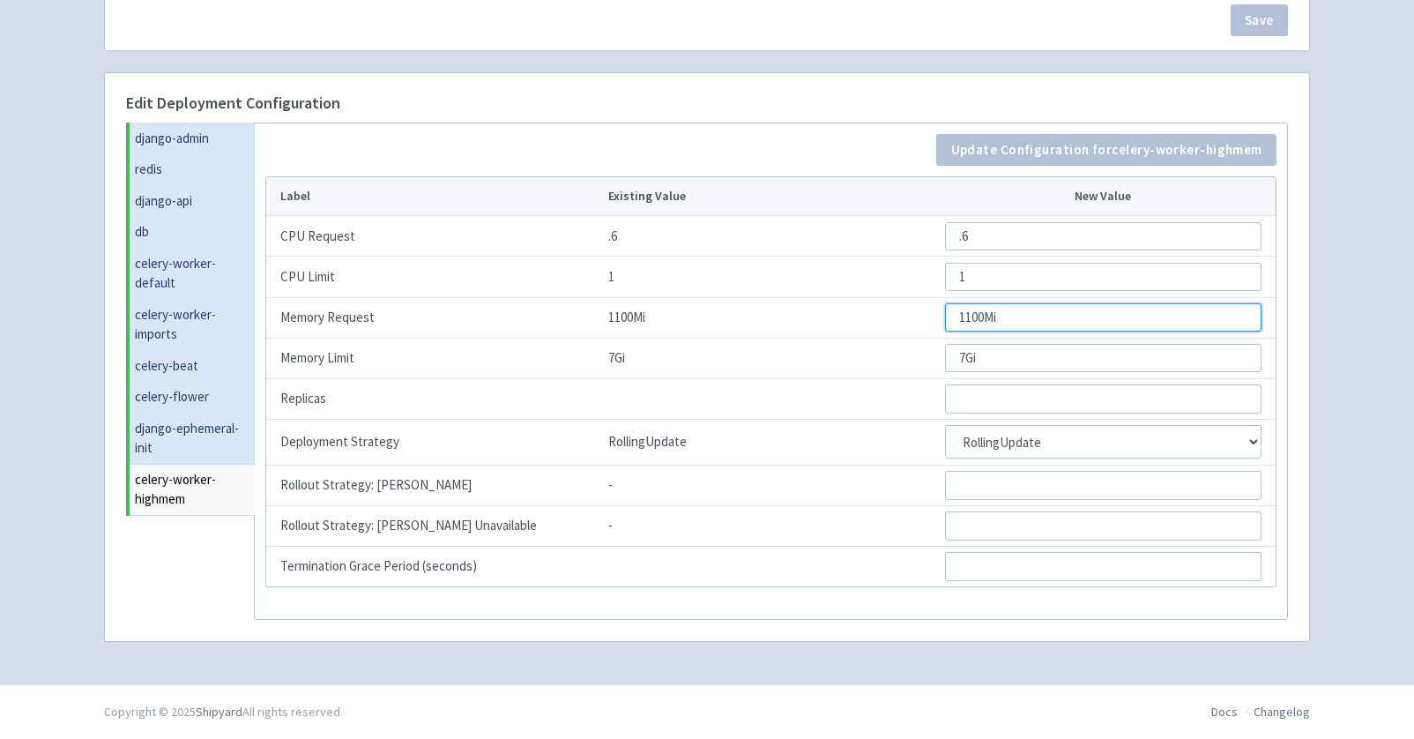
click at [997, 323] on input "1100Mi" at bounding box center [1103, 317] width 316 height 28
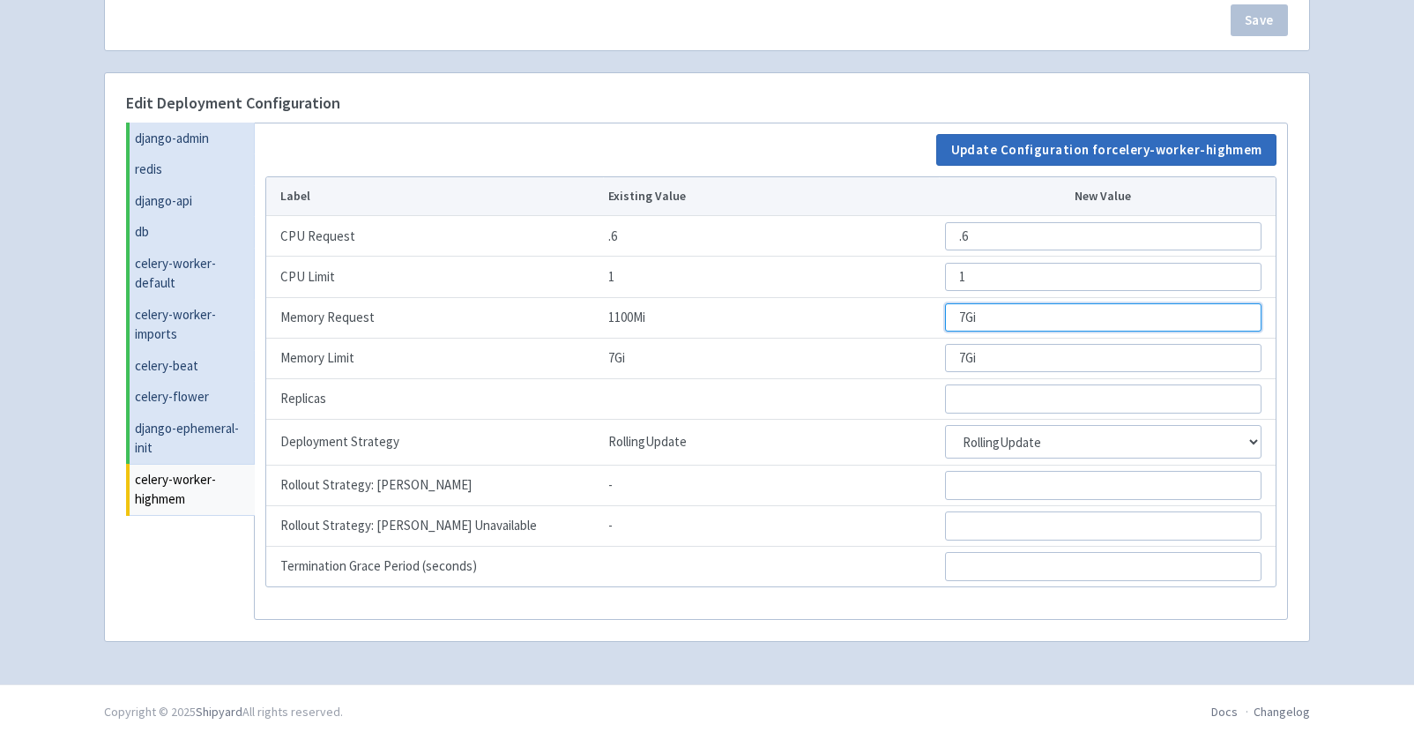
type input "7Gi"
click at [998, 145] on button "Update Configuration for celery-worker-highmem" at bounding box center [1106, 150] width 340 height 32
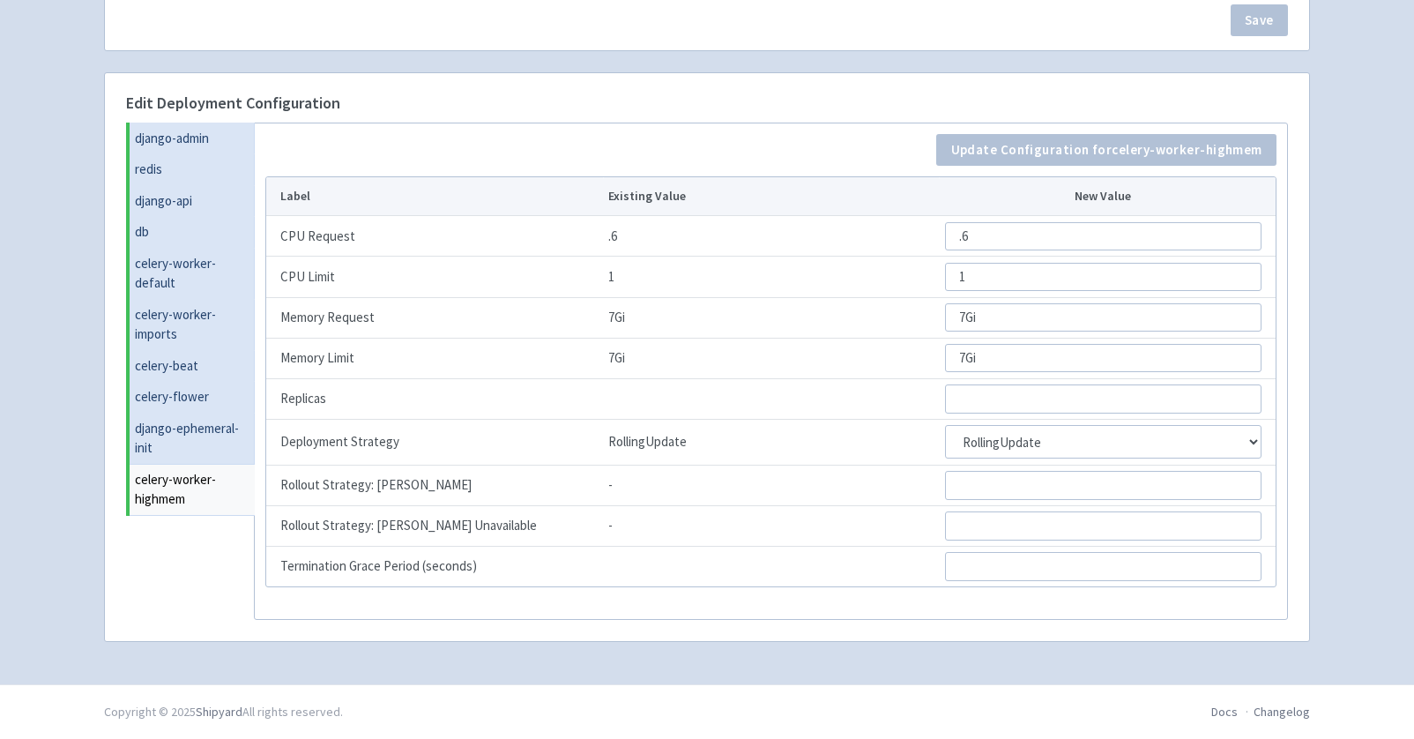
scroll to position [0, 0]
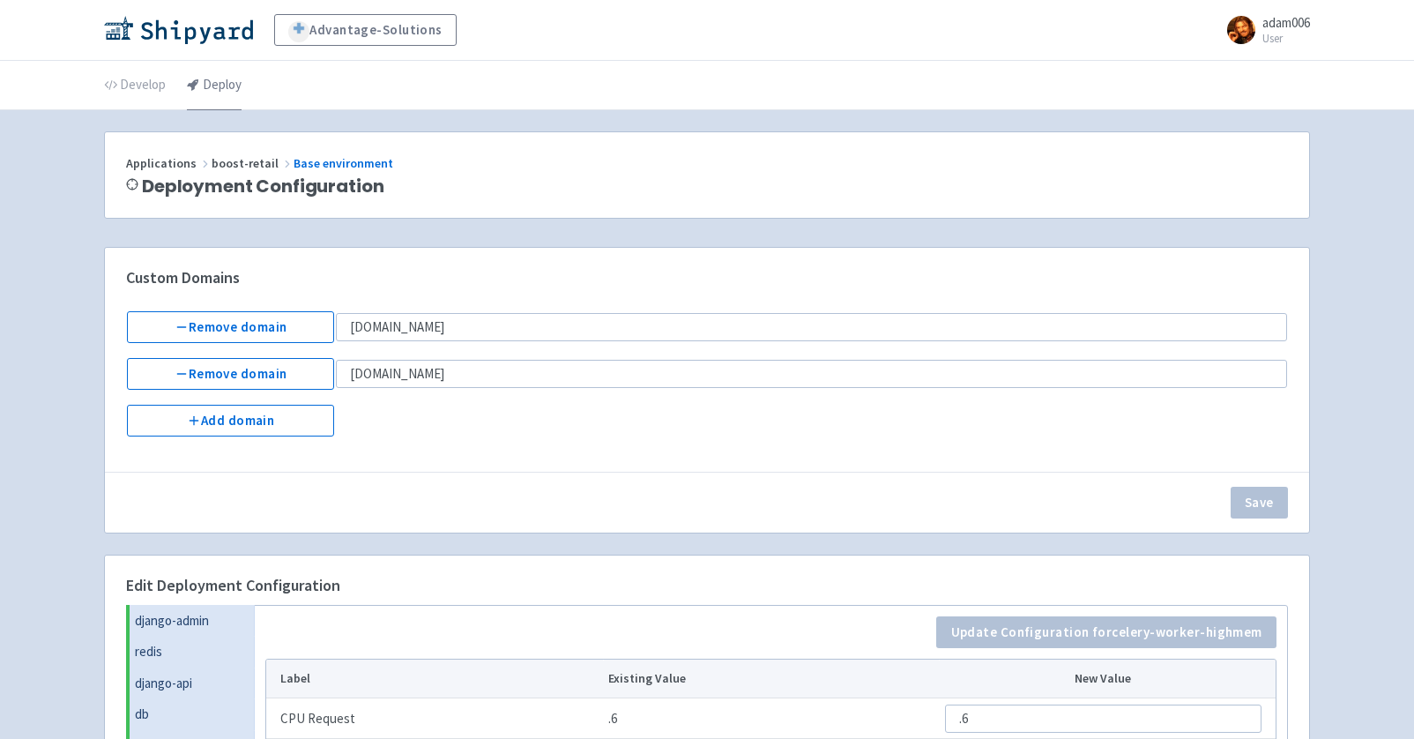
click at [197, 76] on link "Deploy" at bounding box center [214, 85] width 55 height 49
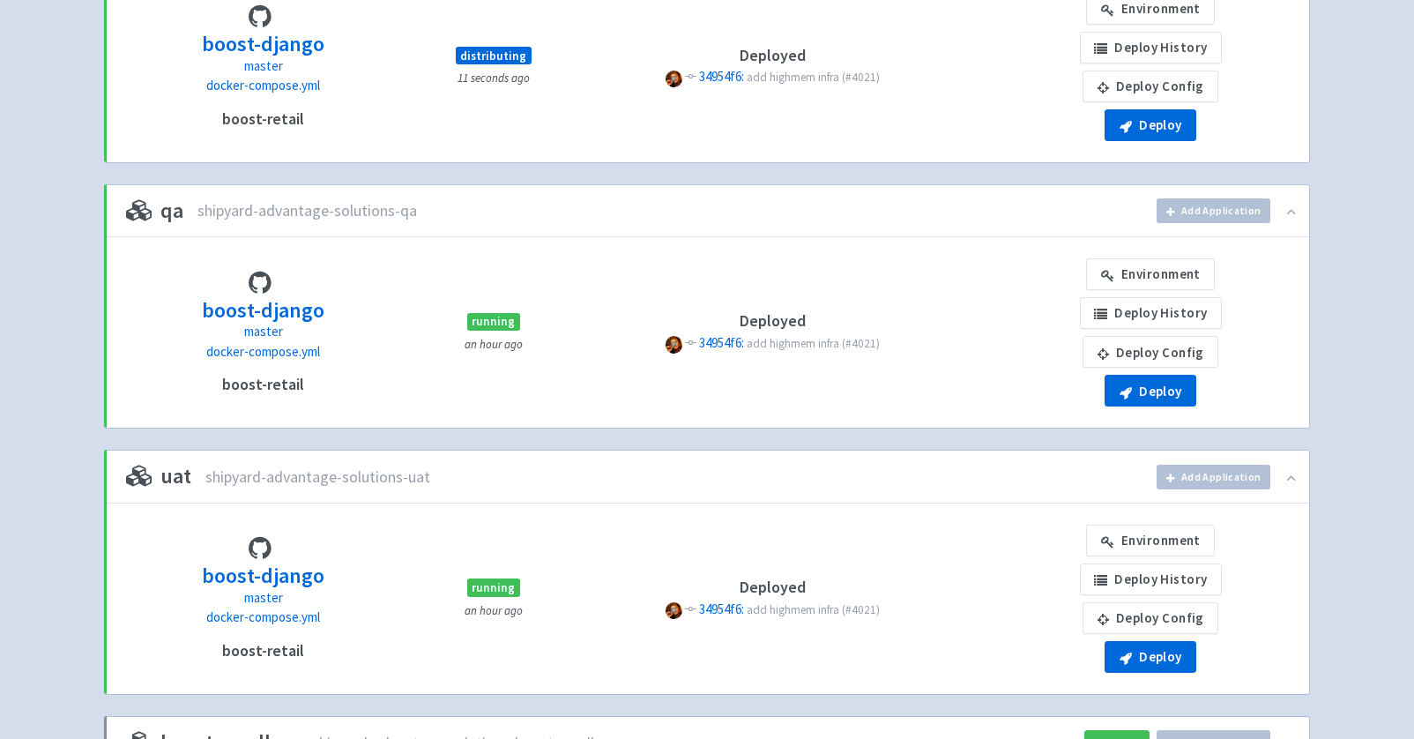
scroll to position [560, 0]
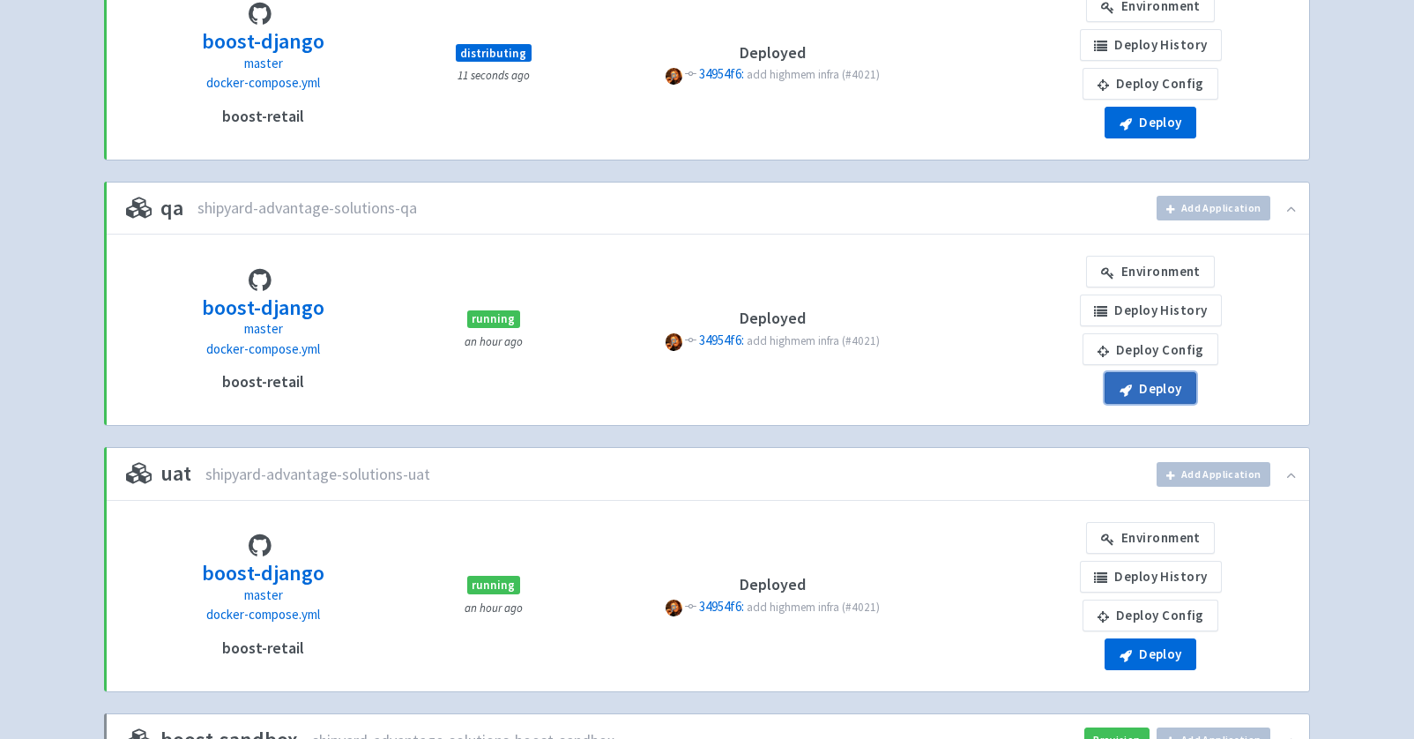
click at [1148, 390] on button "Deploy" at bounding box center [1150, 388] width 92 height 32
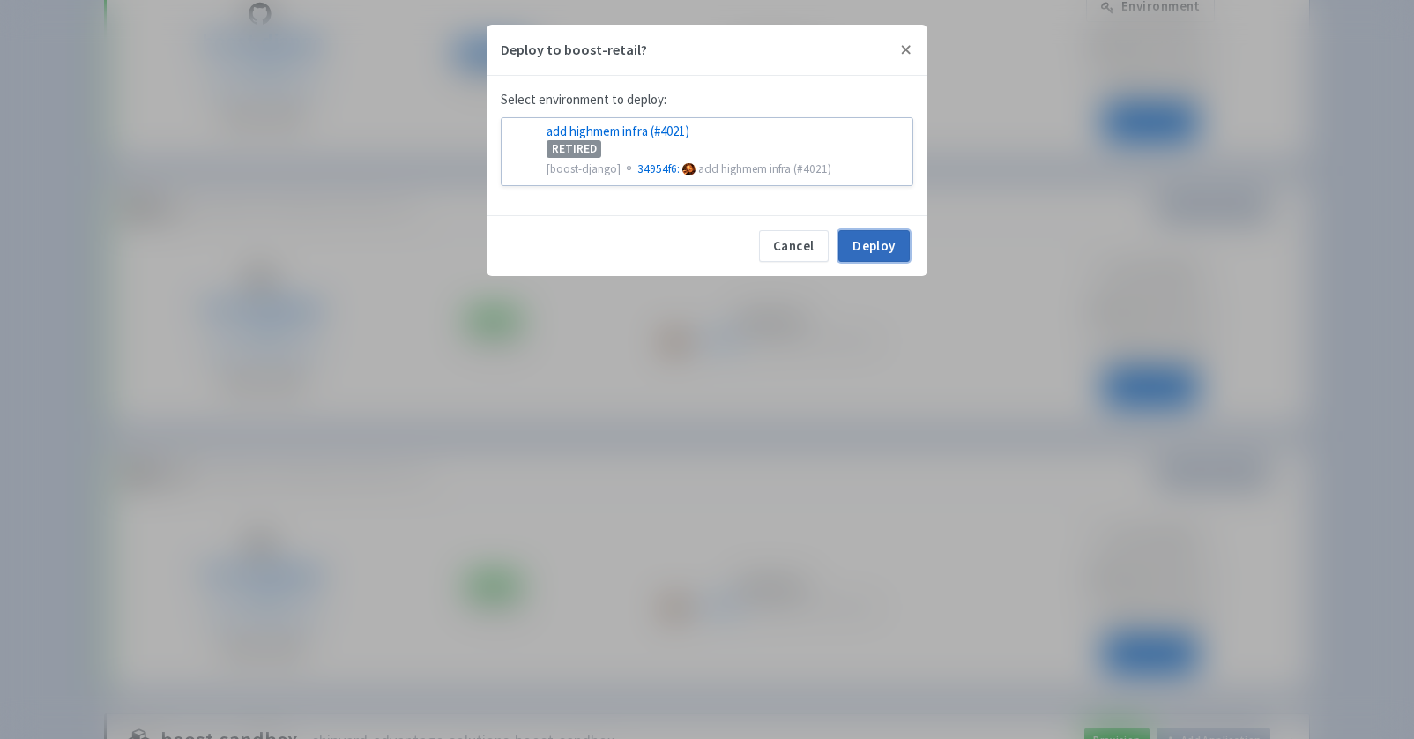
click at [886, 241] on button "Deploy" at bounding box center [873, 246] width 71 height 32
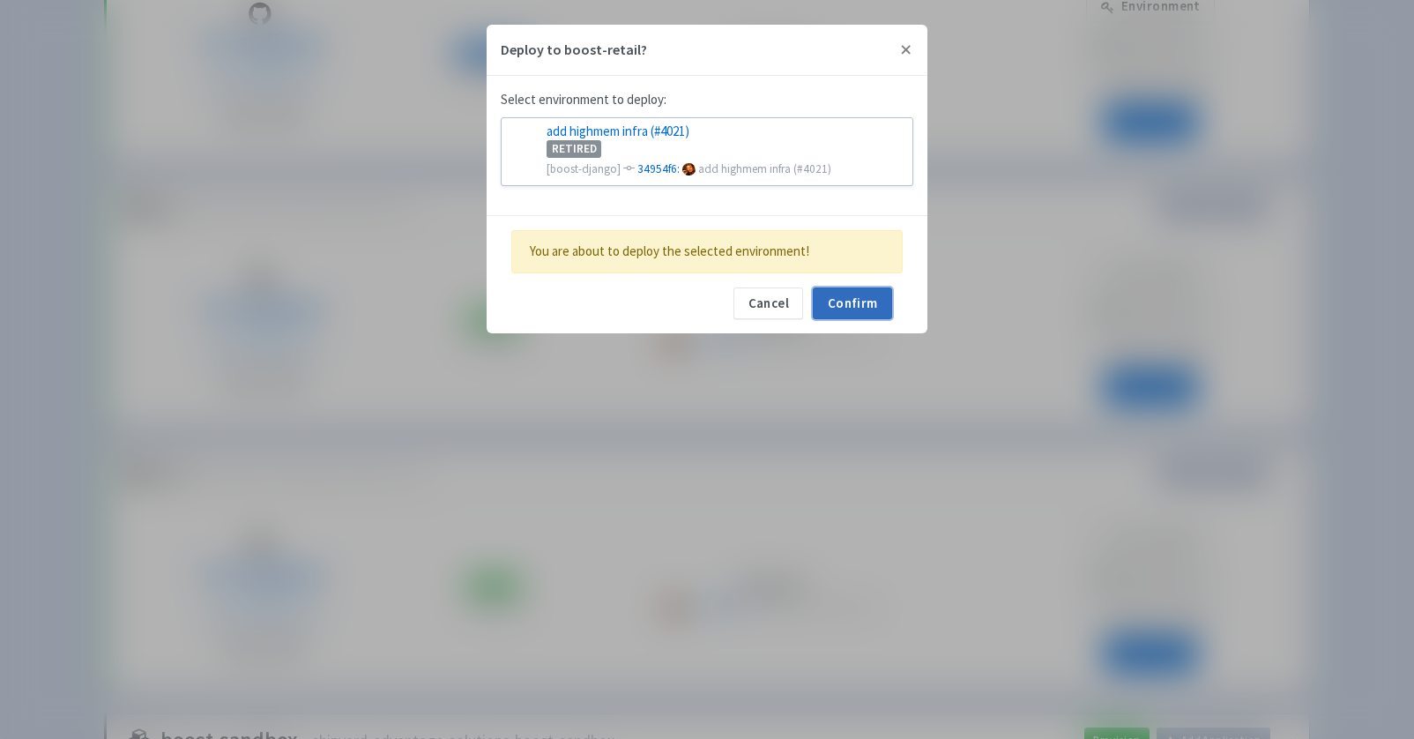
click at [861, 306] on button "Confirm" at bounding box center [852, 303] width 79 height 32
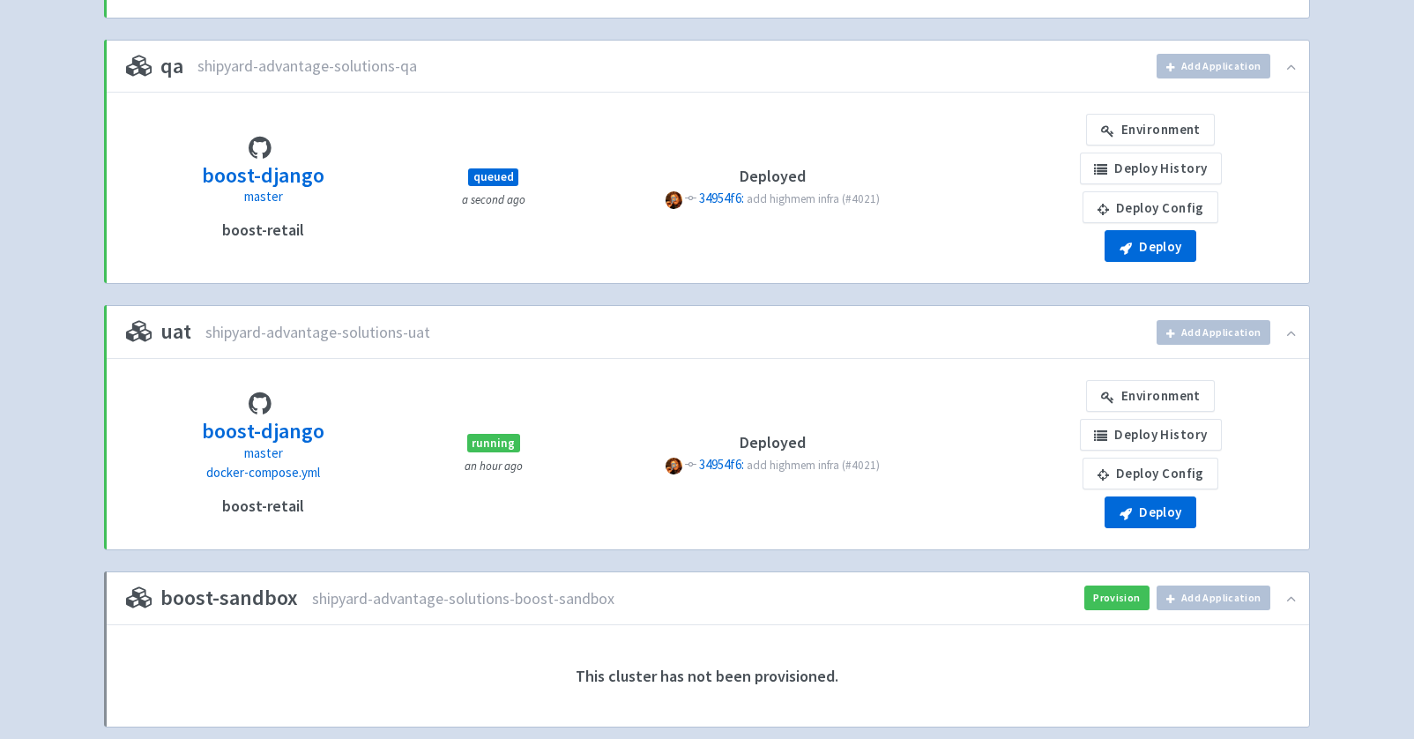
scroll to position [722, 0]
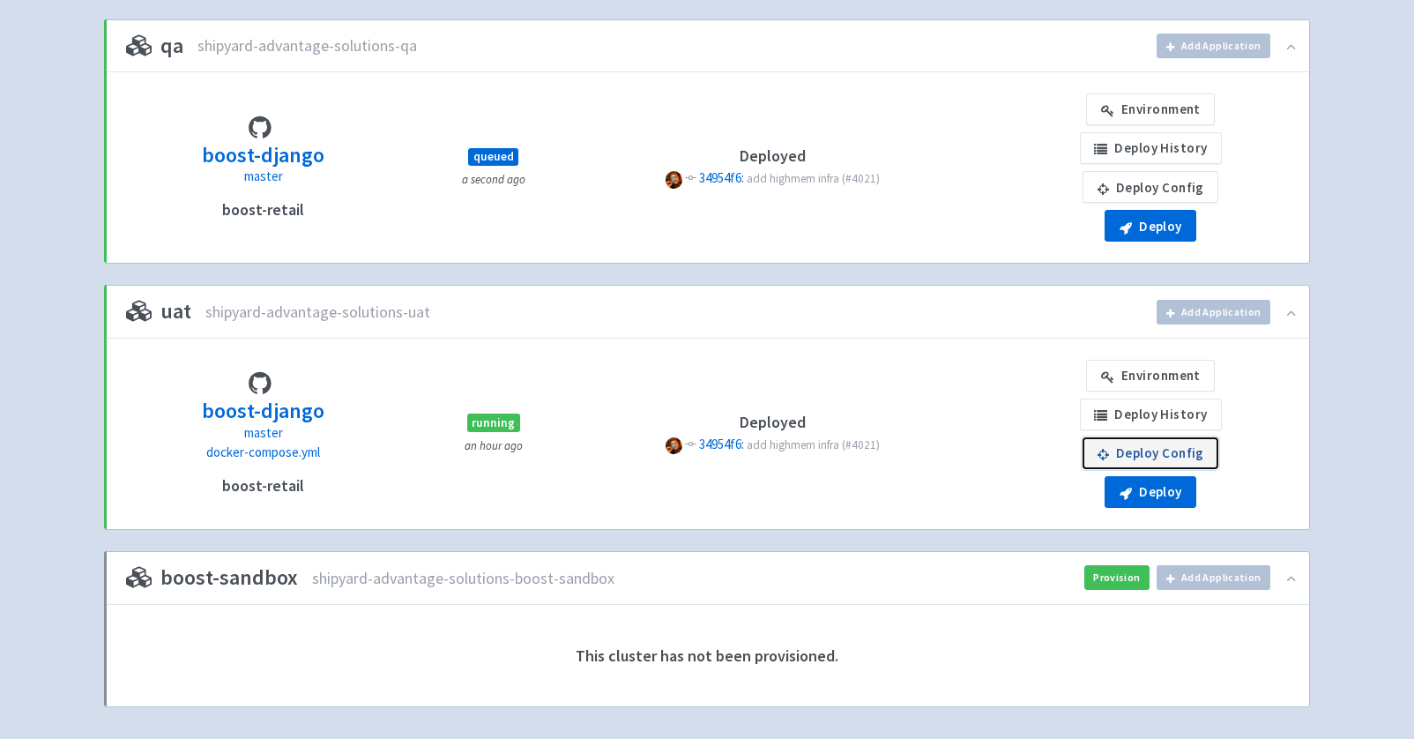
click at [1196, 453] on link "Deploy Config" at bounding box center [1150, 453] width 136 height 32
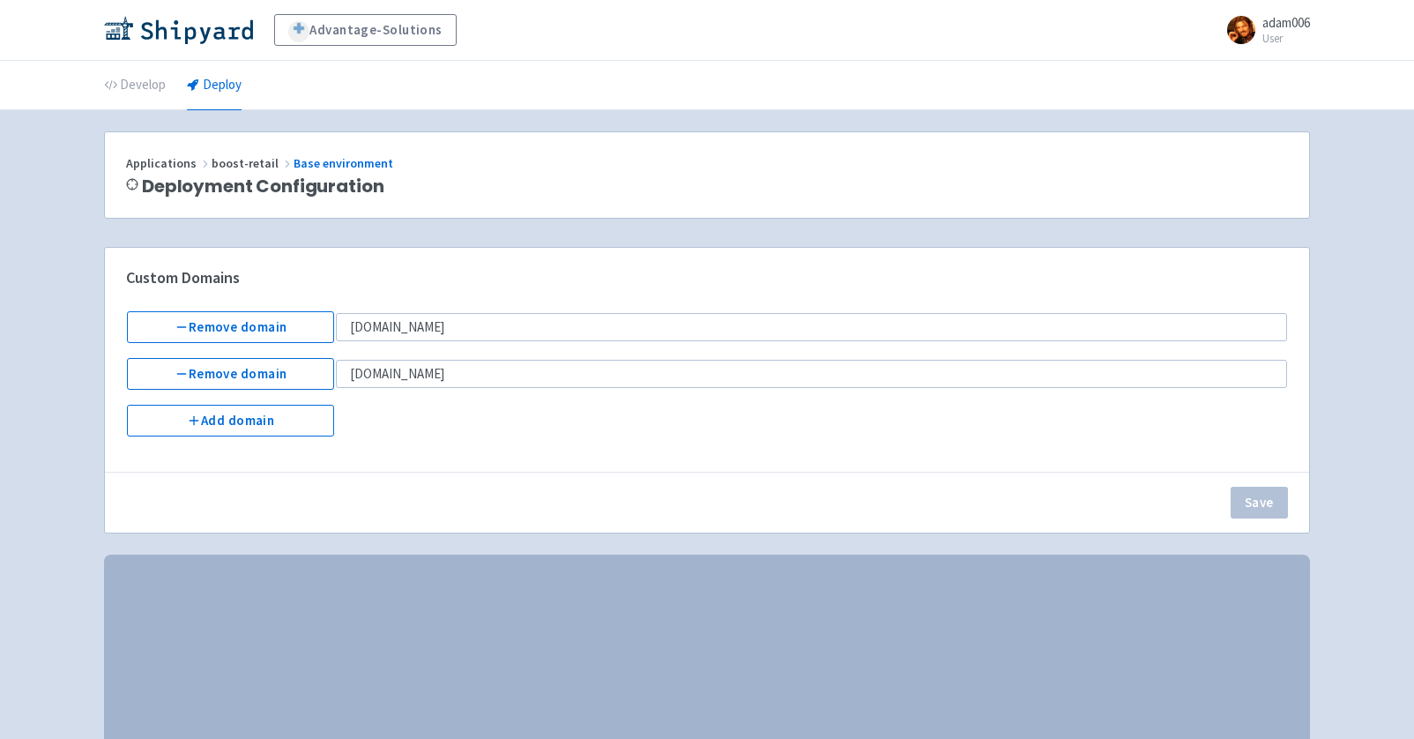
select select "Recreate"
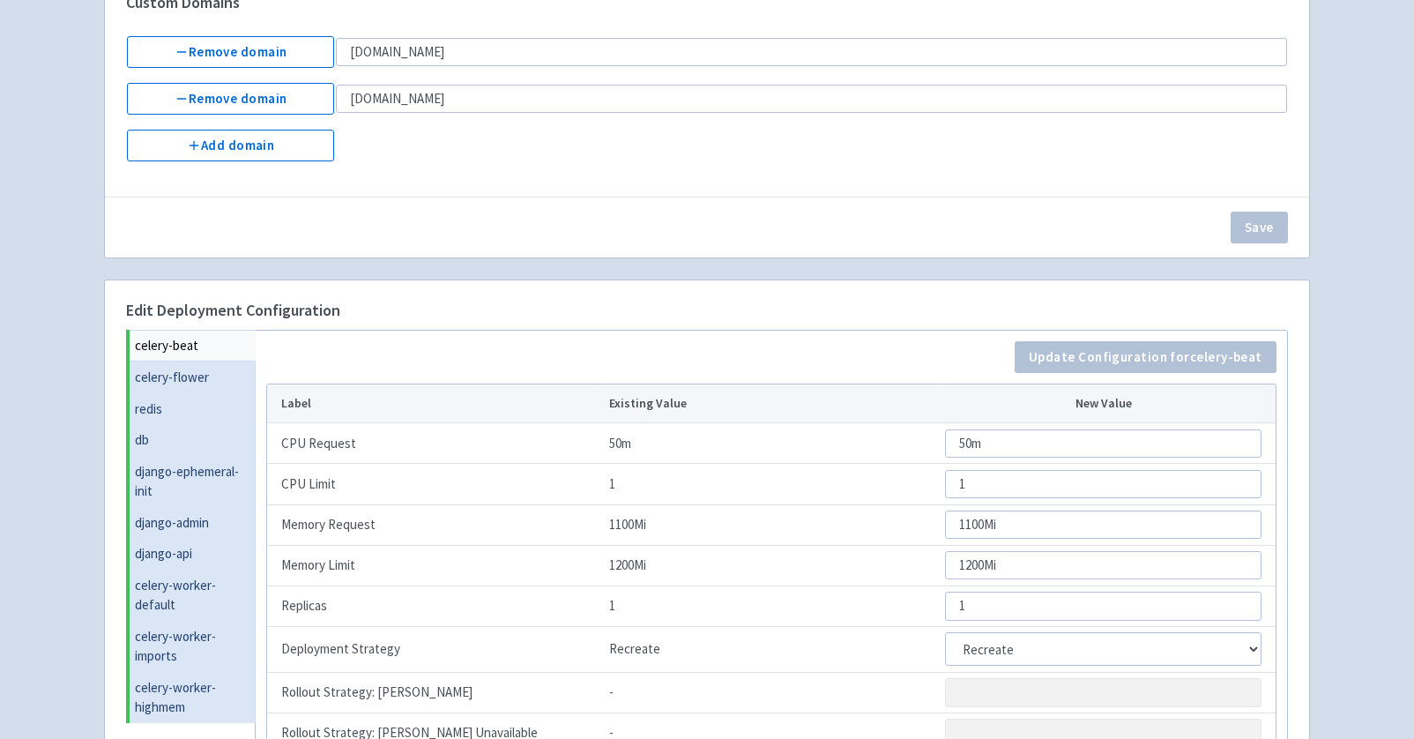
scroll to position [482, 0]
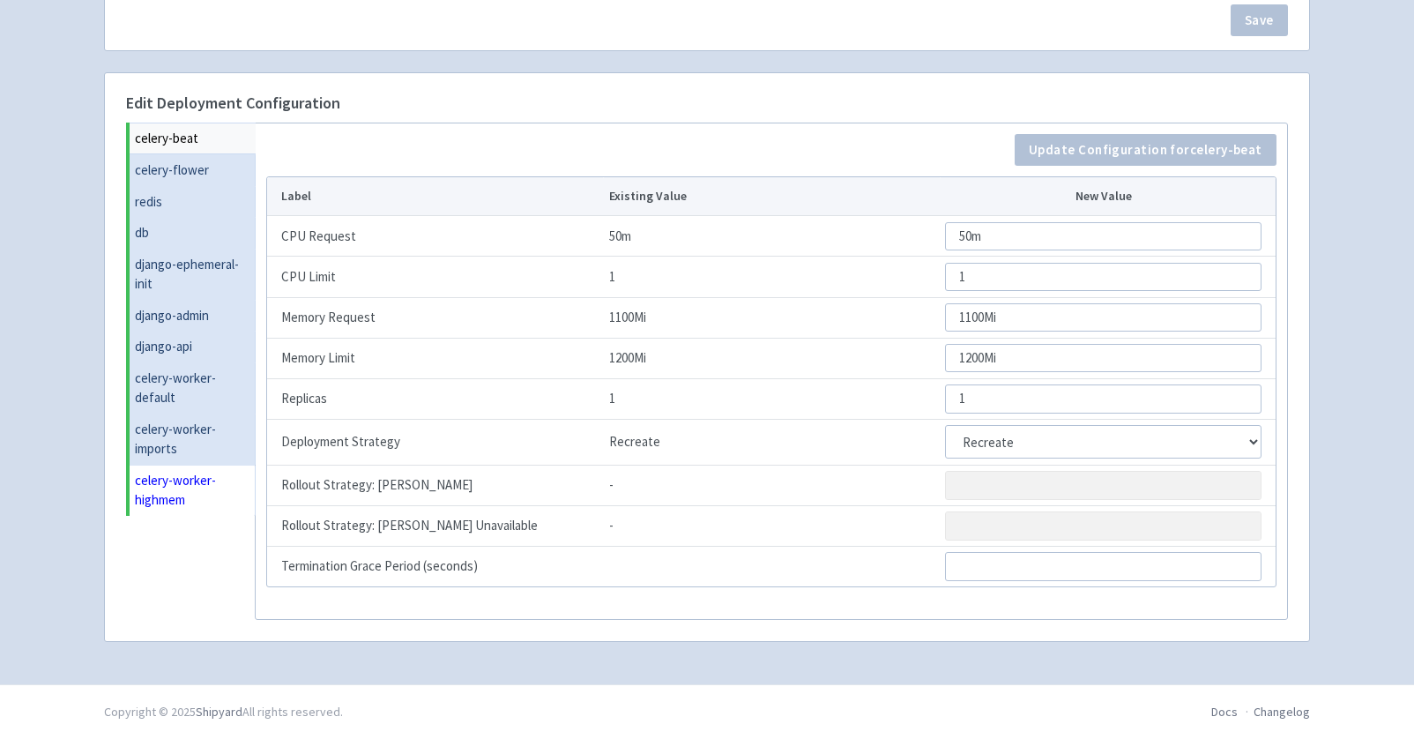
click at [184, 497] on link "celery-worker-highmem" at bounding box center [193, 490] width 126 height 51
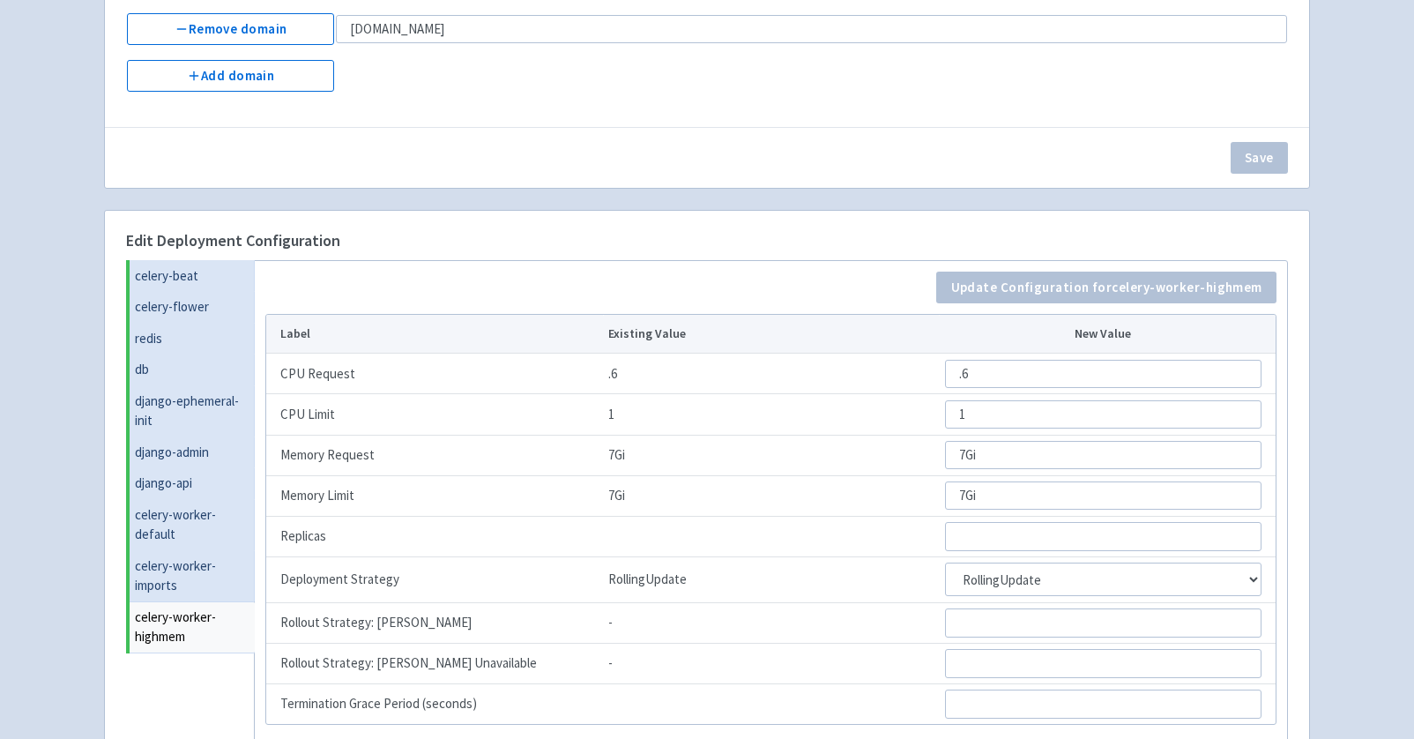
scroll to position [0, 0]
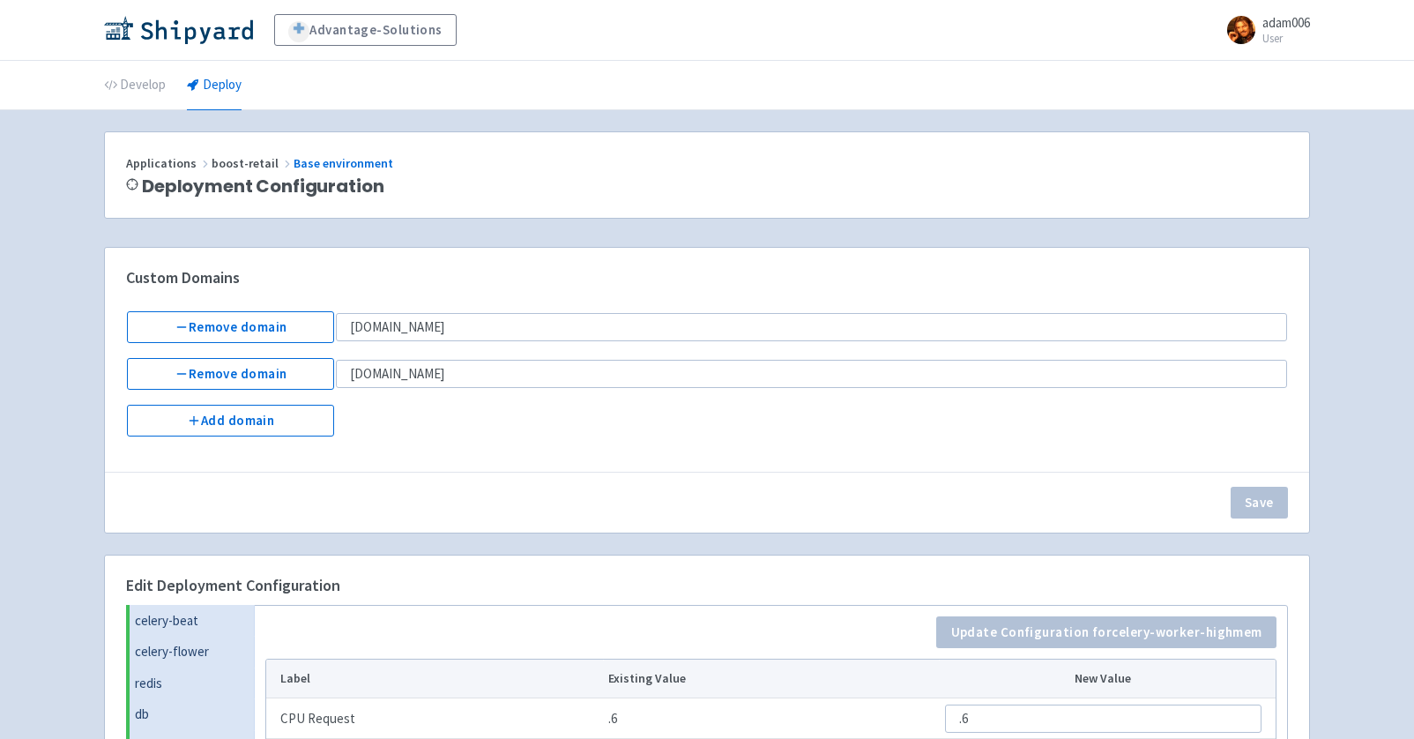
click at [242, 90] on li "Deploy" at bounding box center [214, 85] width 76 height 48
click at [221, 89] on link "Deploy" at bounding box center [214, 85] width 55 height 49
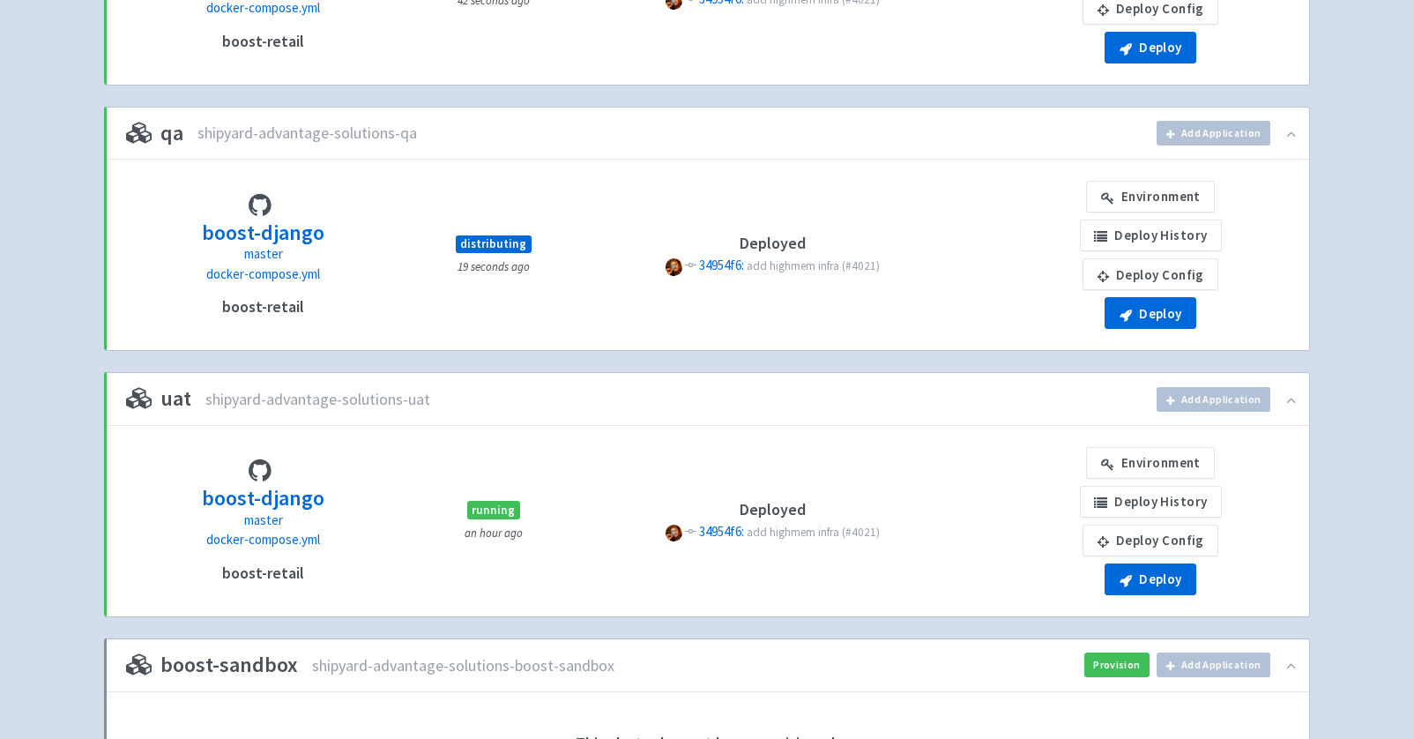
scroll to position [692, 0]
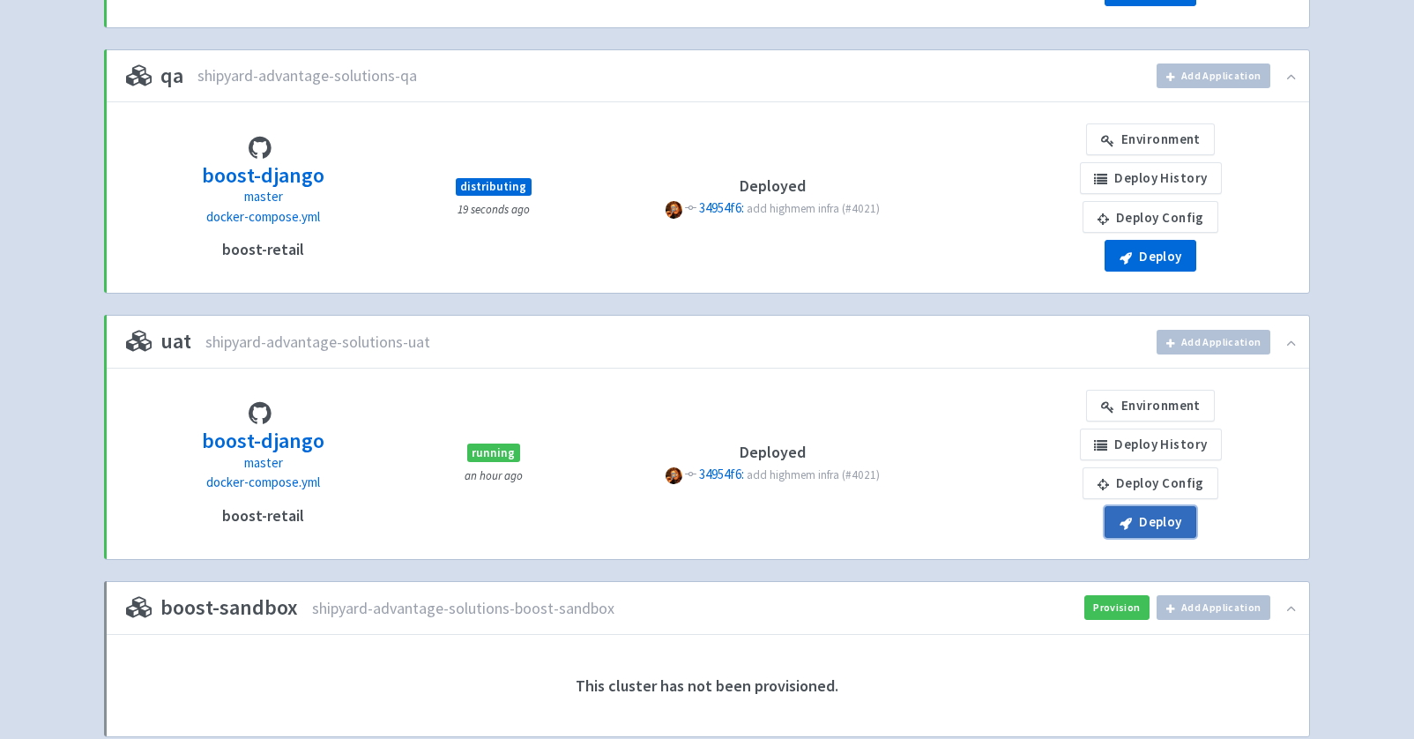
click at [1146, 529] on button "Deploy" at bounding box center [1150, 522] width 92 height 32
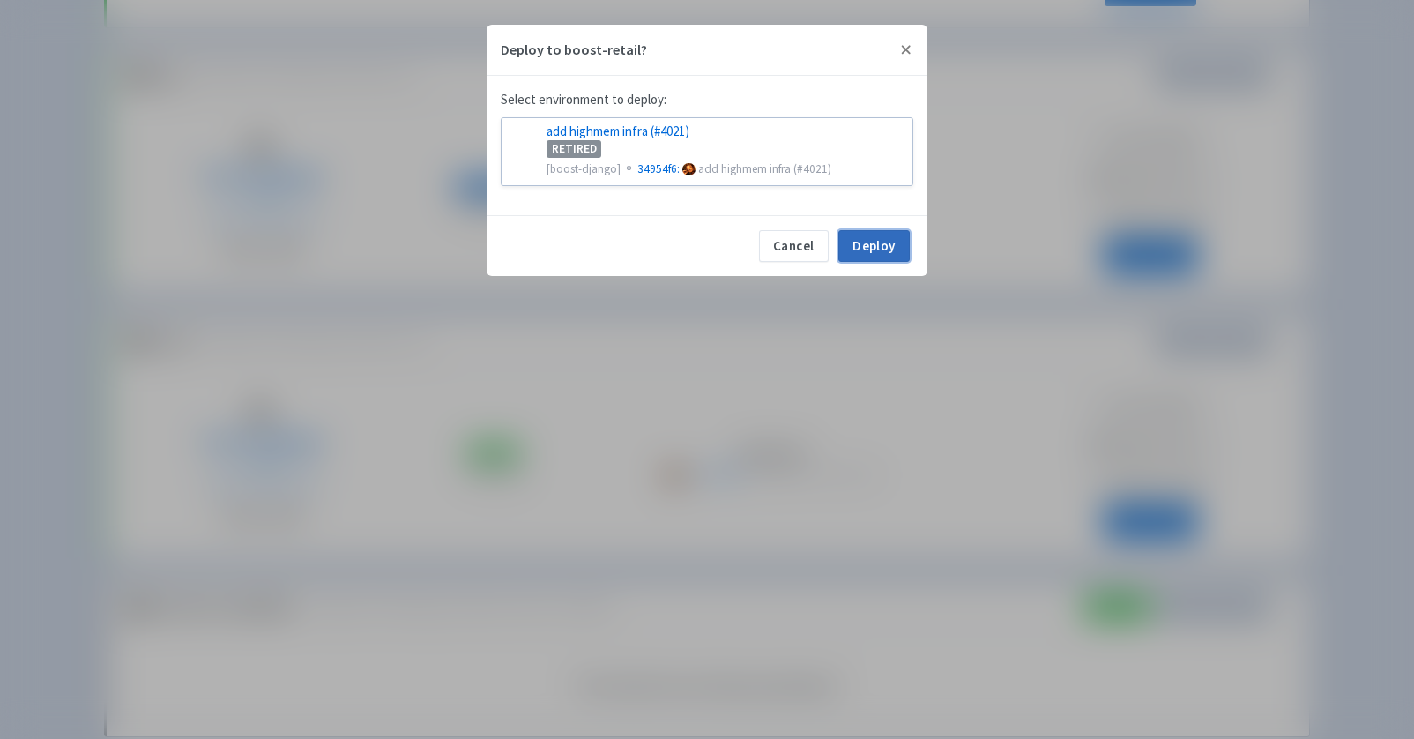
click at [878, 231] on button "Deploy" at bounding box center [873, 246] width 71 height 32
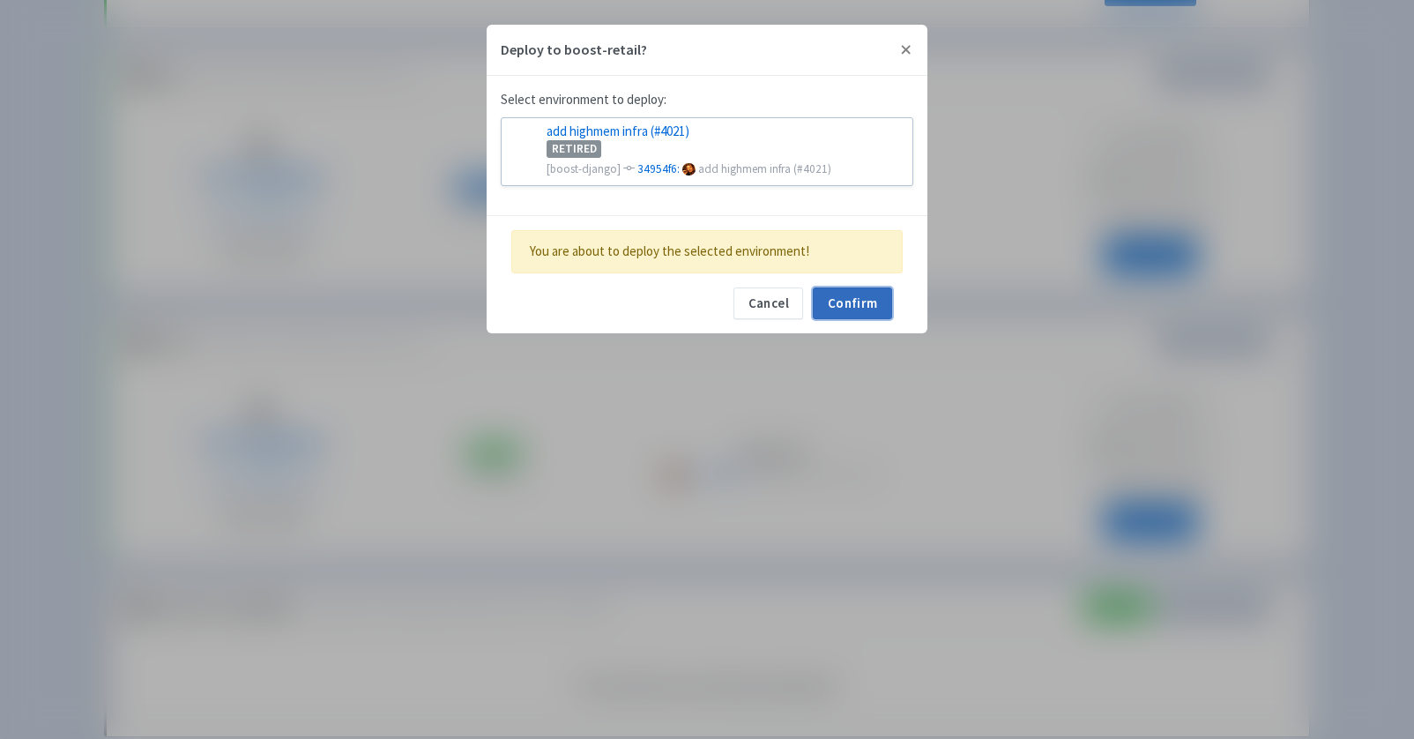
click at [875, 307] on button "Confirm" at bounding box center [852, 303] width 79 height 32
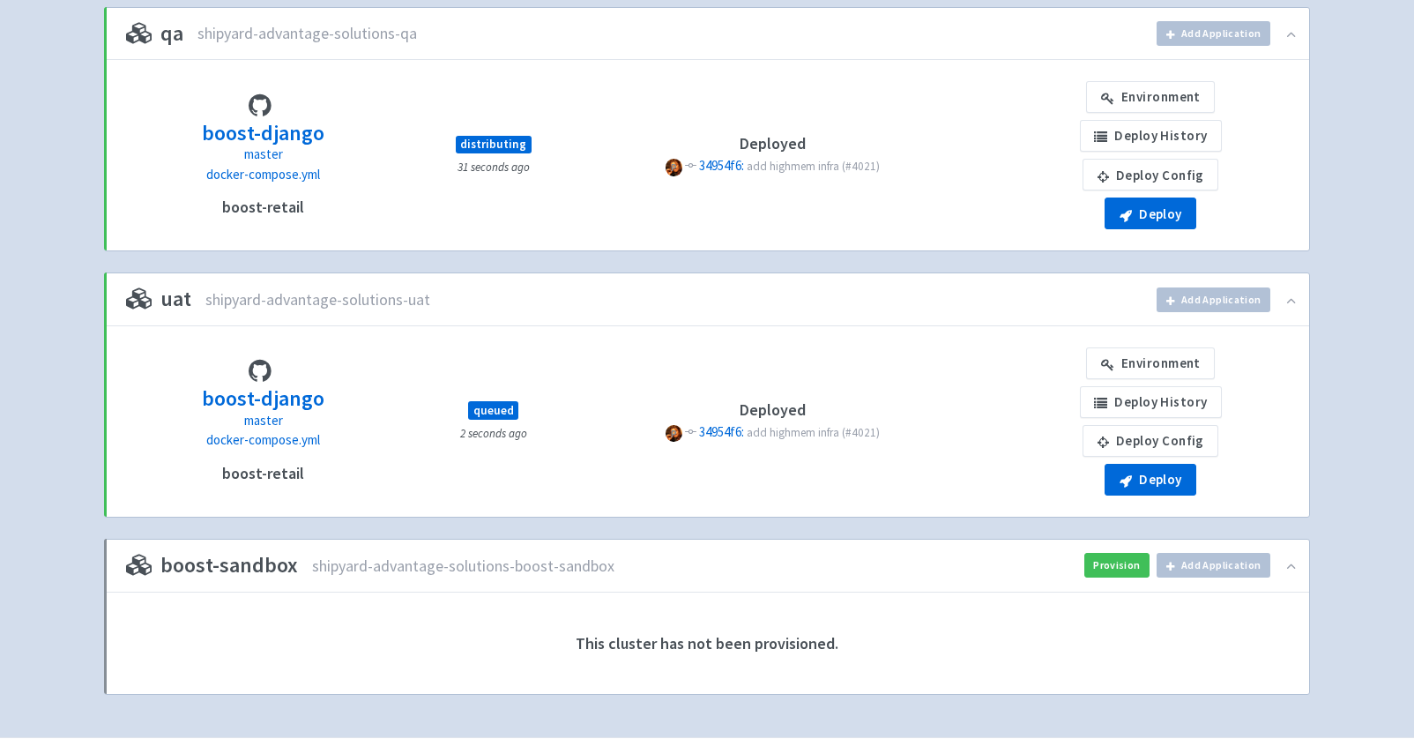
scroll to position [787, 0]
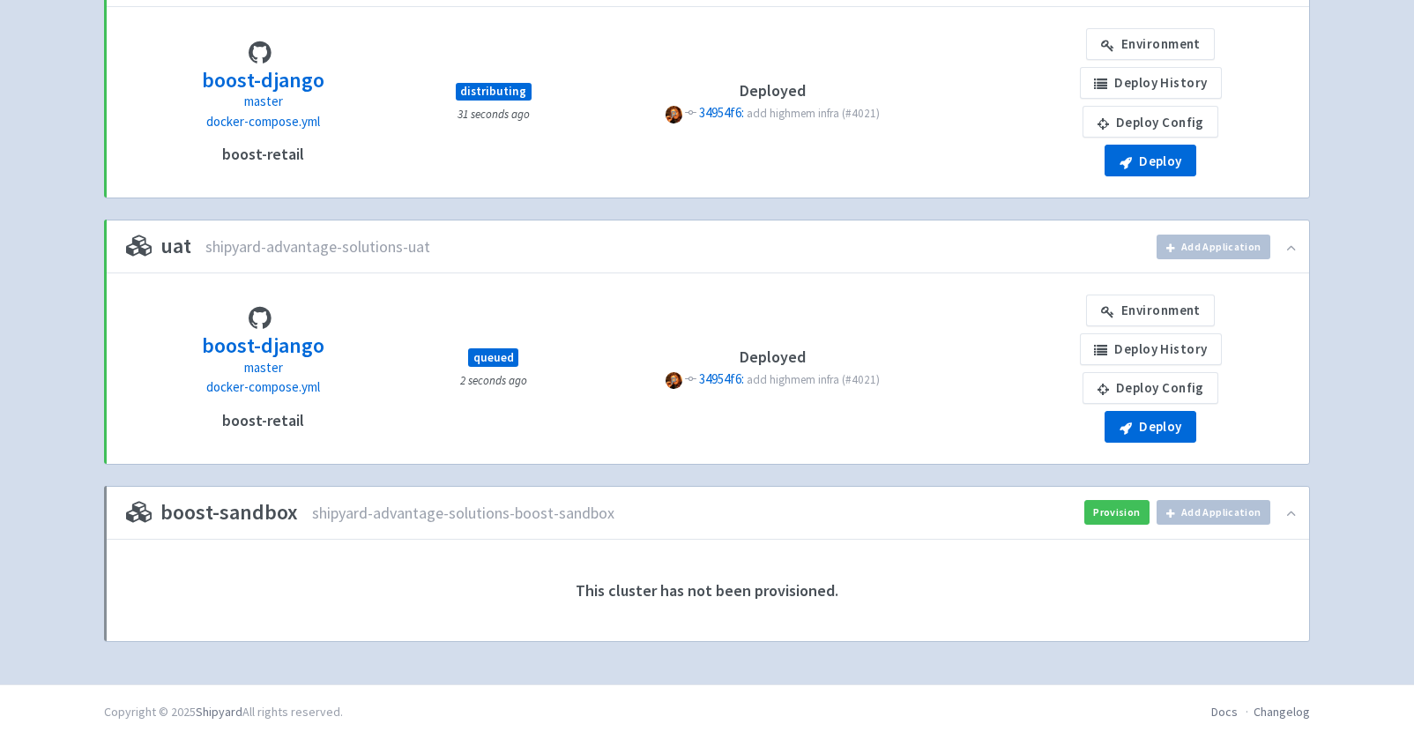
click at [937, 256] on div "uat shipyard-advantage-solutions-uat Add application to uat Choose application:…" at bounding box center [707, 246] width 1204 height 52
